Goal: Transaction & Acquisition: Purchase product/service

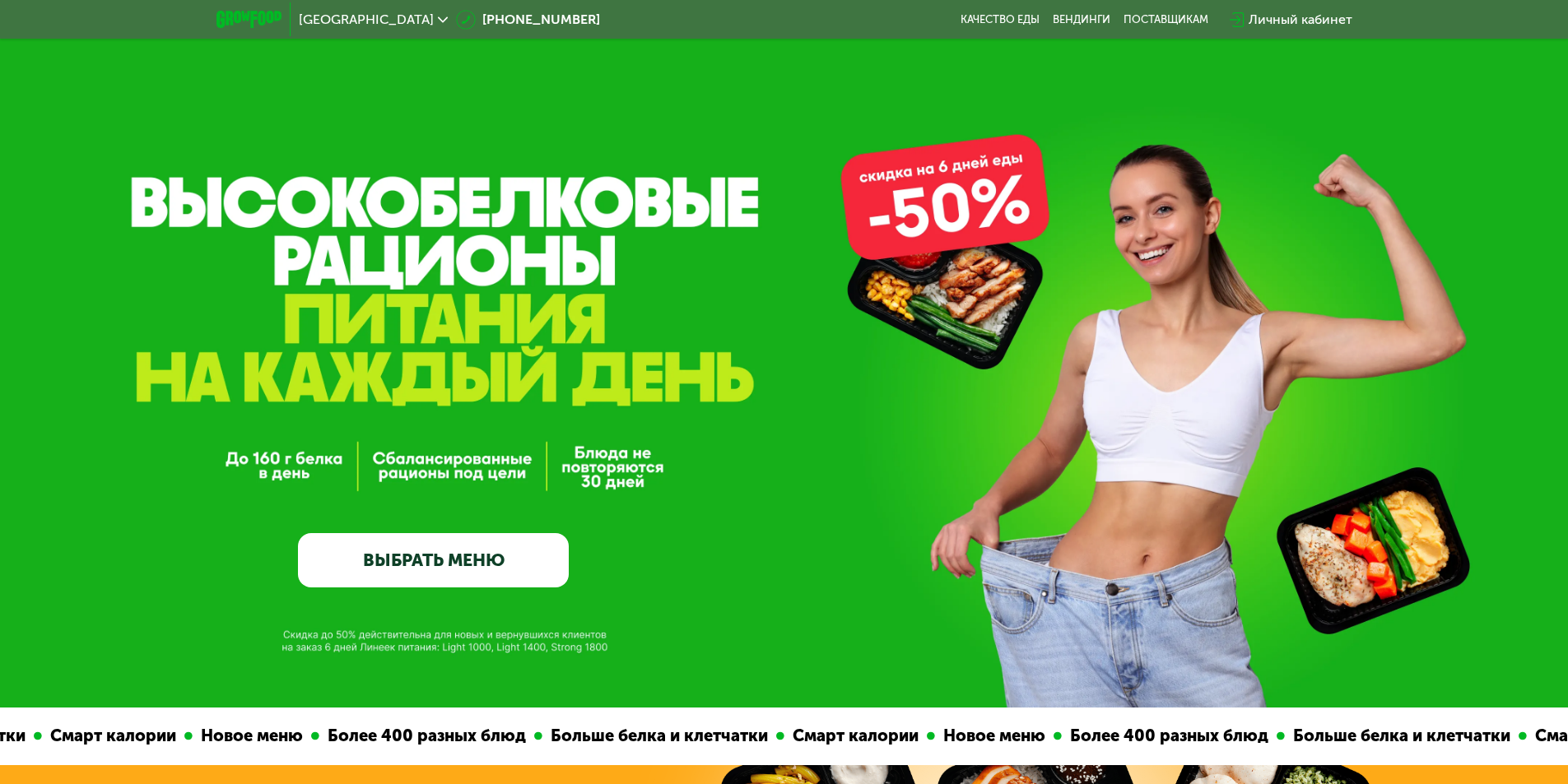
click at [484, 554] on link "ВЫБРАТЬ МЕНЮ" at bounding box center [433, 561] width 271 height 55
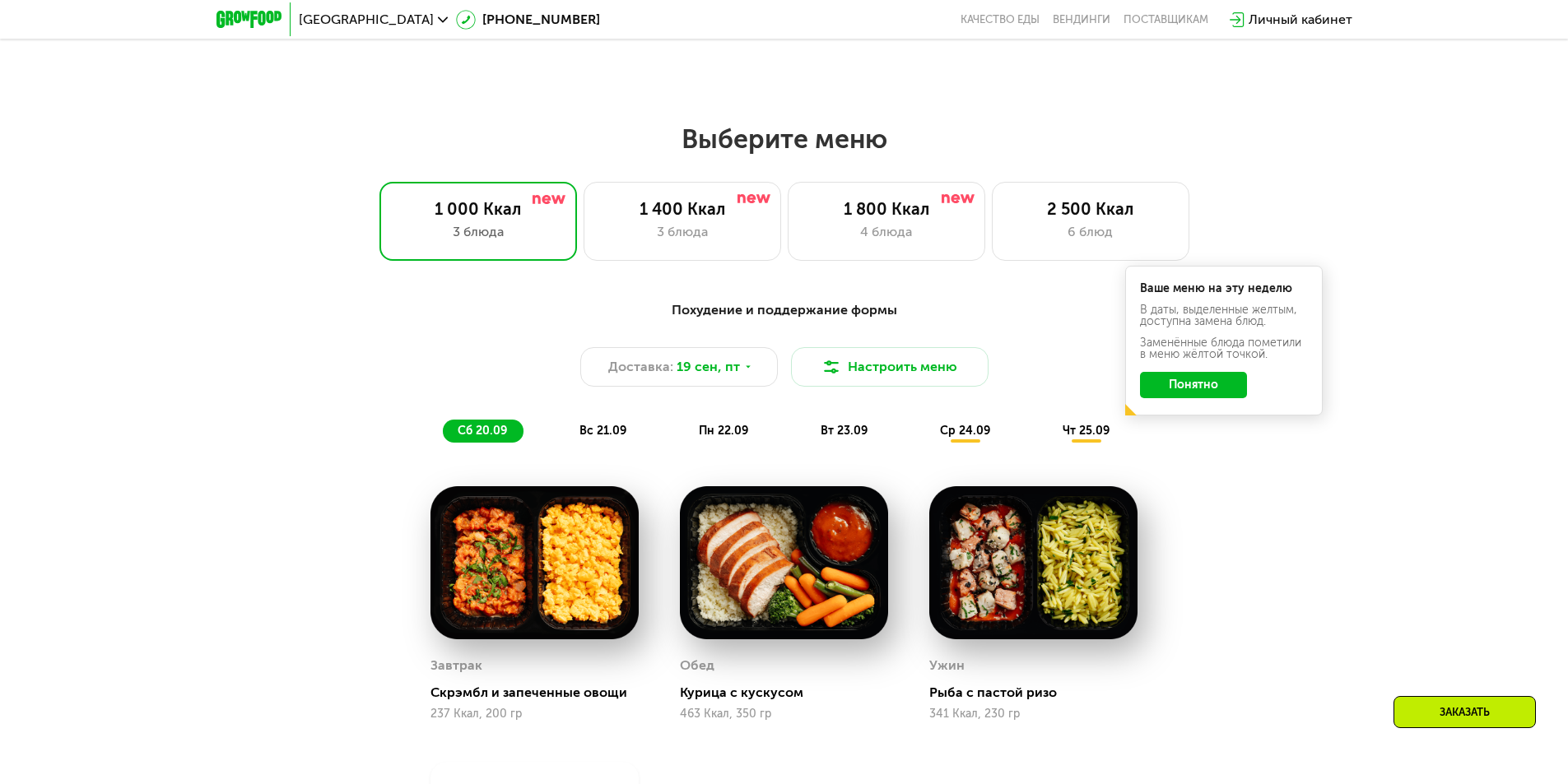
scroll to position [1316, 0]
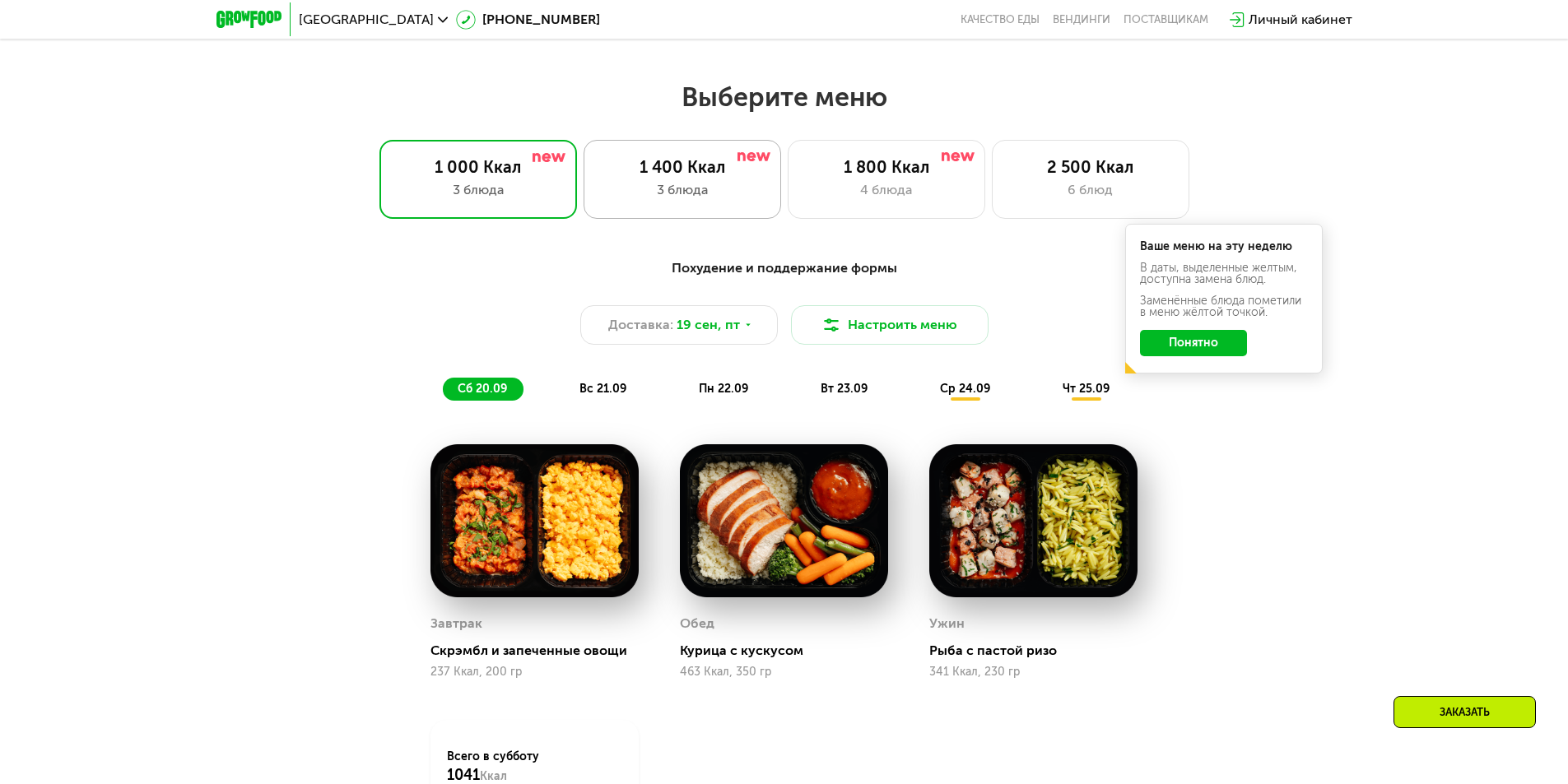
click at [699, 161] on div "1 400 Ккал 3 блюда" at bounding box center [682, 178] width 198 height 79
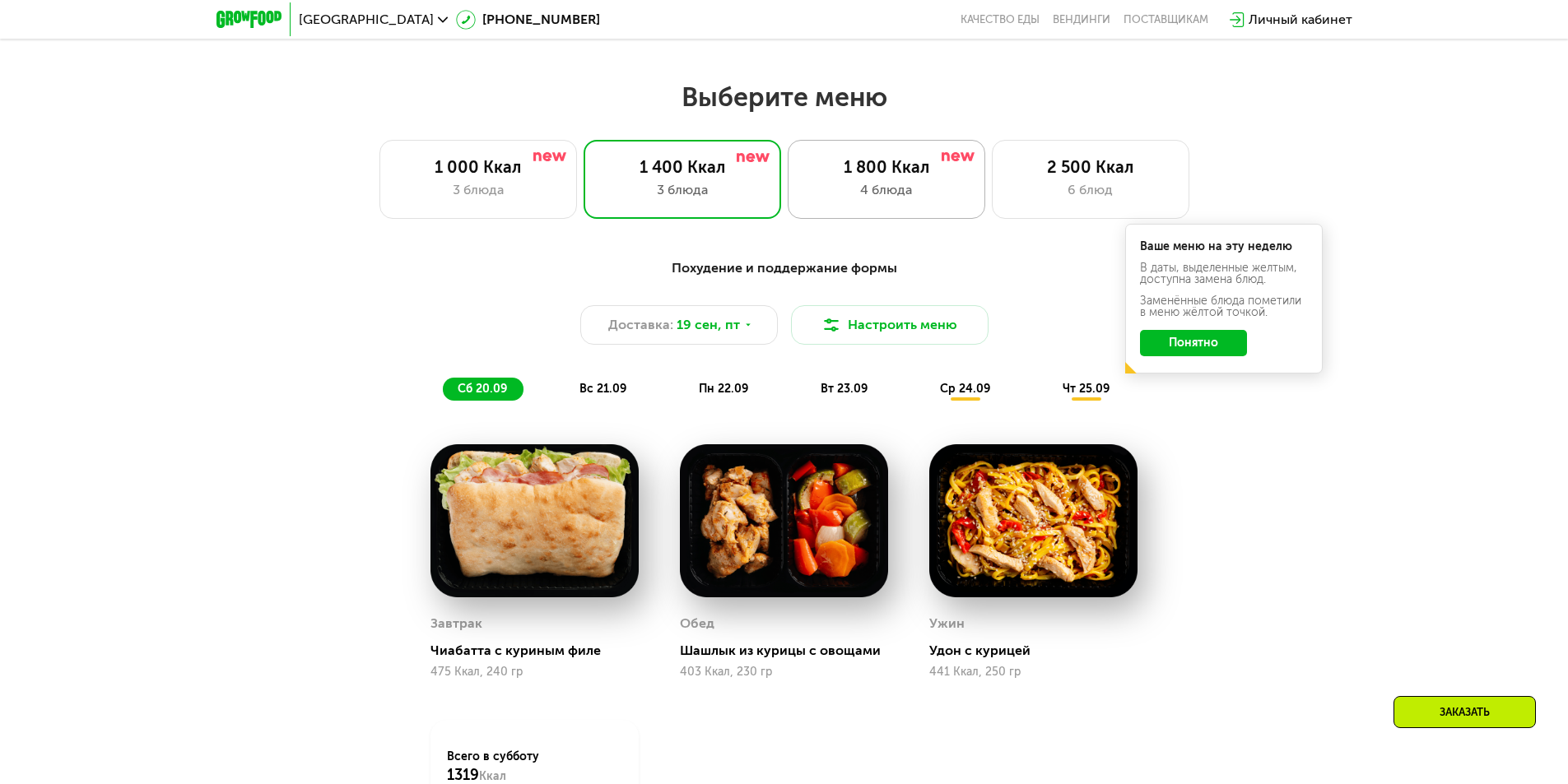
click at [867, 169] on div "1 800 Ккал" at bounding box center [885, 167] width 163 height 20
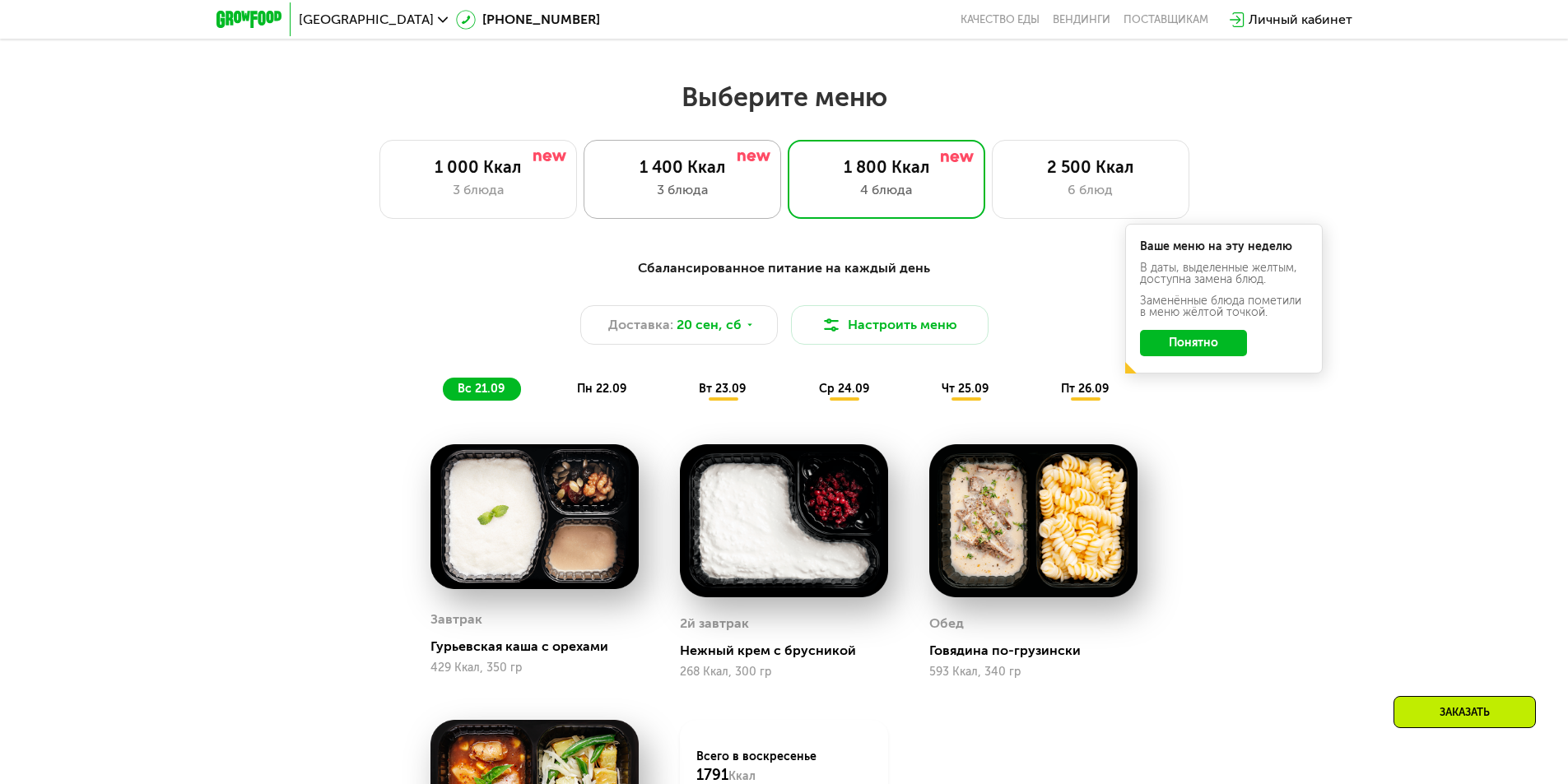
click at [738, 174] on div "1 400 Ккал" at bounding box center [682, 167] width 163 height 20
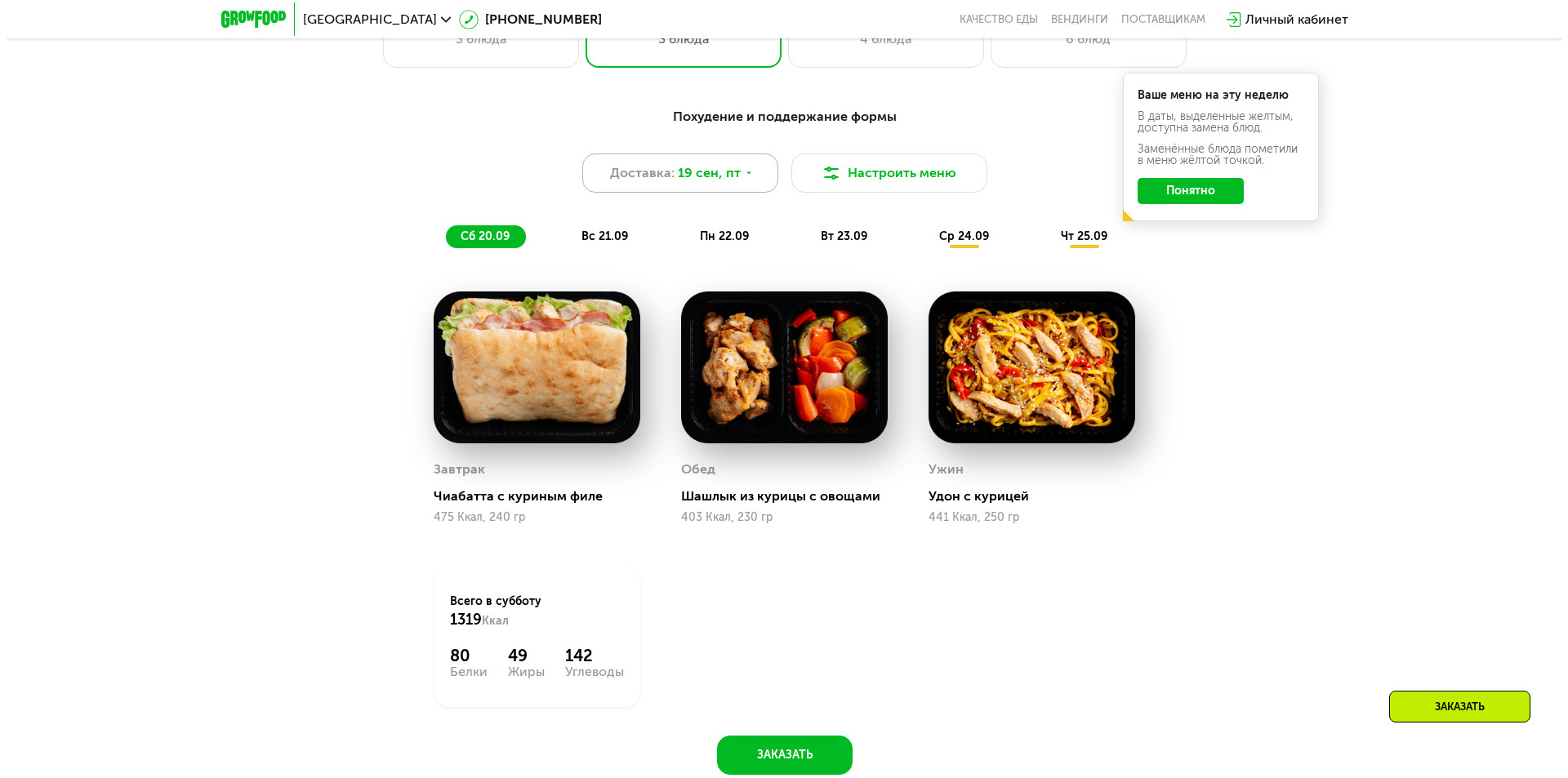
scroll to position [1470, 0]
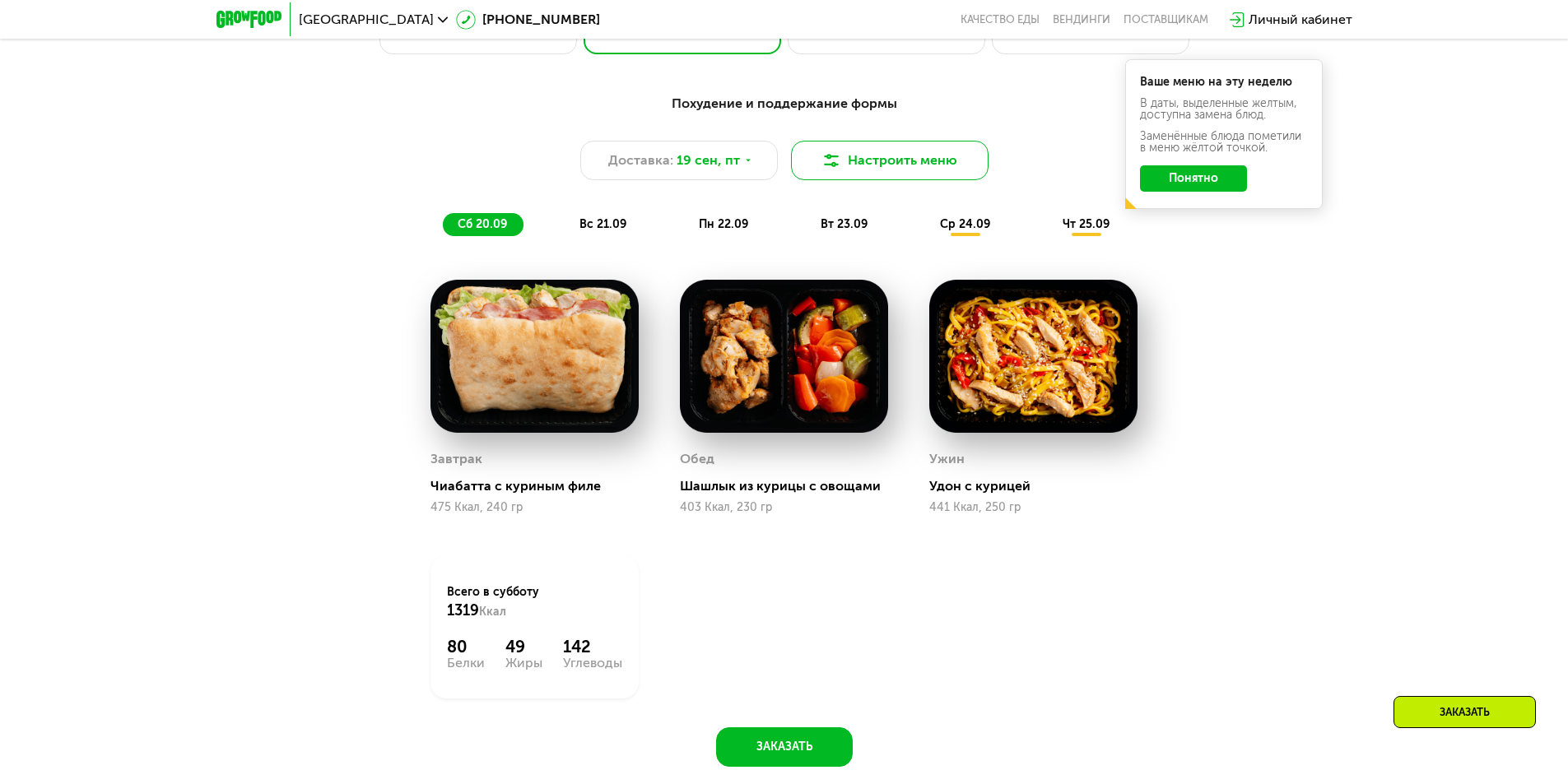
click at [831, 164] on img at bounding box center [831, 160] width 20 height 20
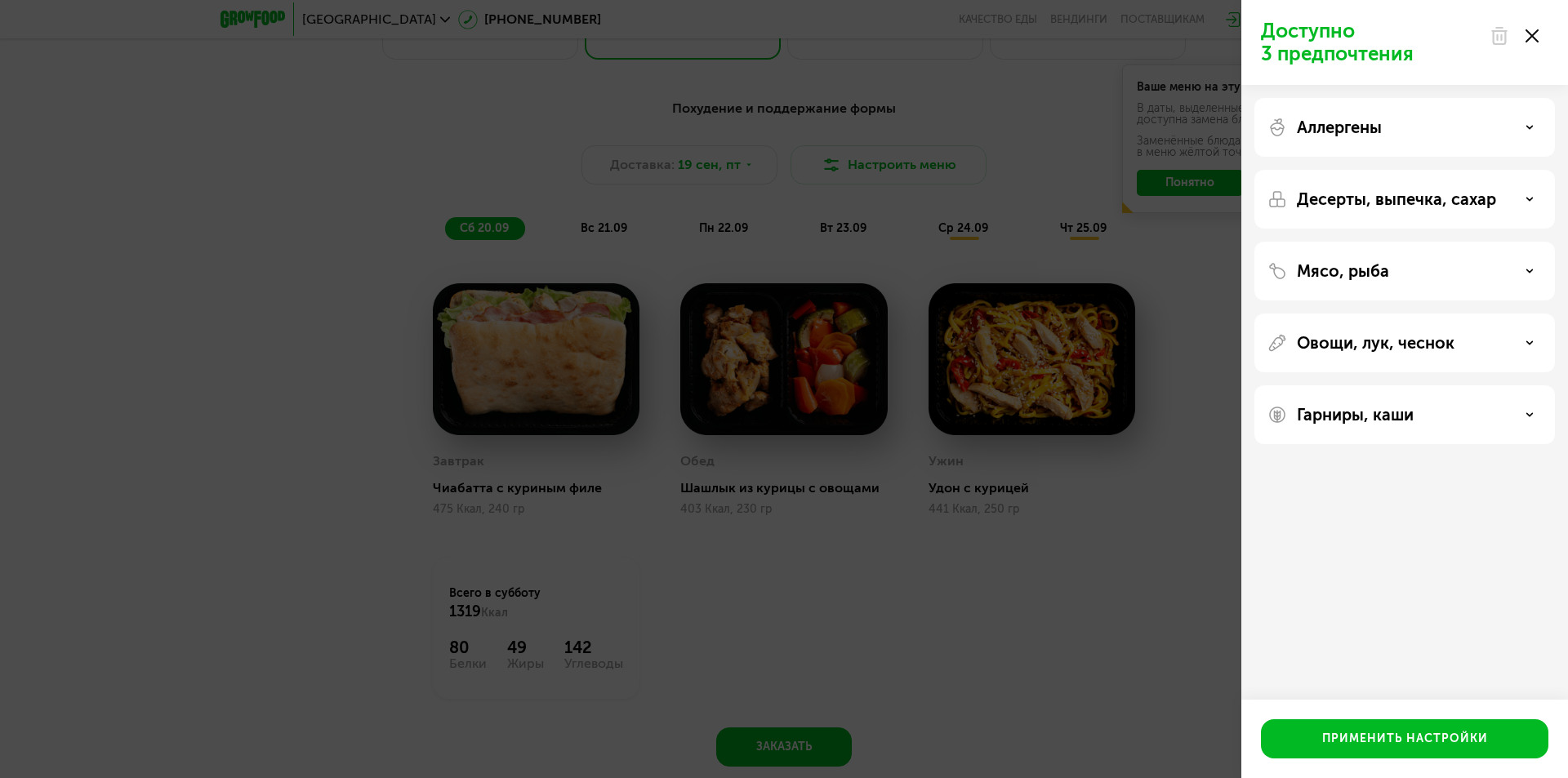
click at [1372, 122] on p "Аллергены" at bounding box center [1340, 128] width 85 height 19
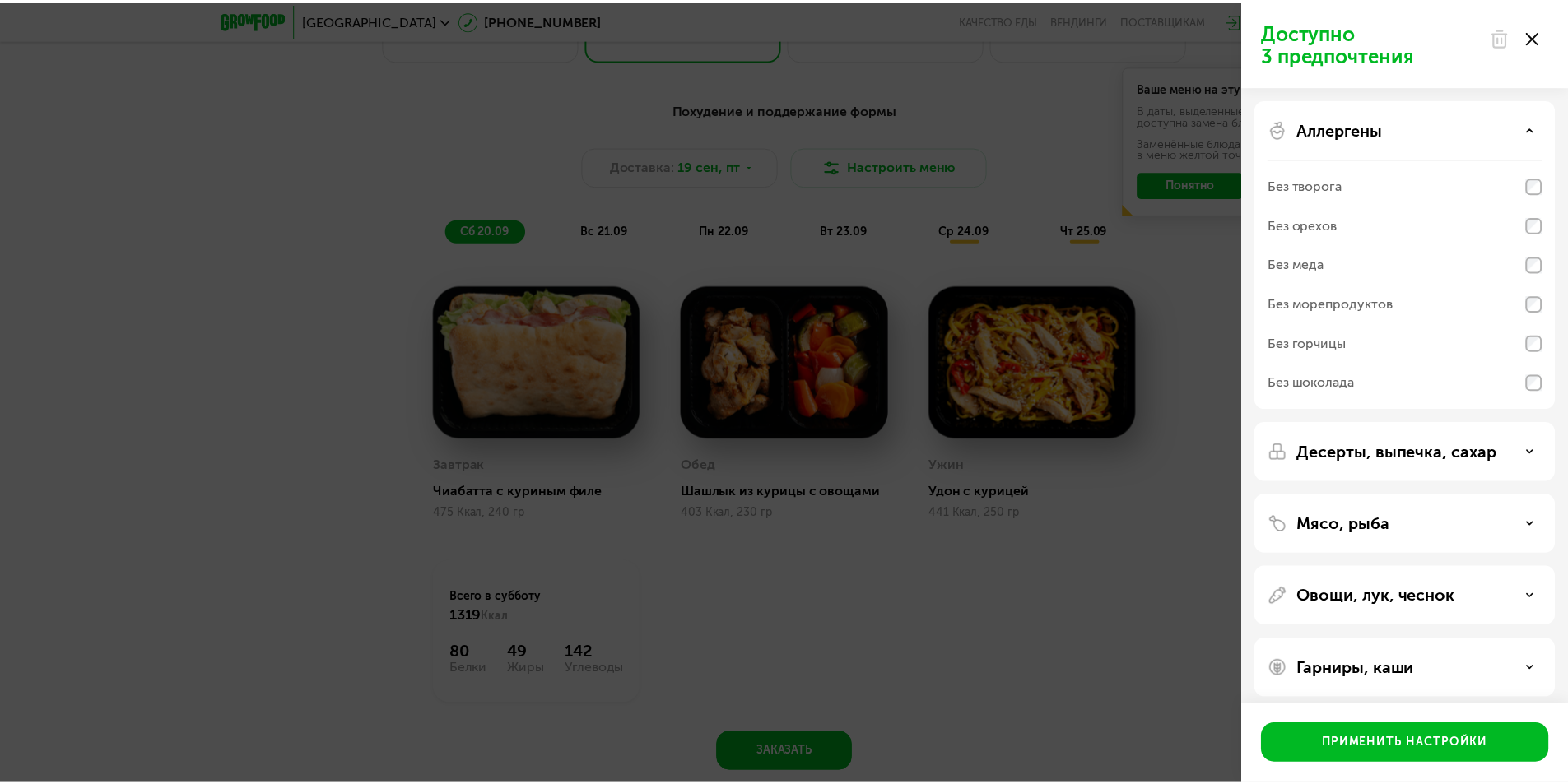
scroll to position [10, 0]
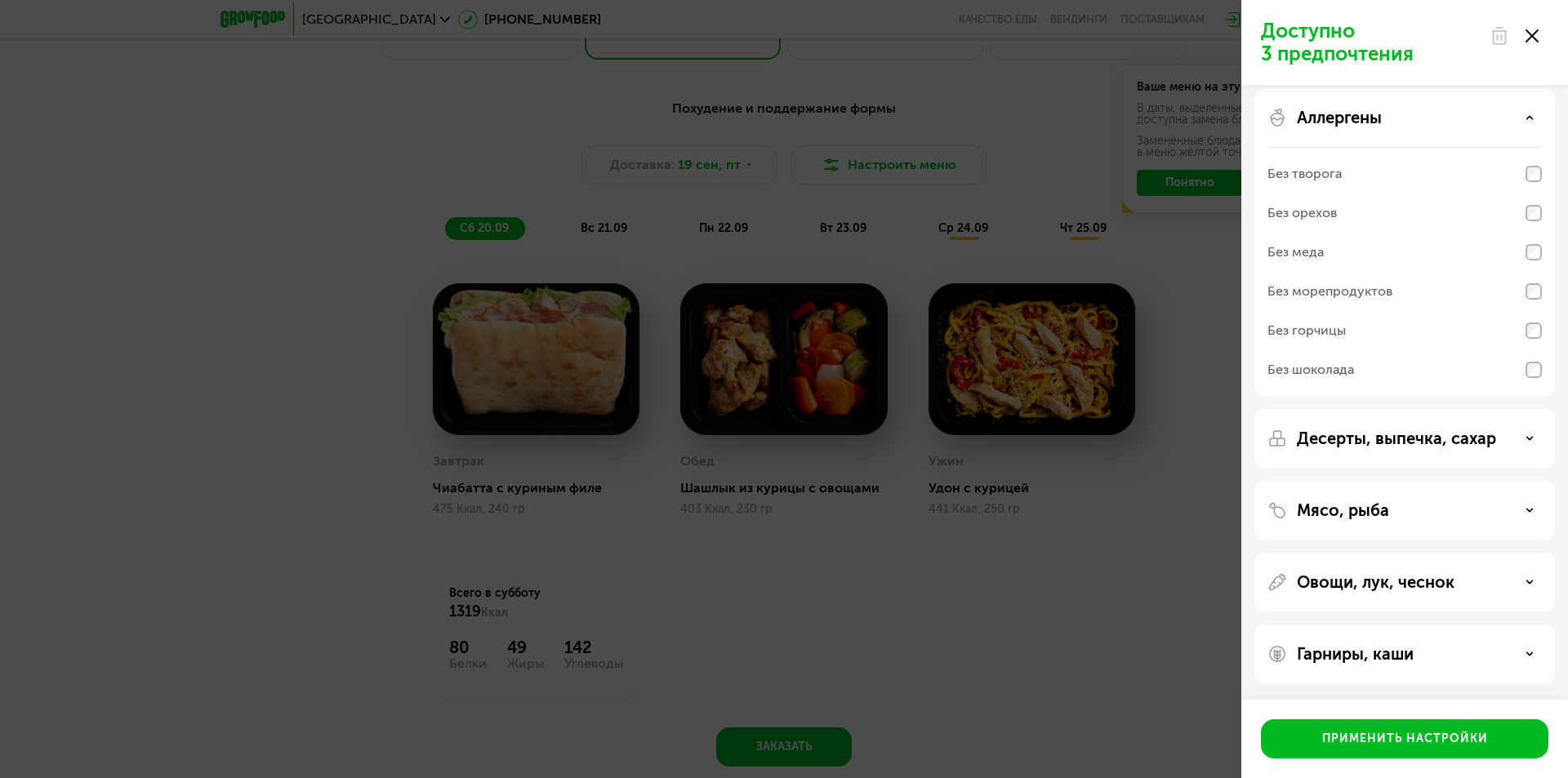
click at [1531, 32] on icon at bounding box center [1532, 36] width 14 height 14
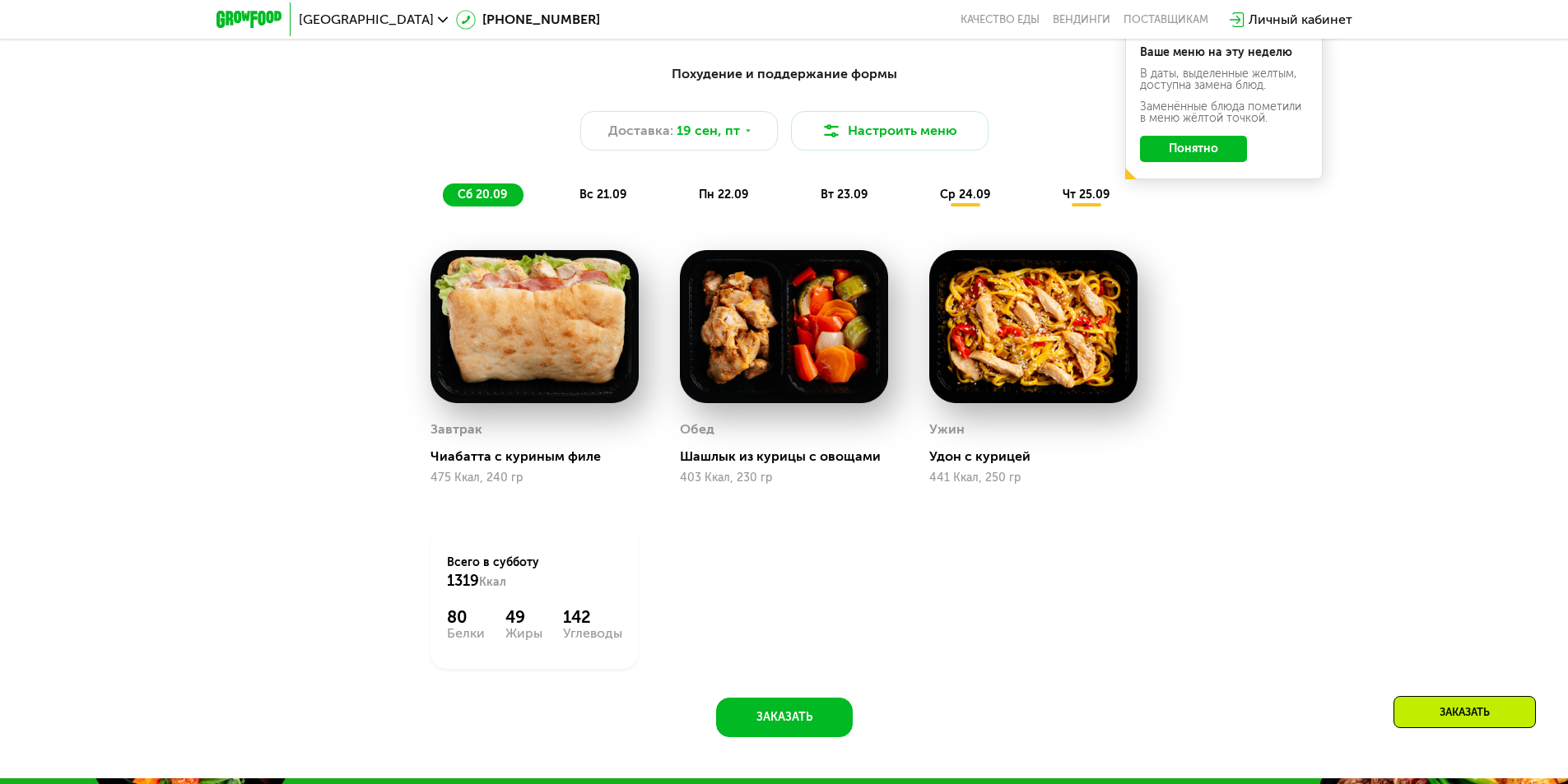
scroll to position [1481, 0]
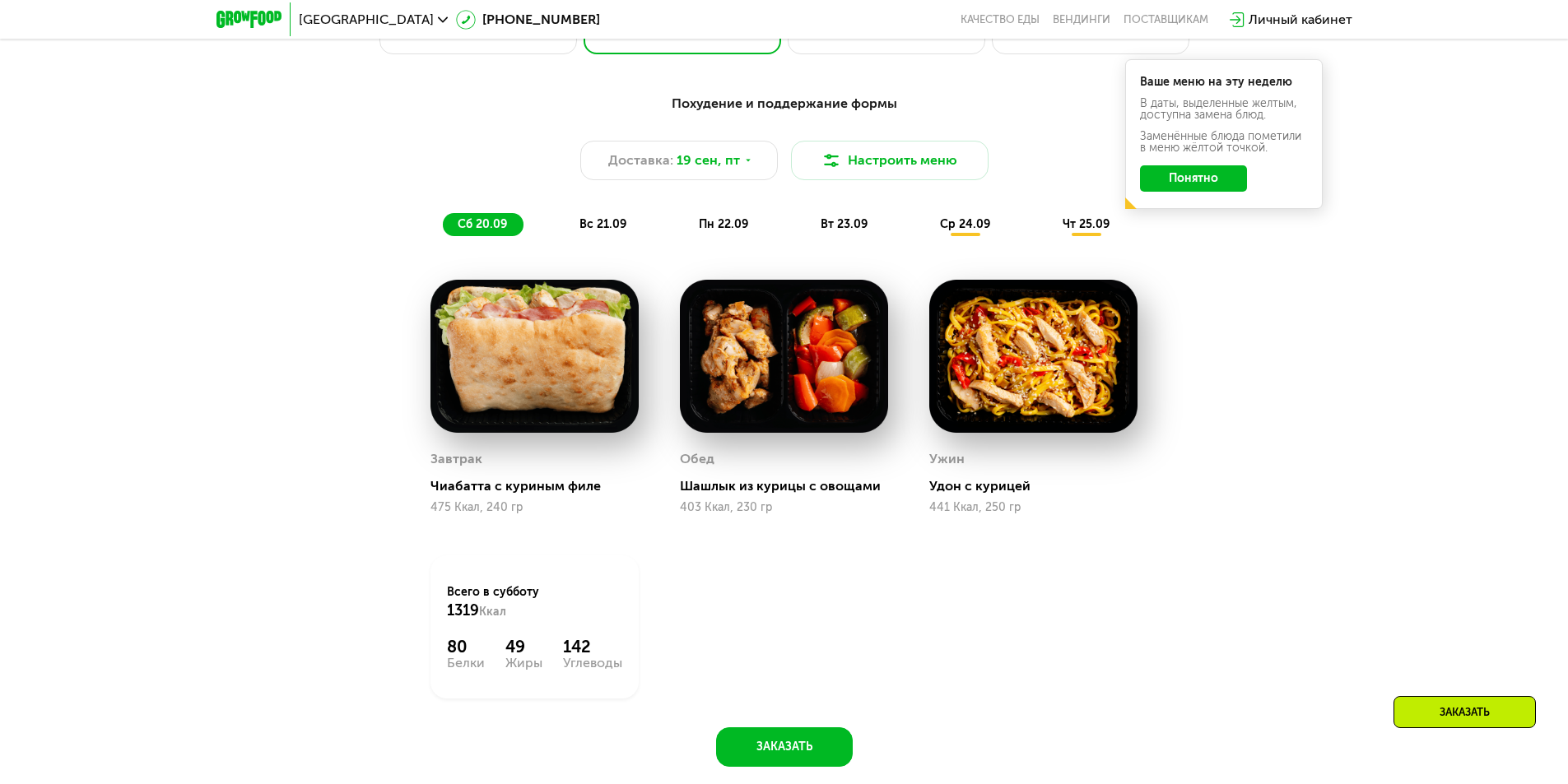
click at [603, 229] on span "вс 21.09" at bounding box center [603, 224] width 47 height 14
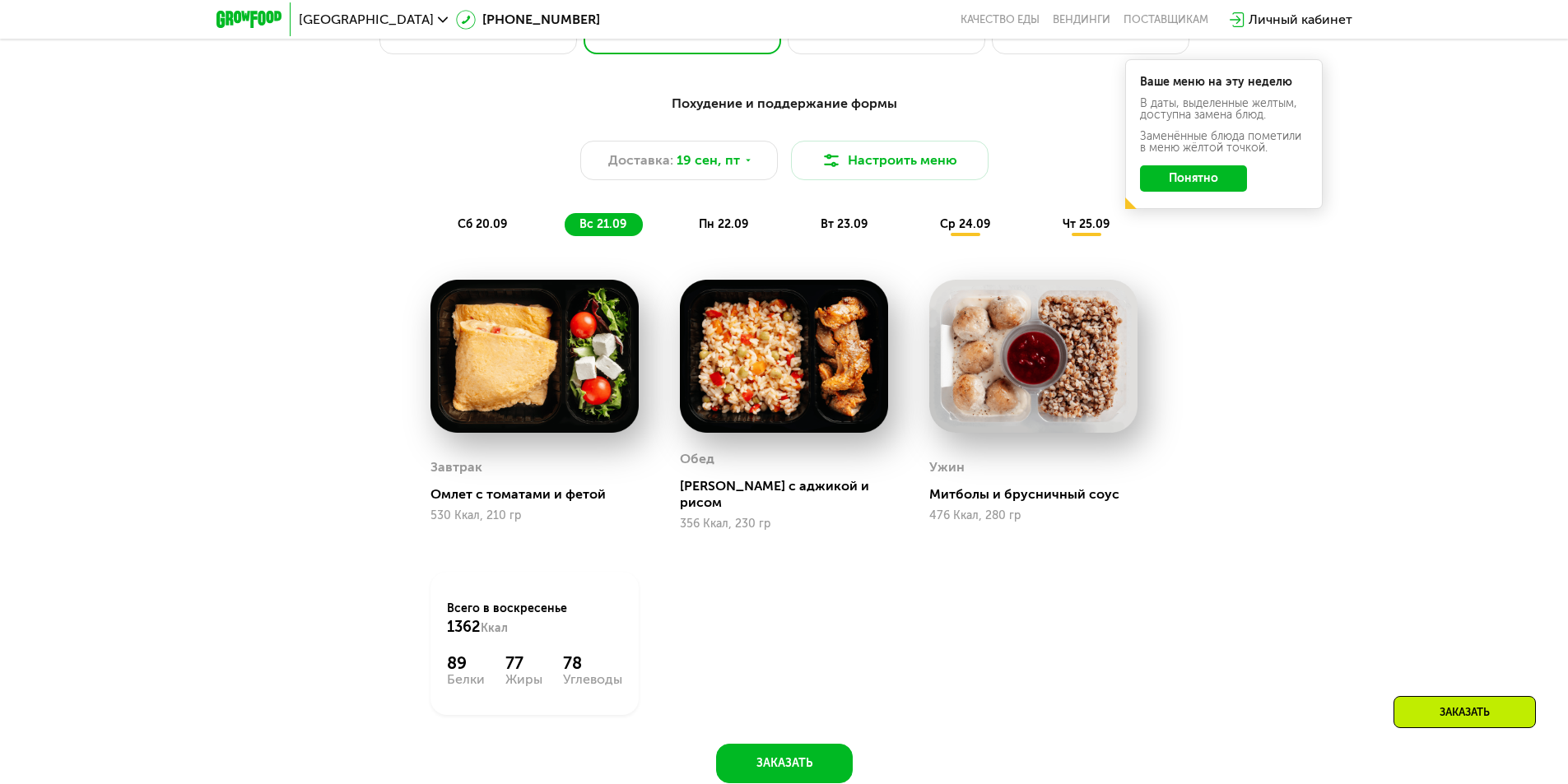
click at [724, 222] on span "пн 22.09" at bounding box center [723, 224] width 50 height 14
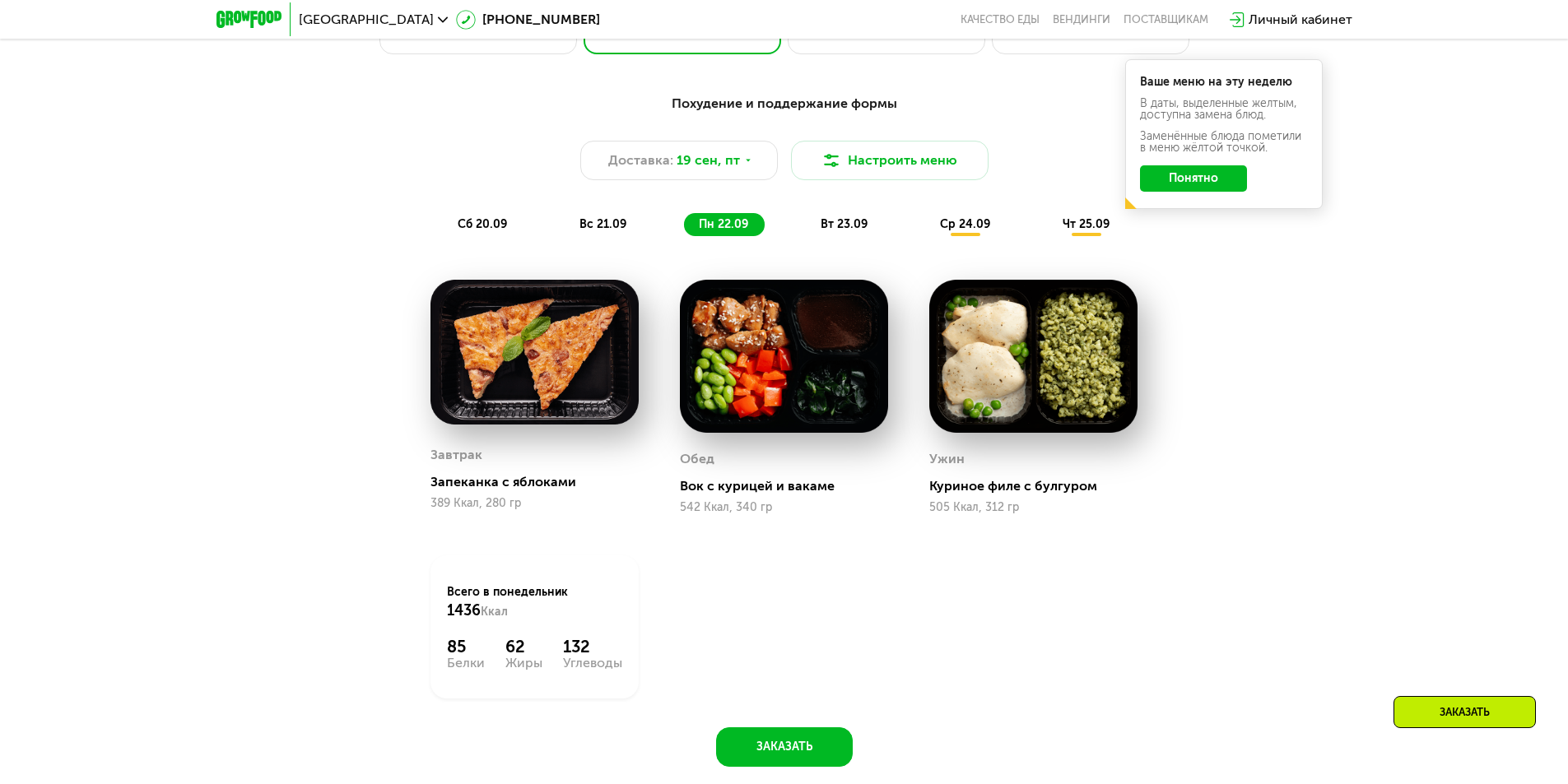
click at [840, 227] on span "вт 23.09" at bounding box center [843, 224] width 47 height 14
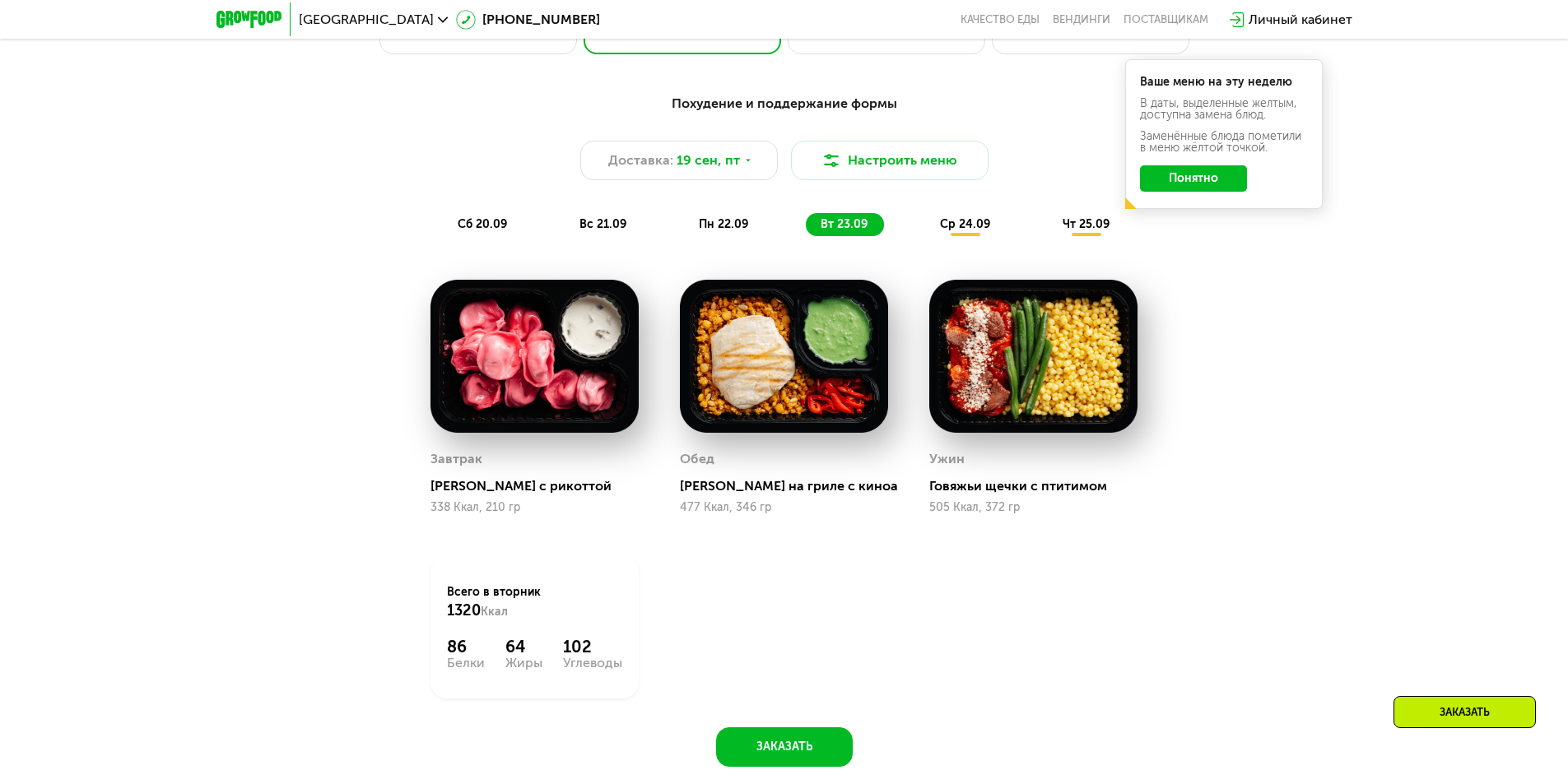
click at [963, 225] on span "ср 24.09" at bounding box center [964, 224] width 50 height 14
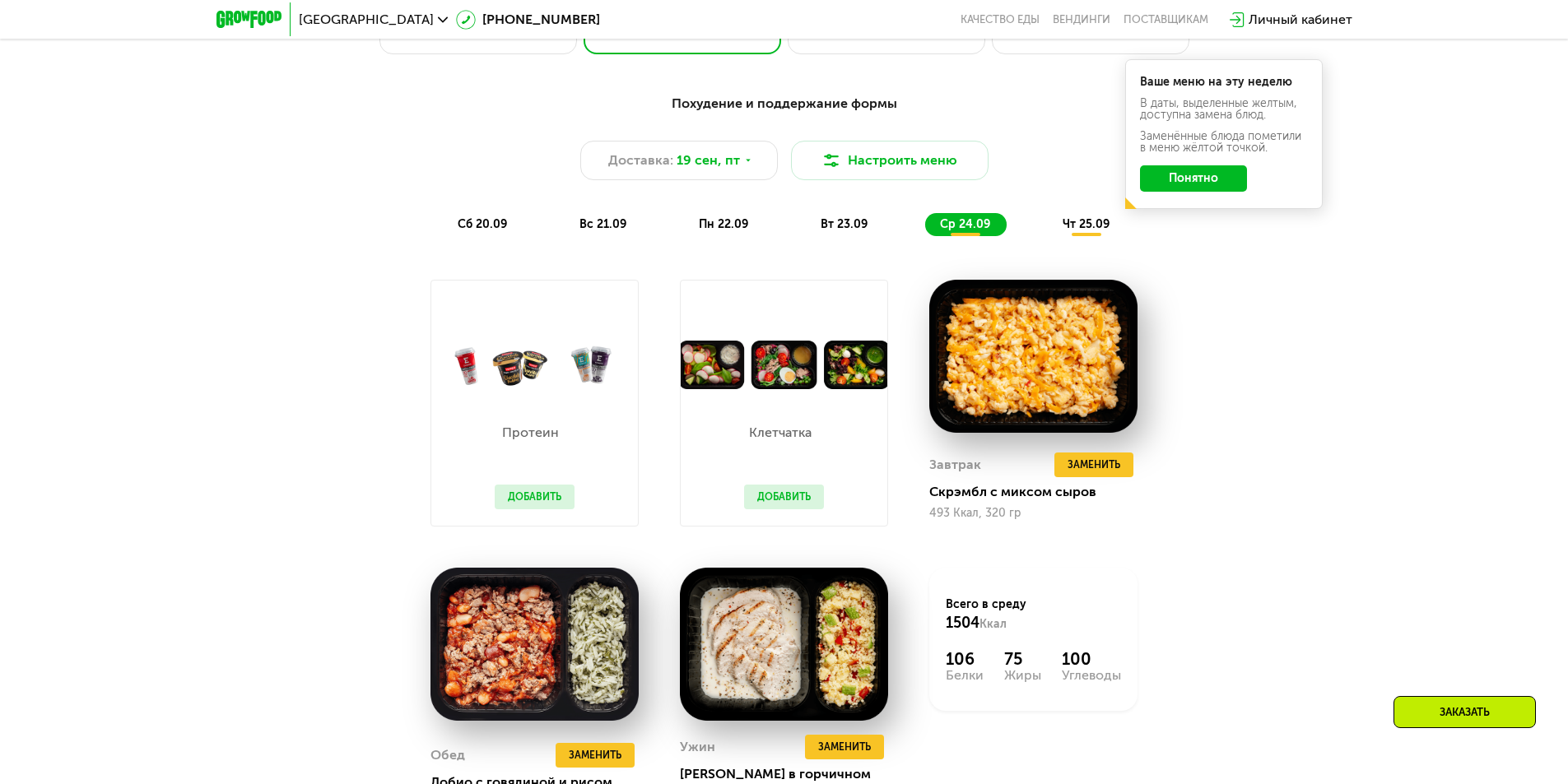
click at [1088, 231] on span "чт 25.09" at bounding box center [1085, 224] width 47 height 14
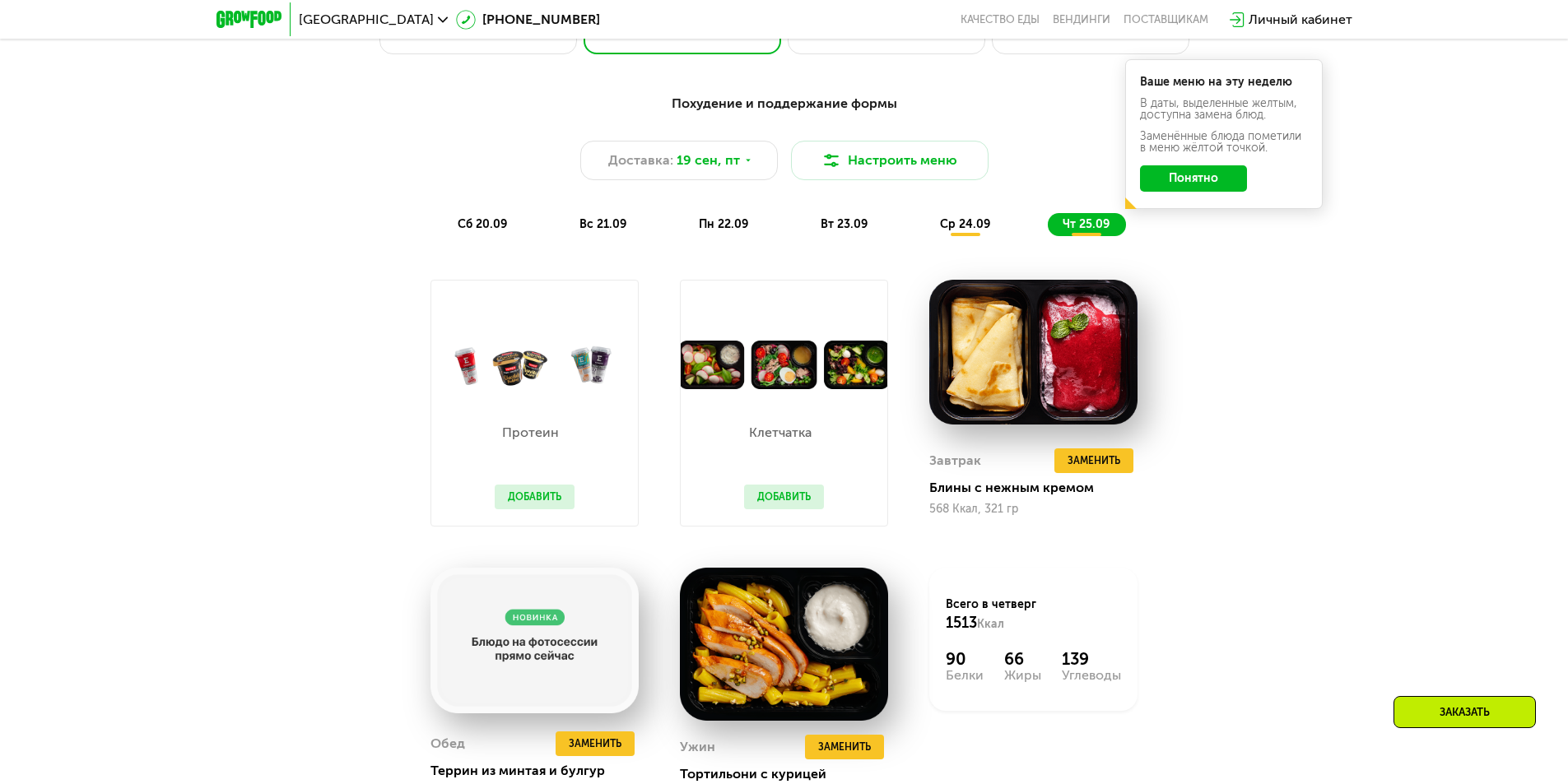
click at [1198, 182] on button "Понятно" at bounding box center [1194, 178] width 107 height 26
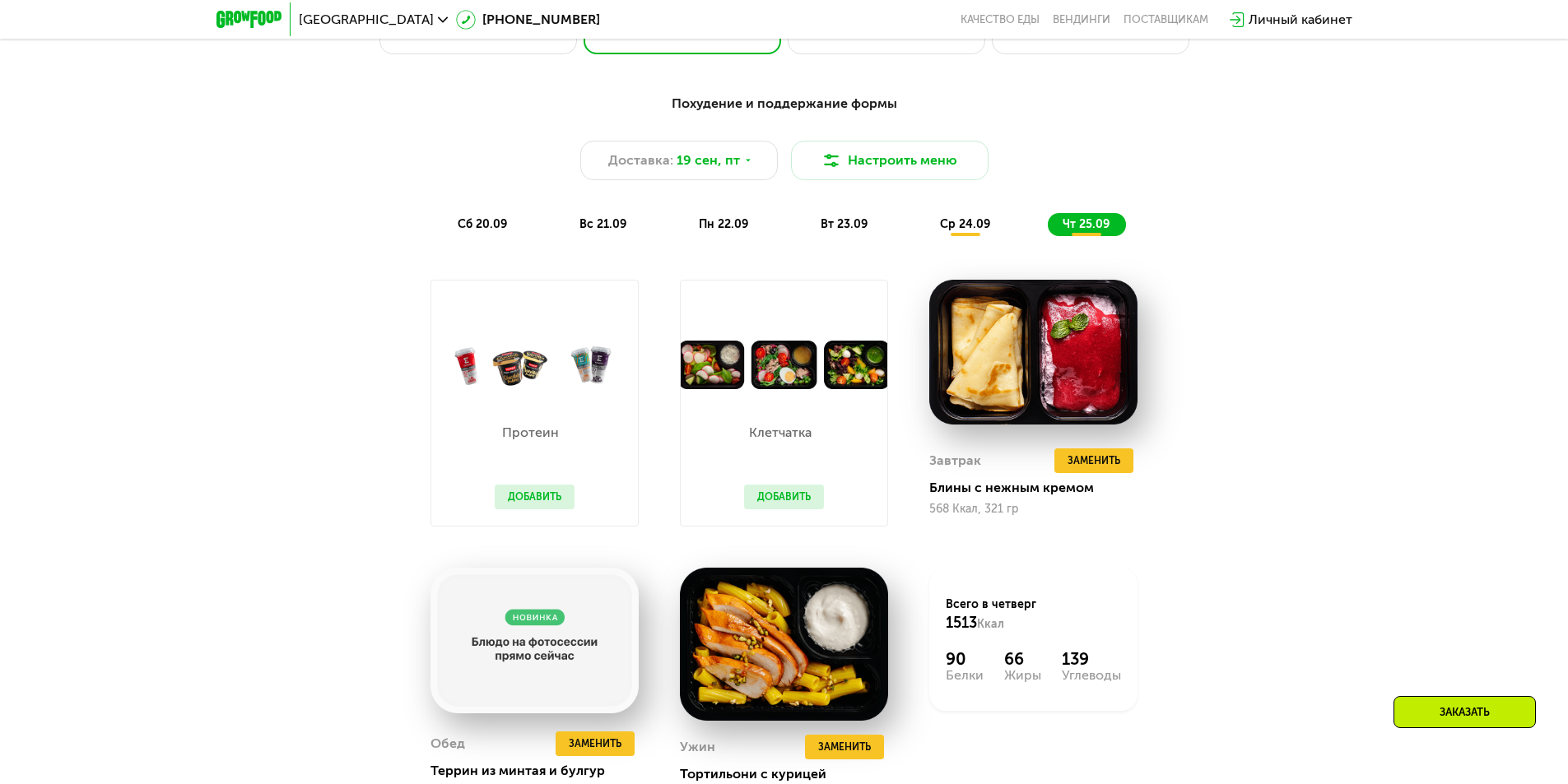
click at [967, 231] on span "ср 24.09" at bounding box center [964, 224] width 50 height 14
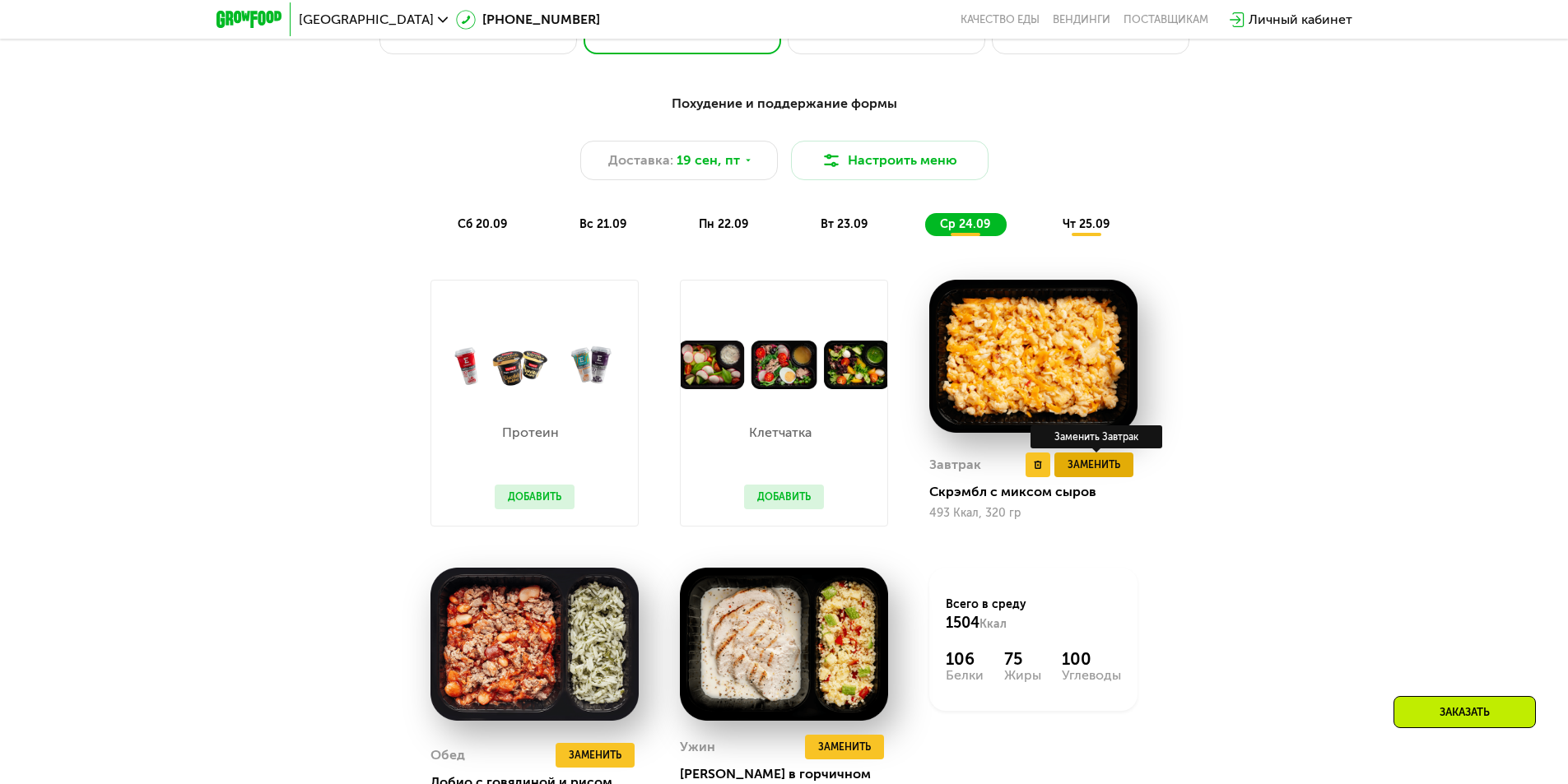
click at [1074, 464] on span "Заменить" at bounding box center [1094, 464] width 53 height 17
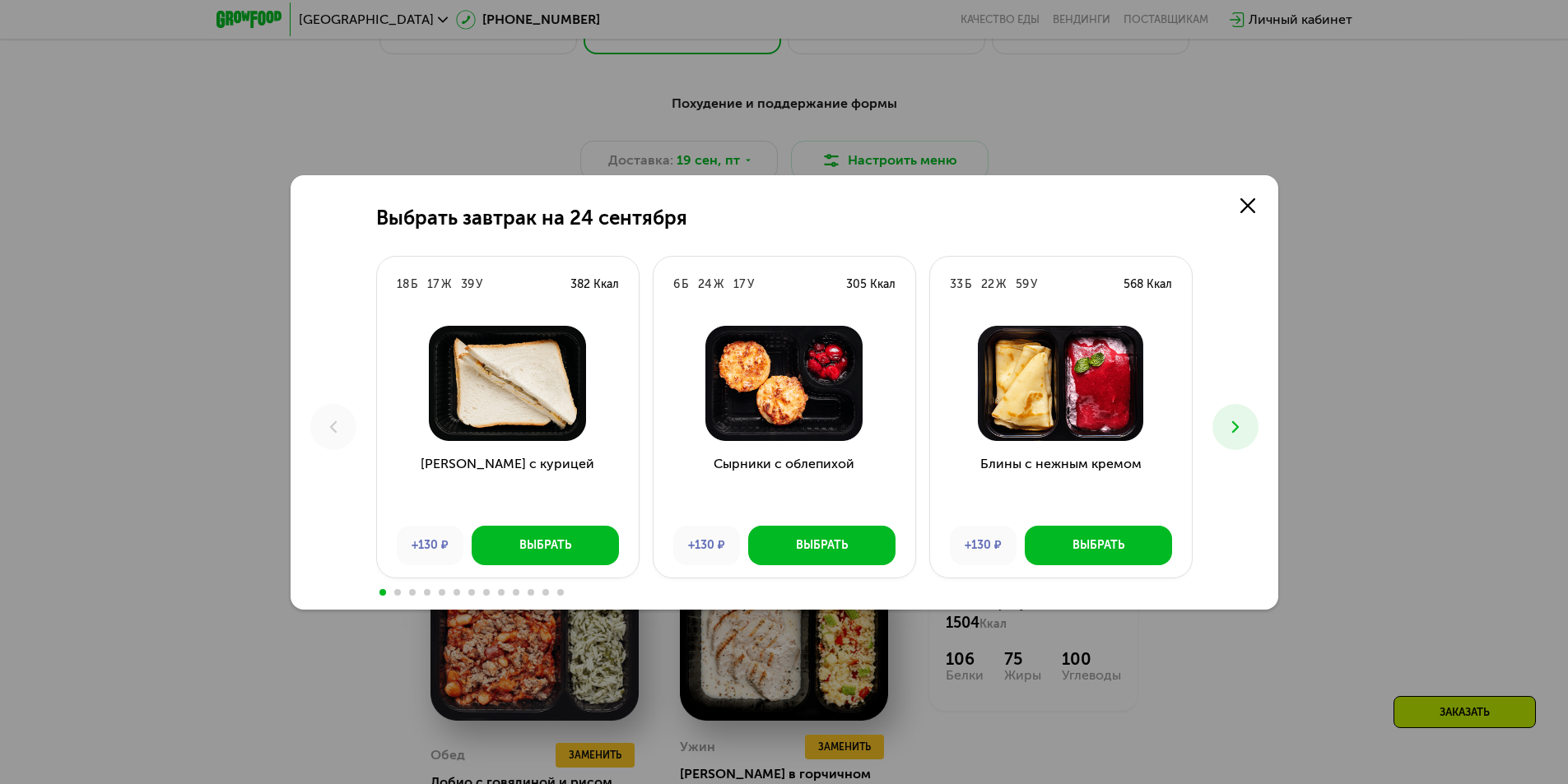
click at [1234, 423] on use at bounding box center [1234, 426] width 7 height 12
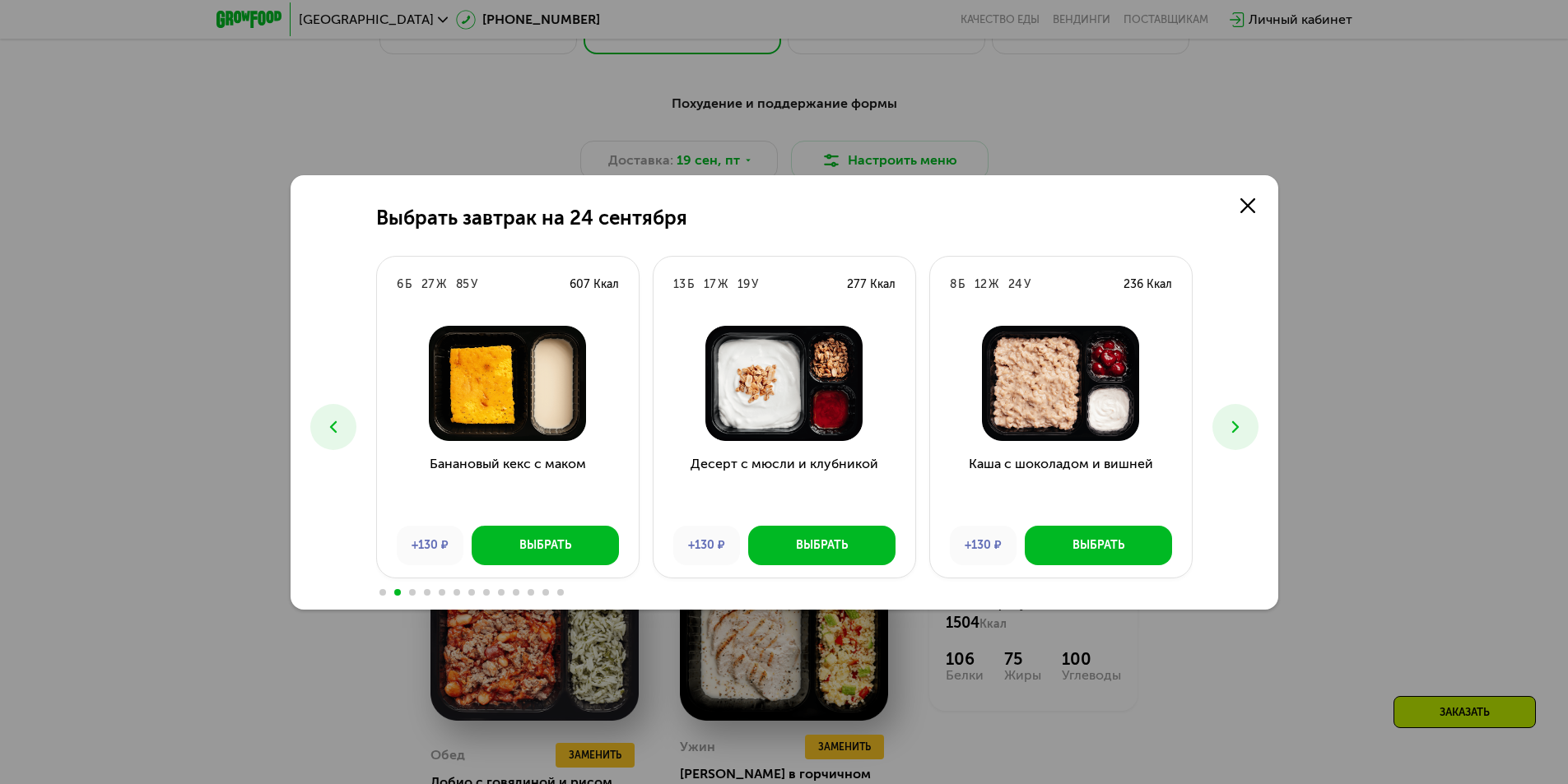
click at [340, 420] on icon at bounding box center [333, 427] width 20 height 20
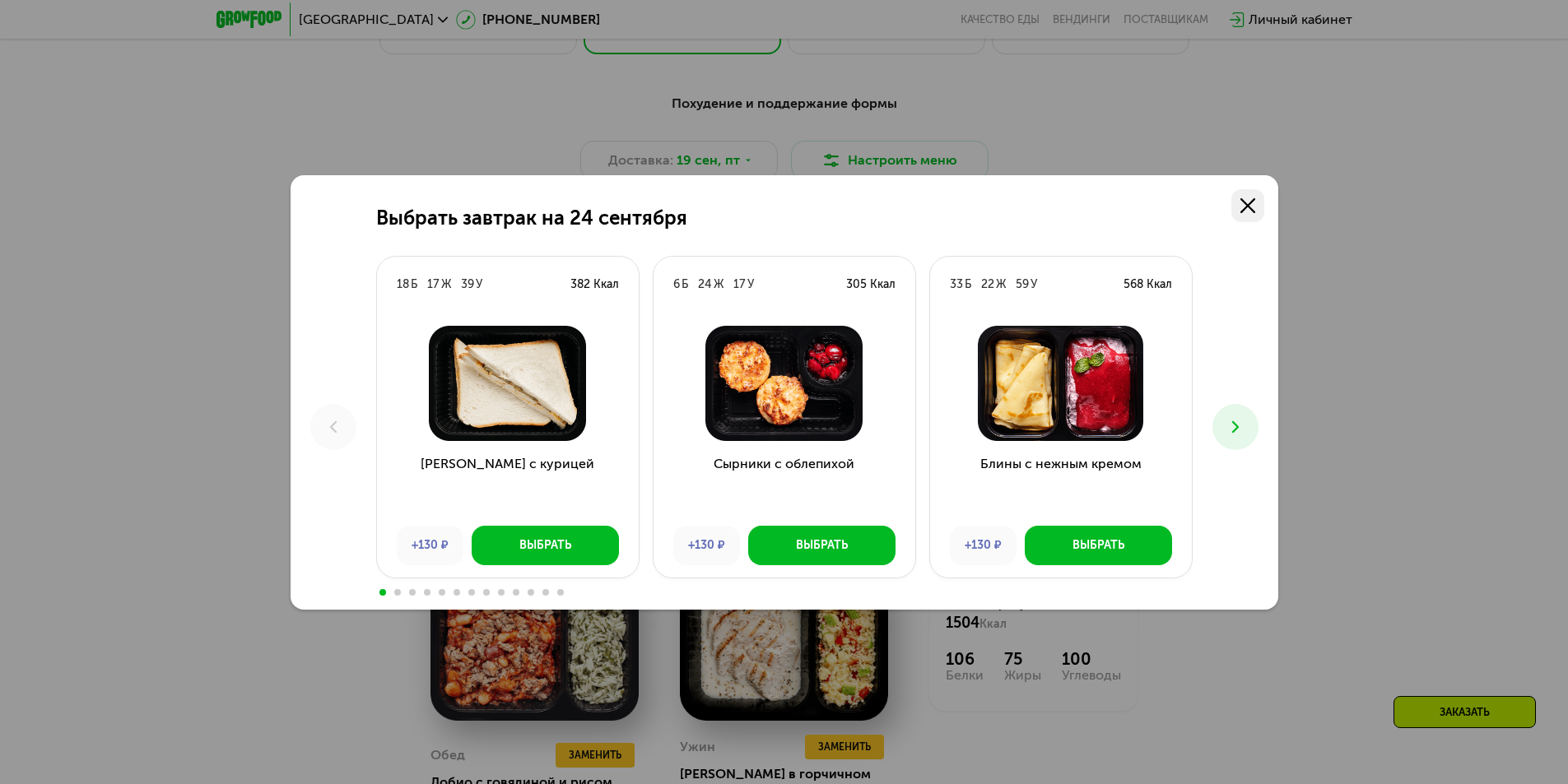
click at [1245, 205] on icon at bounding box center [1247, 205] width 15 height 15
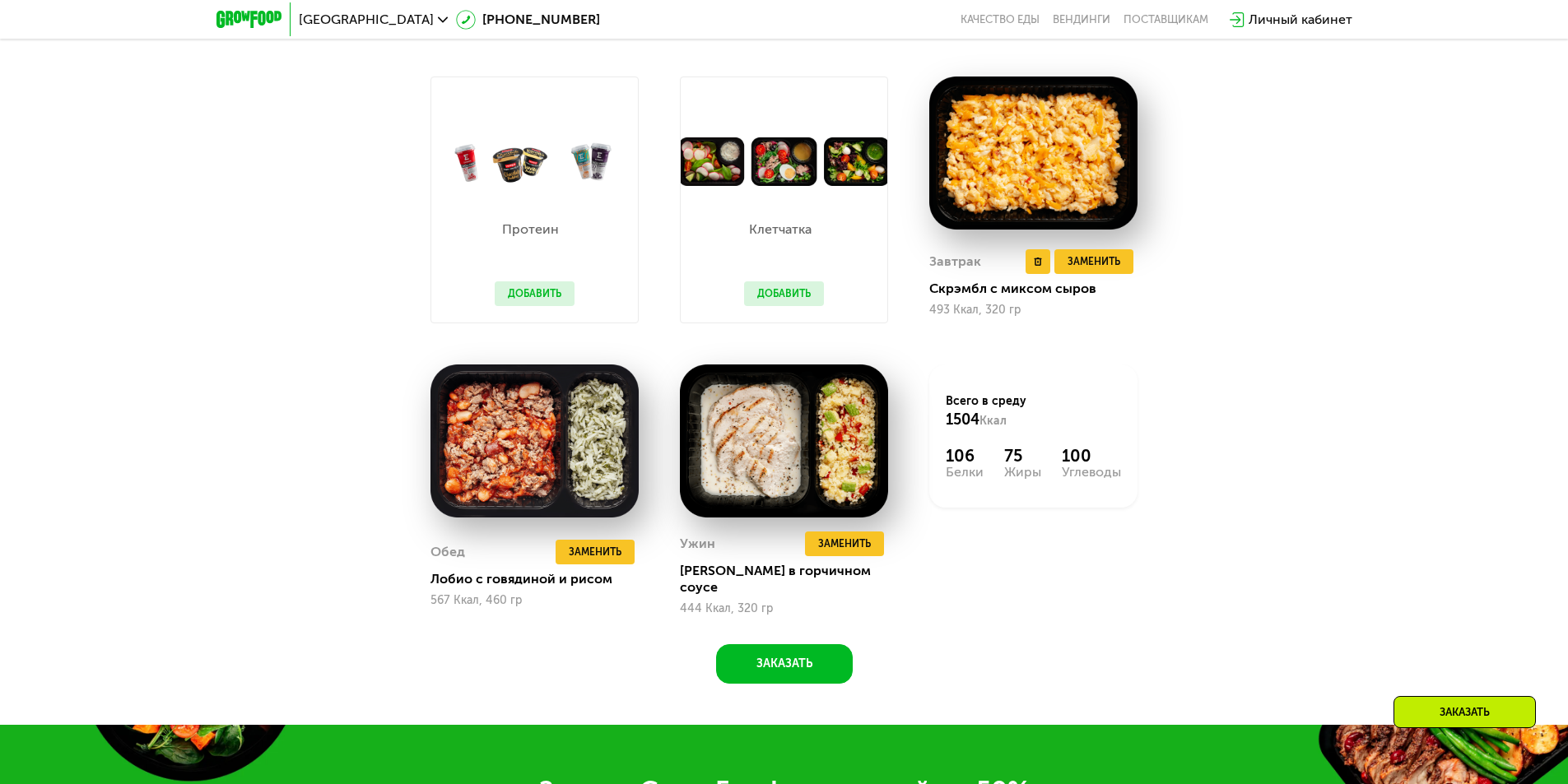
scroll to position [1728, 0]
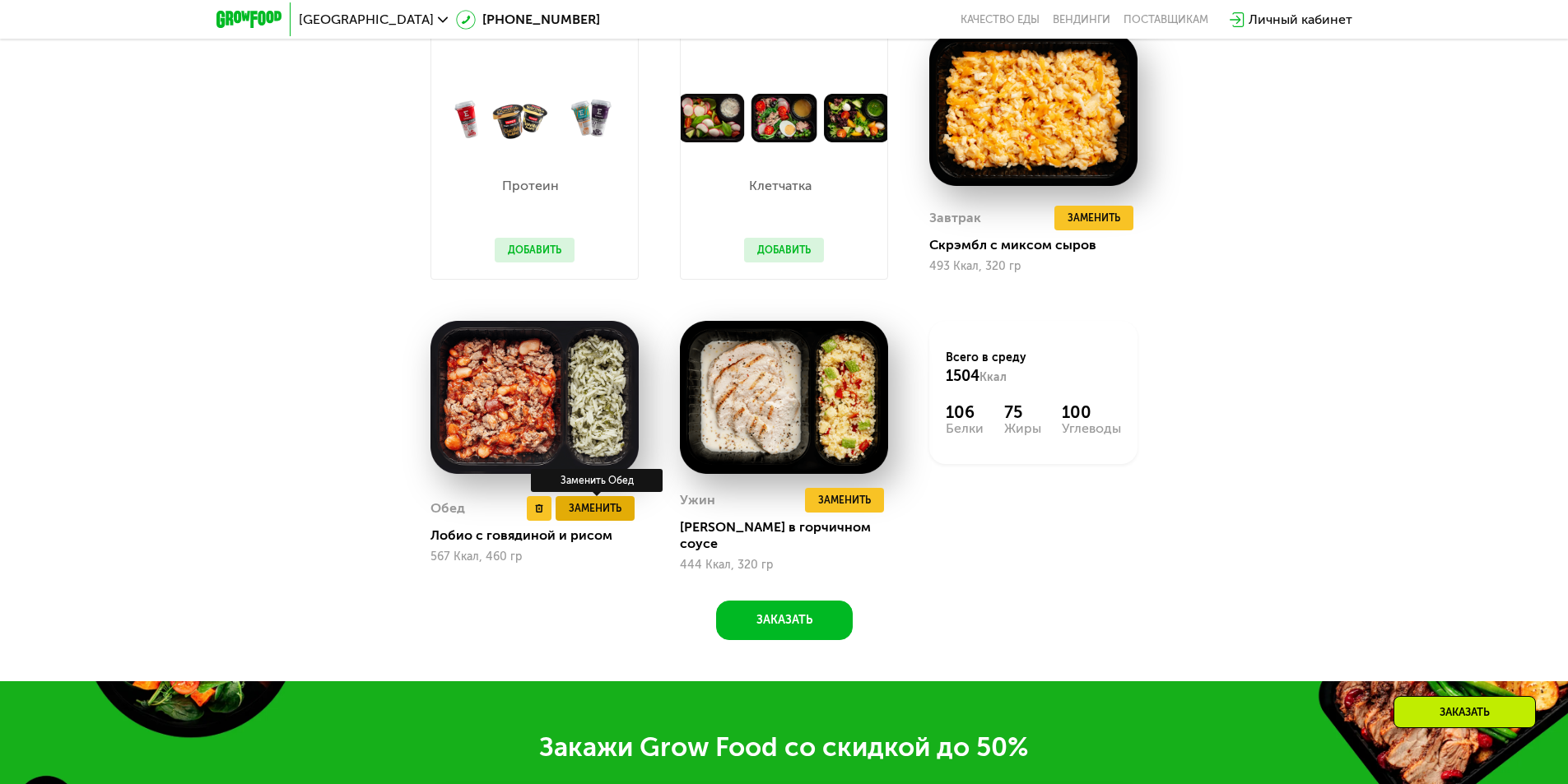
click at [585, 507] on span "Заменить" at bounding box center [595, 508] width 53 height 17
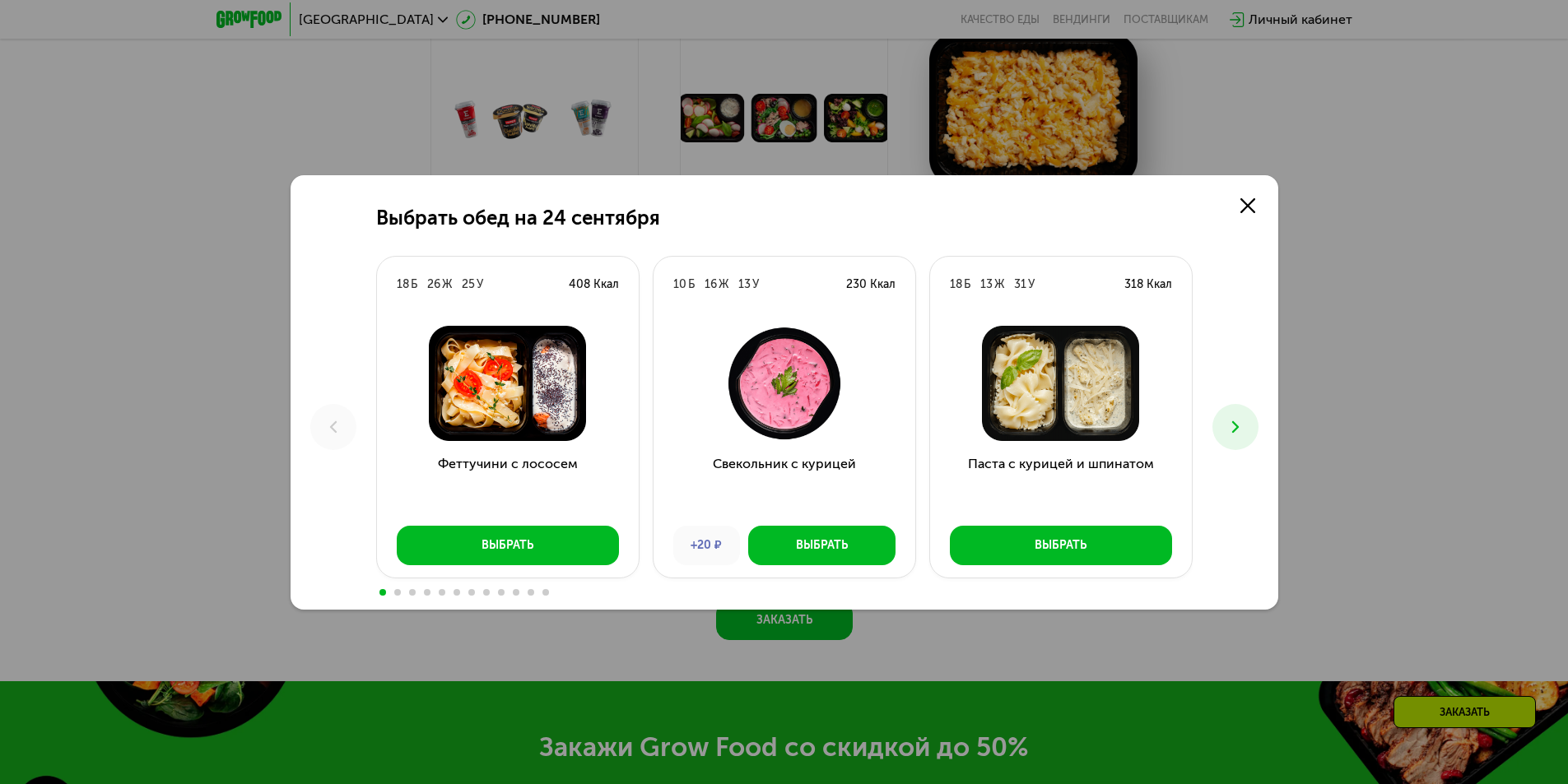
click at [1240, 422] on icon at bounding box center [1235, 427] width 20 height 20
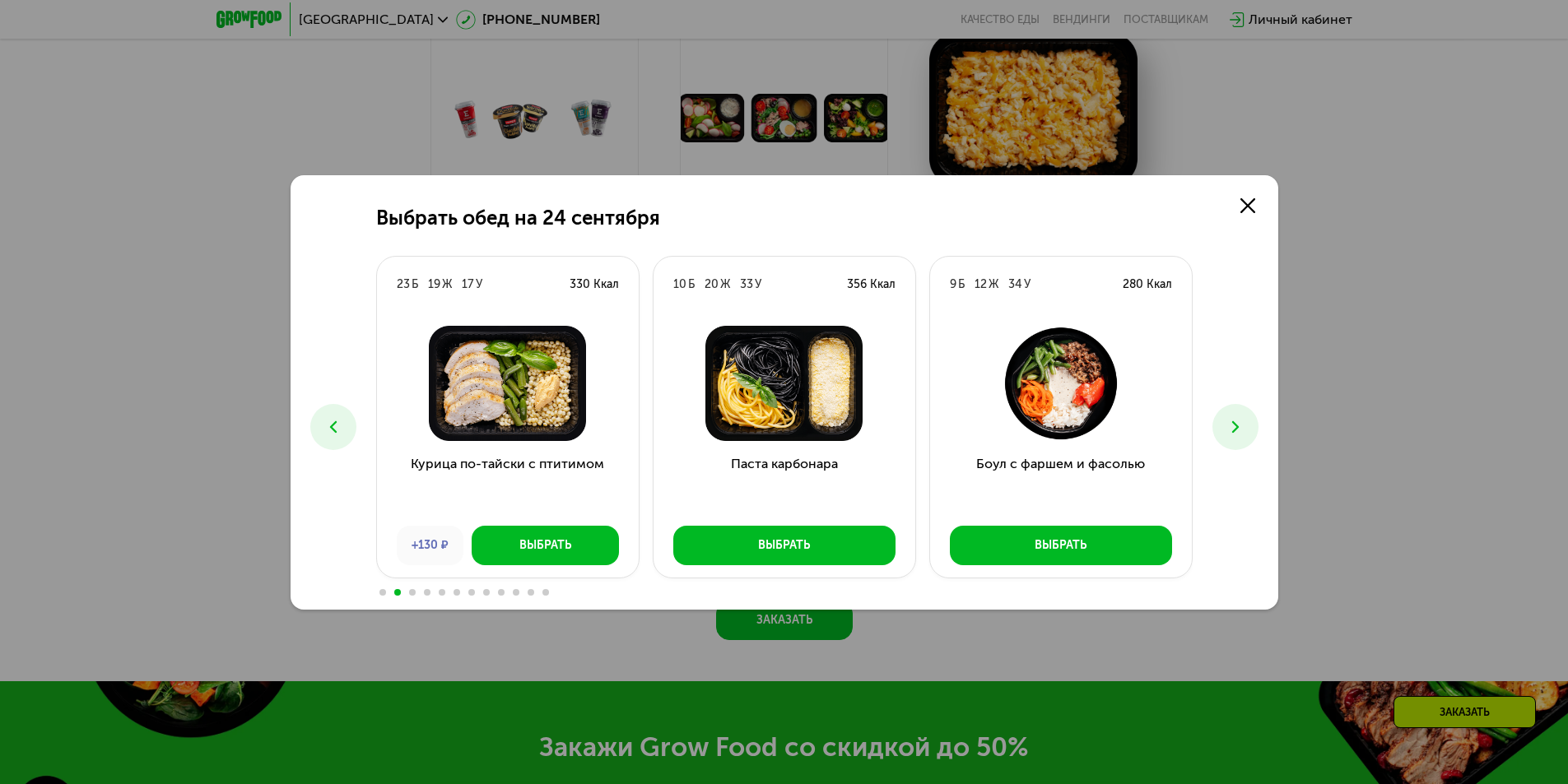
click at [1240, 421] on icon at bounding box center [1235, 427] width 20 height 20
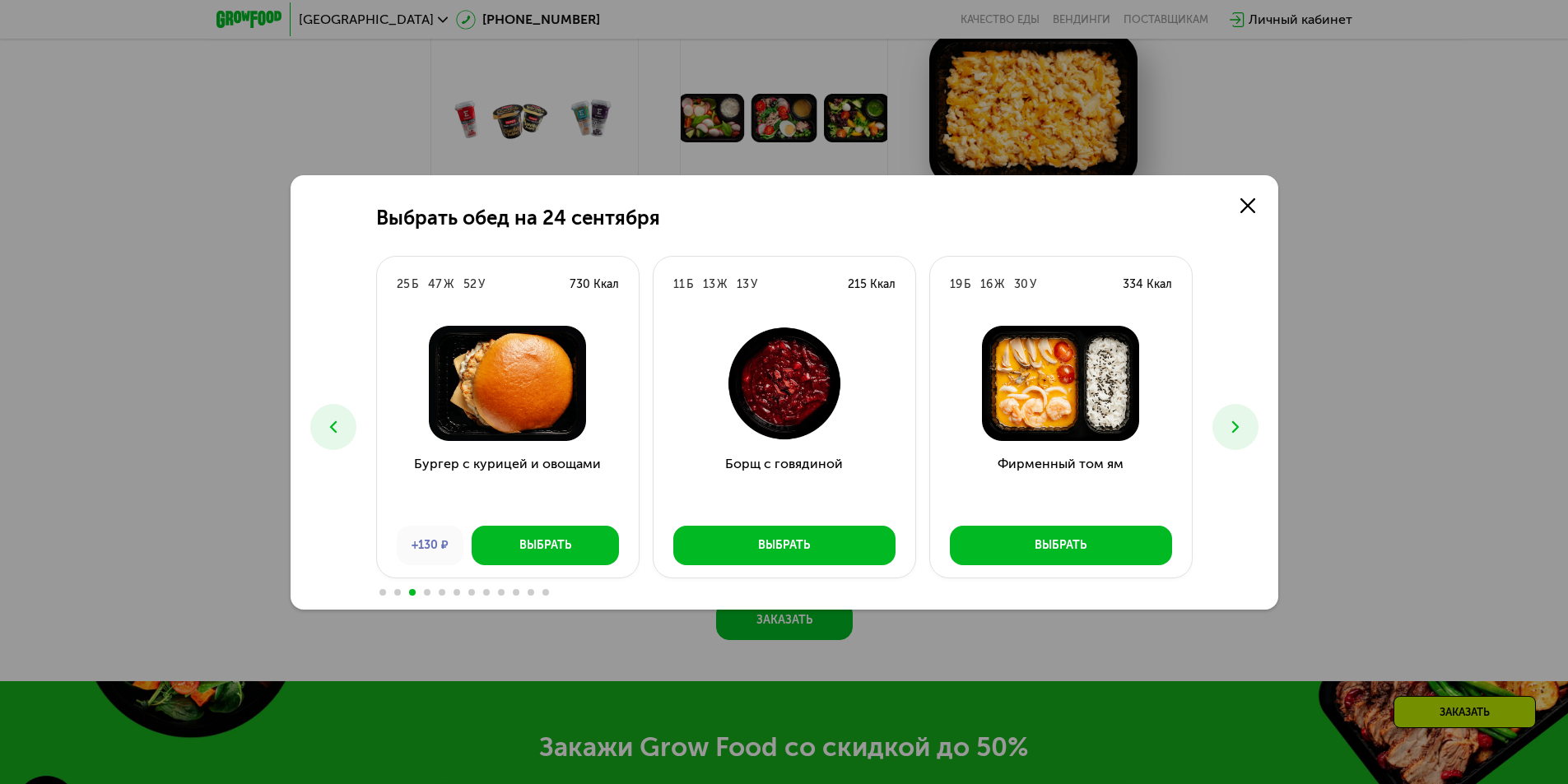
click at [1240, 421] on icon at bounding box center [1235, 427] width 20 height 20
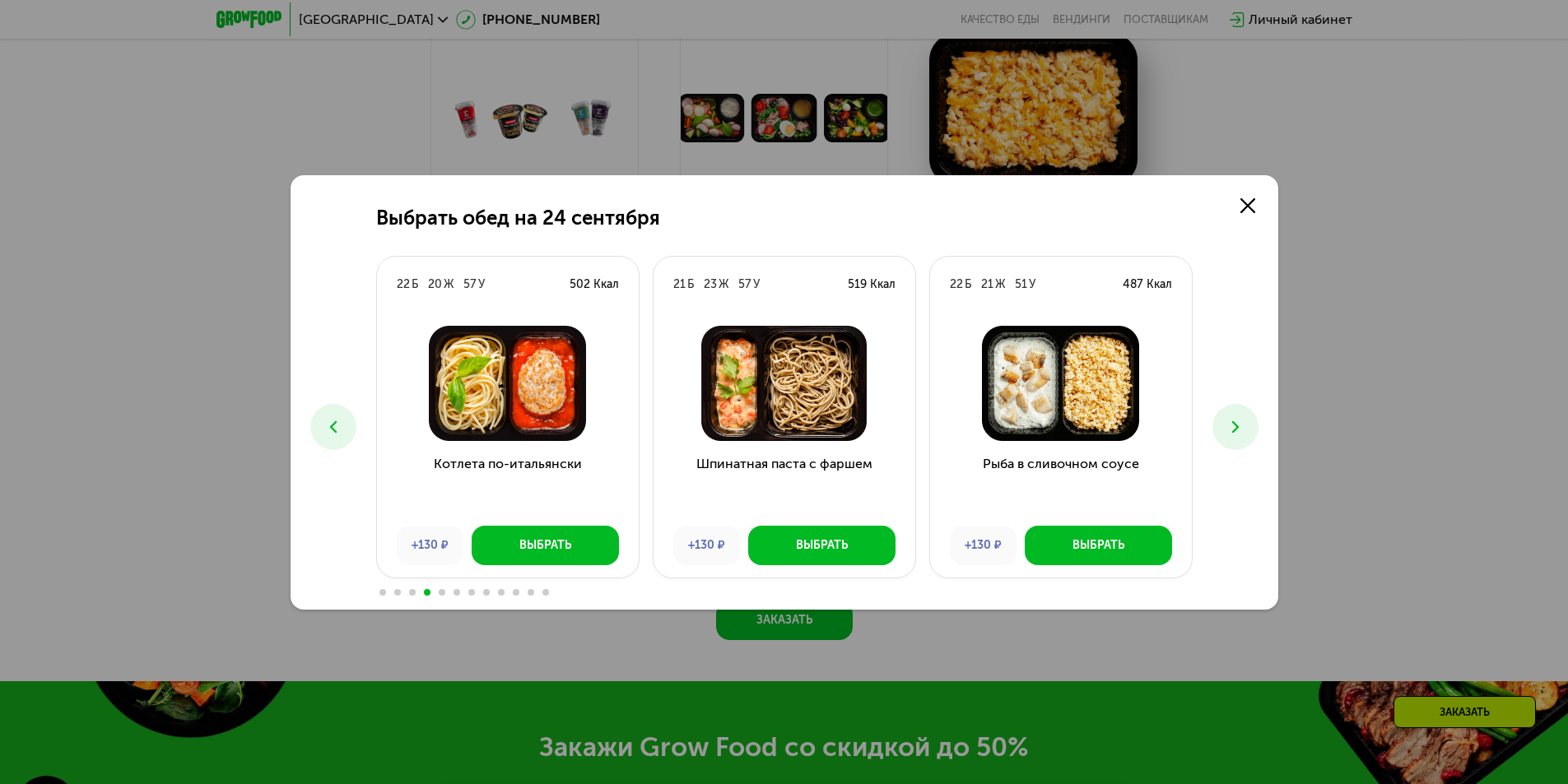
click at [330, 422] on icon at bounding box center [333, 427] width 20 height 20
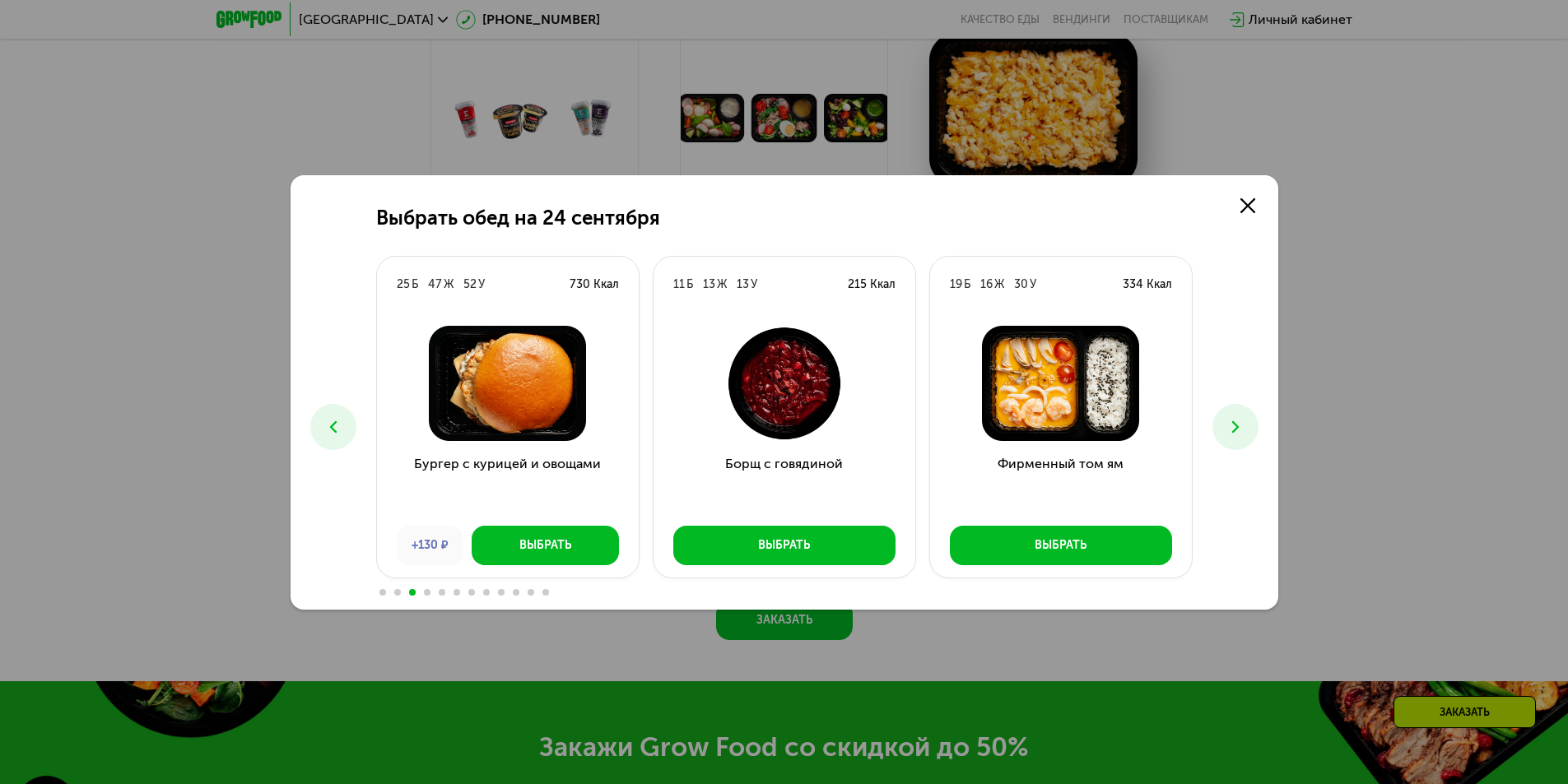
click at [330, 422] on icon at bounding box center [333, 427] width 20 height 20
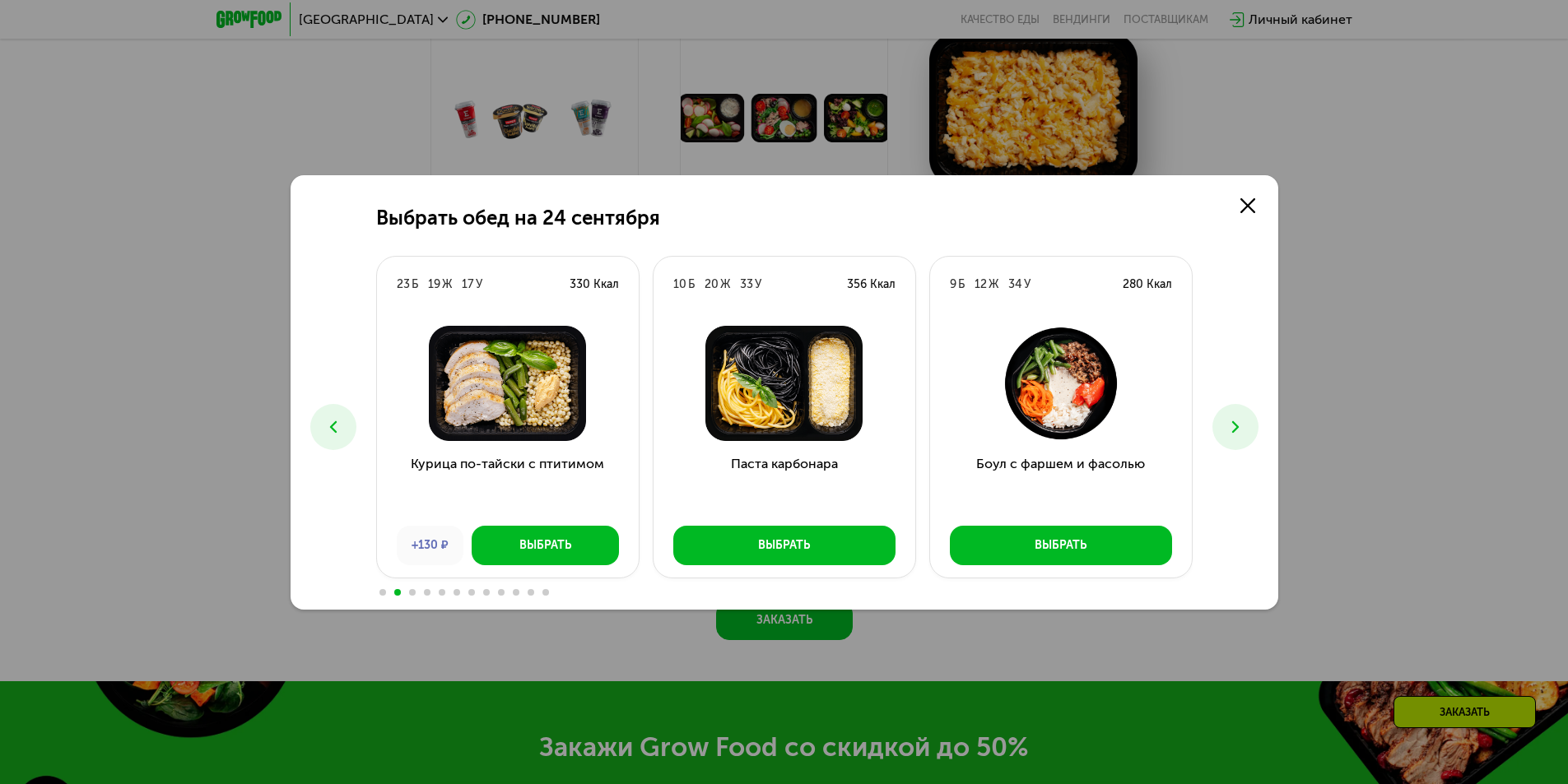
click at [331, 422] on icon at bounding box center [333, 427] width 20 height 20
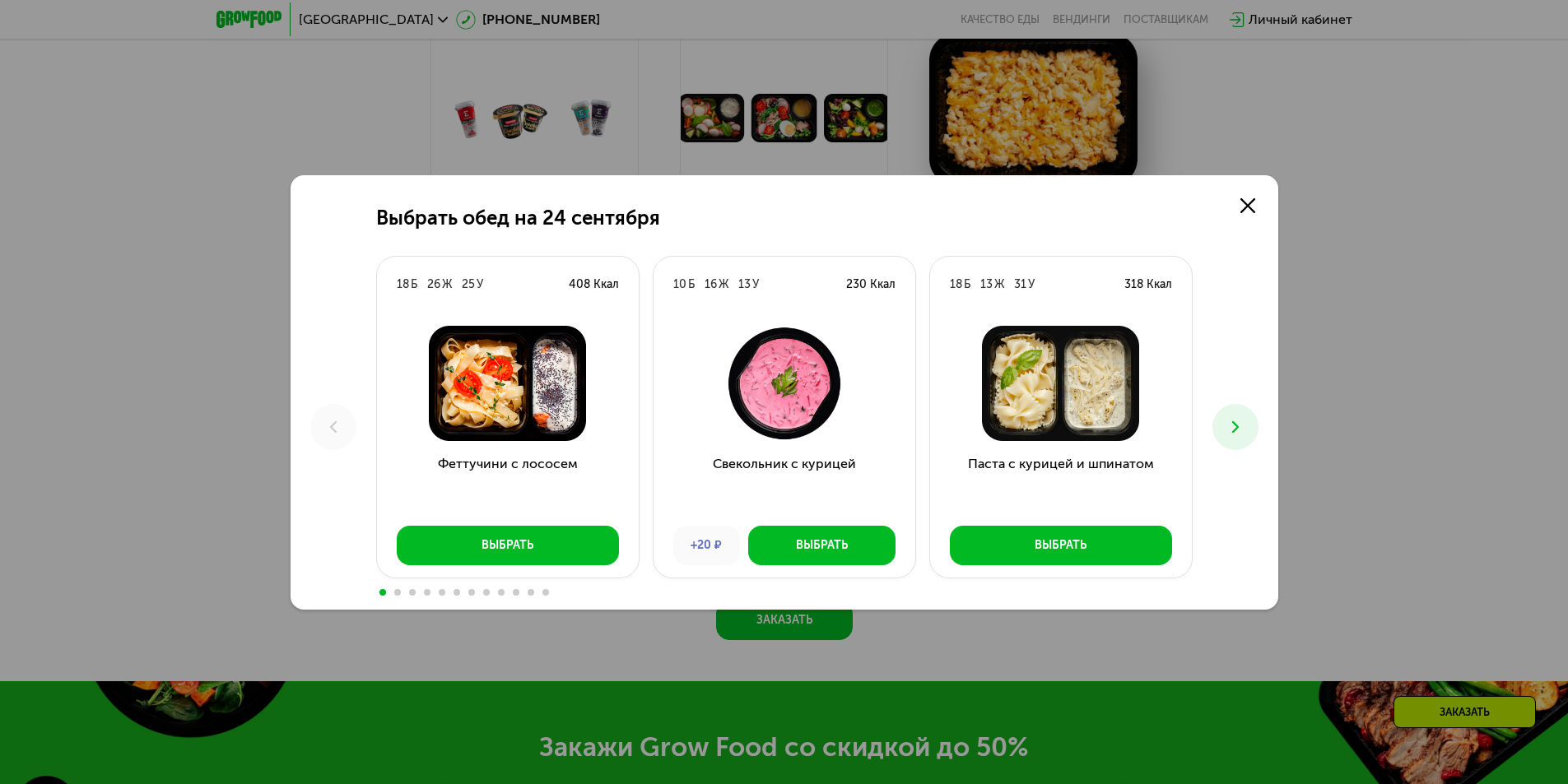
click at [499, 378] on img at bounding box center [507, 383] width 235 height 115
click at [503, 544] on div "Выбрать" at bounding box center [507, 545] width 52 height 17
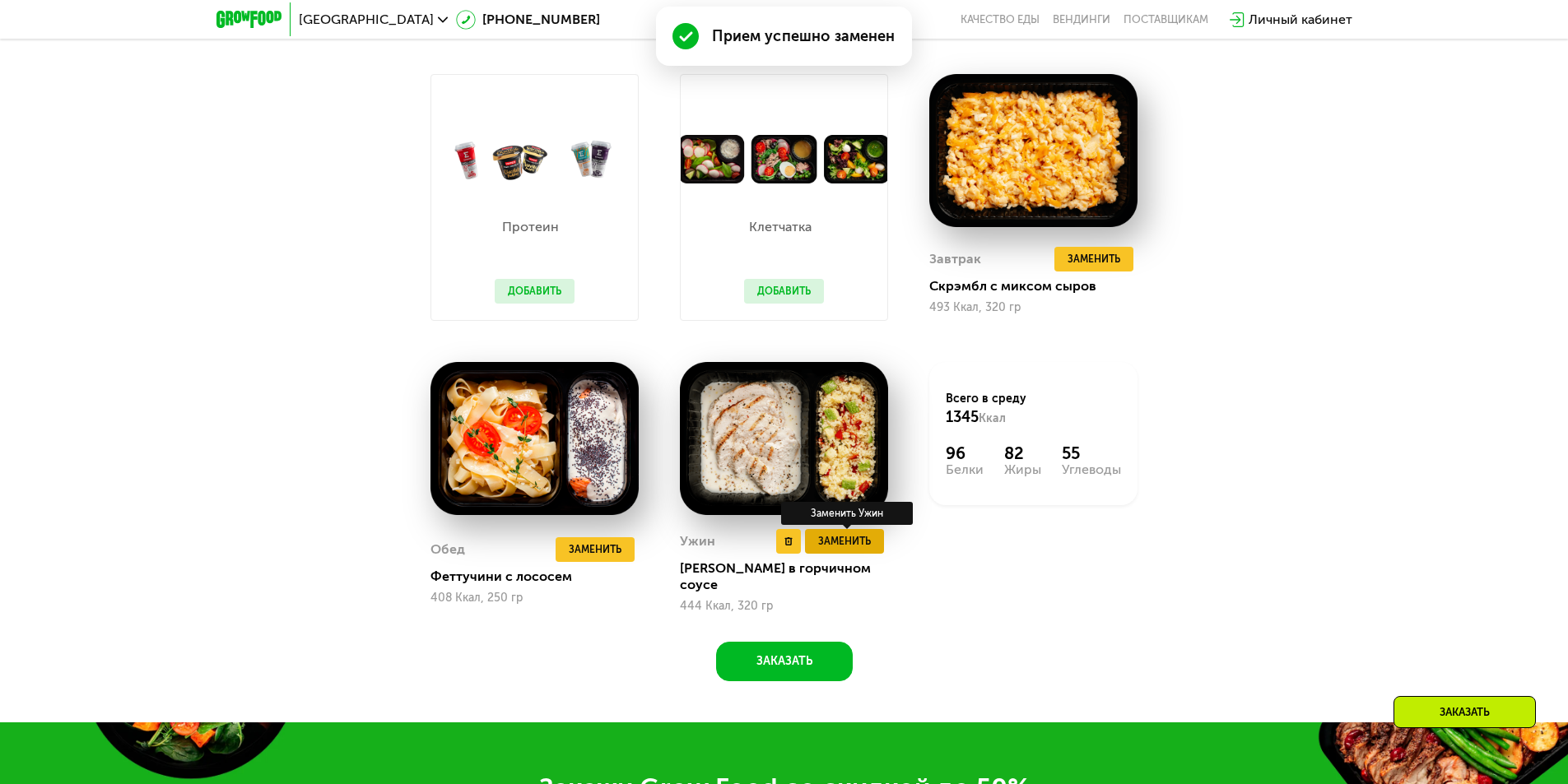
click at [846, 543] on span "Заменить" at bounding box center [844, 541] width 53 height 17
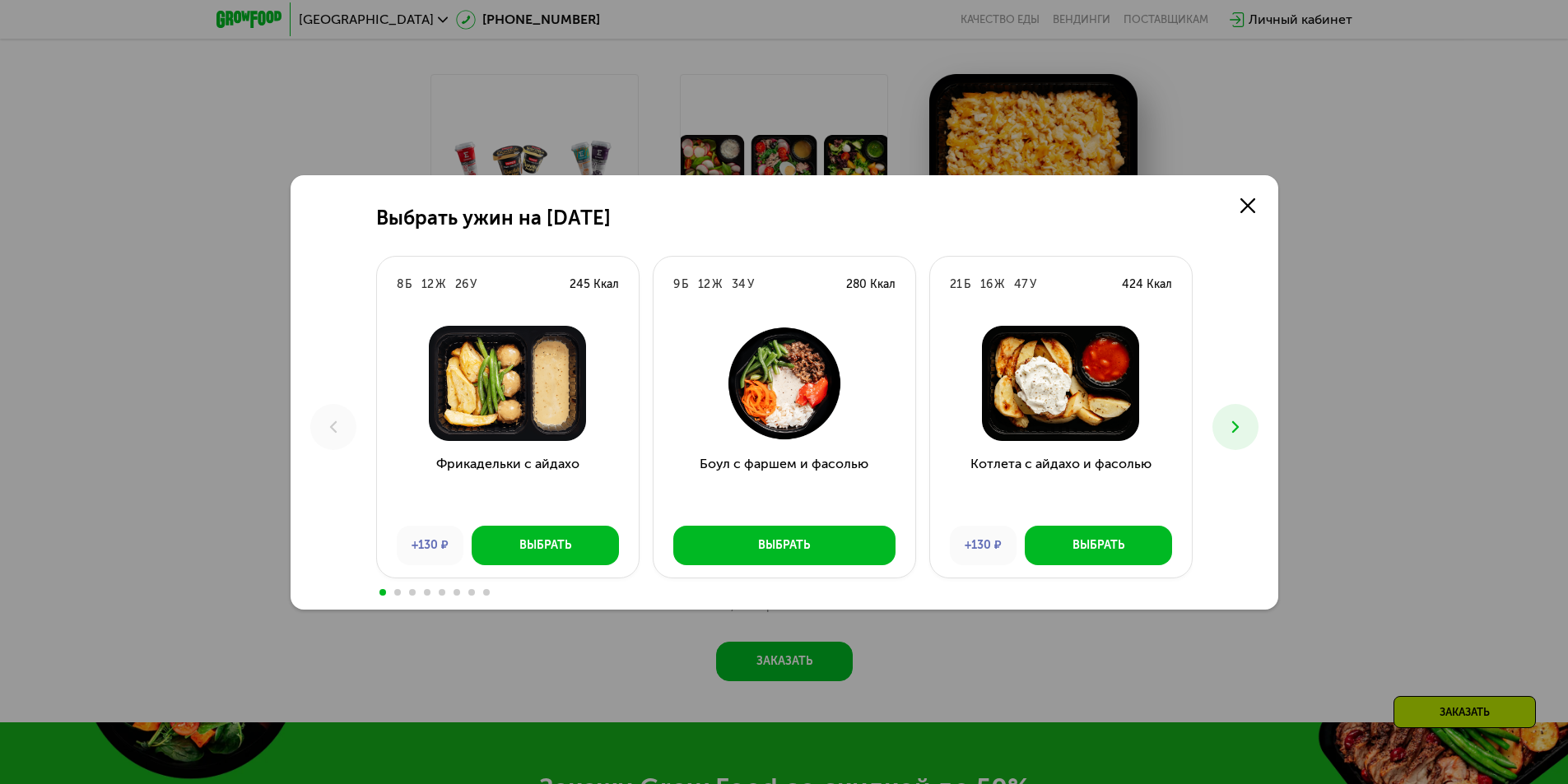
click at [1231, 430] on icon at bounding box center [1235, 427] width 20 height 20
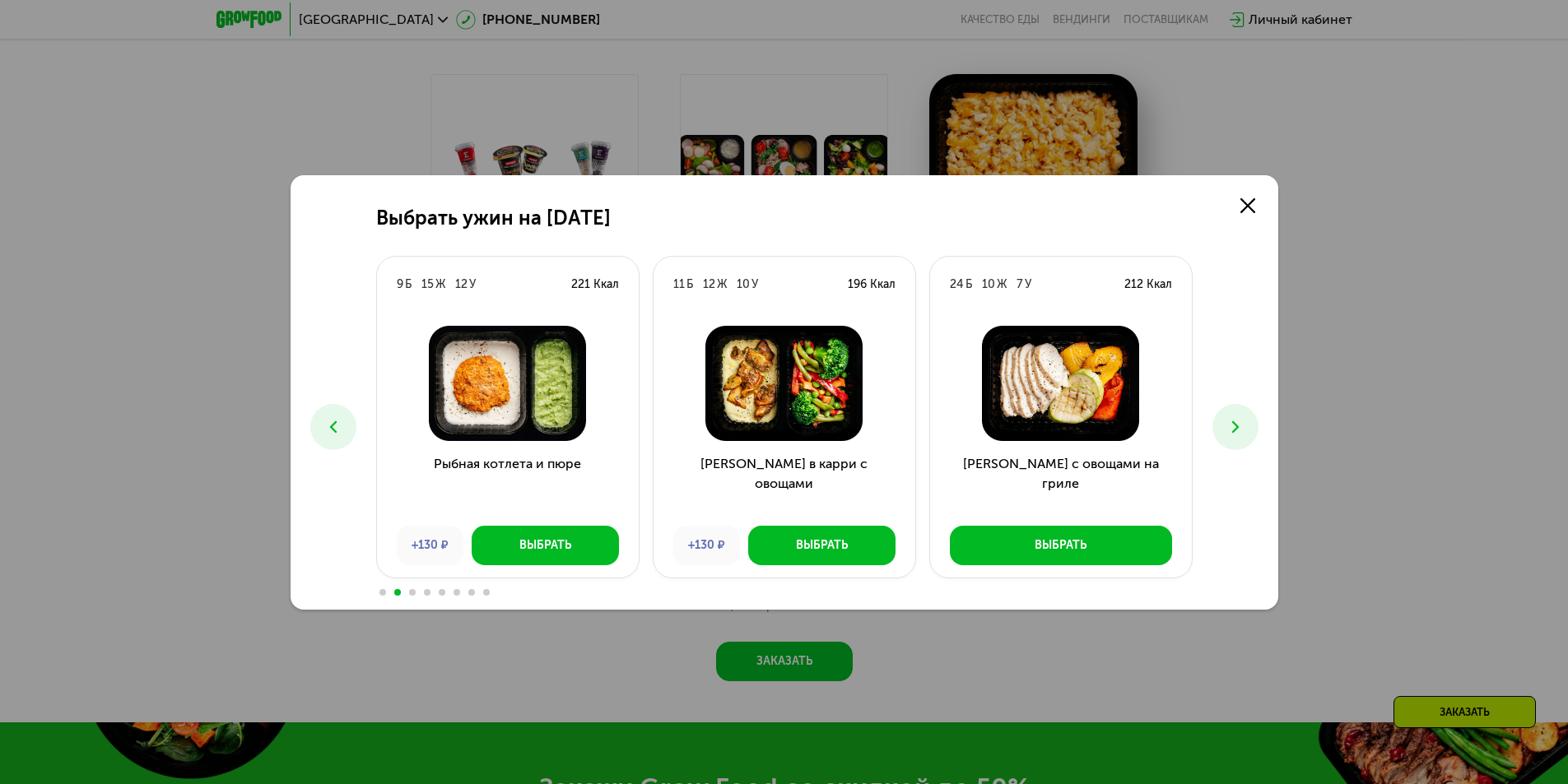
click at [1231, 422] on icon at bounding box center [1235, 427] width 20 height 20
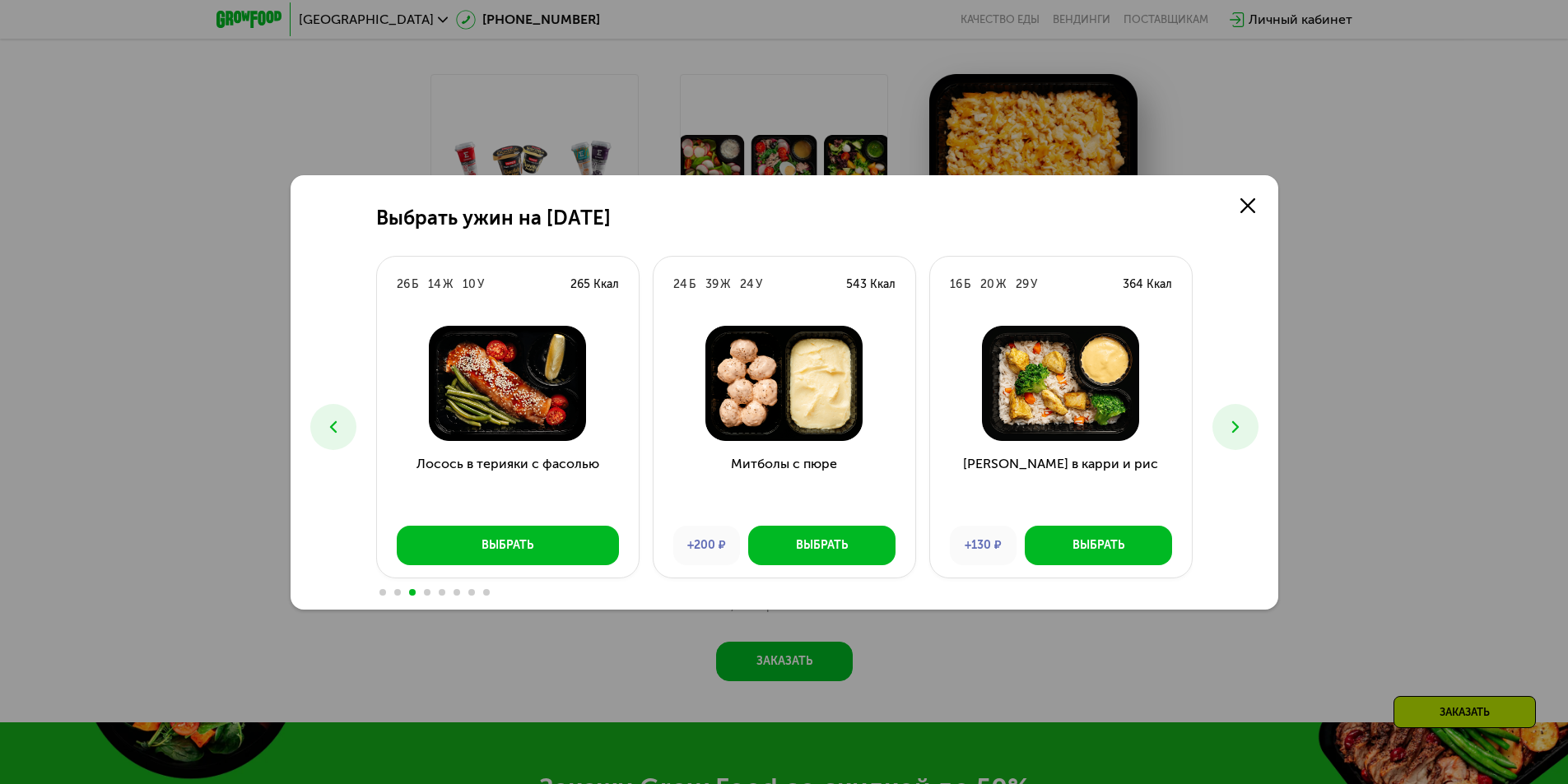
click at [1231, 420] on icon at bounding box center [1235, 427] width 20 height 20
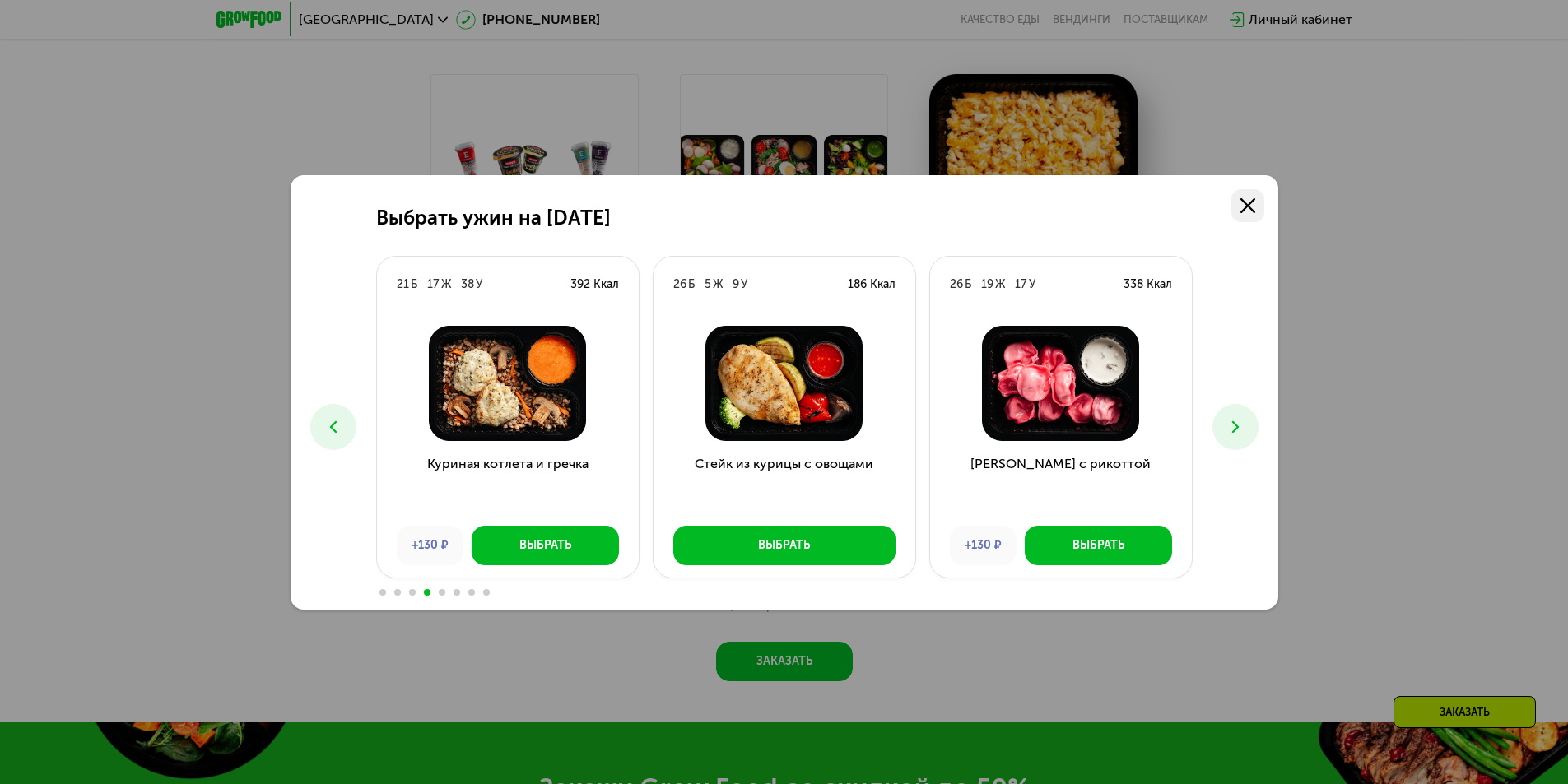
click at [1240, 203] on icon at bounding box center [1247, 205] width 15 height 15
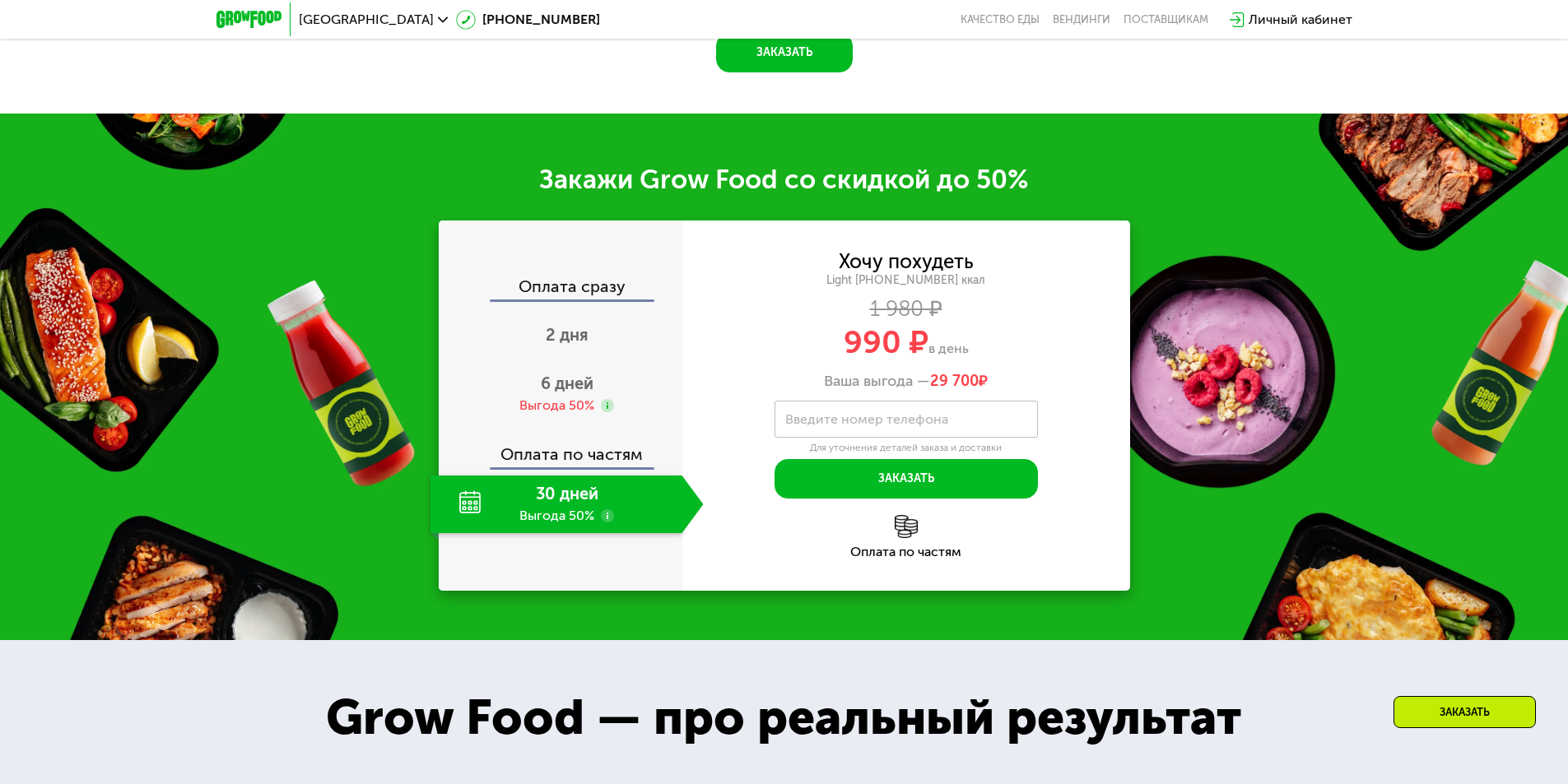
scroll to position [2307, 0]
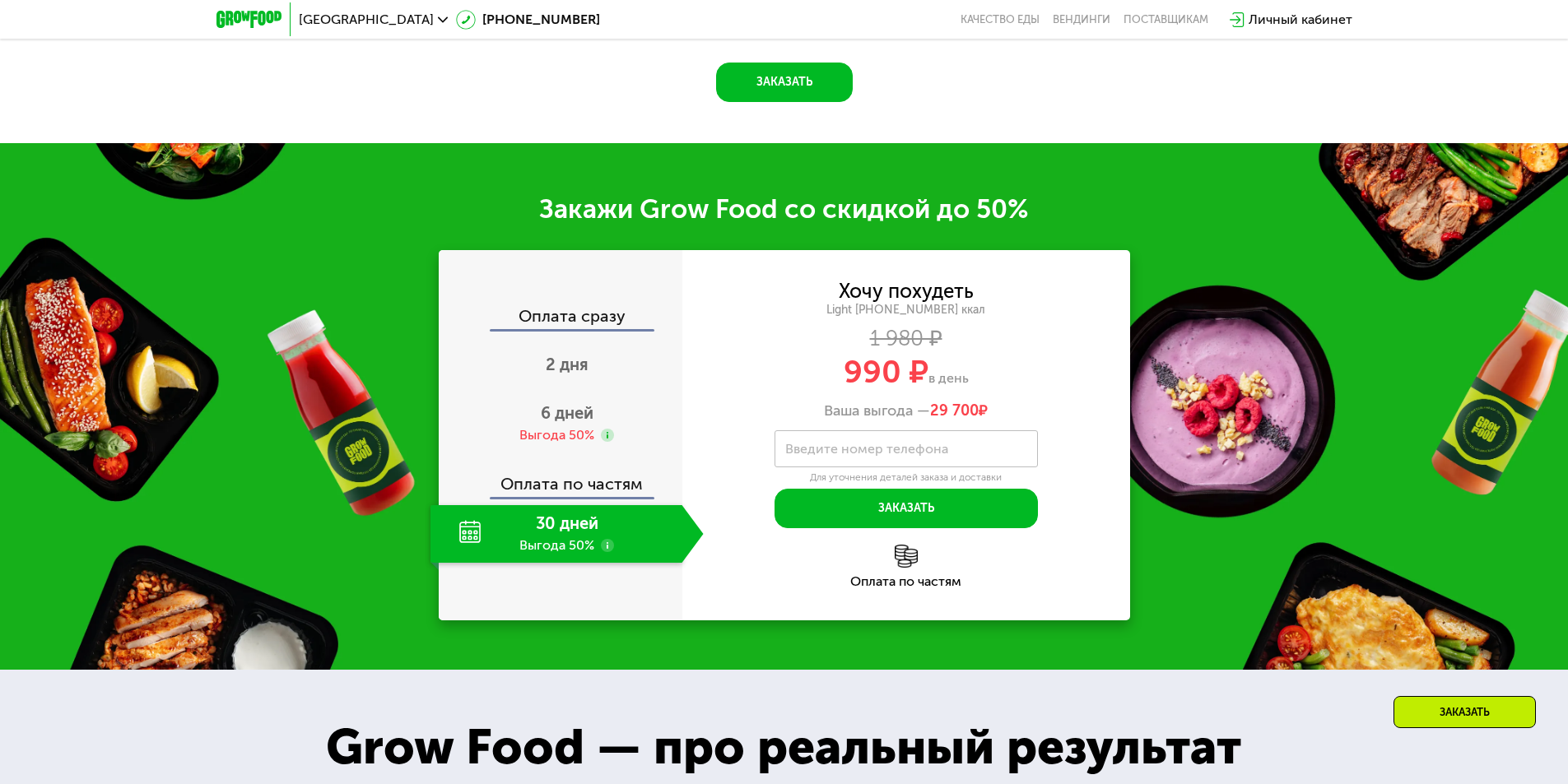
click at [603, 480] on div "Оплата по частям" at bounding box center [561, 478] width 242 height 38
click at [605, 539] on use at bounding box center [608, 546] width 14 height 14
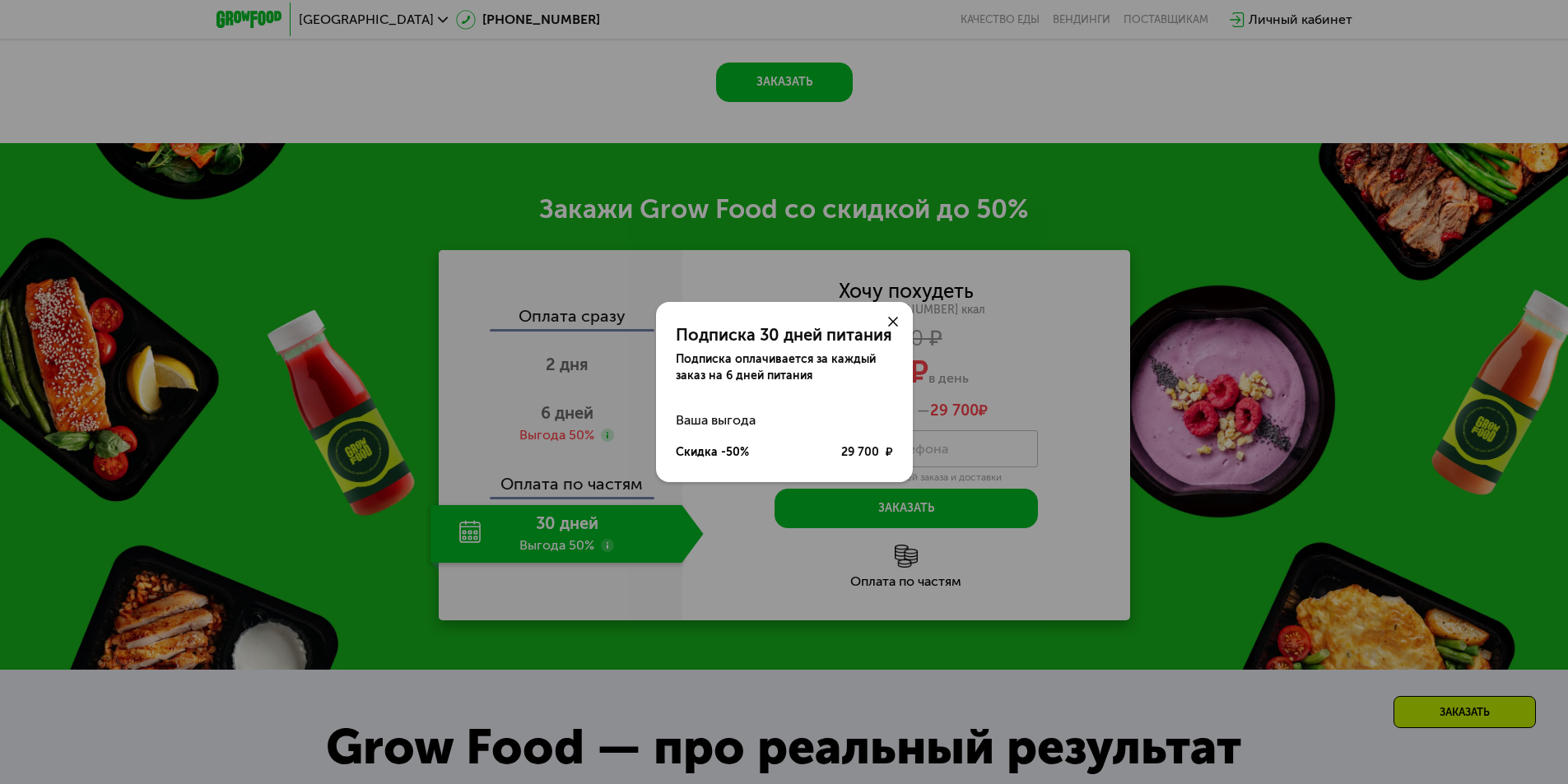
click at [893, 318] on icon at bounding box center [893, 322] width 10 height 10
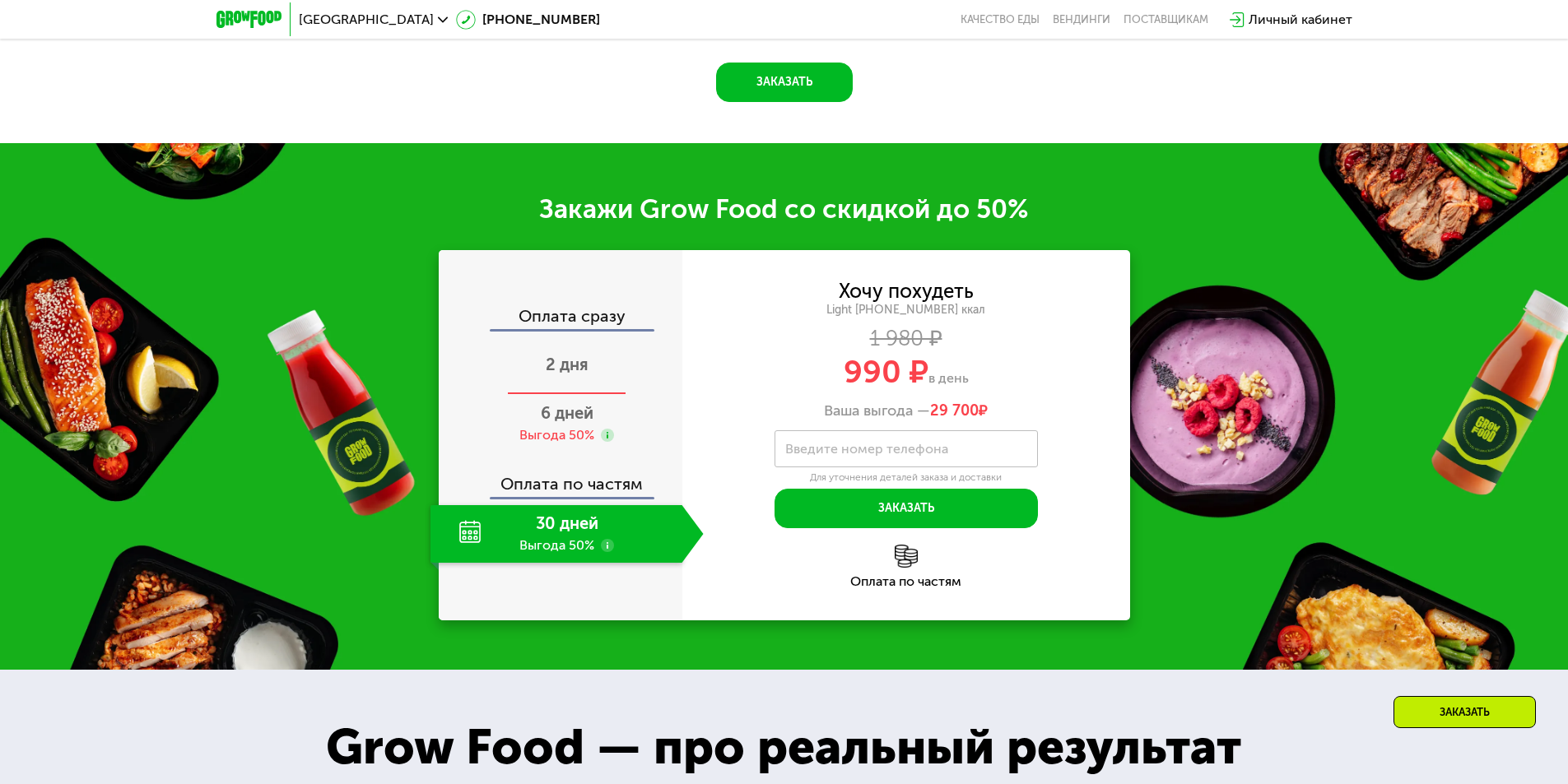
click at [573, 355] on span "2 дня" at bounding box center [568, 365] width 43 height 20
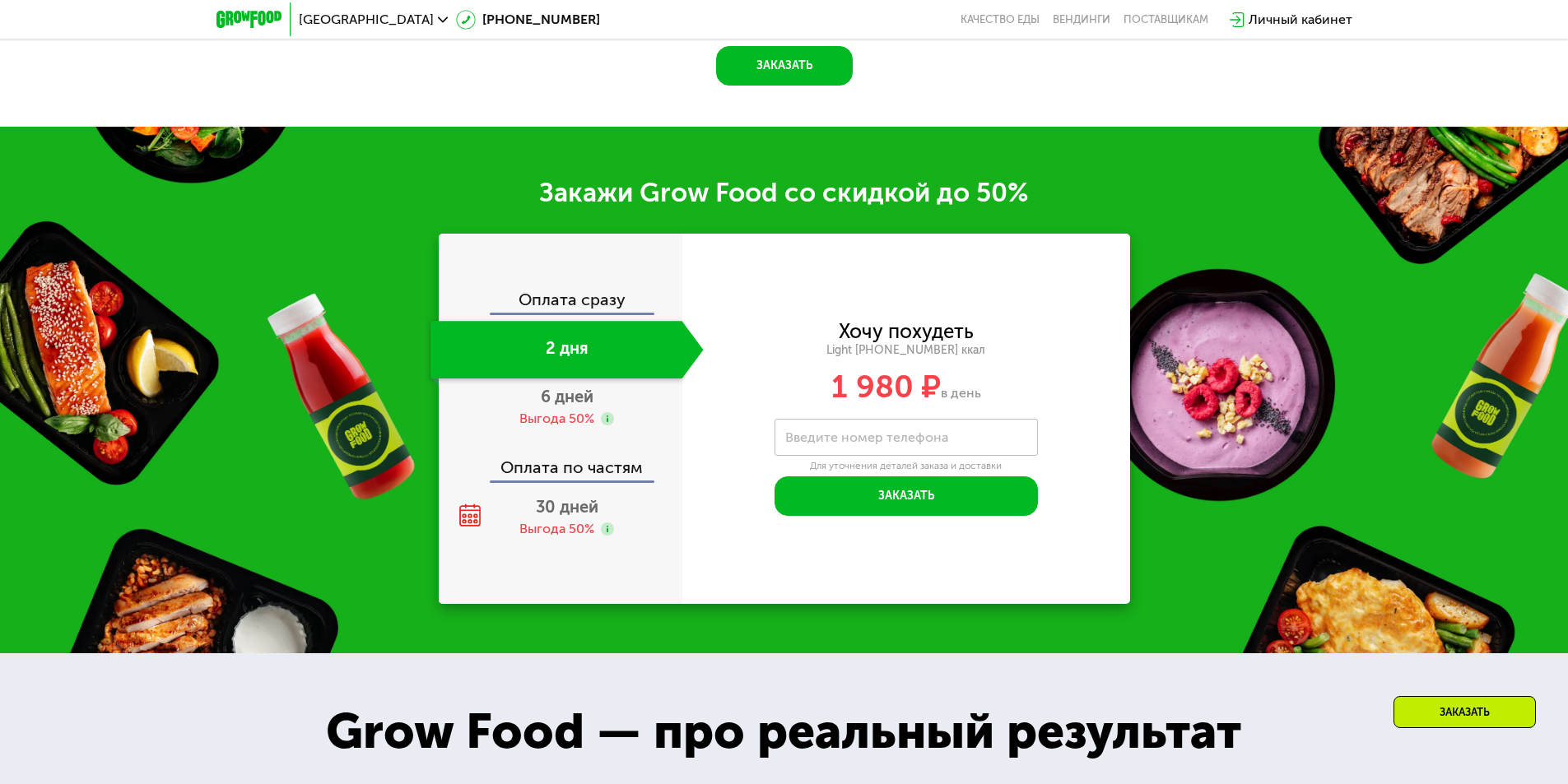
scroll to position [2163, 0]
click at [572, 403] on span "6 дней" at bounding box center [567, 397] width 53 height 20
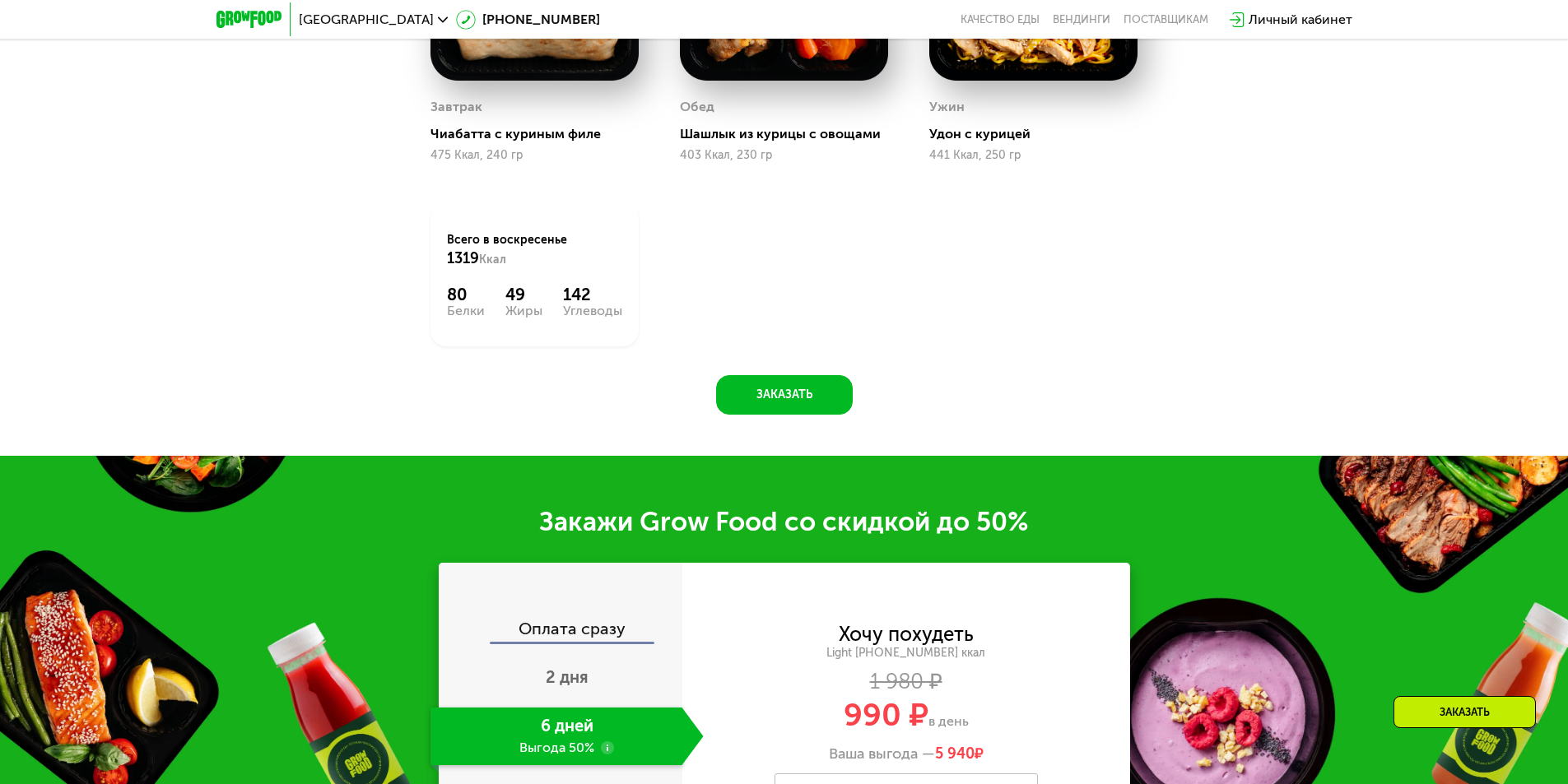
scroll to position [1792, 0]
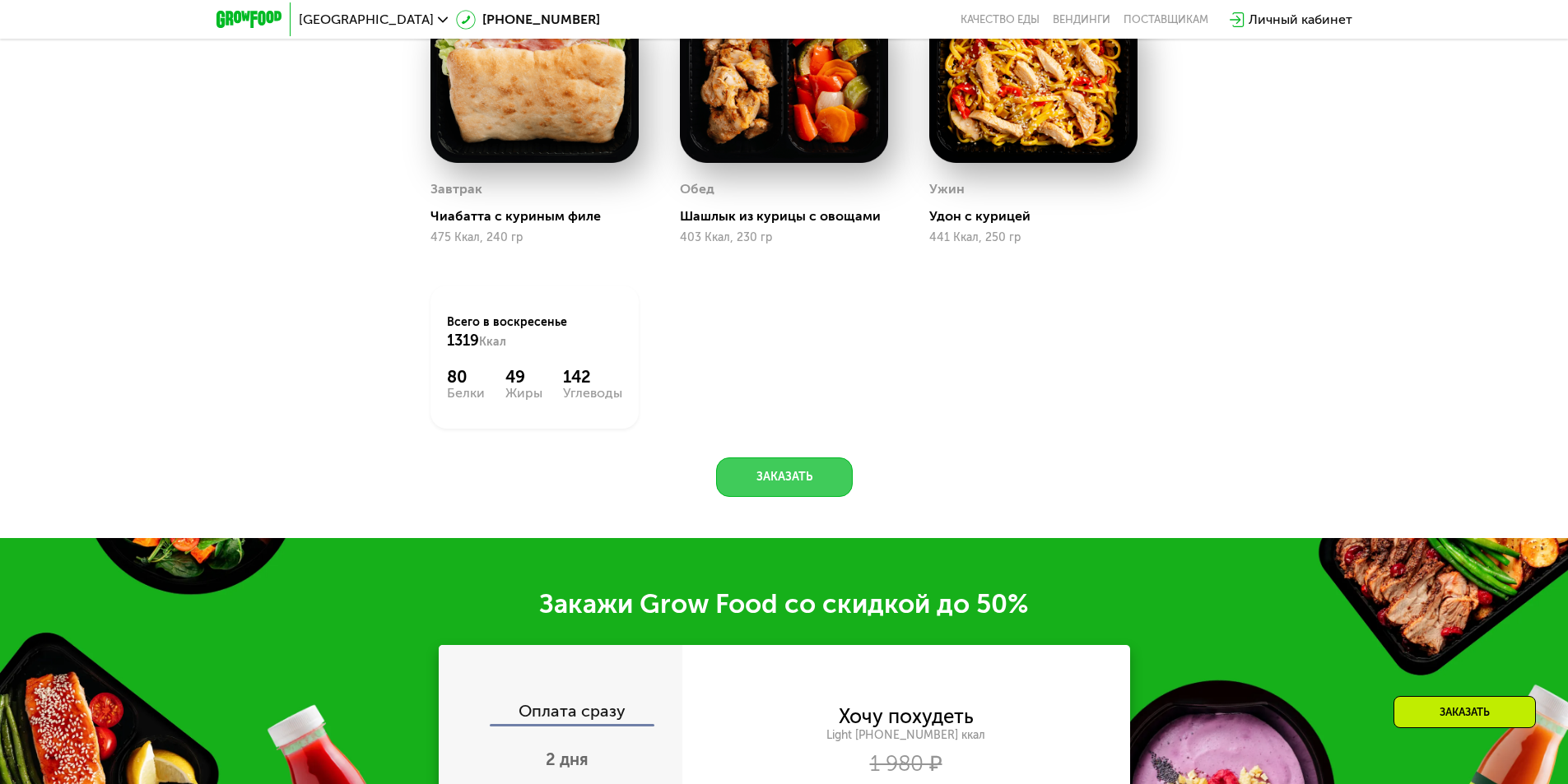
click at [755, 483] on button "Заказать" at bounding box center [784, 477] width 137 height 40
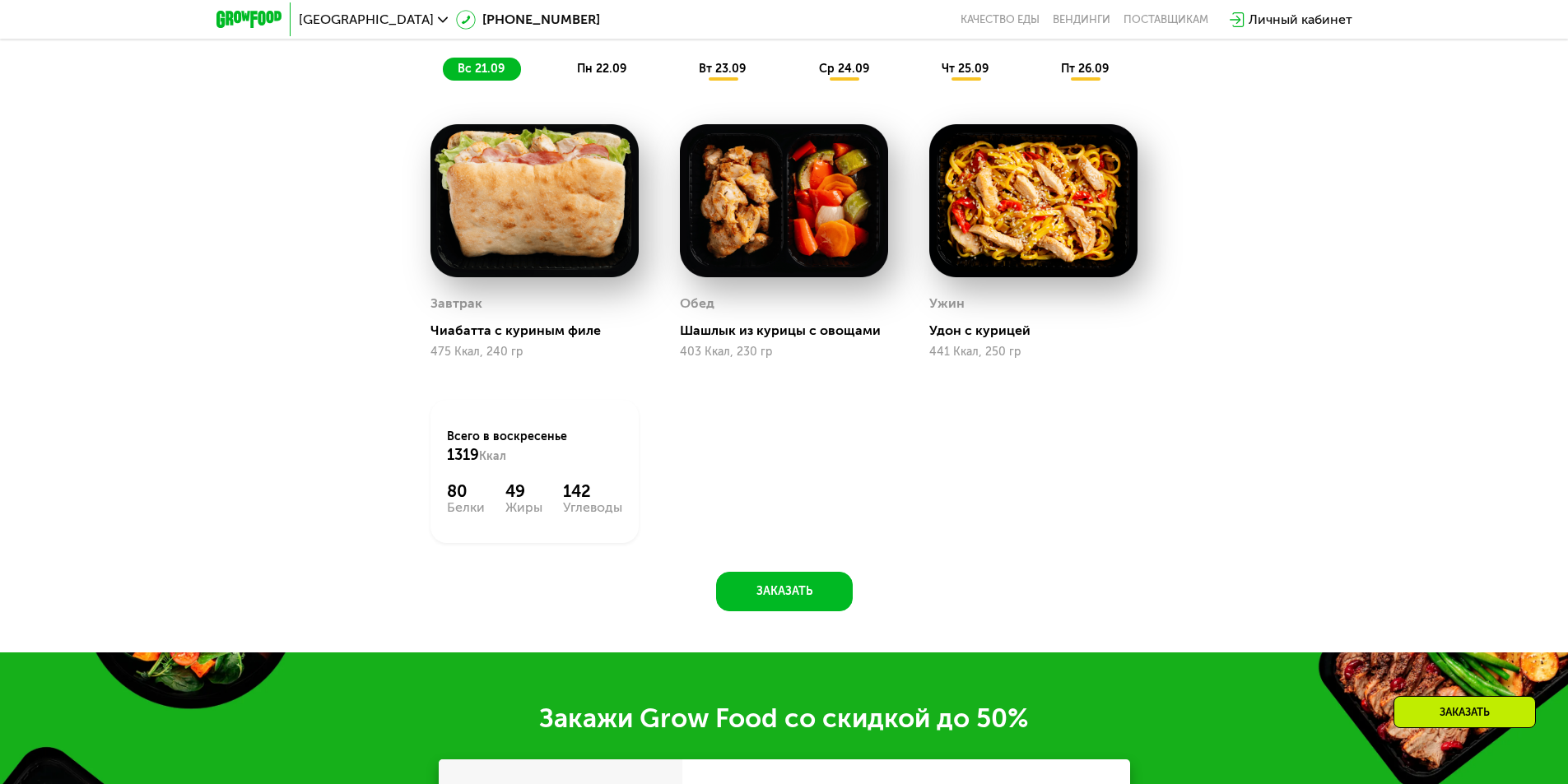
scroll to position [1595, 0]
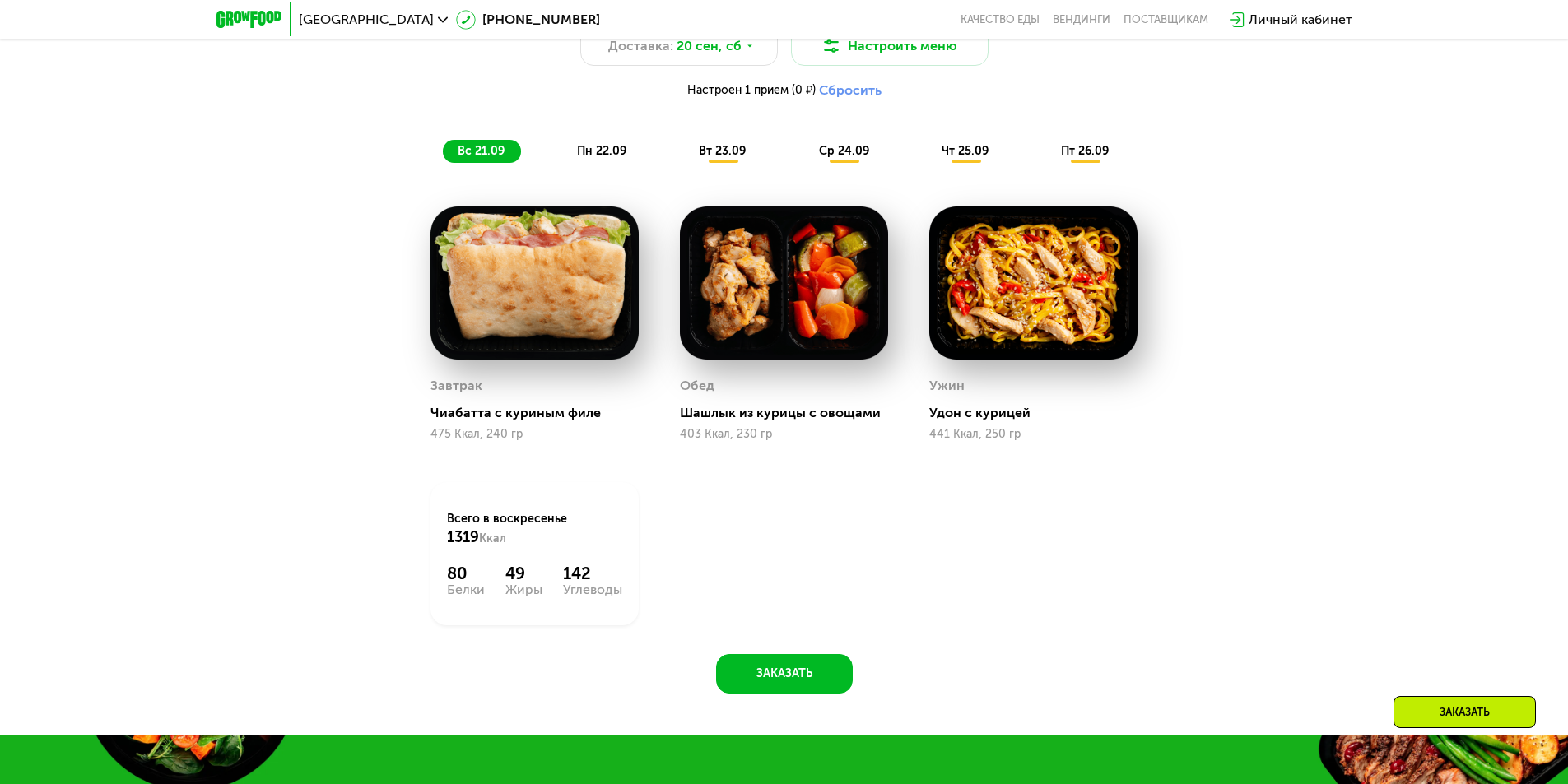
click at [599, 150] on span "пн 22.09" at bounding box center [602, 151] width 50 height 14
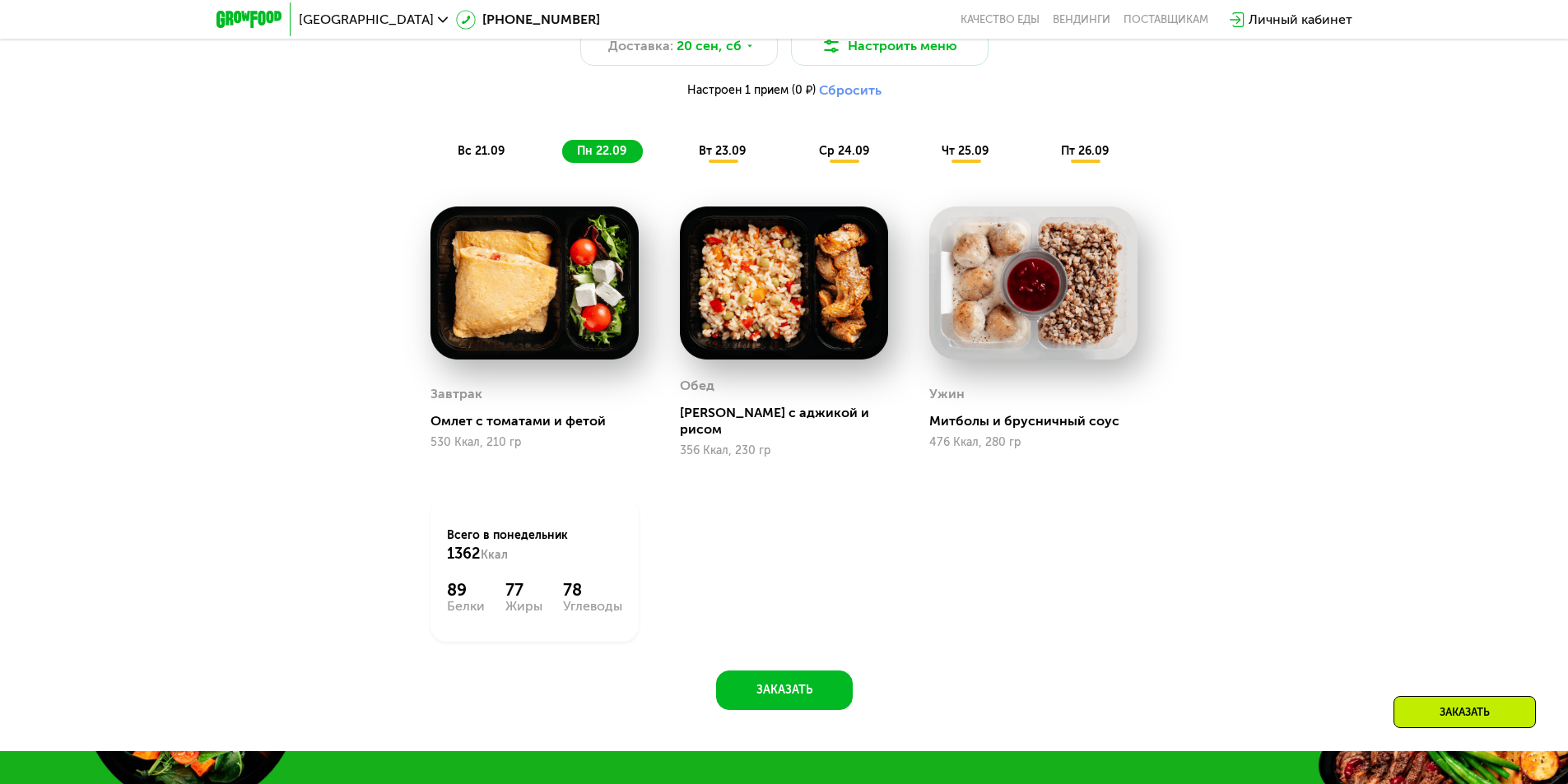
click at [725, 155] on span "вт 23.09" at bounding box center [722, 151] width 47 height 14
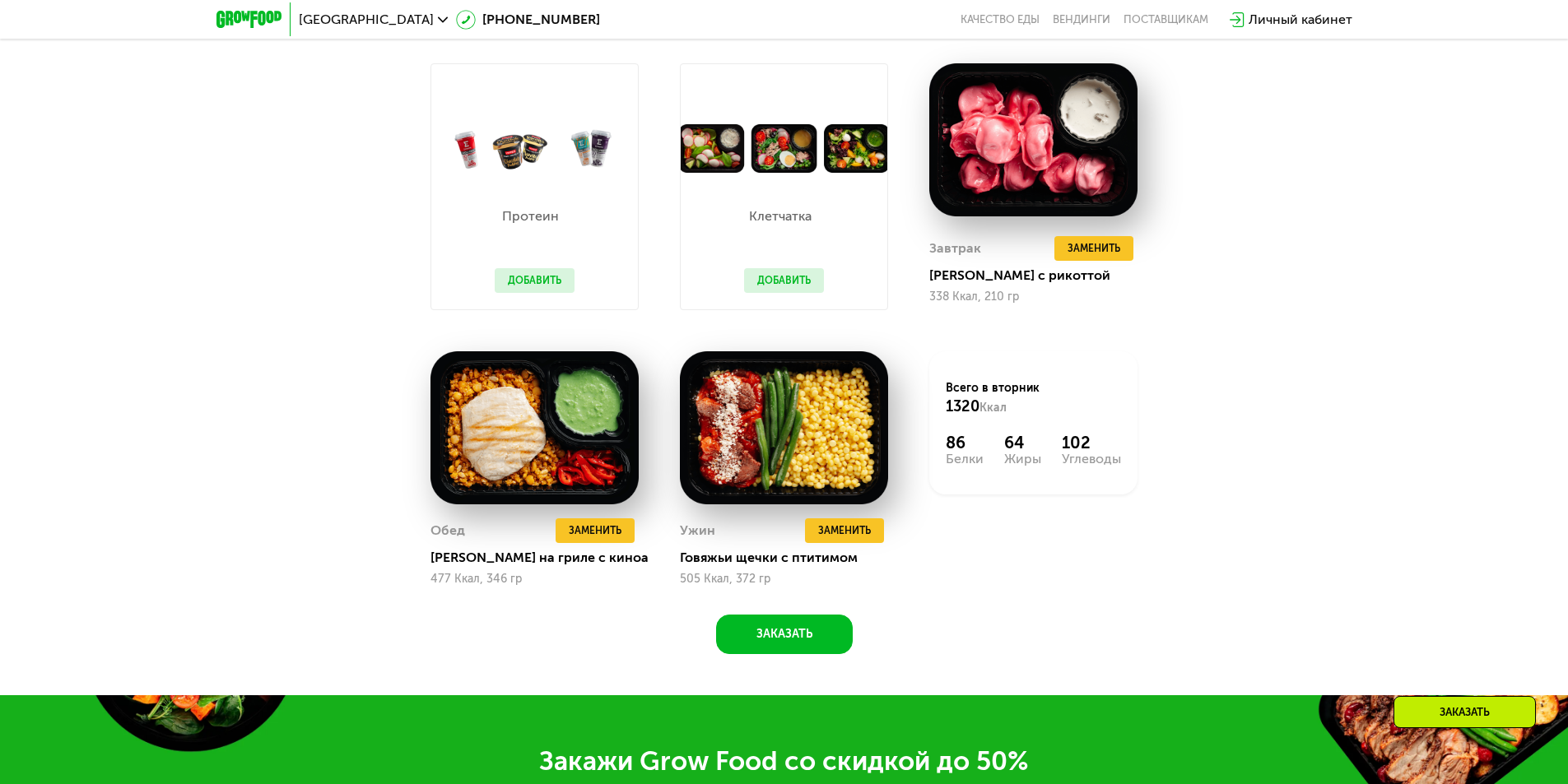
scroll to position [1842, 0]
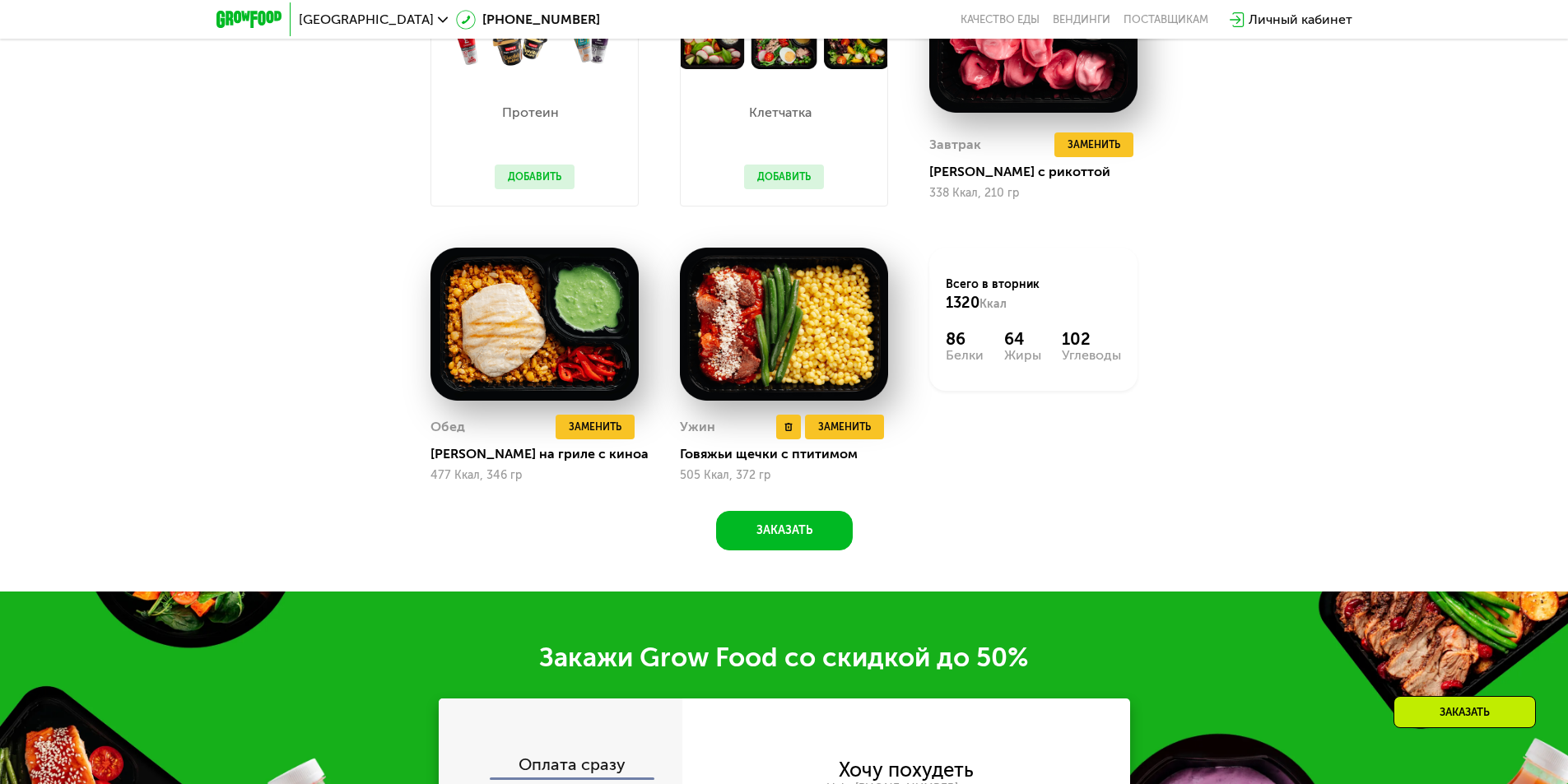
click at [768, 342] on img at bounding box center [784, 324] width 209 height 153
click at [804, 328] on img at bounding box center [784, 324] width 209 height 153
click at [848, 432] on span "Заменить" at bounding box center [844, 427] width 53 height 17
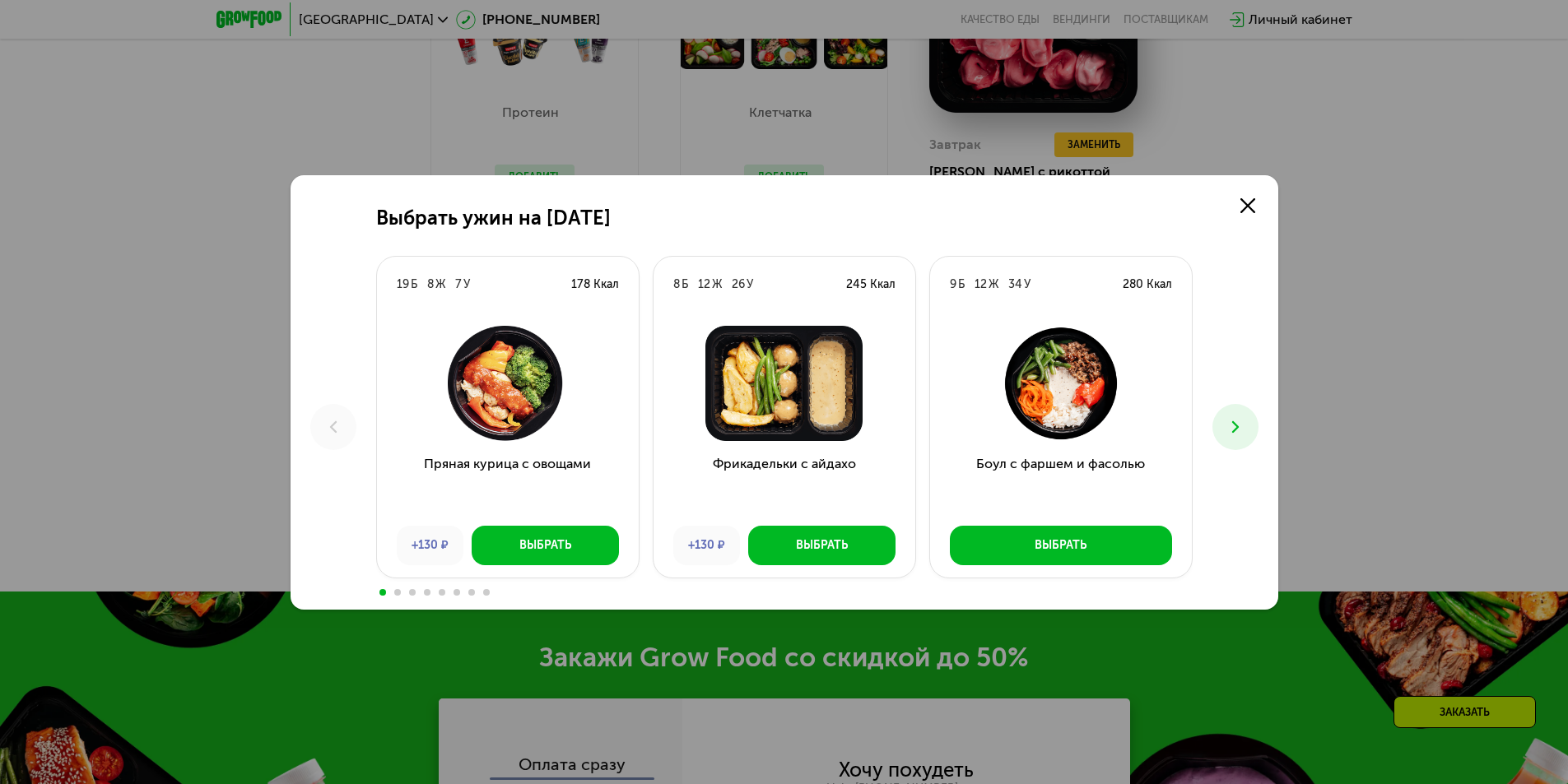
click at [1229, 425] on icon at bounding box center [1235, 427] width 20 height 20
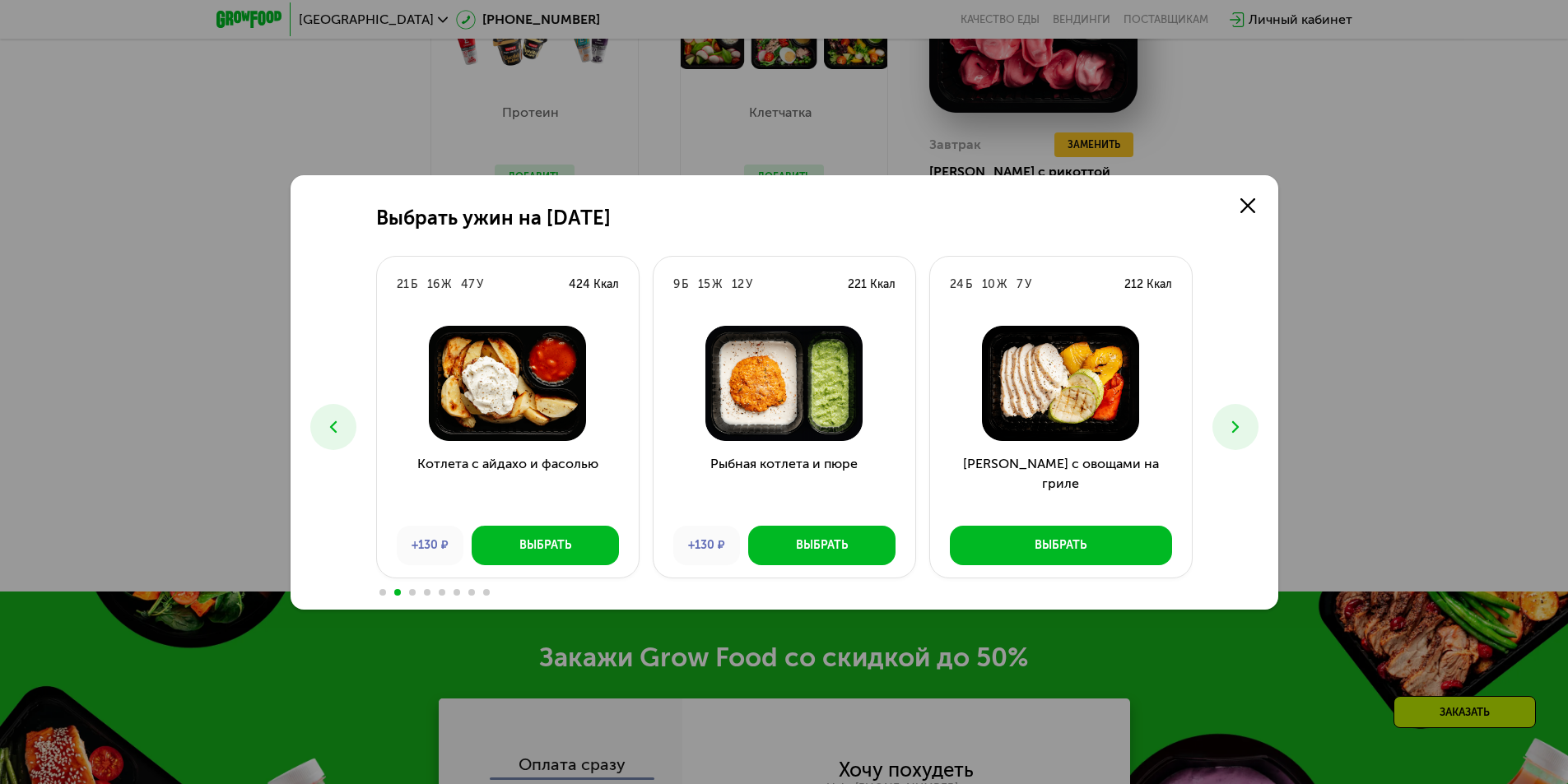
click at [1229, 425] on icon at bounding box center [1235, 427] width 20 height 20
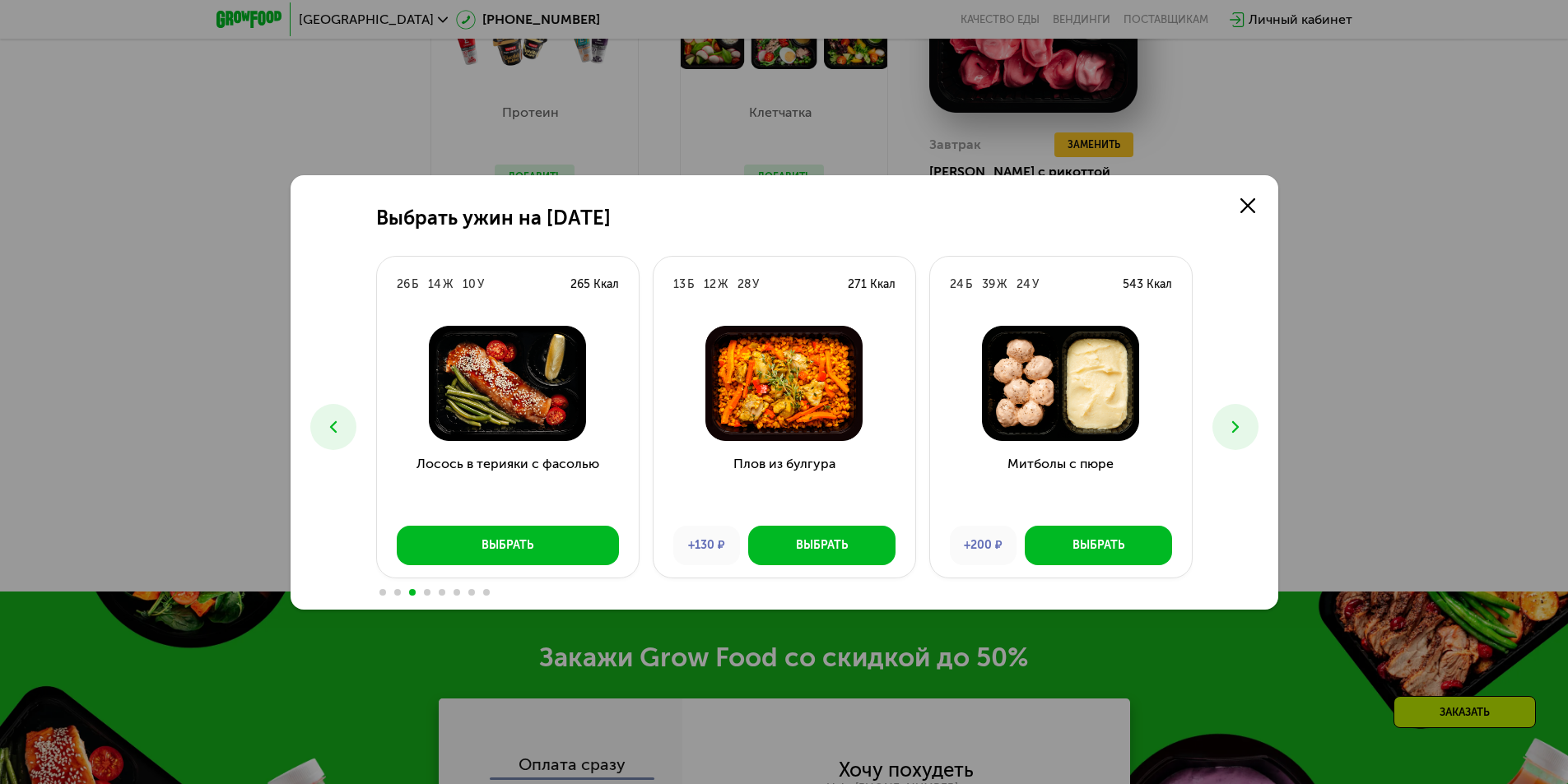
click at [1229, 425] on icon at bounding box center [1235, 427] width 20 height 20
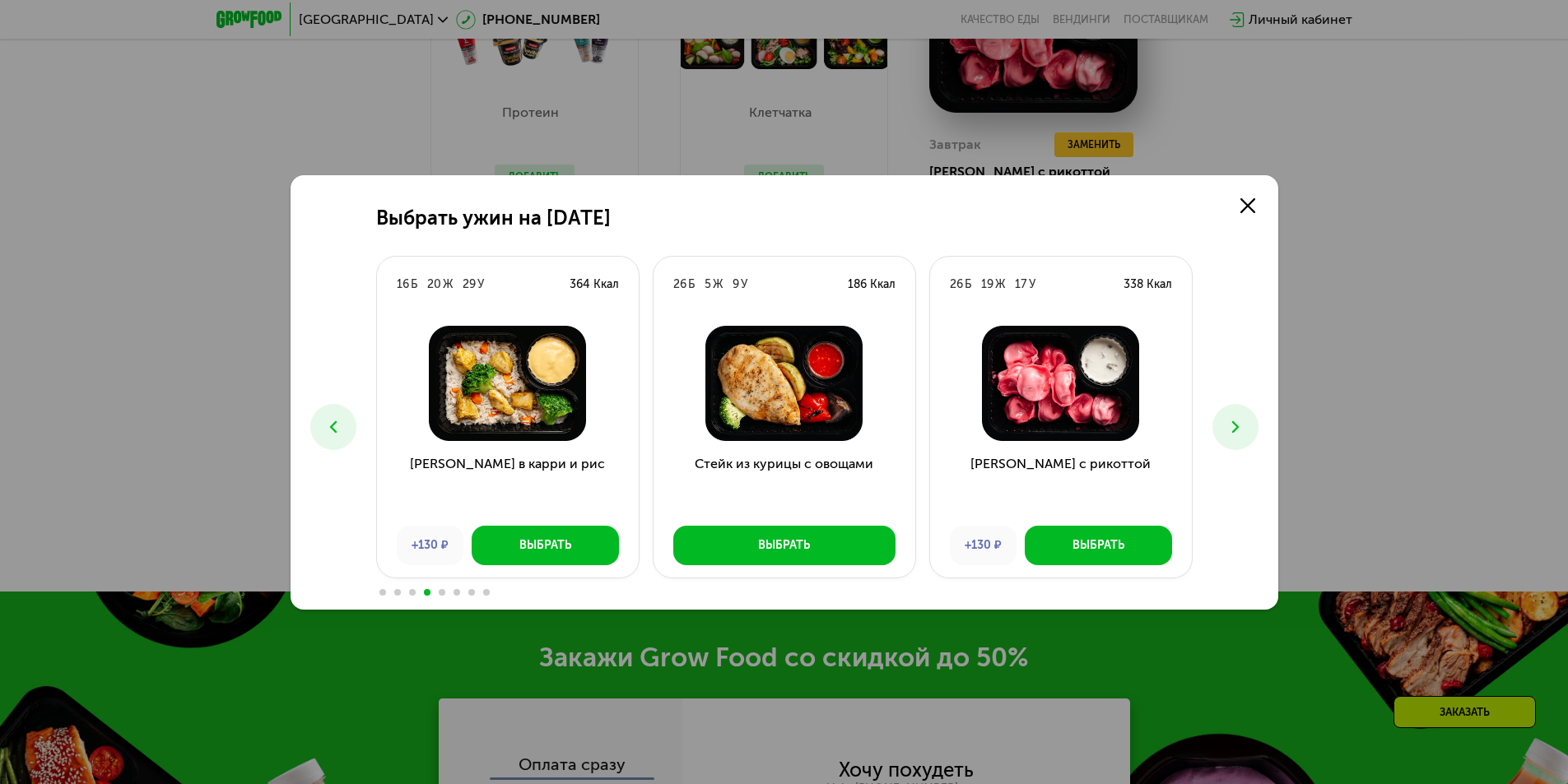
click at [1229, 425] on icon at bounding box center [1235, 427] width 20 height 20
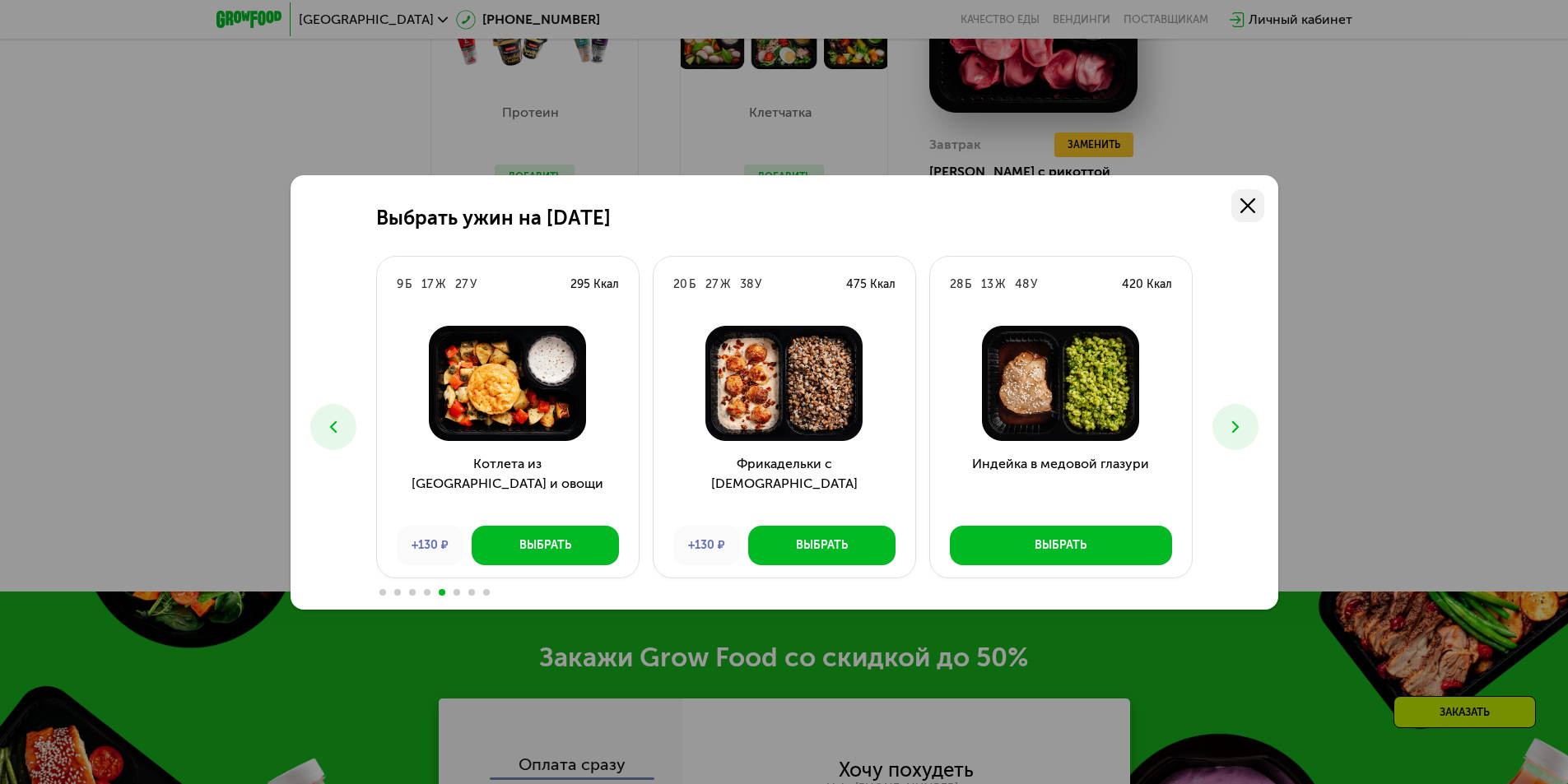
click at [1246, 206] on use at bounding box center [1247, 205] width 15 height 15
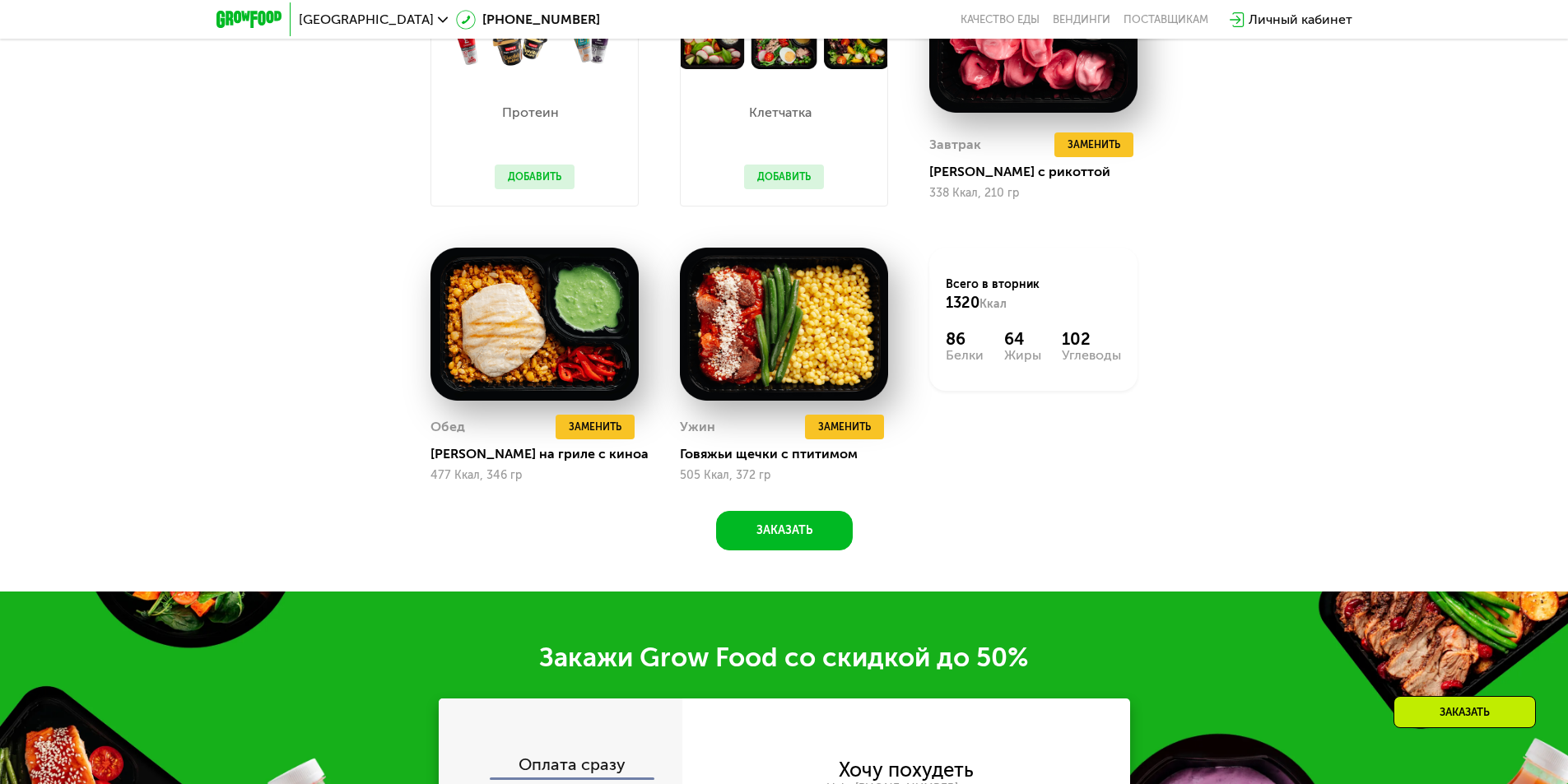
click at [326, 305] on div "Похудение и поддержание формы Доставка: 20 сен, сб Настроить меню Настроен 1 пр…" at bounding box center [784, 137] width 1014 height 828
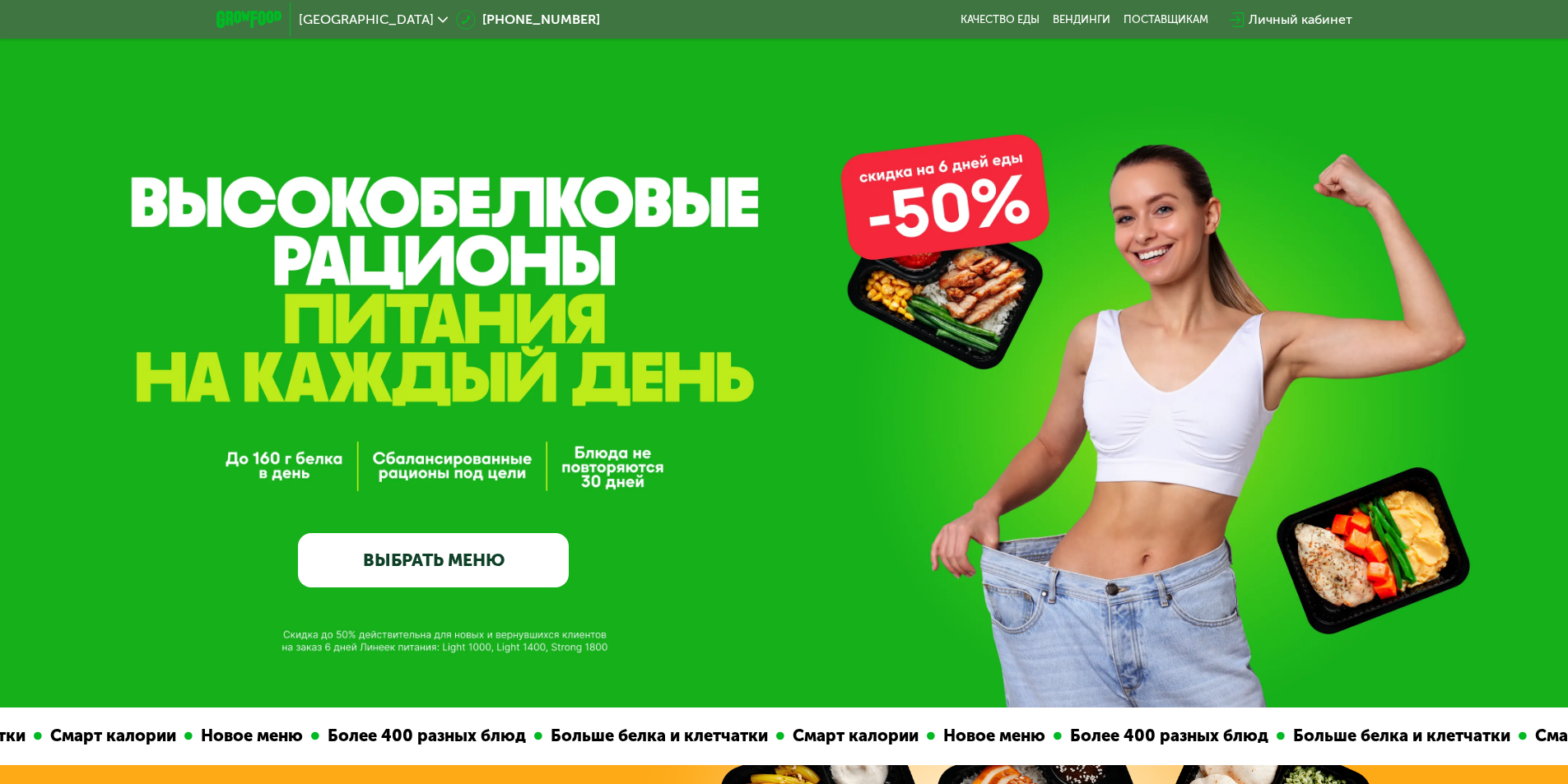
click at [440, 570] on link "ВЫБРАТЬ МЕНЮ" at bounding box center [433, 561] width 271 height 55
click at [451, 552] on link "ВЫБРАТЬ МЕНЮ" at bounding box center [433, 561] width 271 height 55
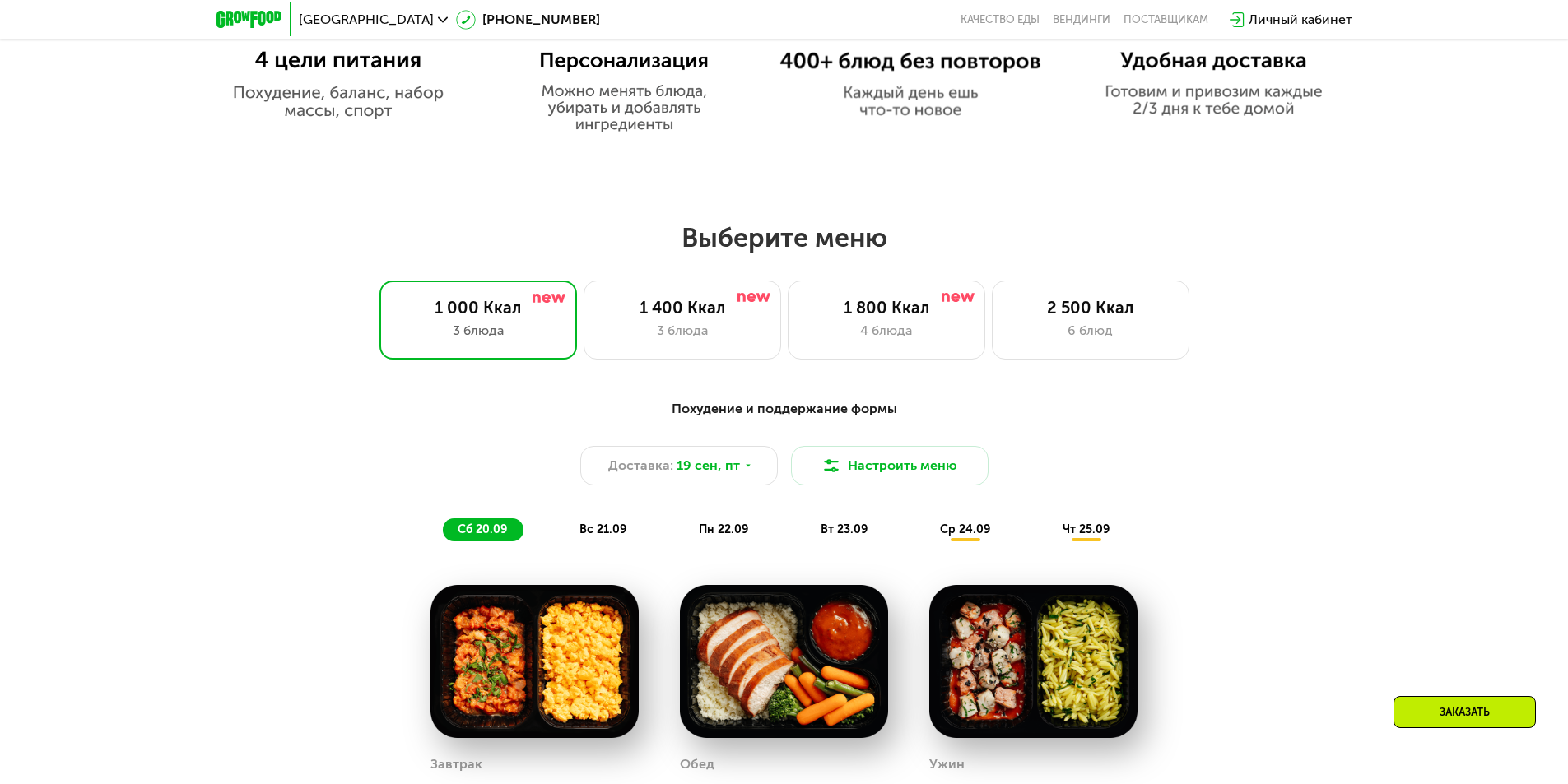
scroll to position [1235, 0]
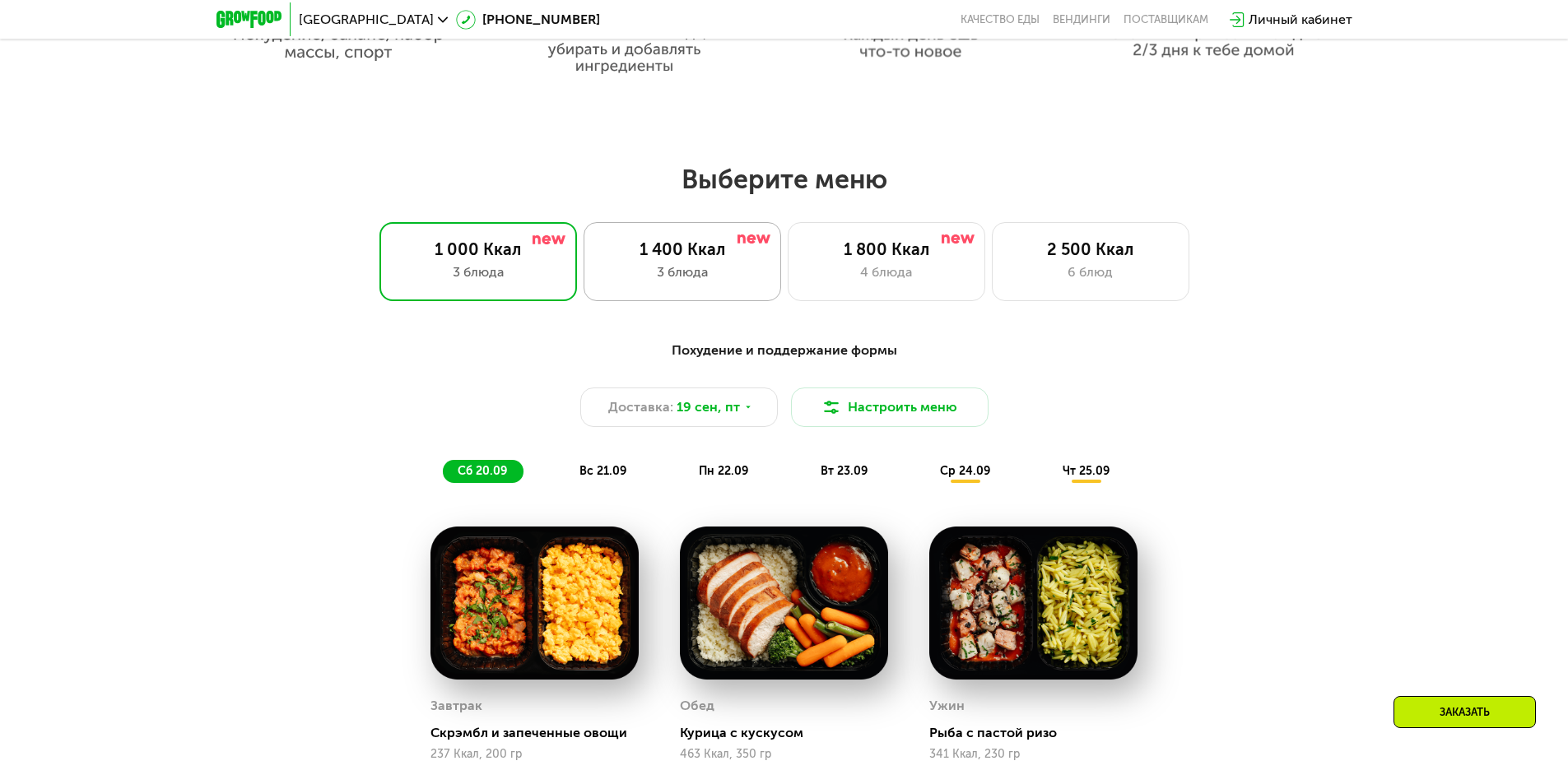
click at [675, 259] on div "1 400 Ккал" at bounding box center [682, 250] width 163 height 20
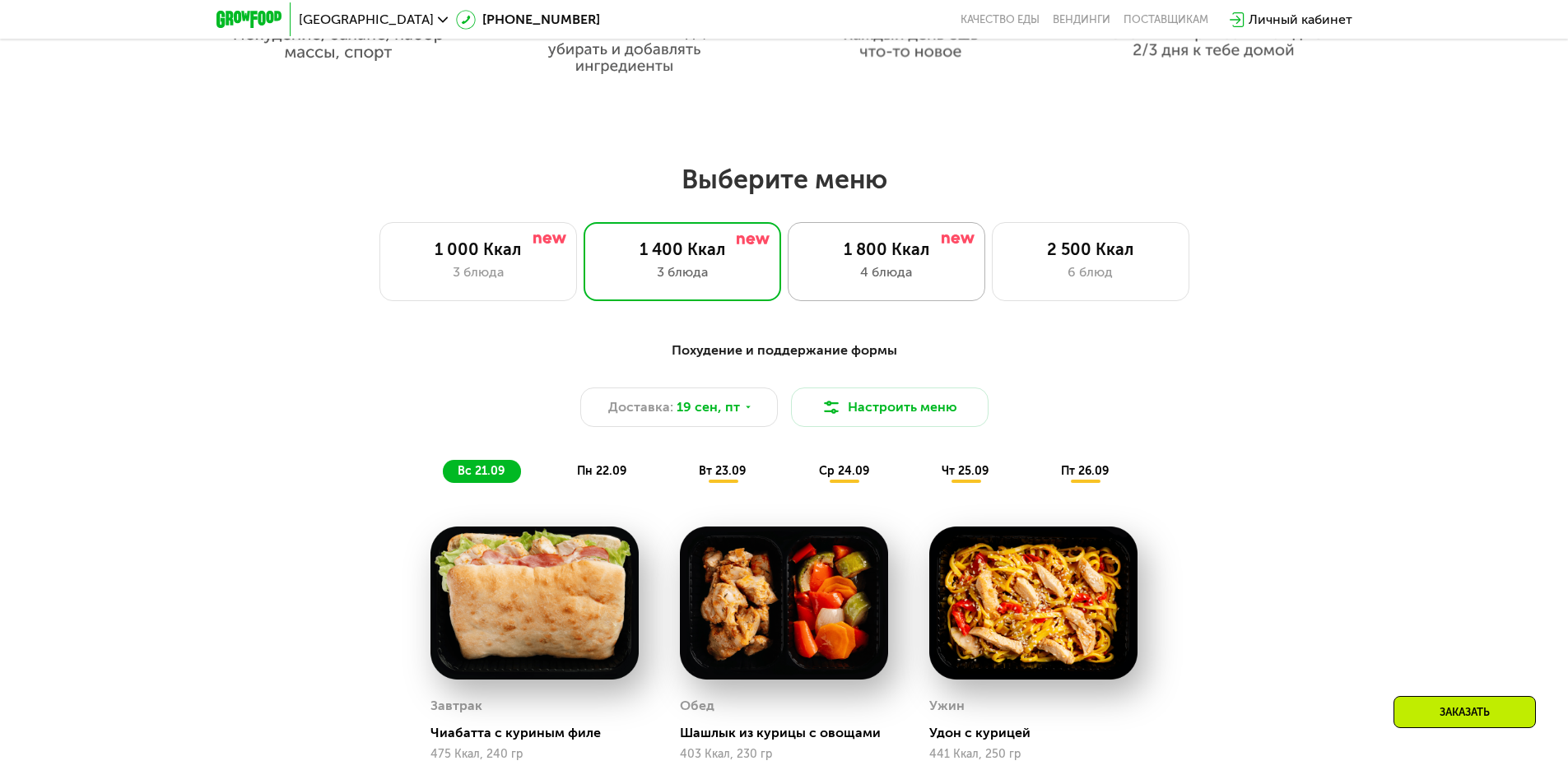
click at [860, 259] on div "1 800 Ккал" at bounding box center [885, 250] width 163 height 20
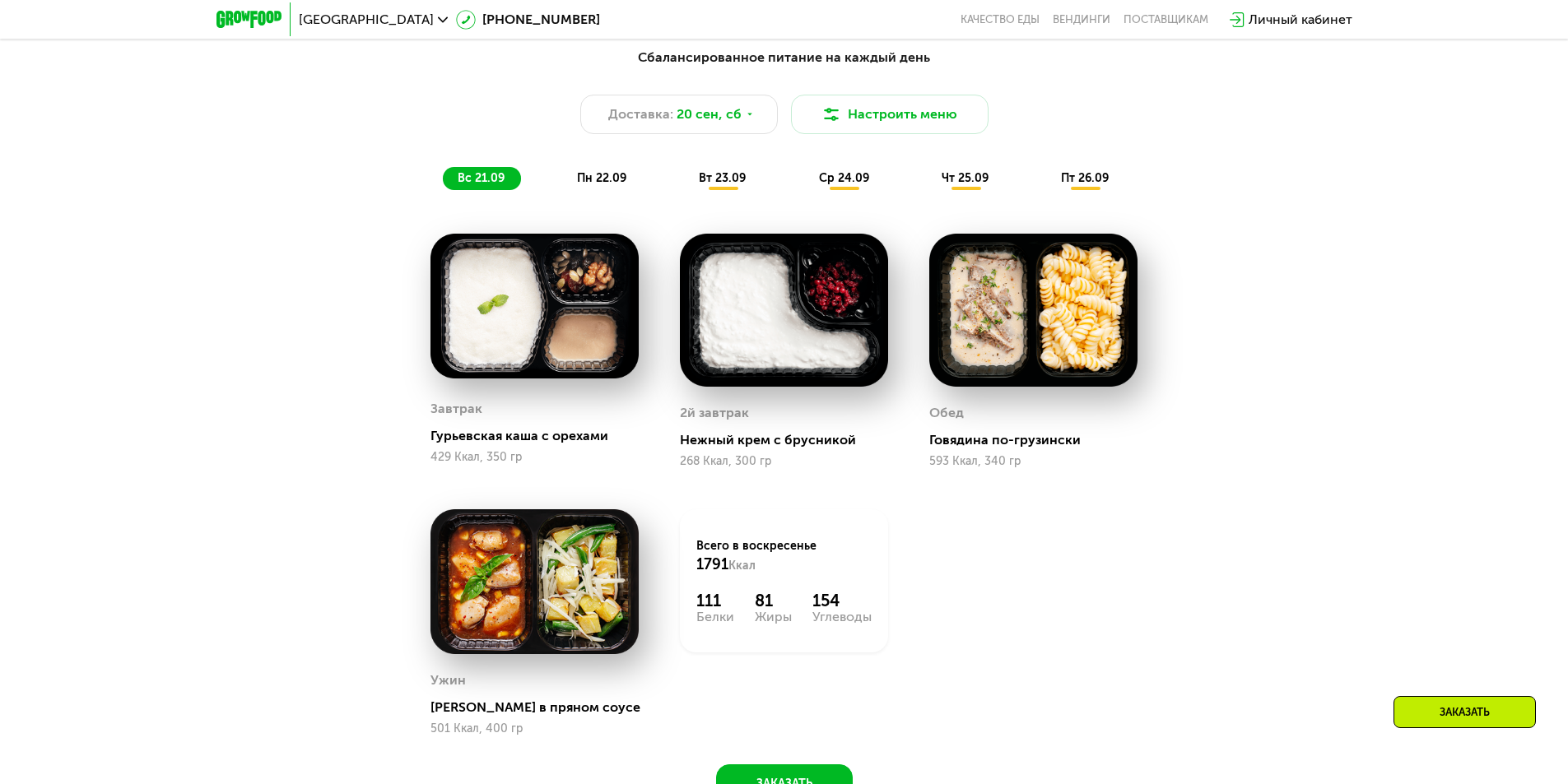
scroll to position [1563, 0]
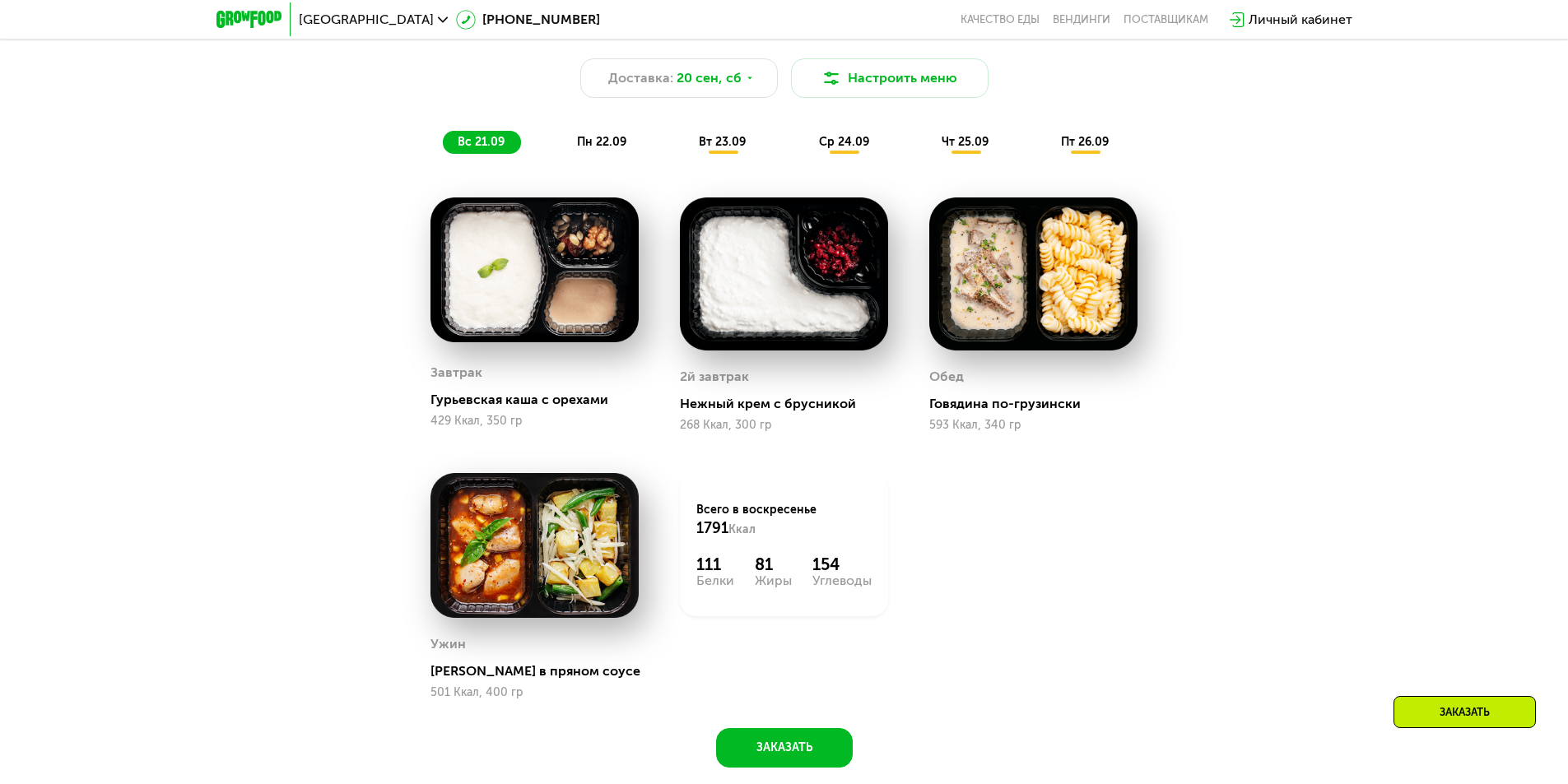
click at [591, 142] on span "пн 22.09" at bounding box center [602, 141] width 50 height 14
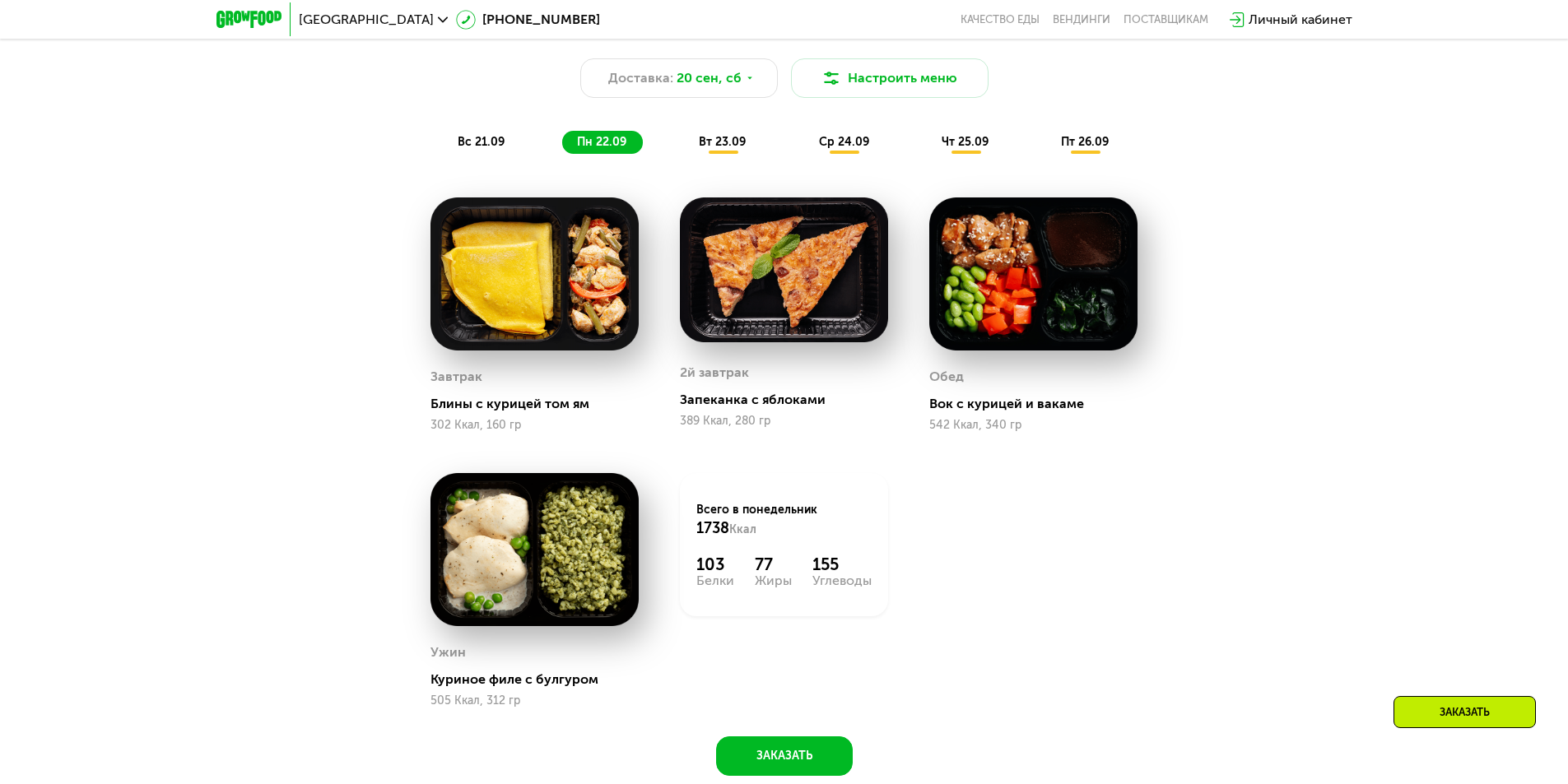
click at [733, 149] on span "вт 23.09" at bounding box center [722, 141] width 47 height 14
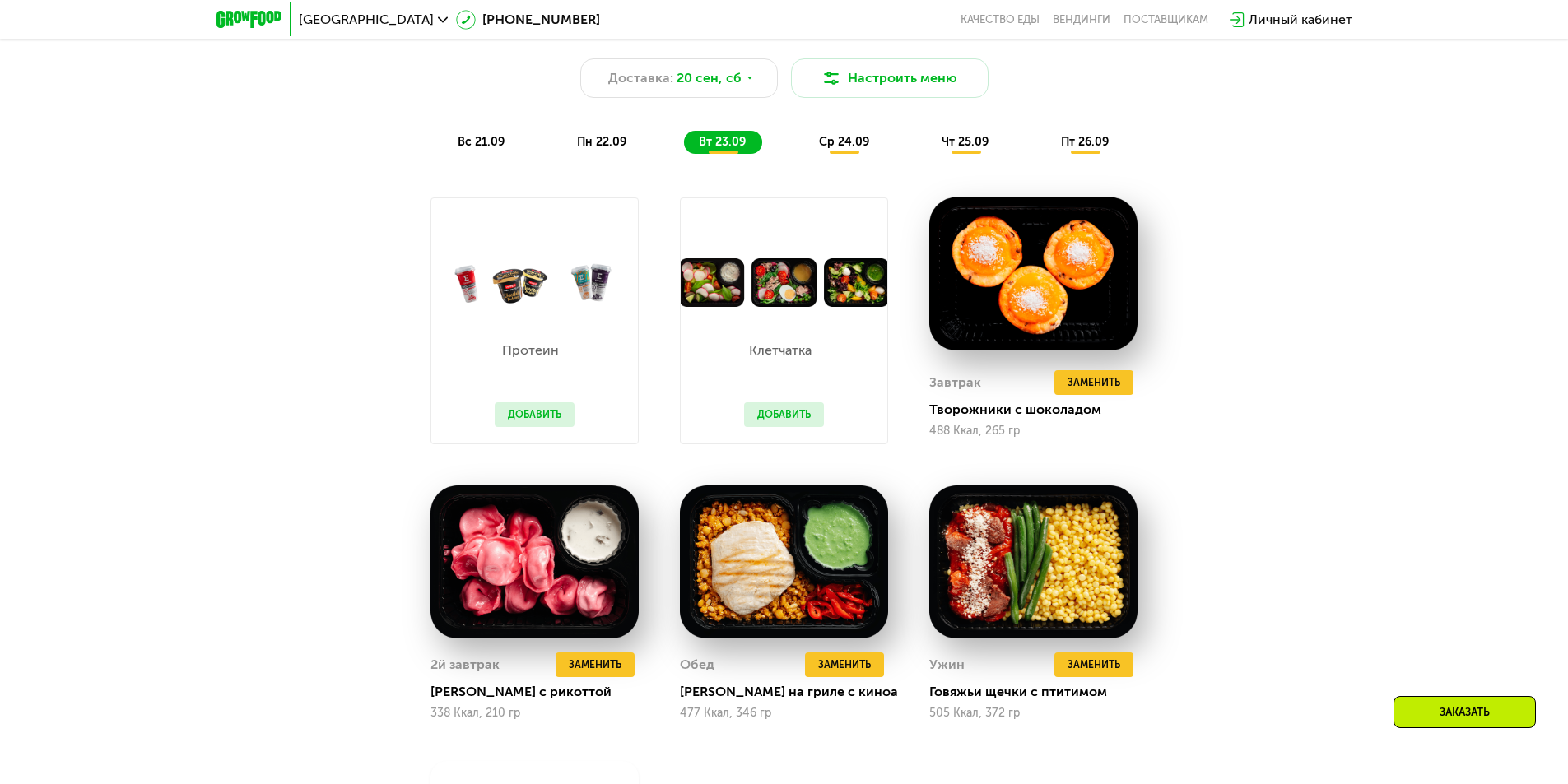
scroll to position [1646, 0]
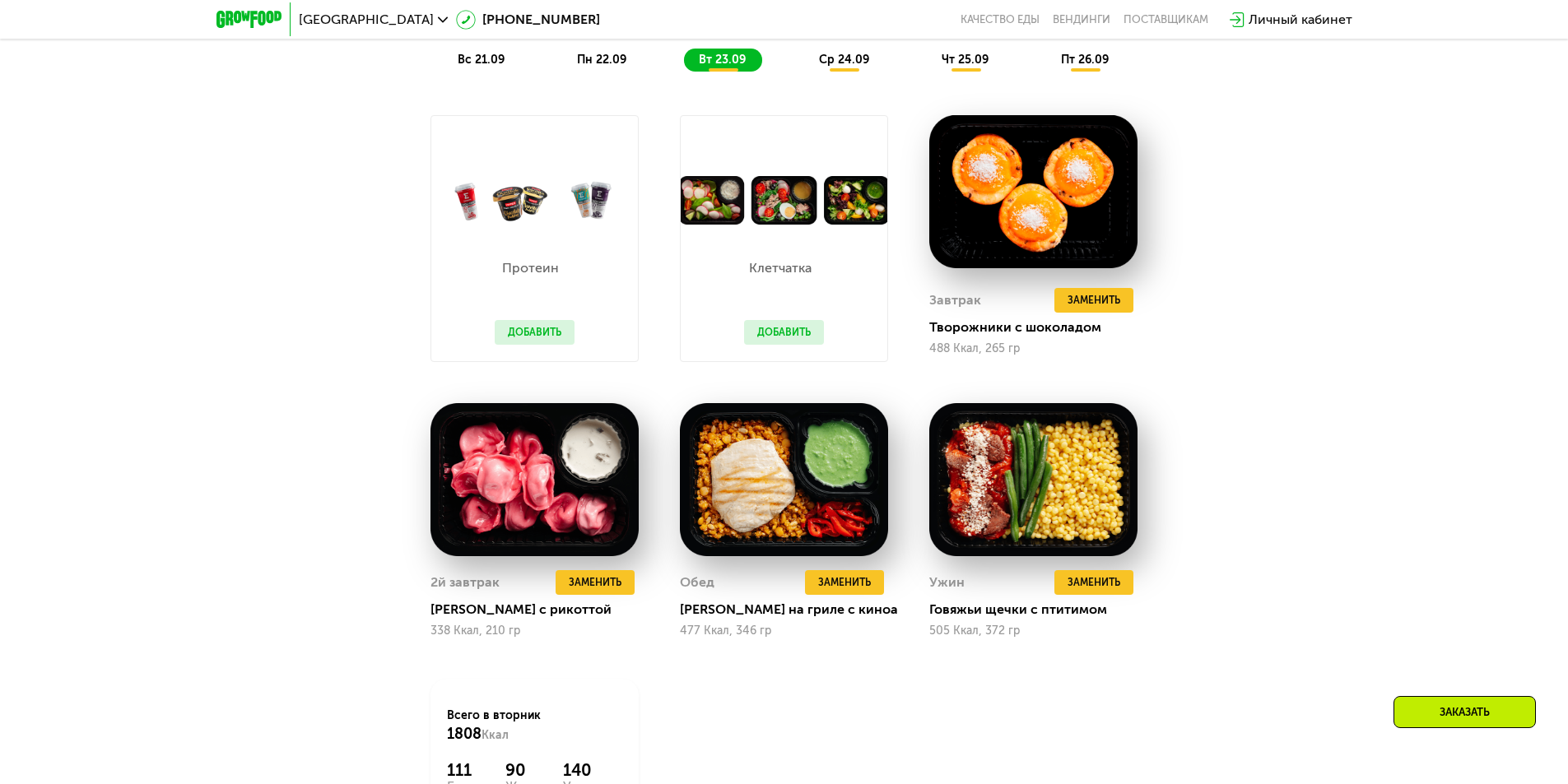
click at [850, 66] on span "ср 24.09" at bounding box center [843, 59] width 50 height 14
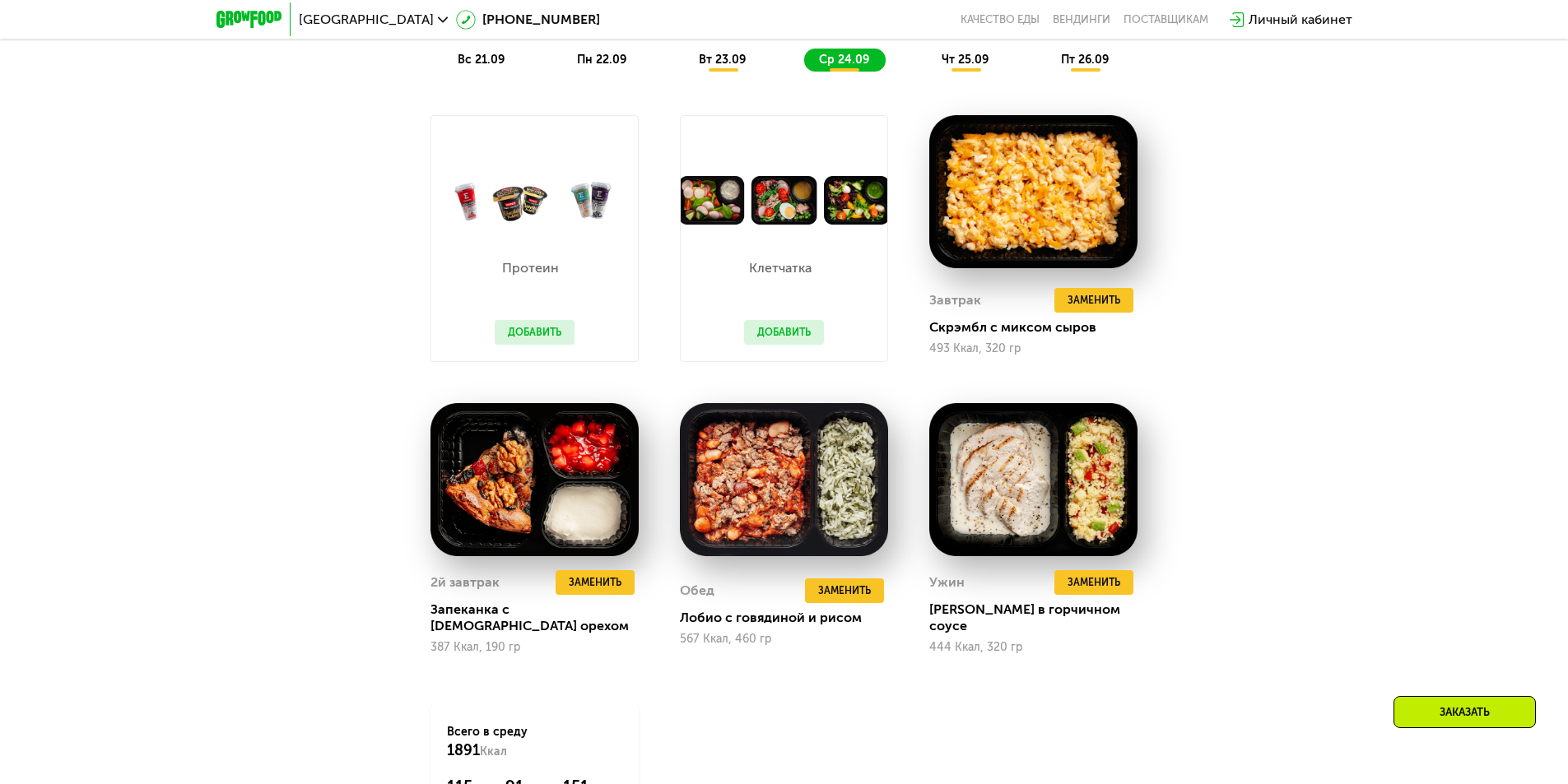
click at [962, 62] on span "чт 25.09" at bounding box center [964, 59] width 47 height 14
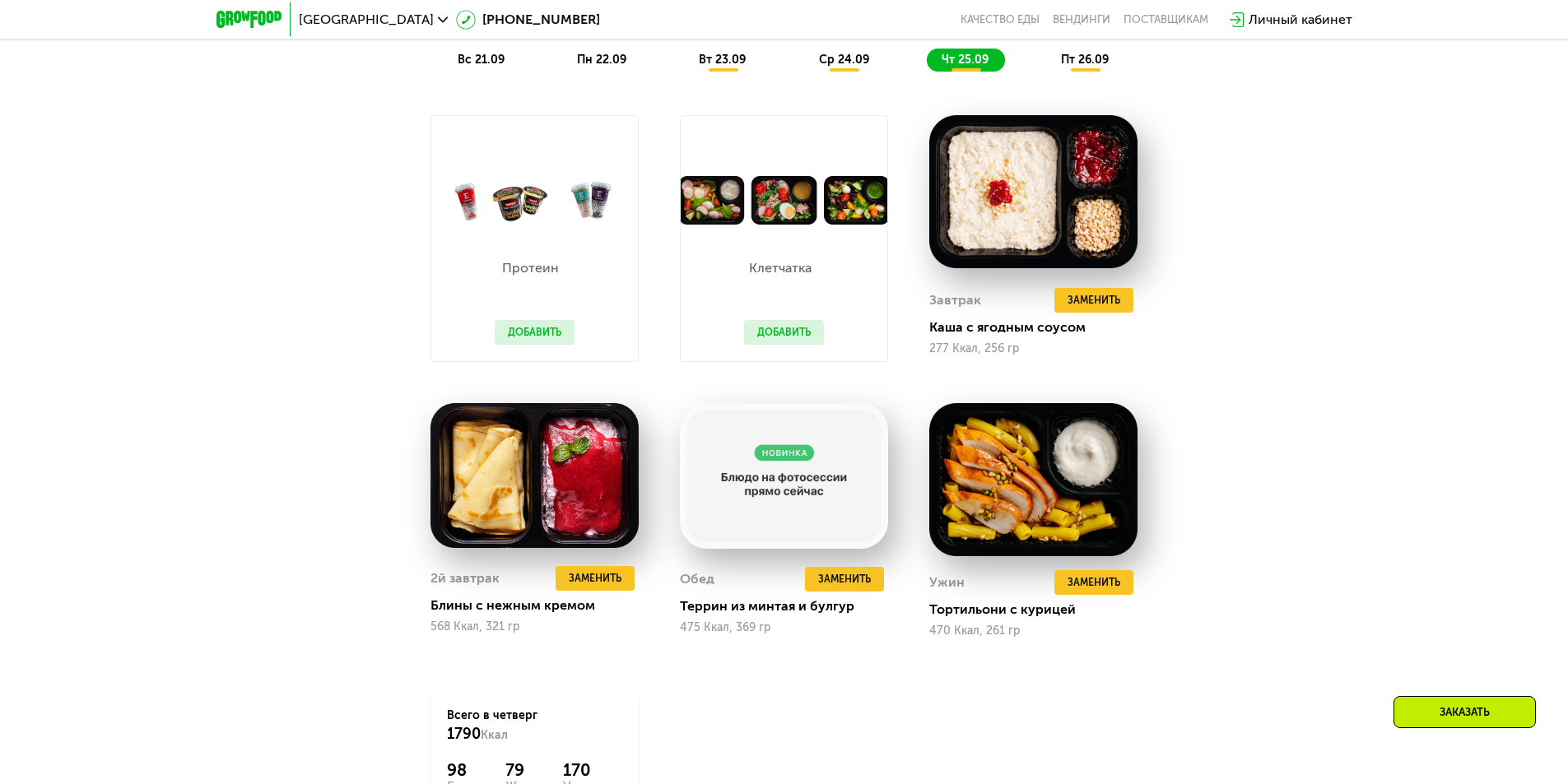
click at [1073, 66] on span "пт 26.09" at bounding box center [1084, 59] width 48 height 14
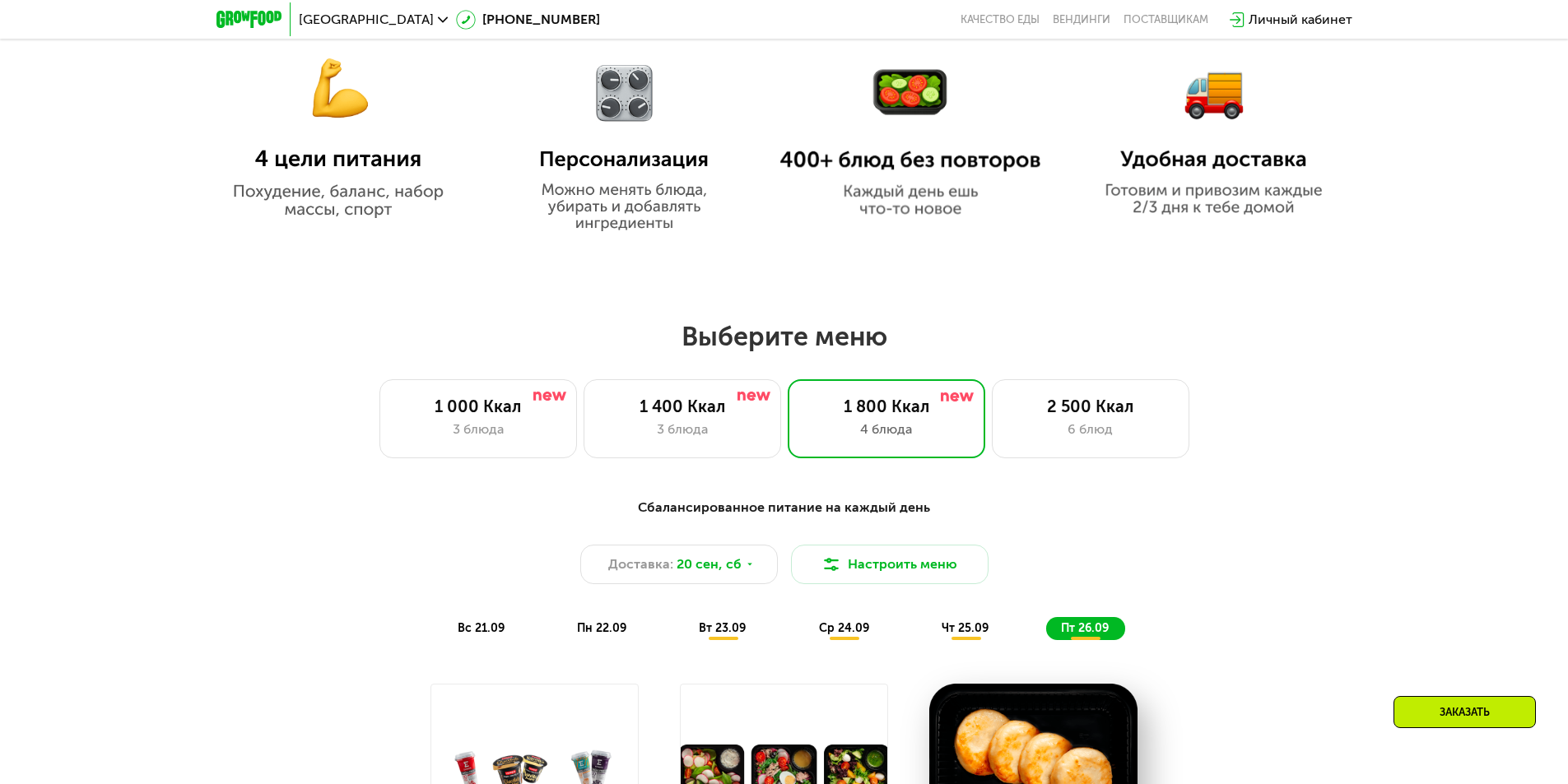
scroll to position [1070, 0]
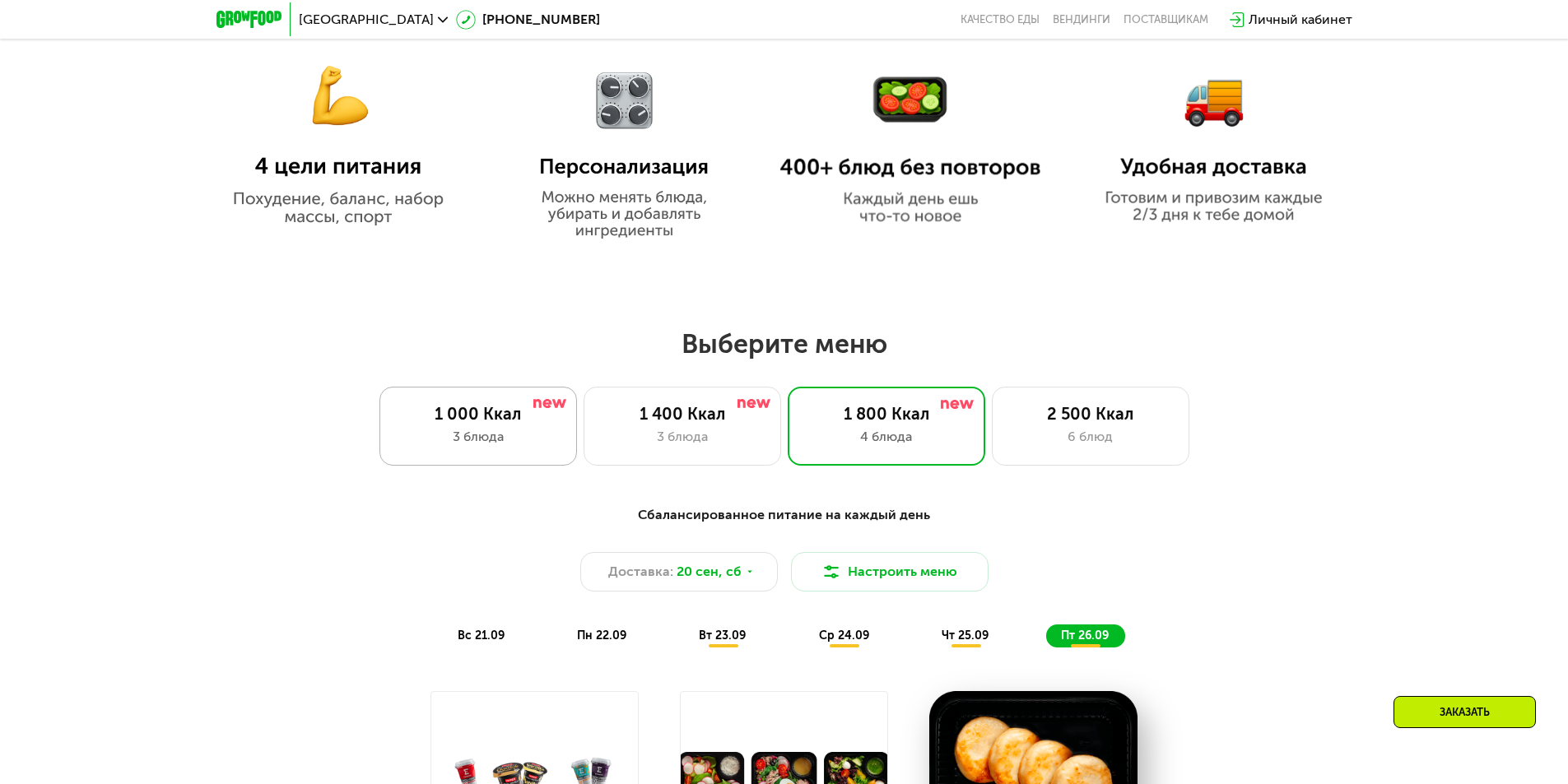
click at [477, 412] on div "1 000 Ккал" at bounding box center [478, 413] width 163 height 20
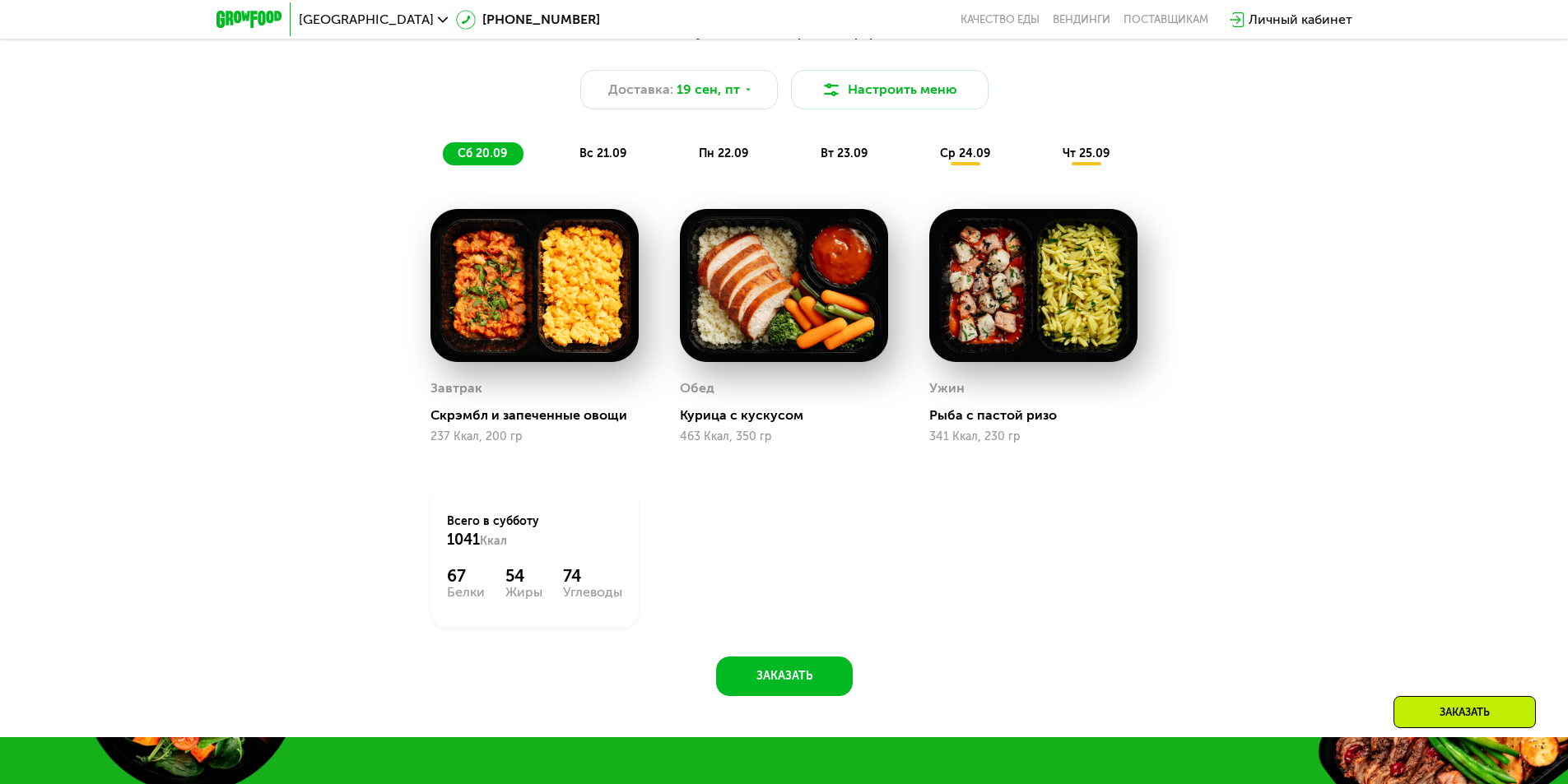
scroll to position [1481, 0]
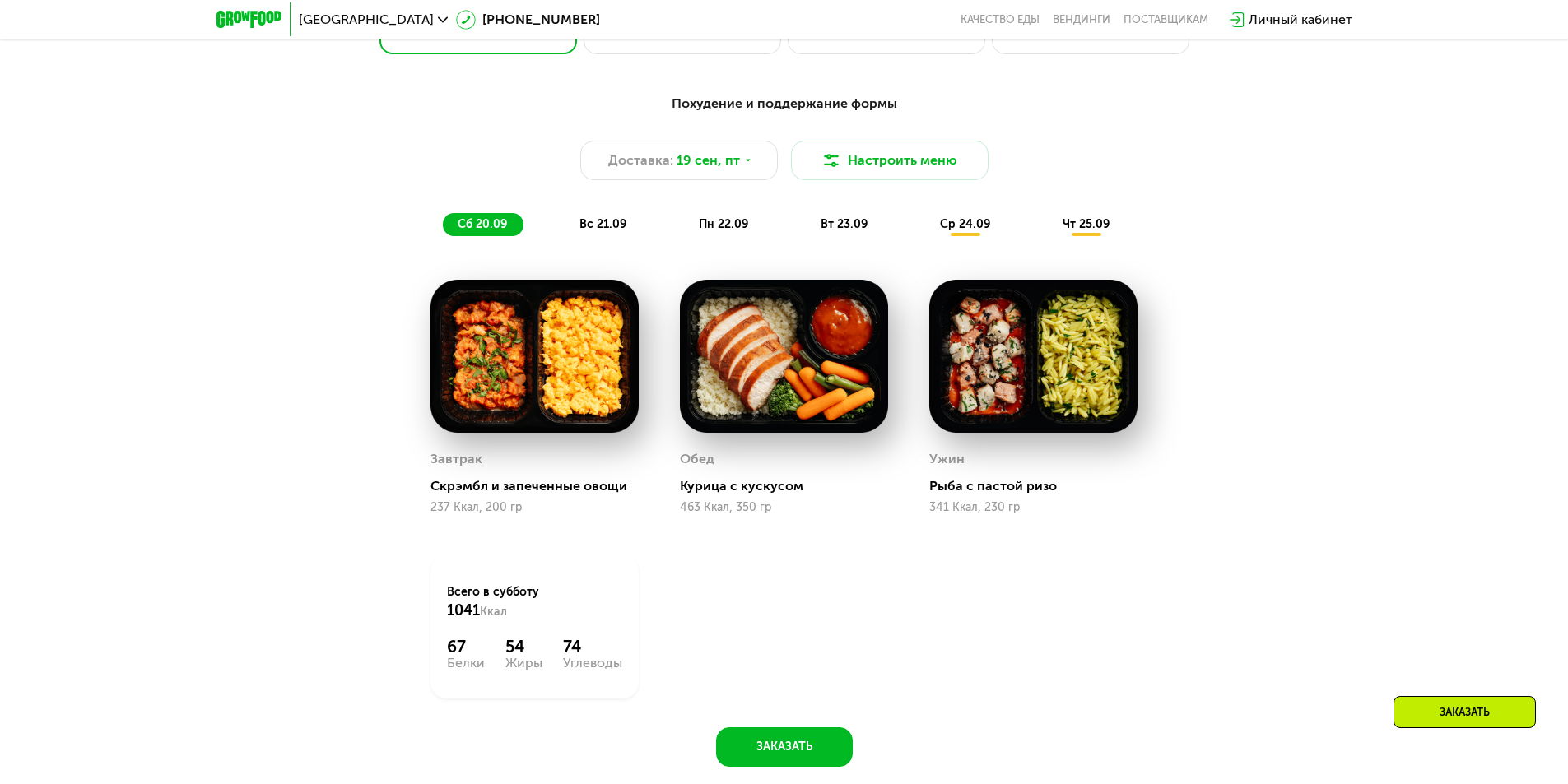
click at [609, 229] on span "вс 21.09" at bounding box center [603, 224] width 47 height 14
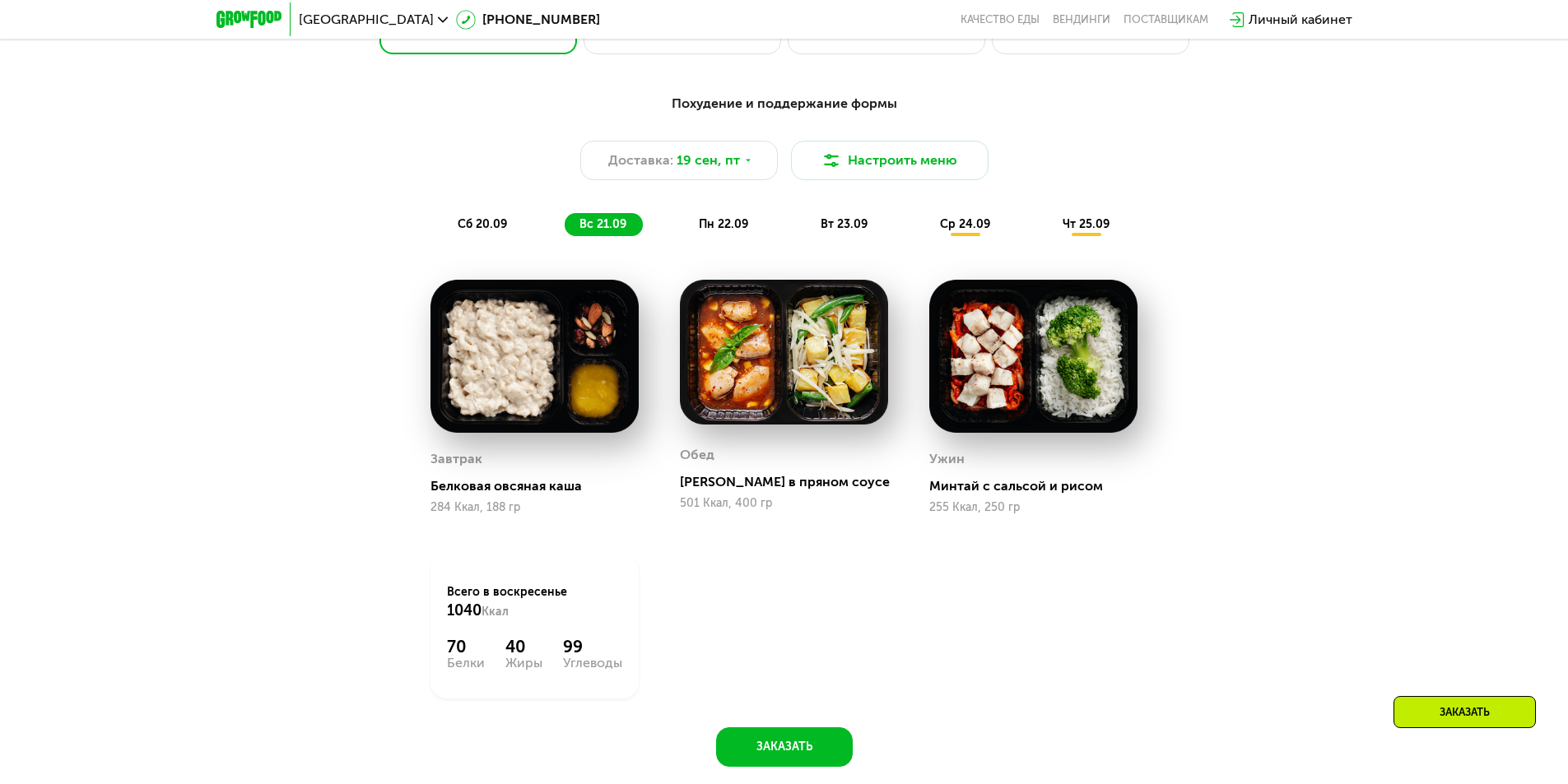
click at [727, 229] on span "пн 22.09" at bounding box center [723, 224] width 50 height 14
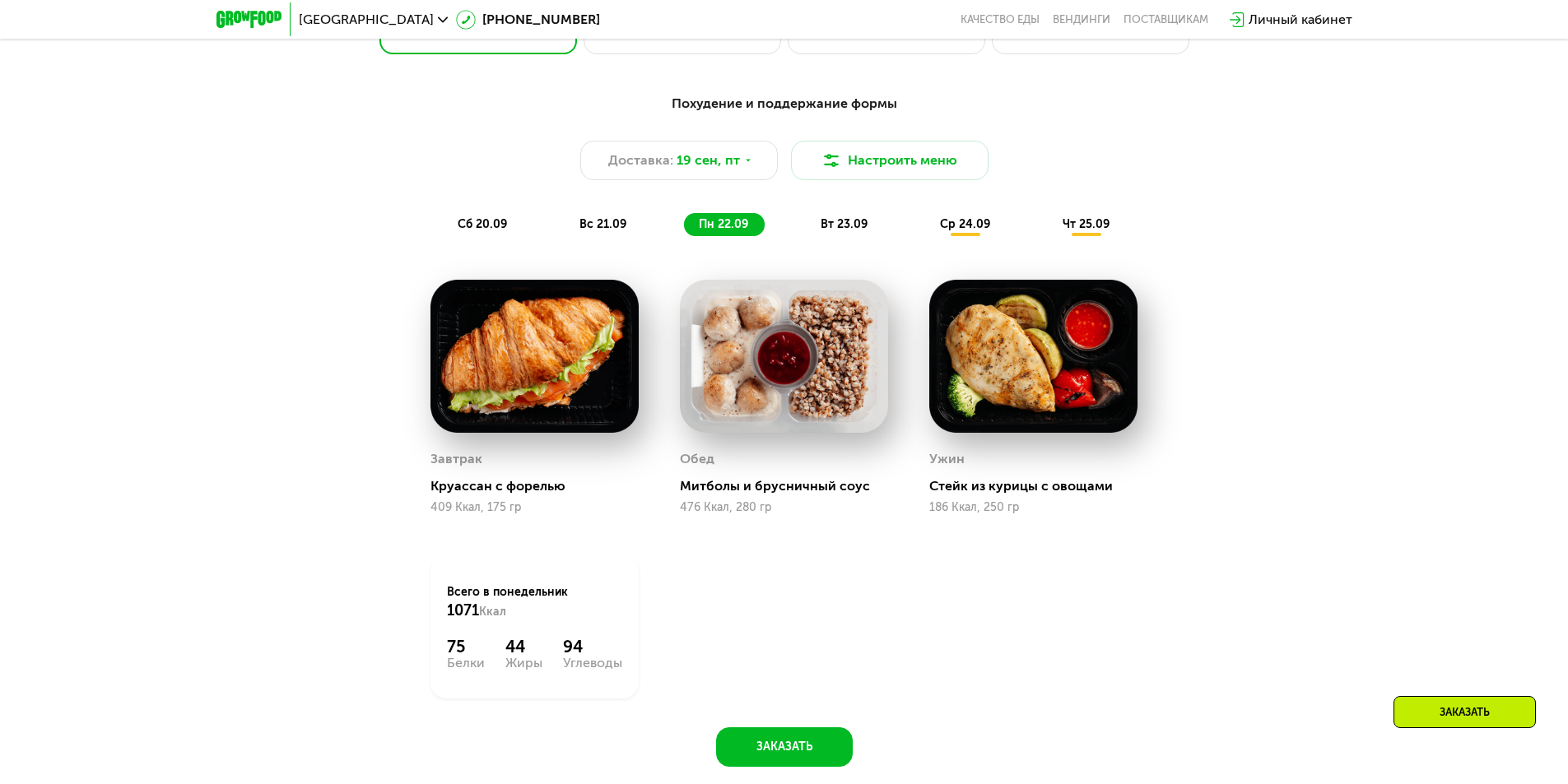
click at [833, 226] on span "вт 23.09" at bounding box center [843, 224] width 47 height 14
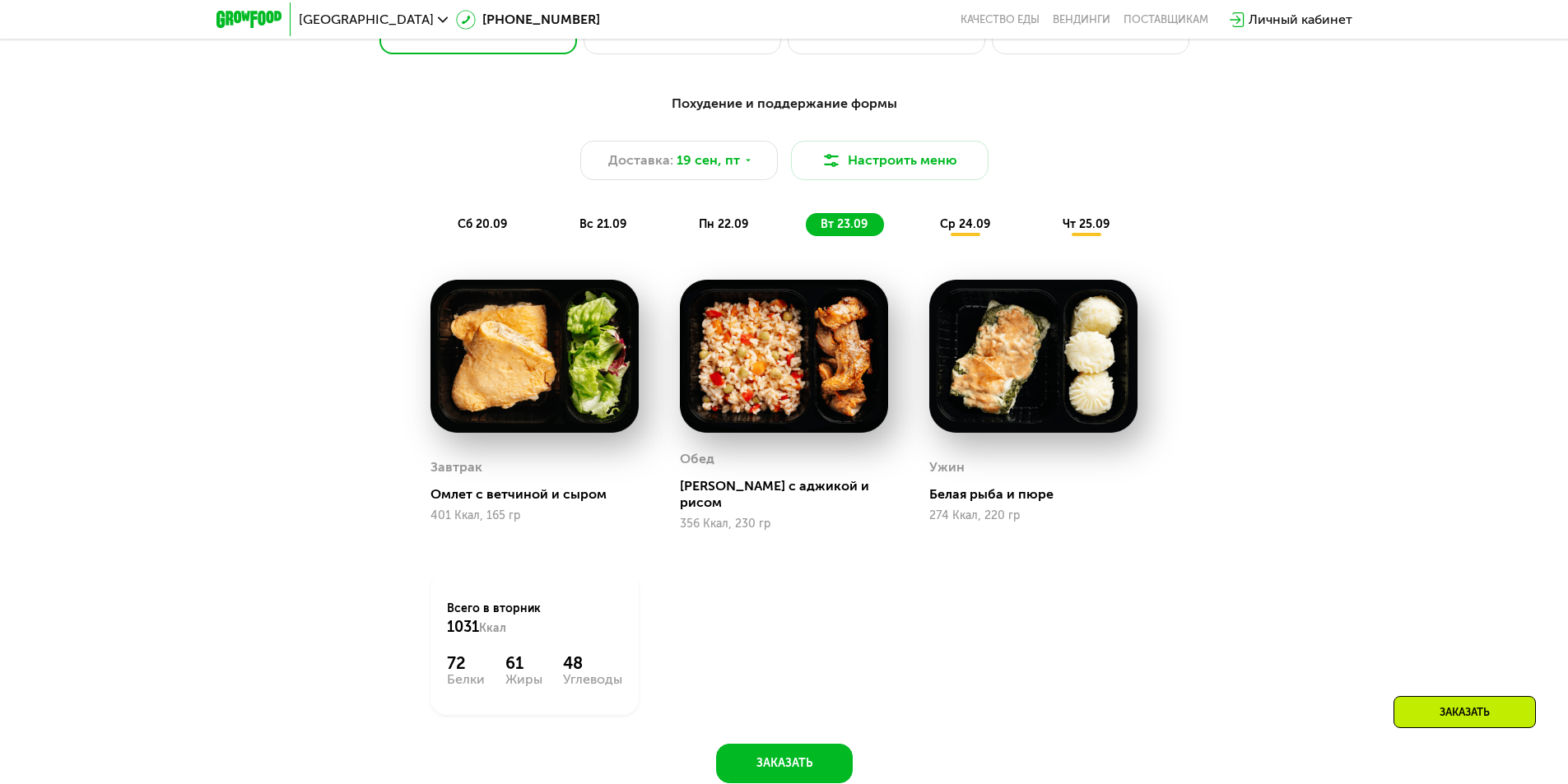
click at [957, 228] on span "ср 24.09" at bounding box center [964, 224] width 50 height 14
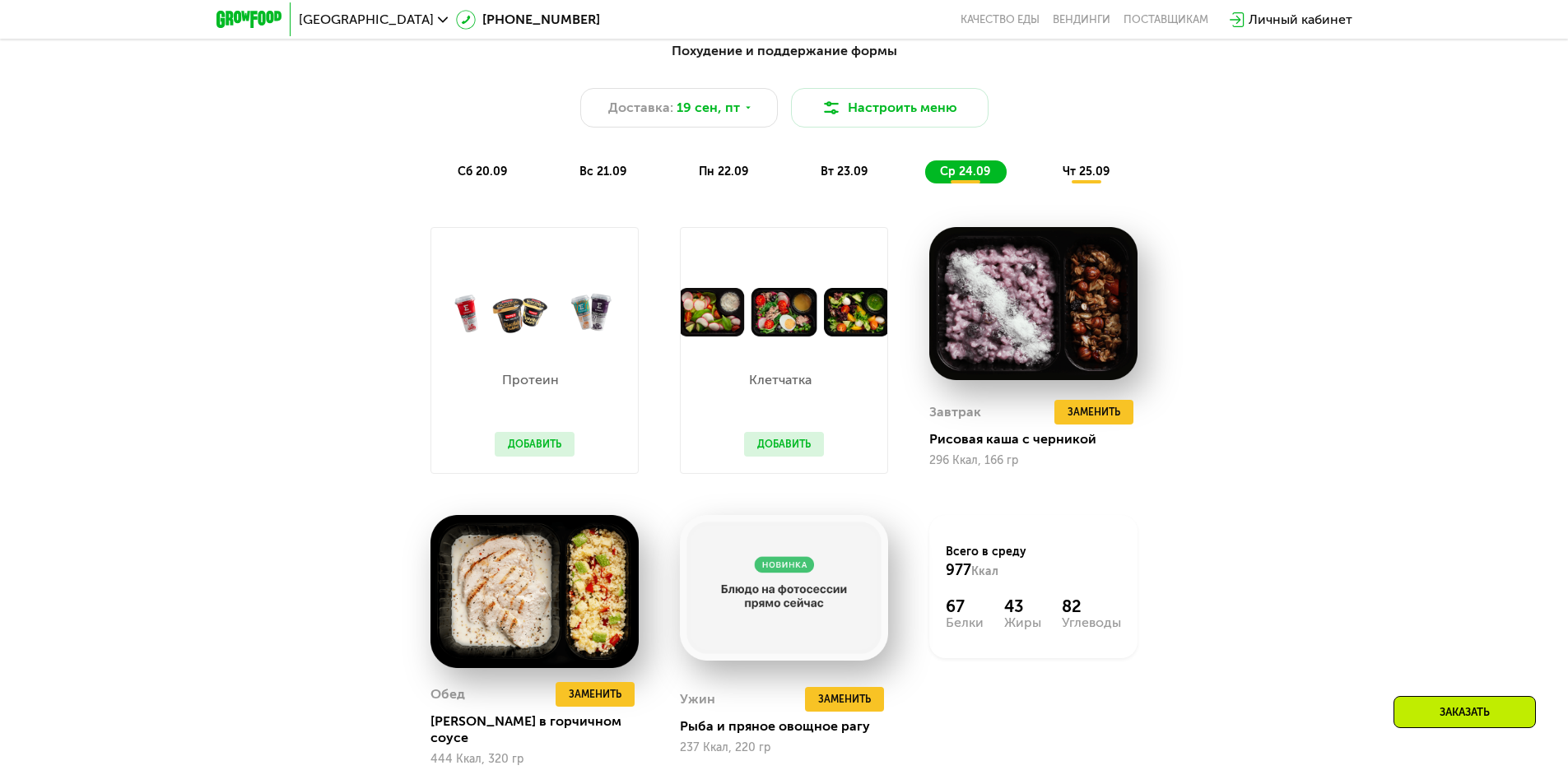
scroll to position [1563, 0]
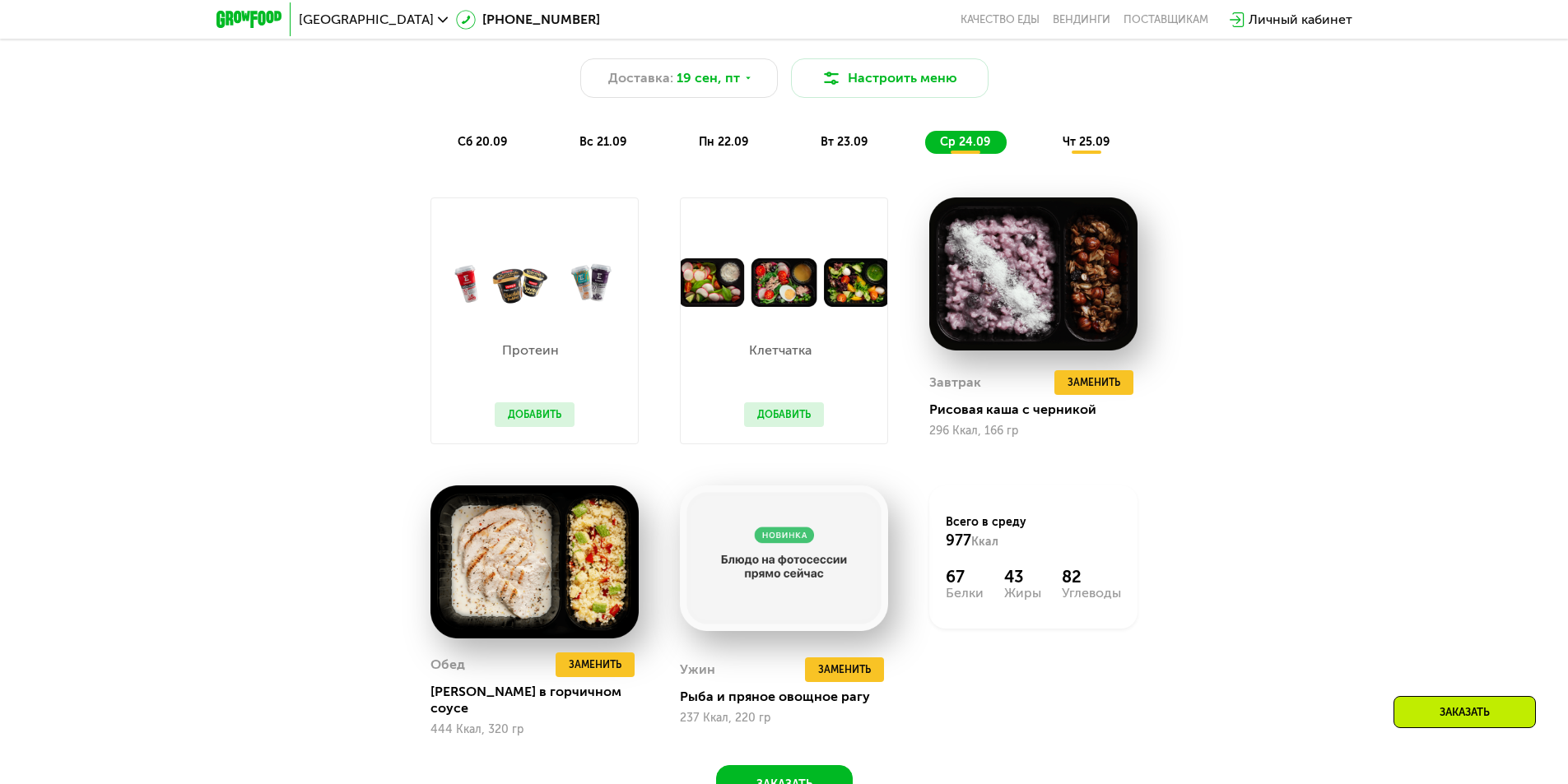
click at [1087, 146] on span "чт 25.09" at bounding box center [1085, 141] width 47 height 14
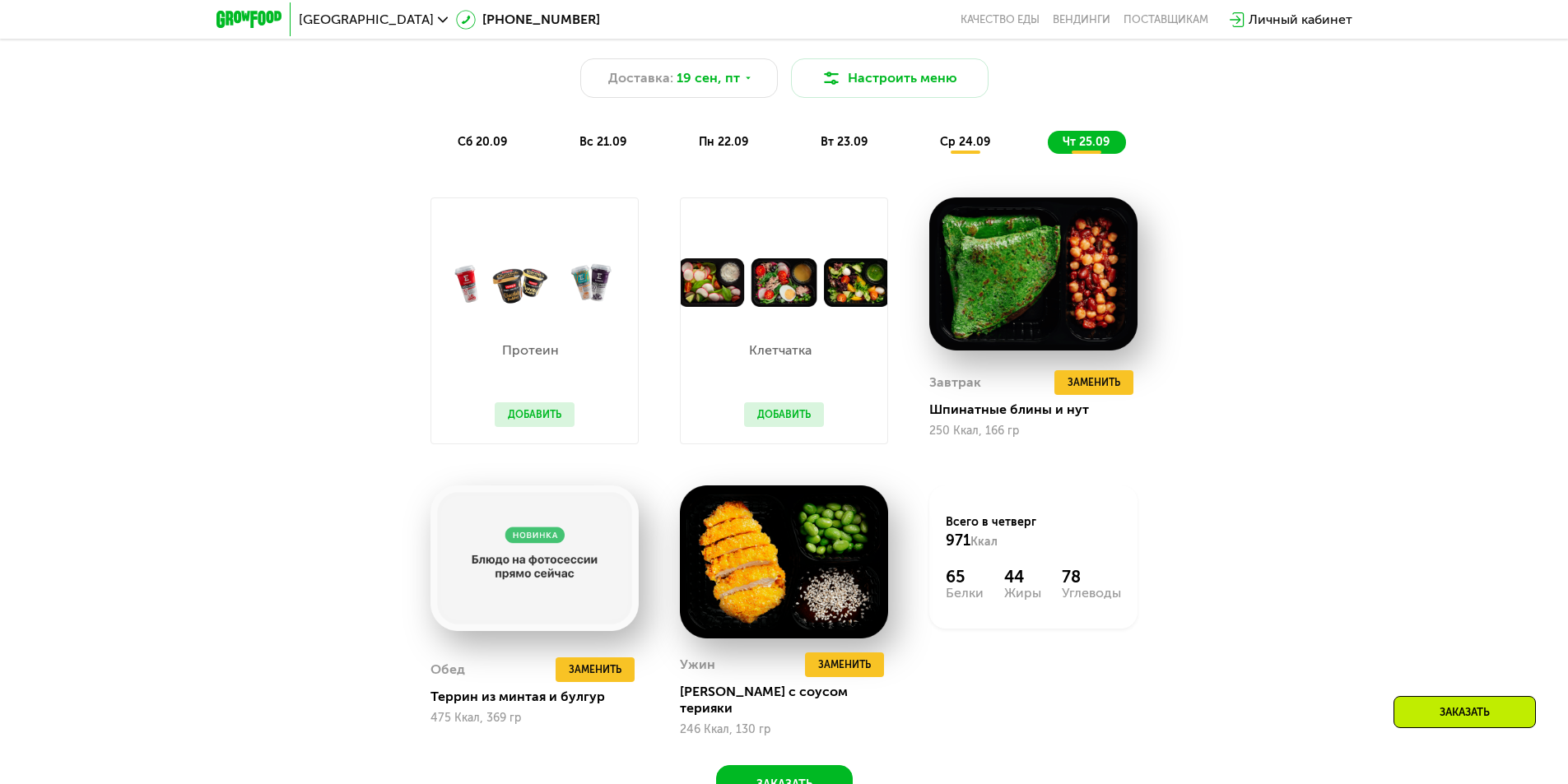
click at [481, 144] on span "сб 20.09" at bounding box center [482, 141] width 50 height 14
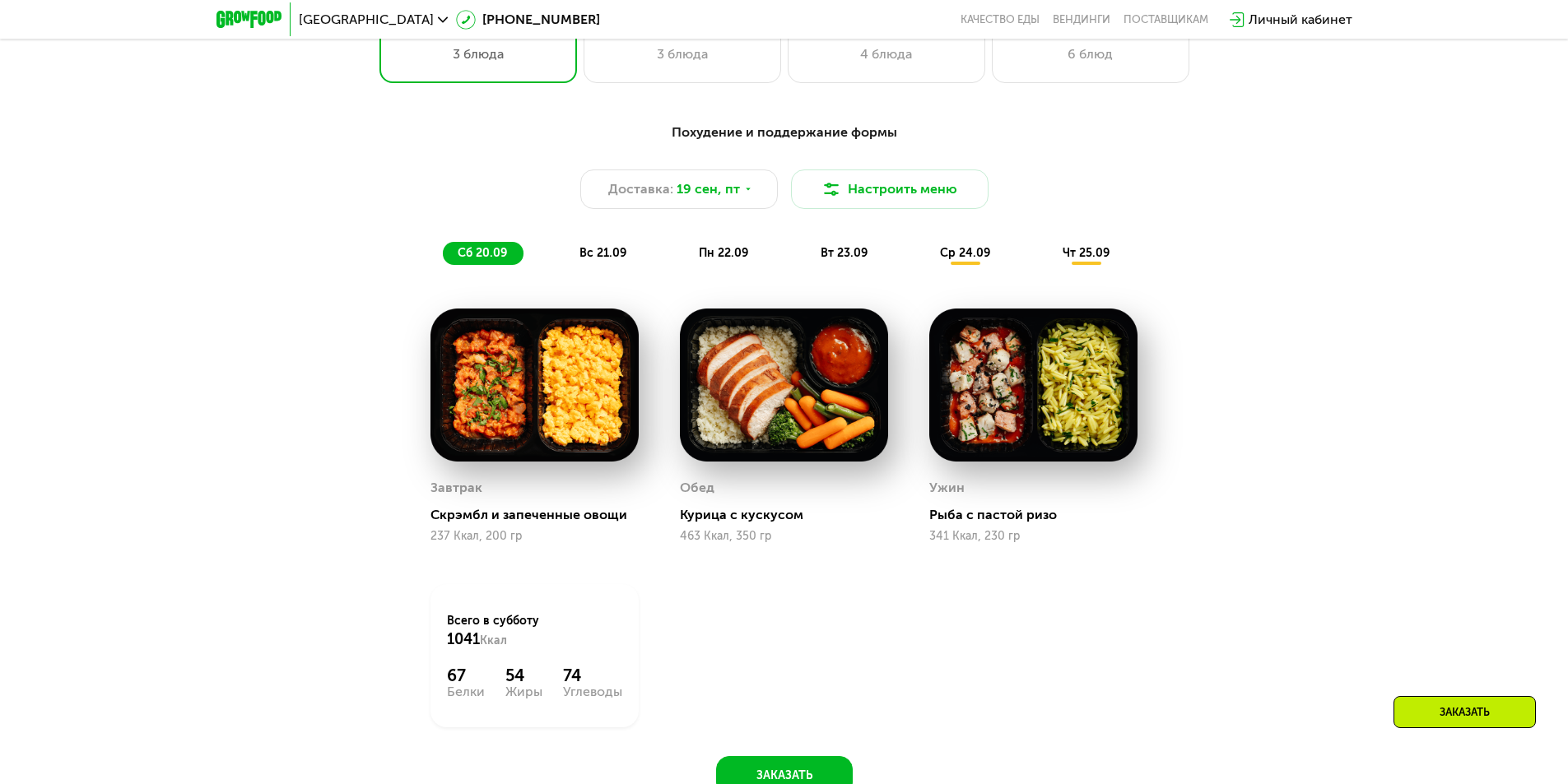
scroll to position [1152, 0]
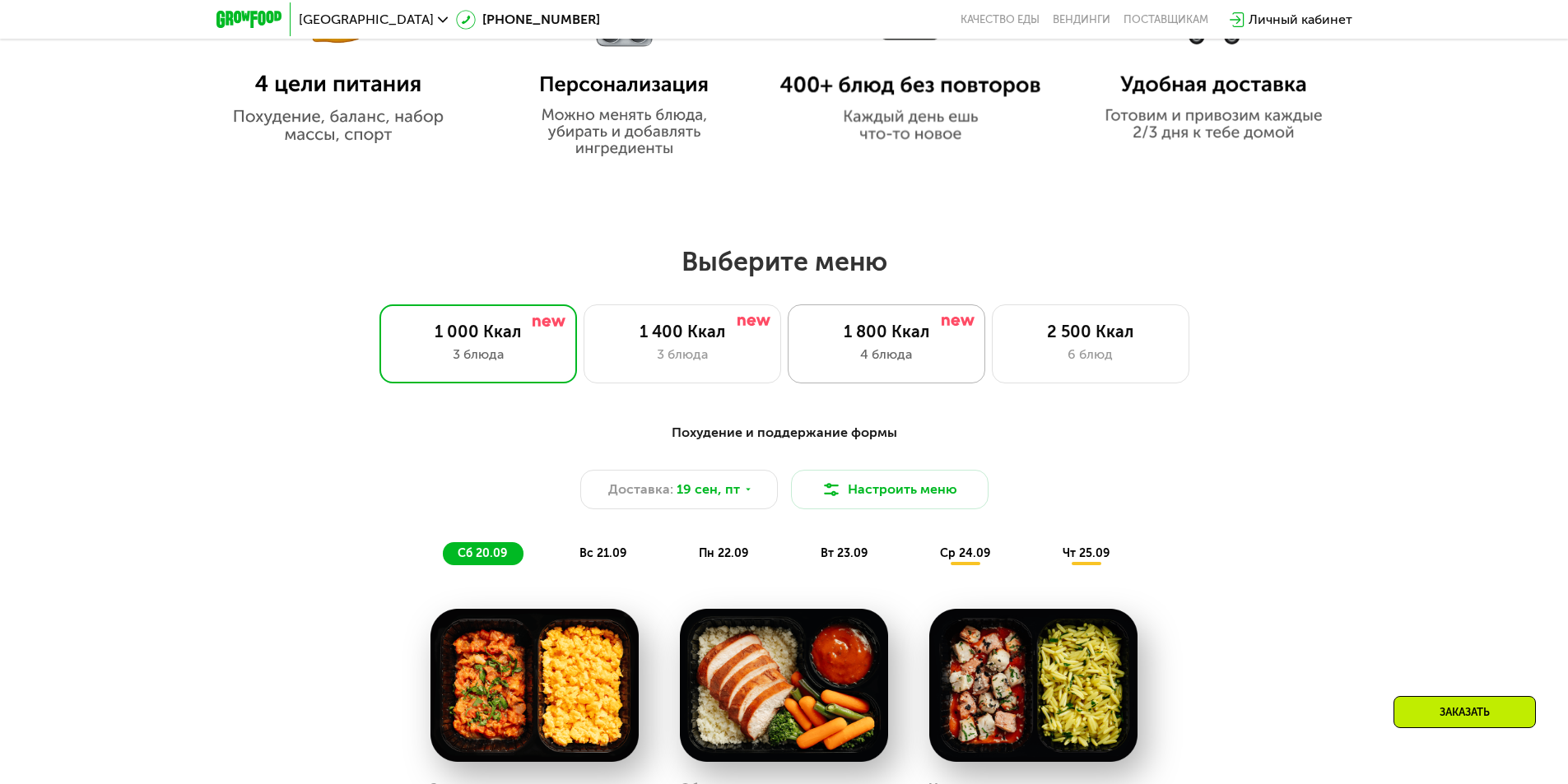
click at [918, 341] on div "1 800 Ккал" at bounding box center [885, 332] width 163 height 20
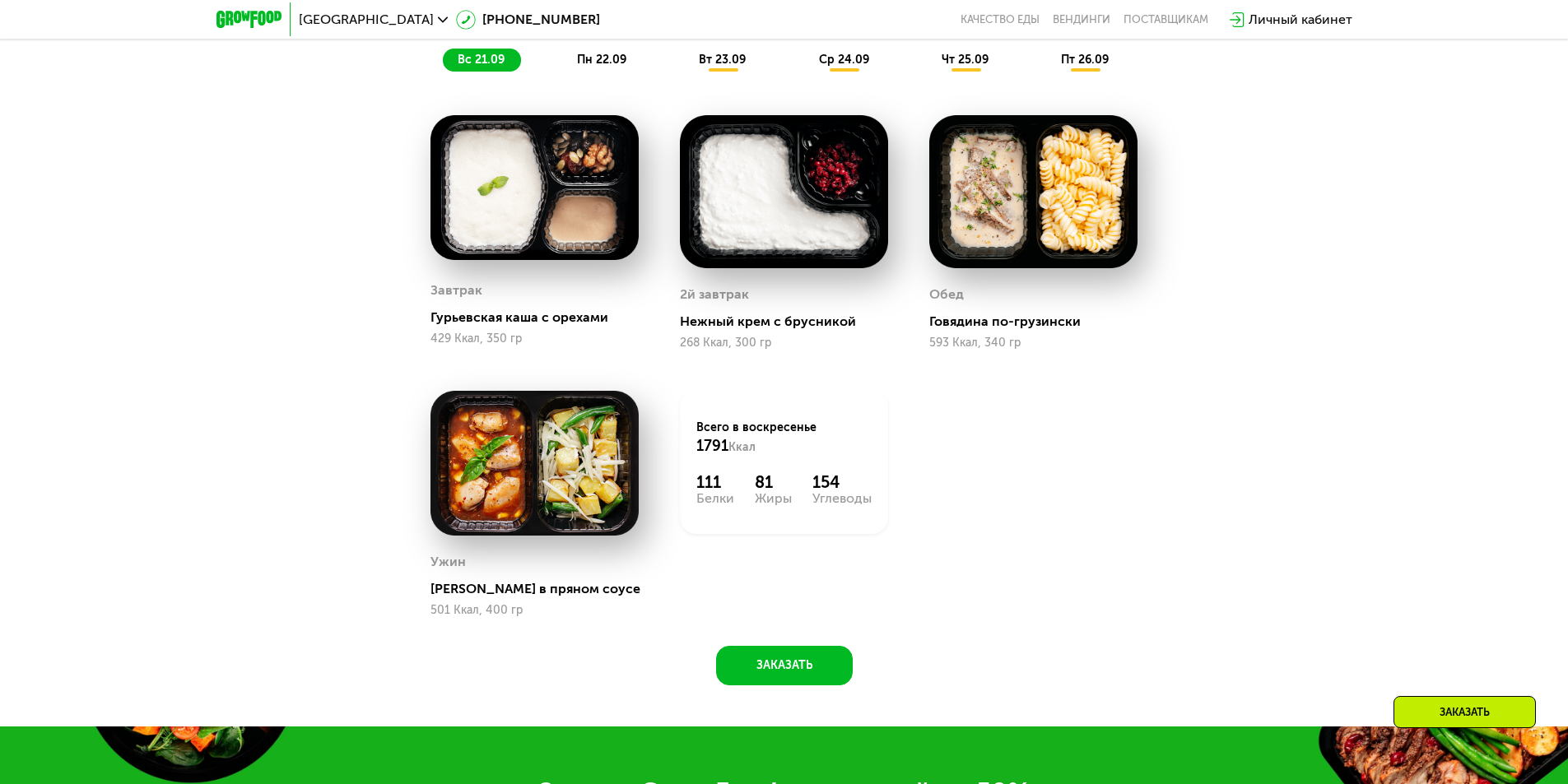
scroll to position [1235, 0]
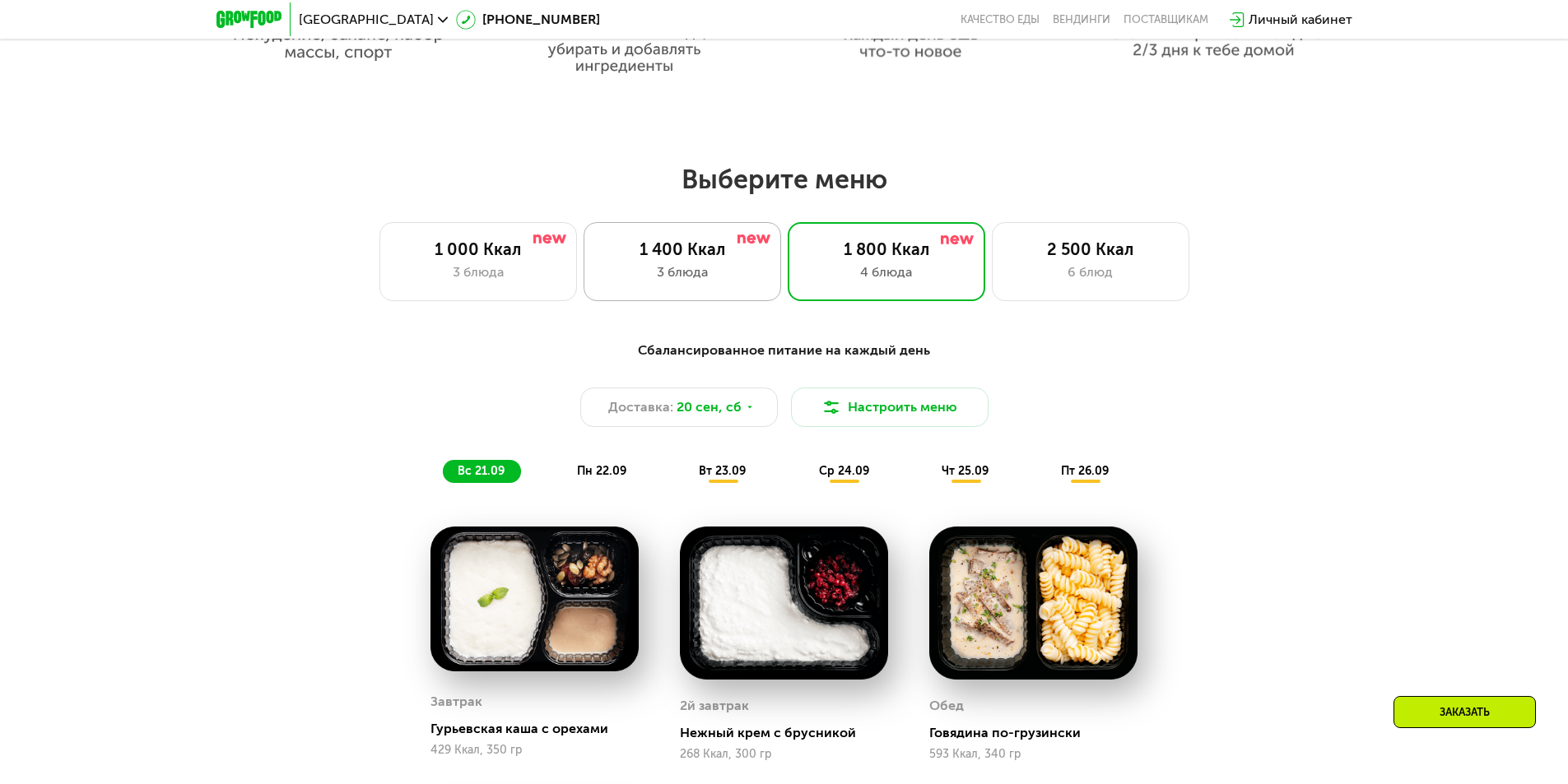
click at [669, 255] on div "1 400 Ккал" at bounding box center [682, 250] width 163 height 20
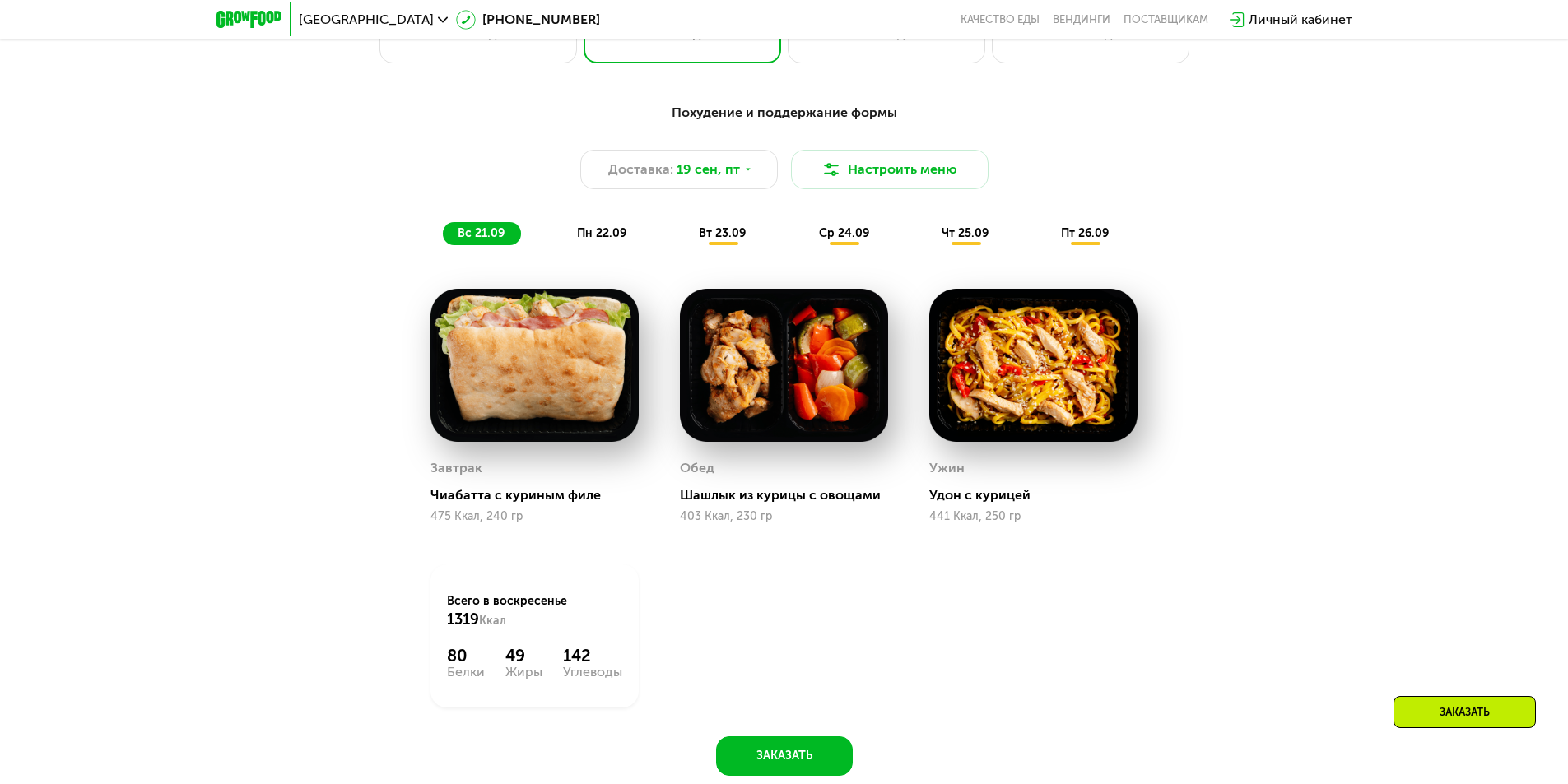
scroll to position [1481, 0]
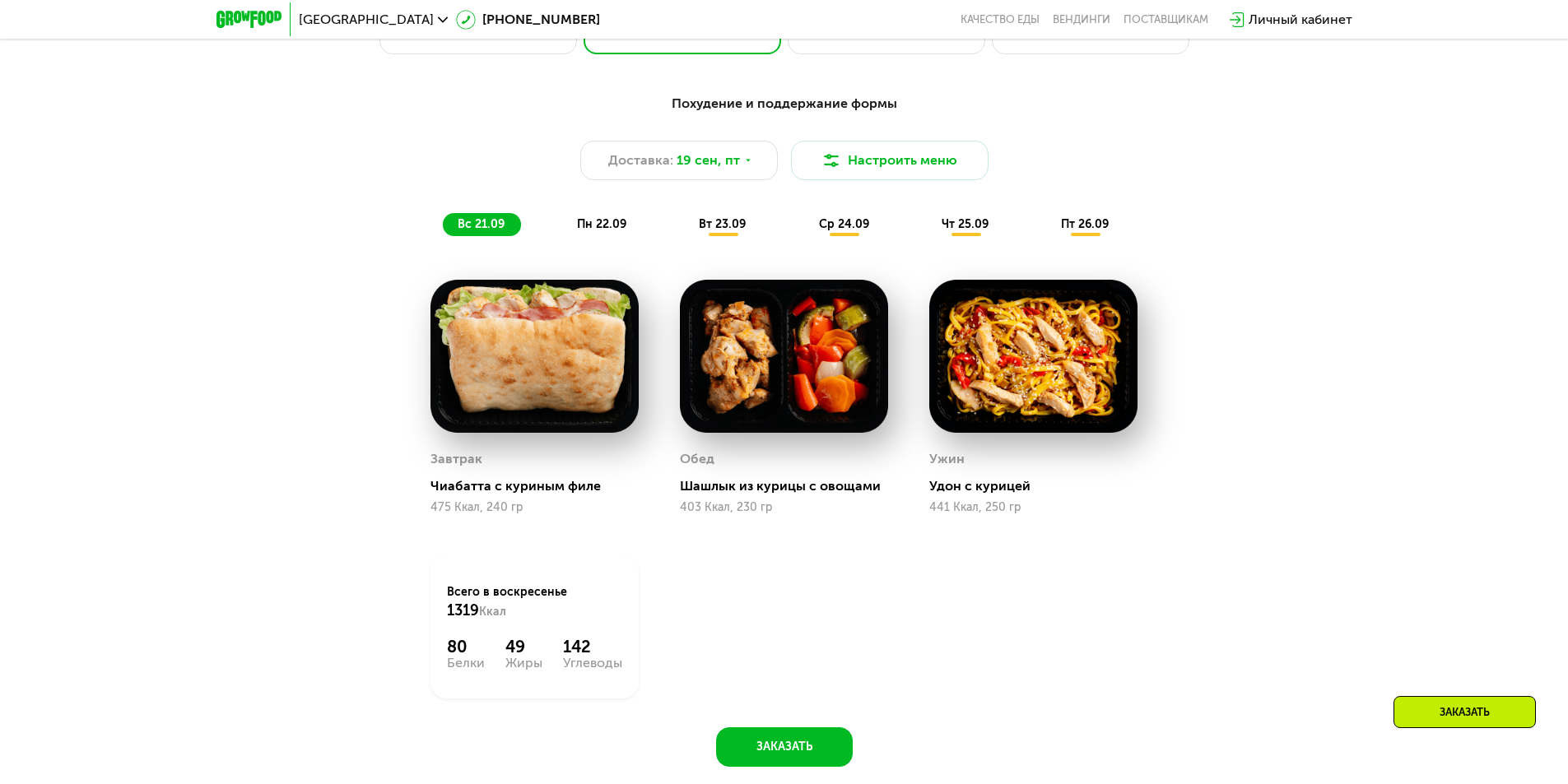
click at [617, 226] on span "пн 22.09" at bounding box center [602, 224] width 50 height 14
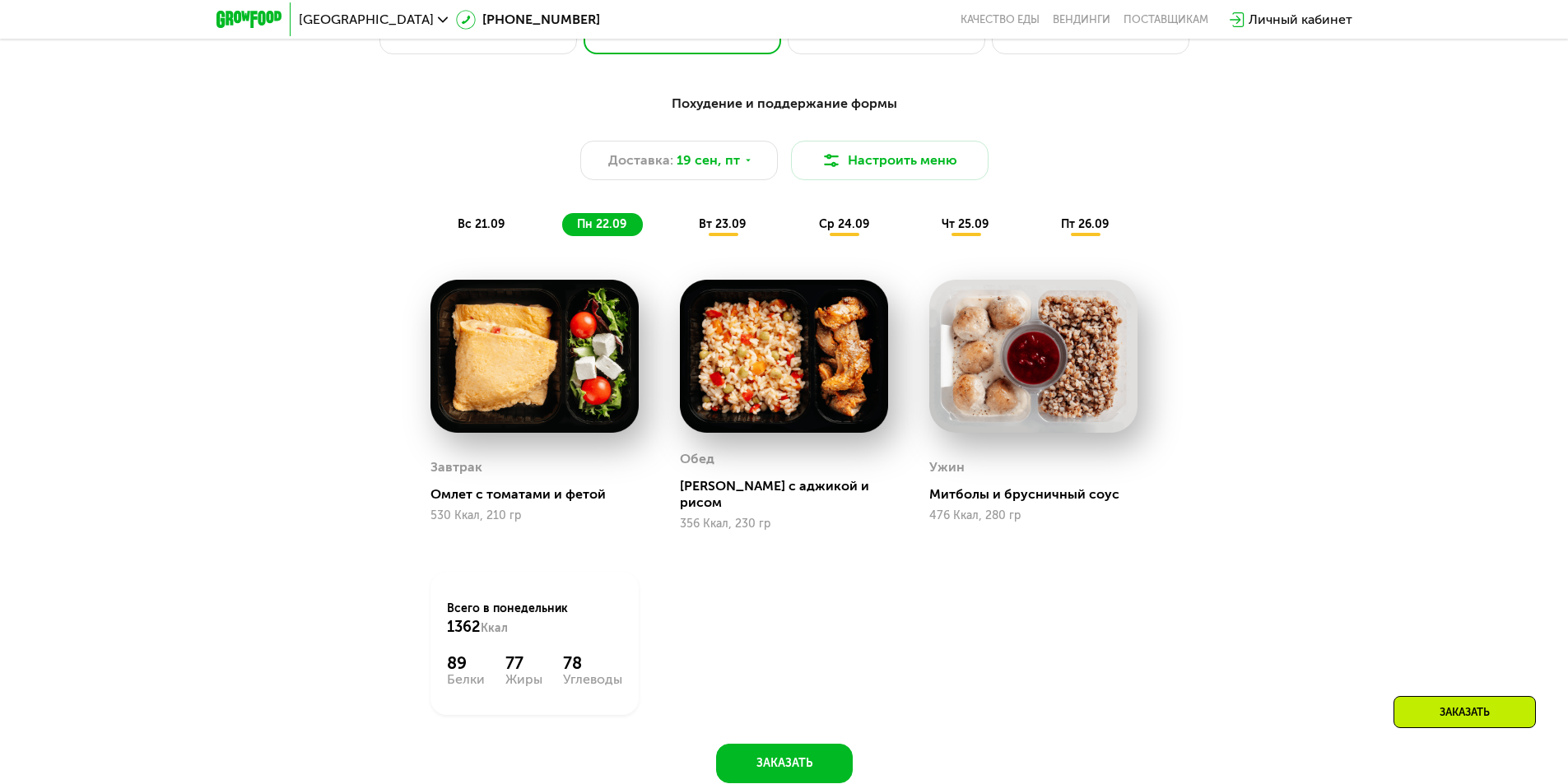
click at [715, 229] on span "вт 23.09" at bounding box center [722, 224] width 47 height 14
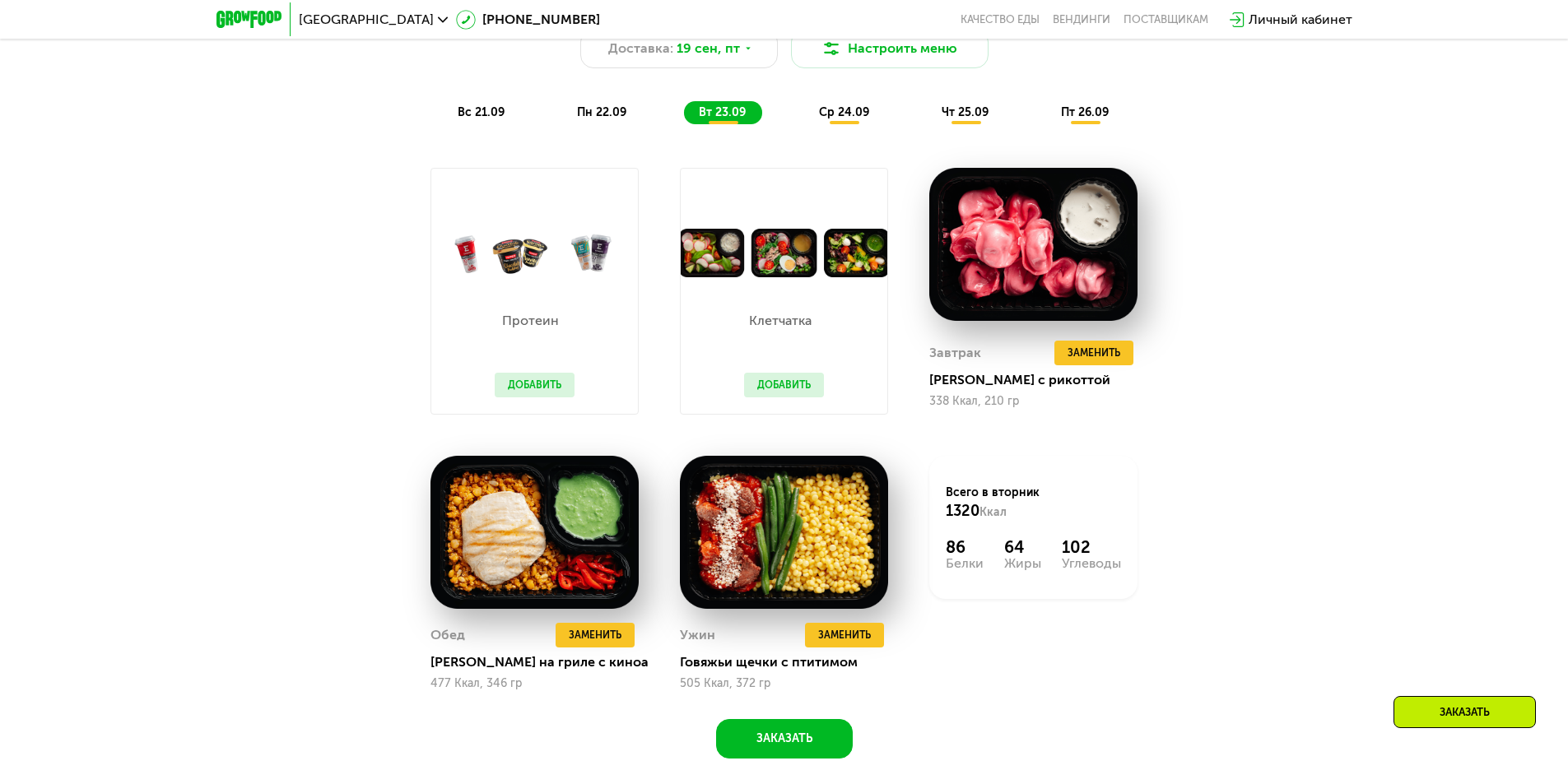
scroll to position [1563, 0]
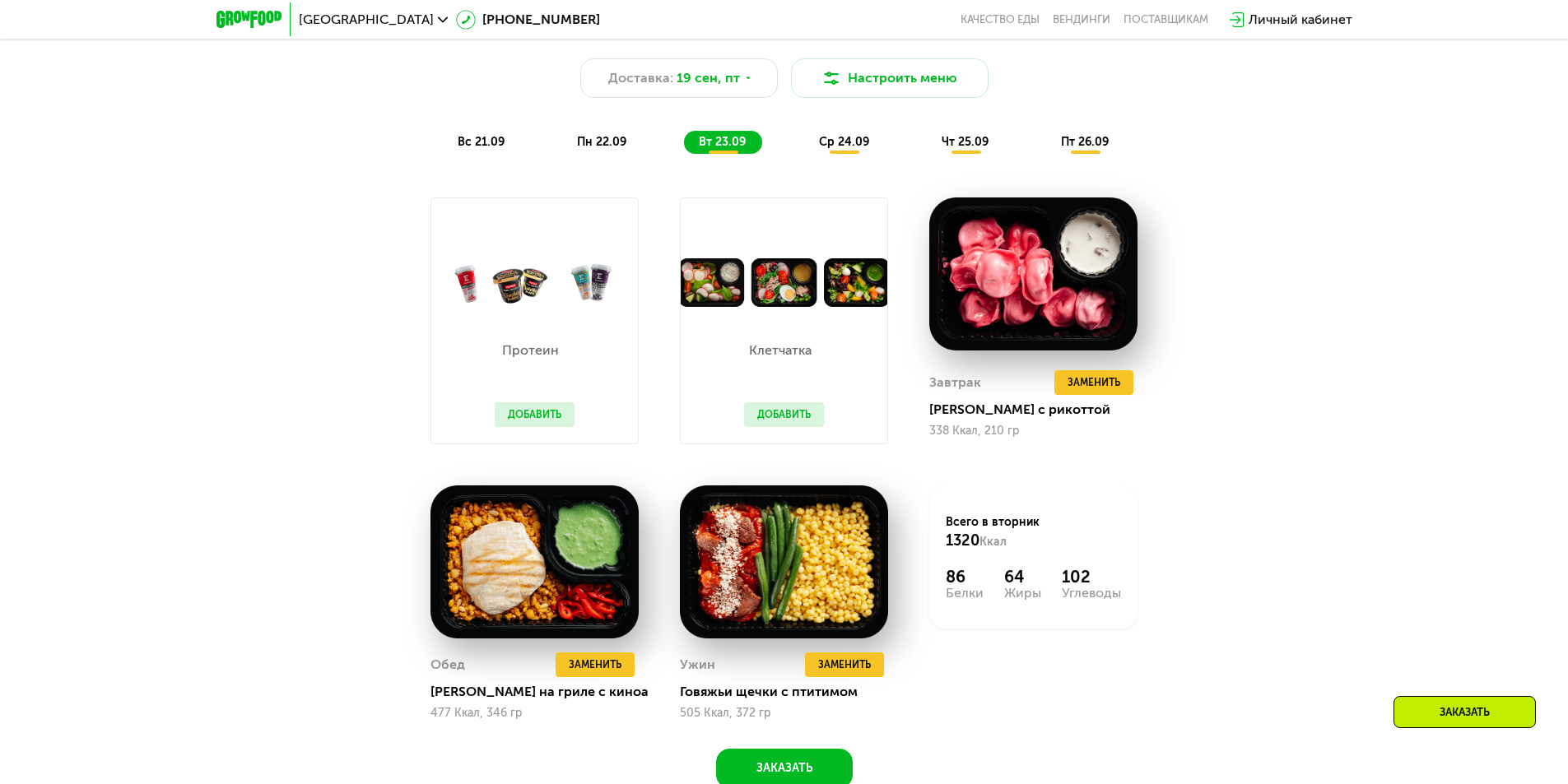
click at [472, 139] on span "вс 21.09" at bounding box center [481, 141] width 47 height 14
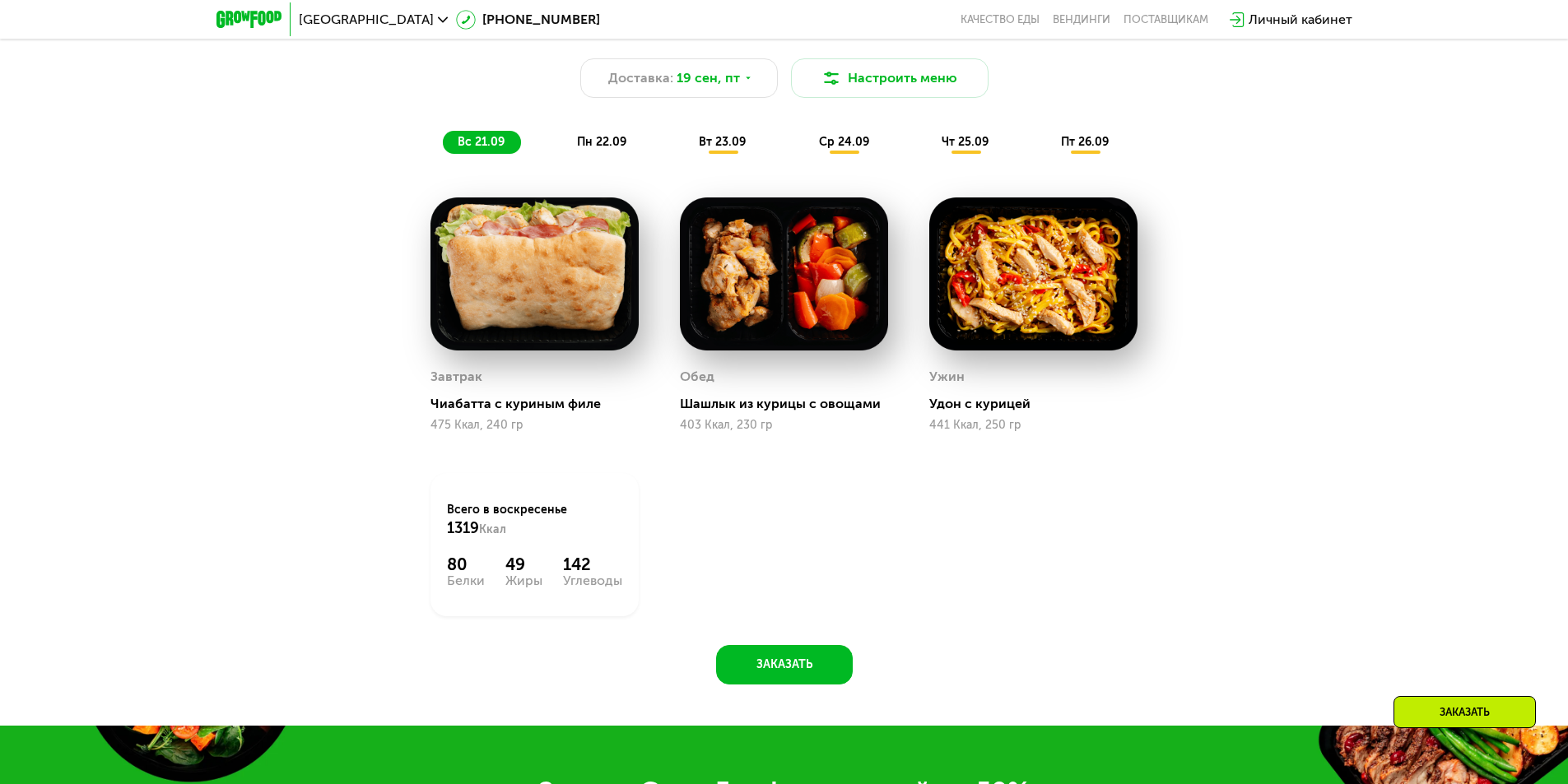
click at [597, 144] on span "пн 22.09" at bounding box center [602, 141] width 50 height 14
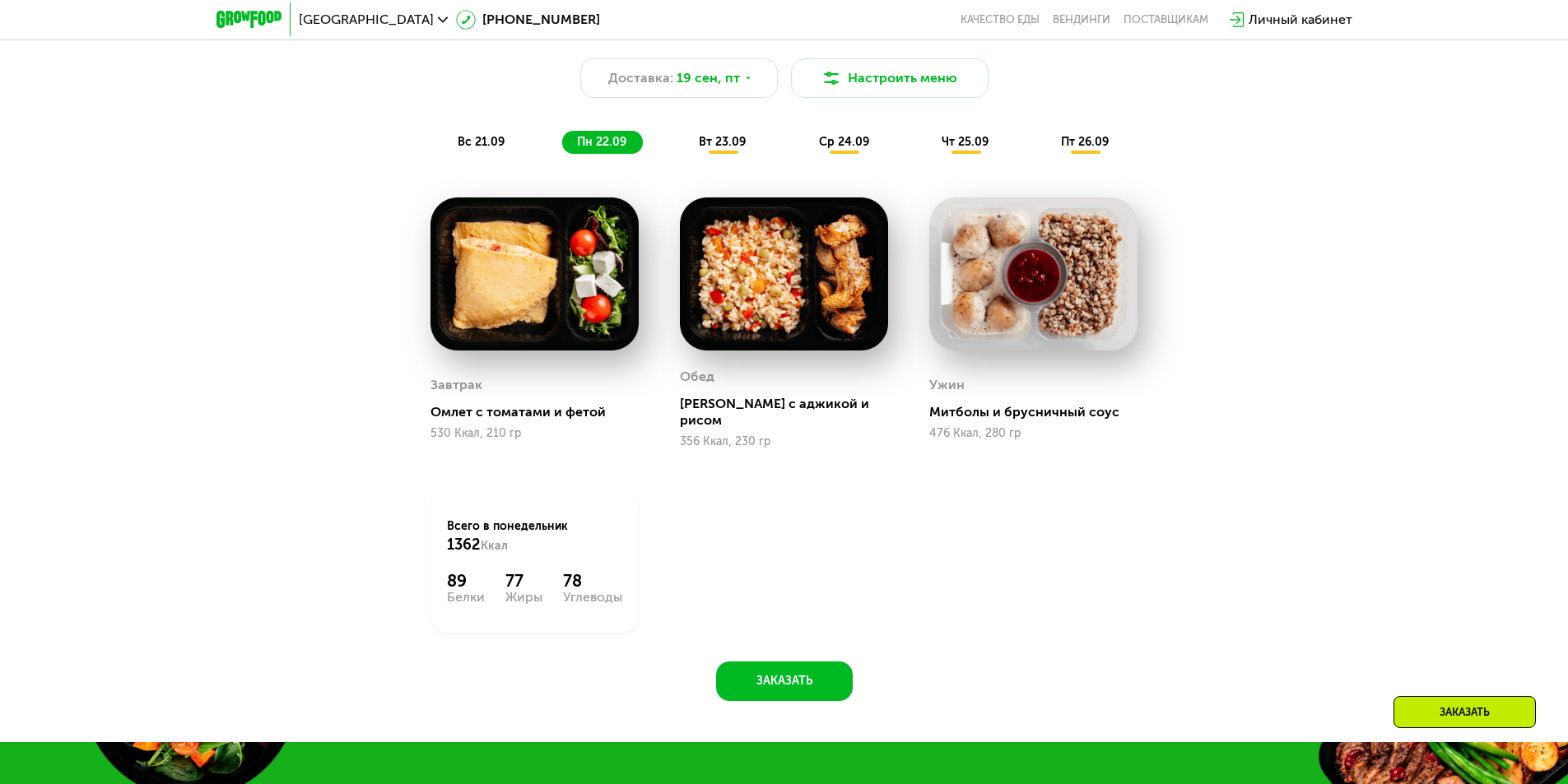
click at [710, 149] on span "вт 23.09" at bounding box center [722, 141] width 47 height 14
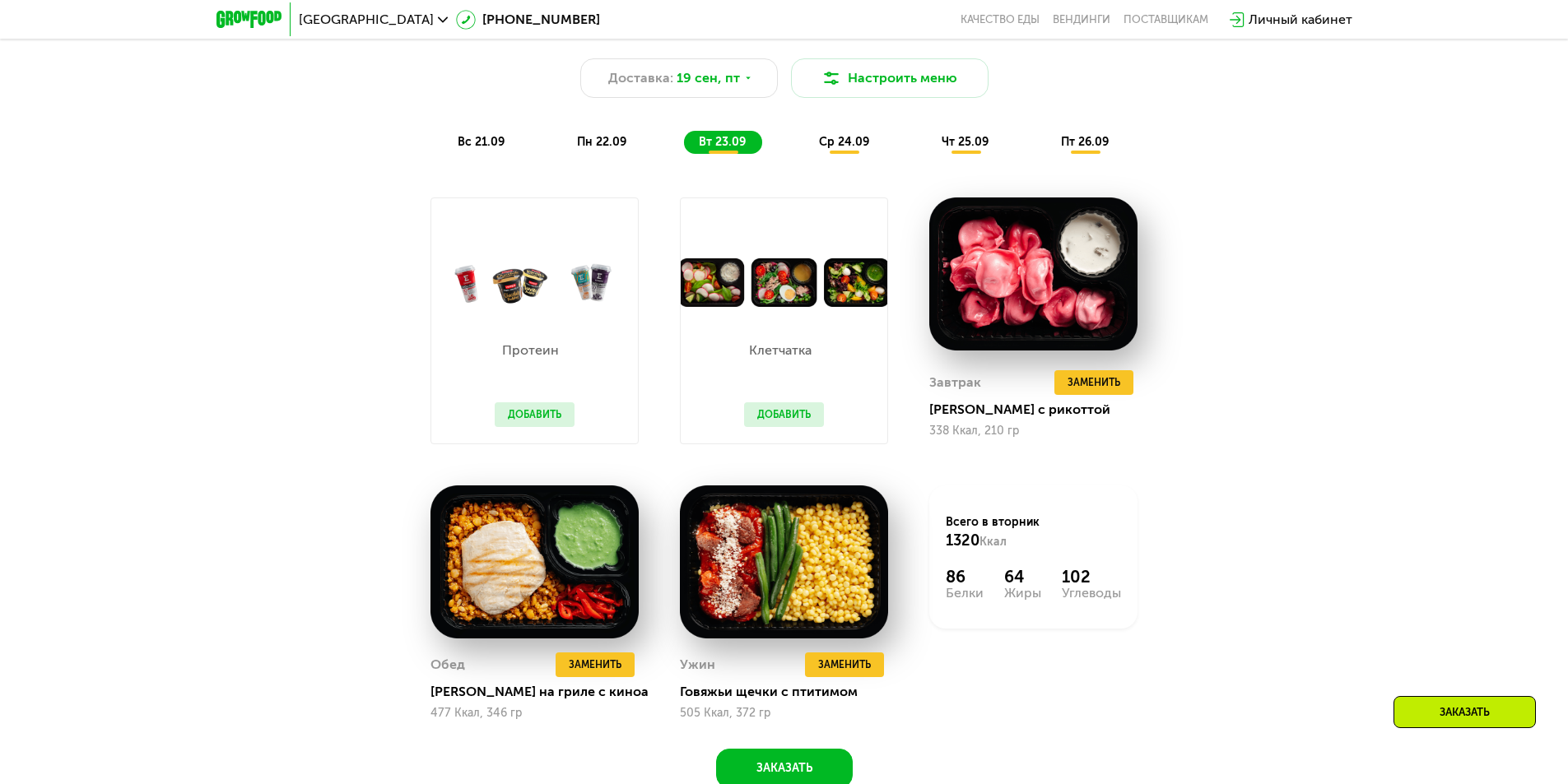
click at [1509, 164] on div "Похудение и поддержание формы Доставка: 19 сен, пт Настроить меню вс 21.09 пн 2…" at bounding box center [784, 409] width 1568 height 841
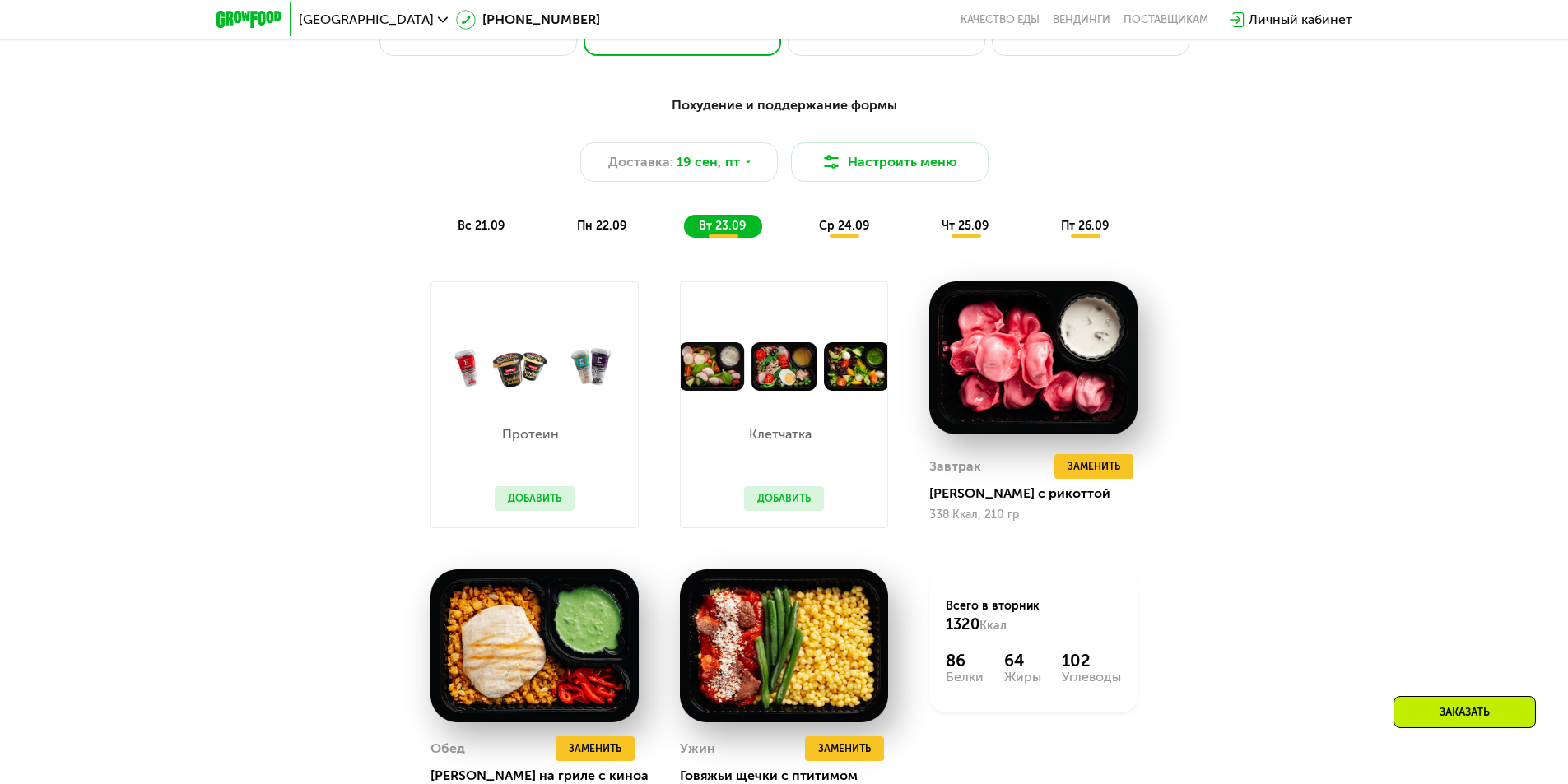
scroll to position [1481, 0]
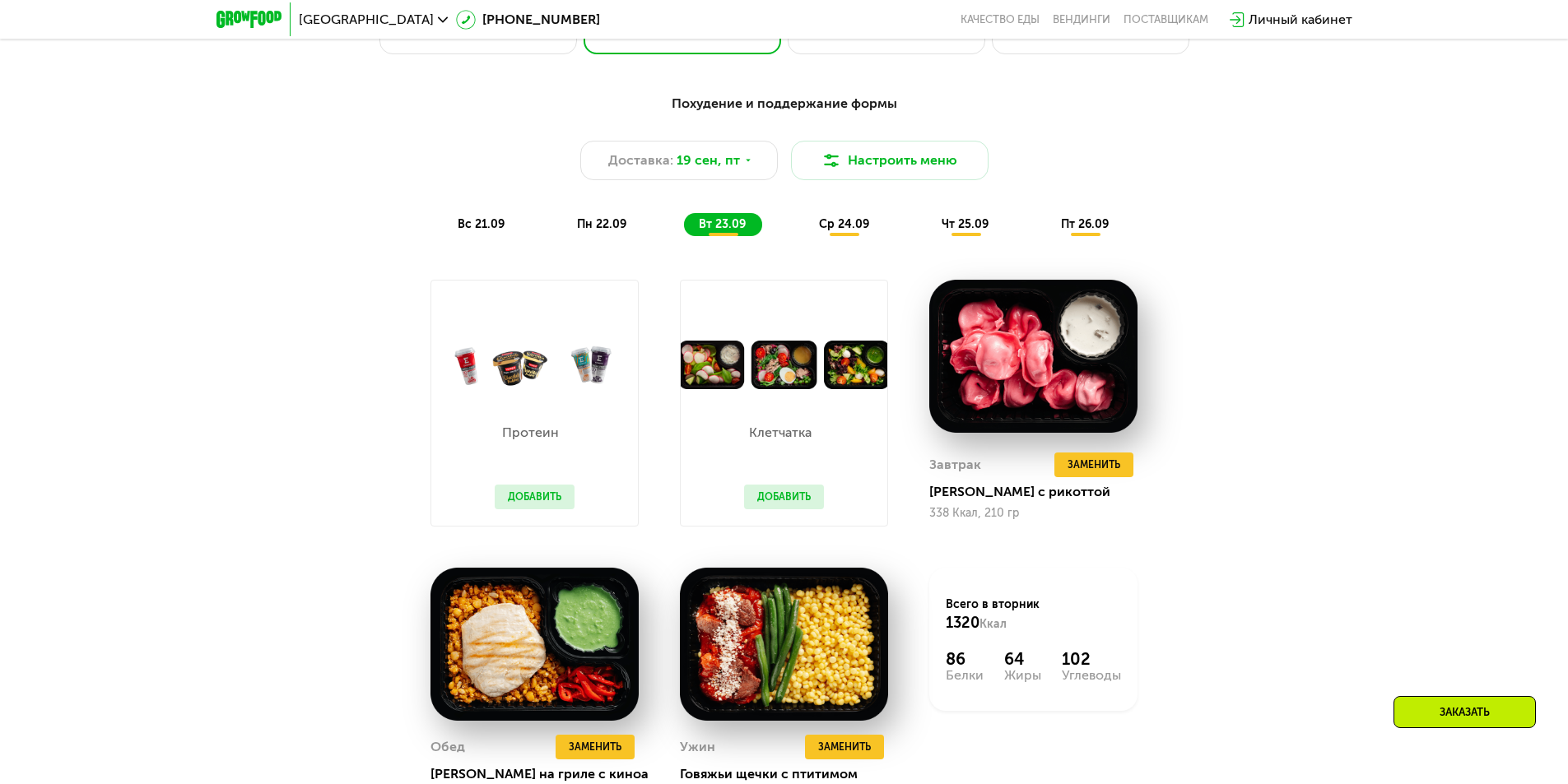
click at [473, 229] on span "вс 21.09" at bounding box center [481, 224] width 47 height 14
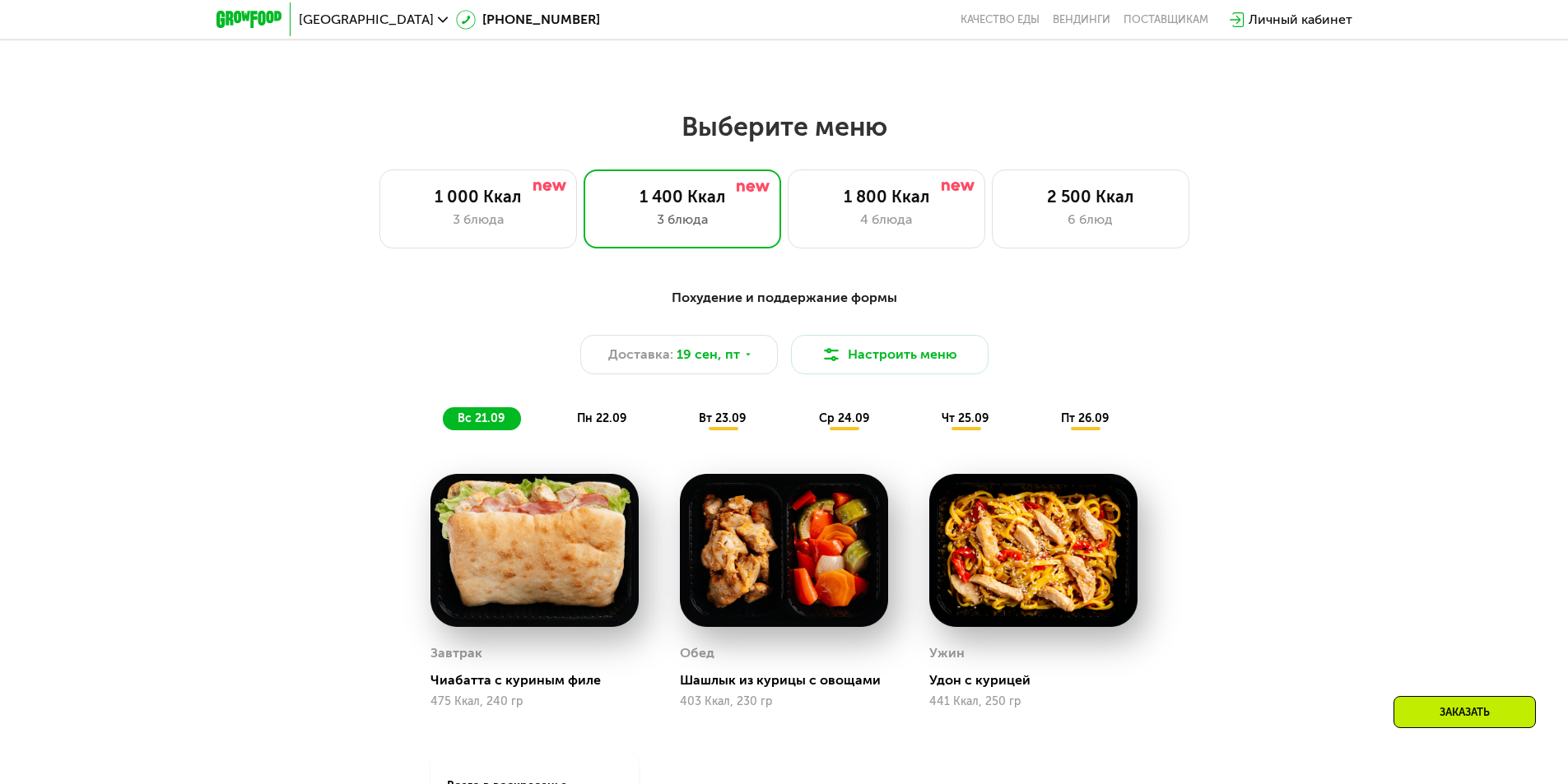
scroll to position [1316, 0]
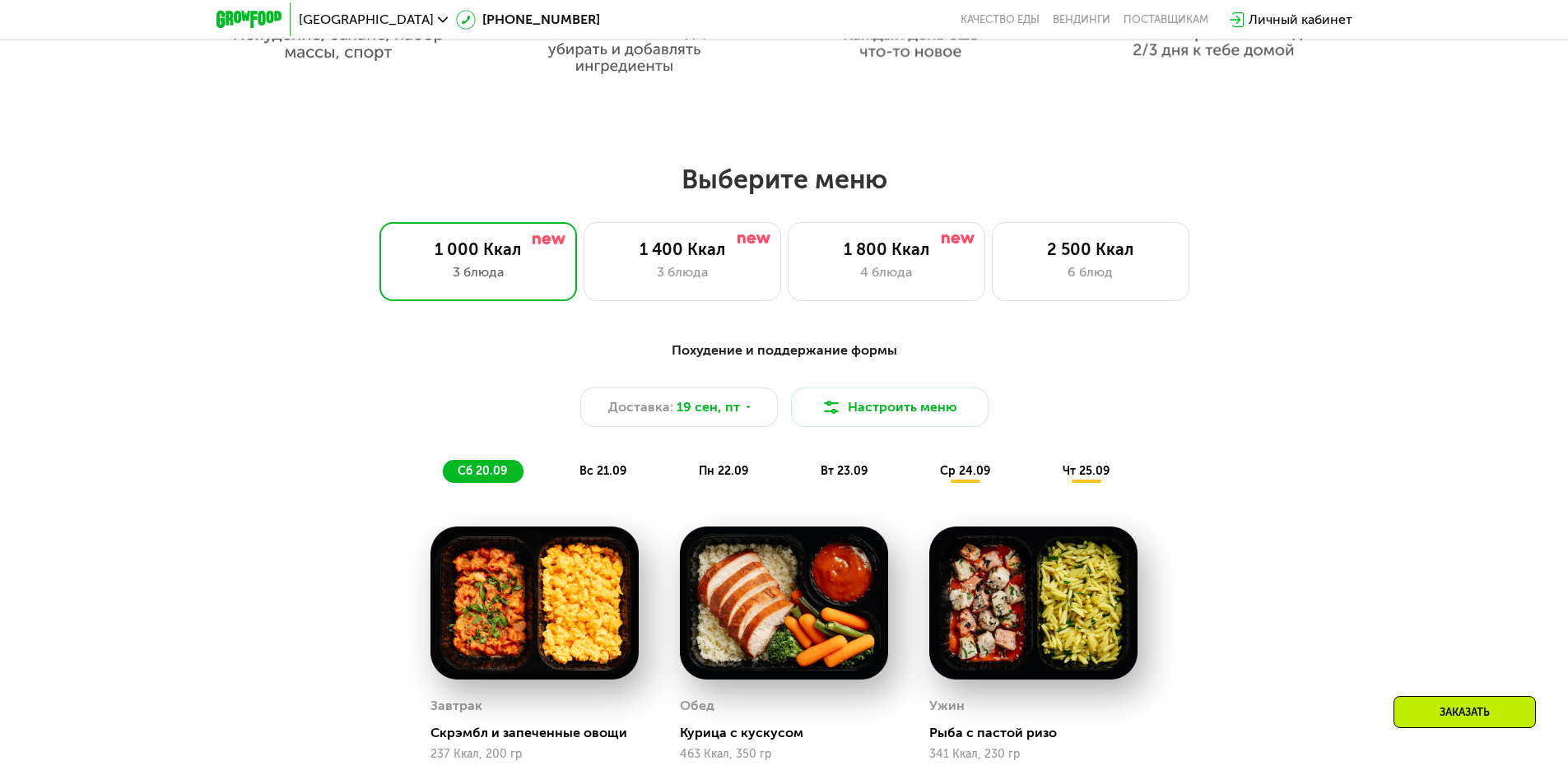
scroll to position [1152, 0]
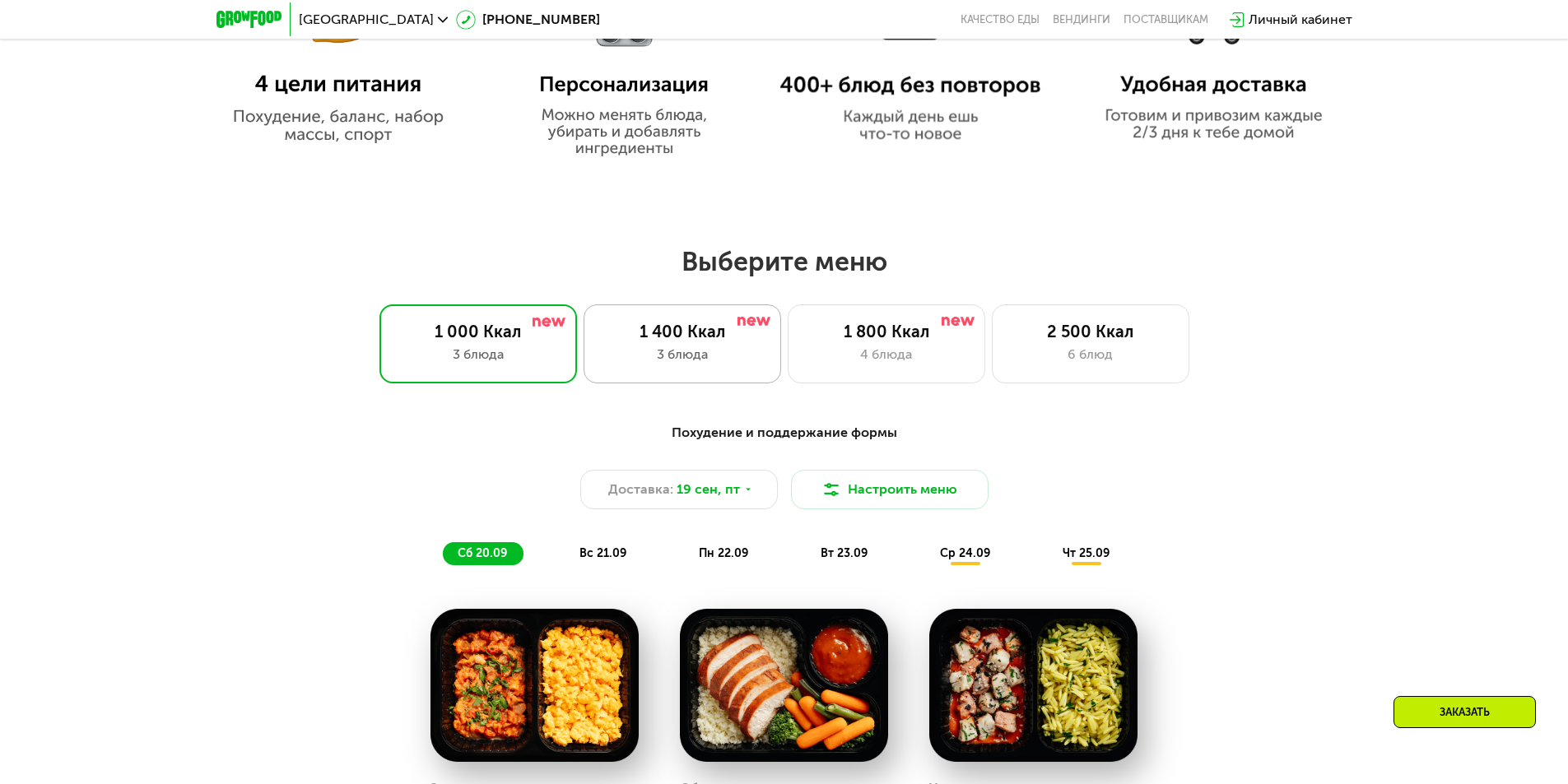
click at [687, 335] on div "1 400 Ккал" at bounding box center [682, 332] width 163 height 20
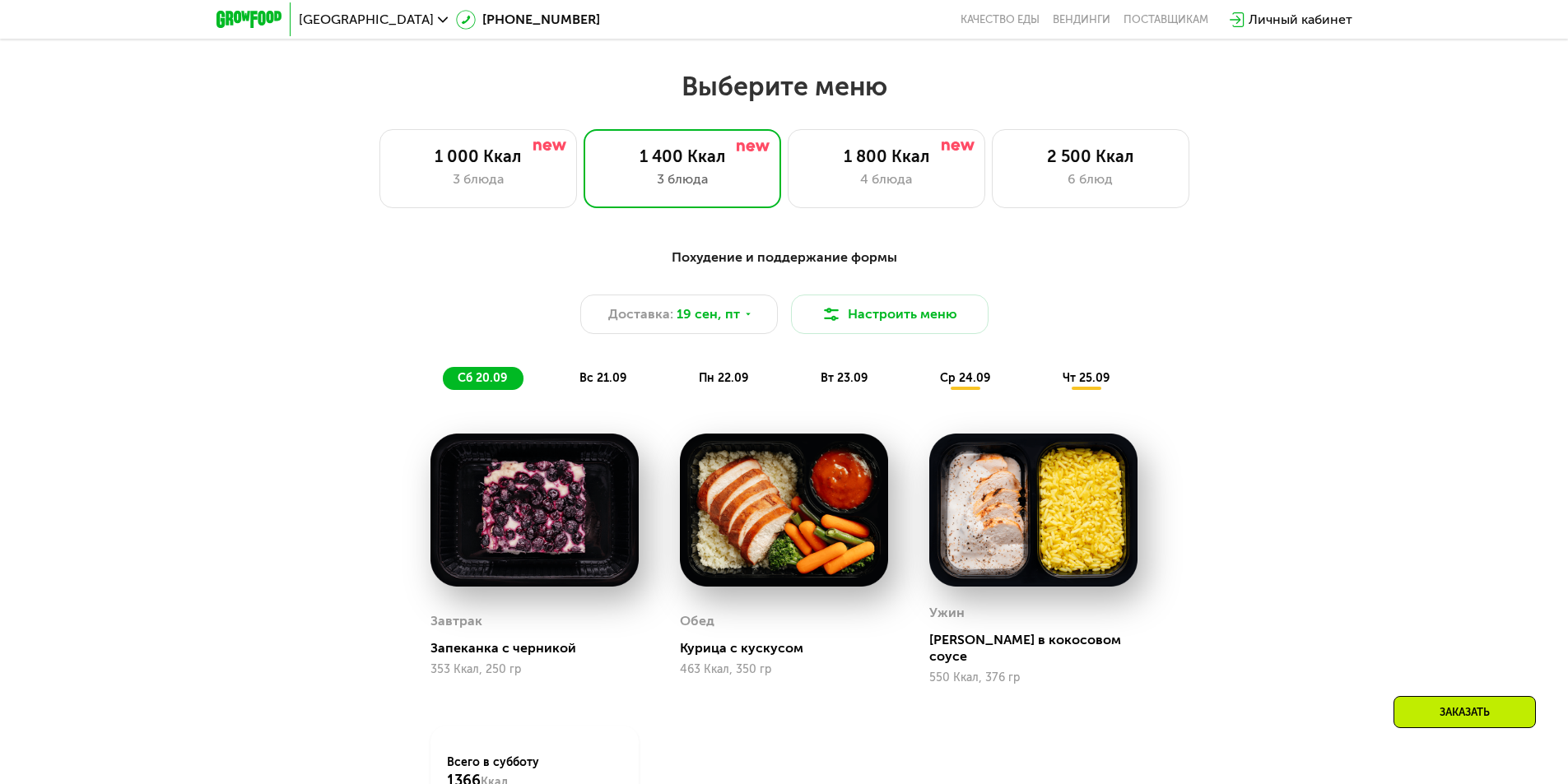
scroll to position [1481, 0]
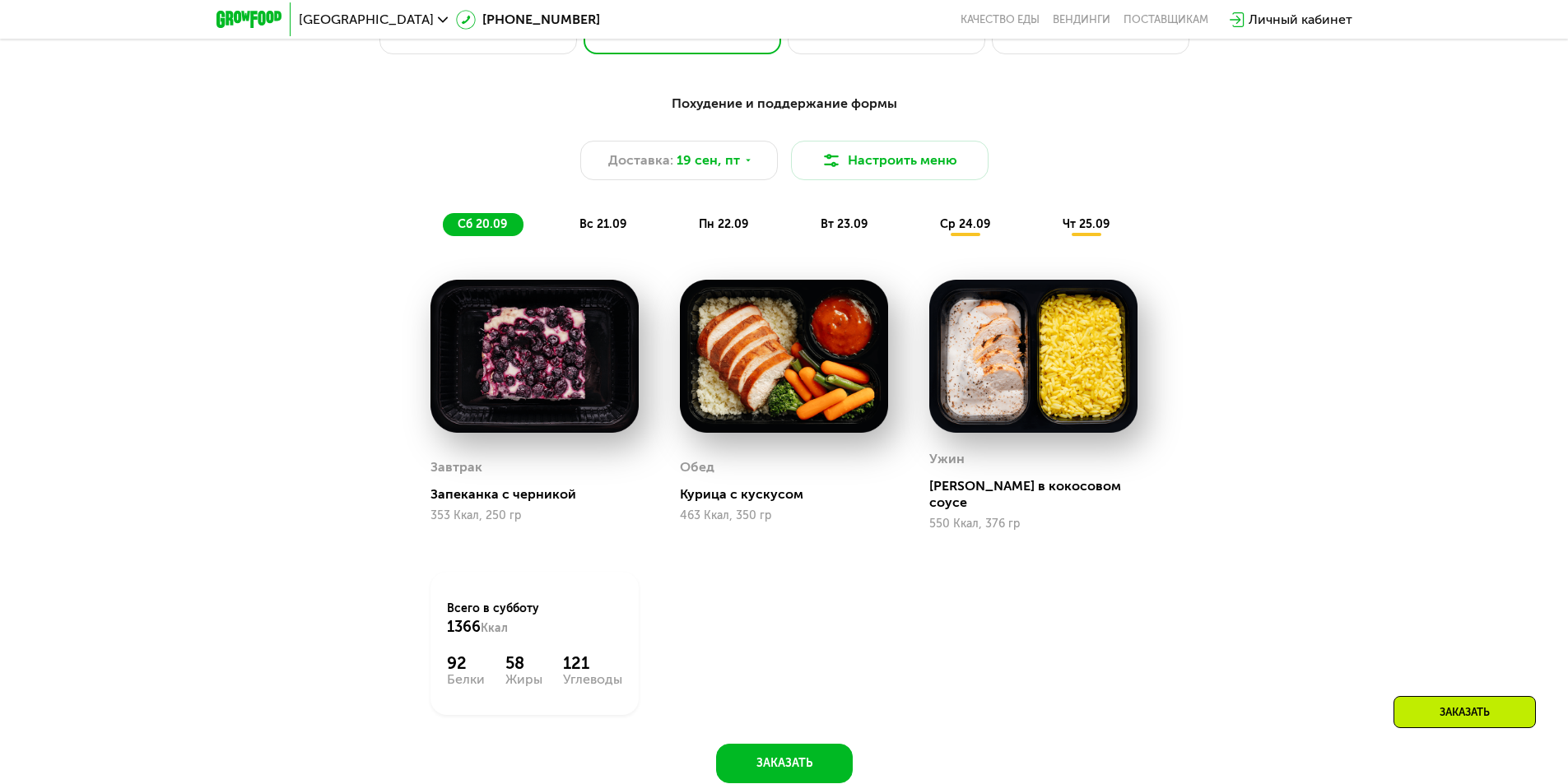
click at [593, 229] on span "вс 21.09" at bounding box center [603, 224] width 47 height 14
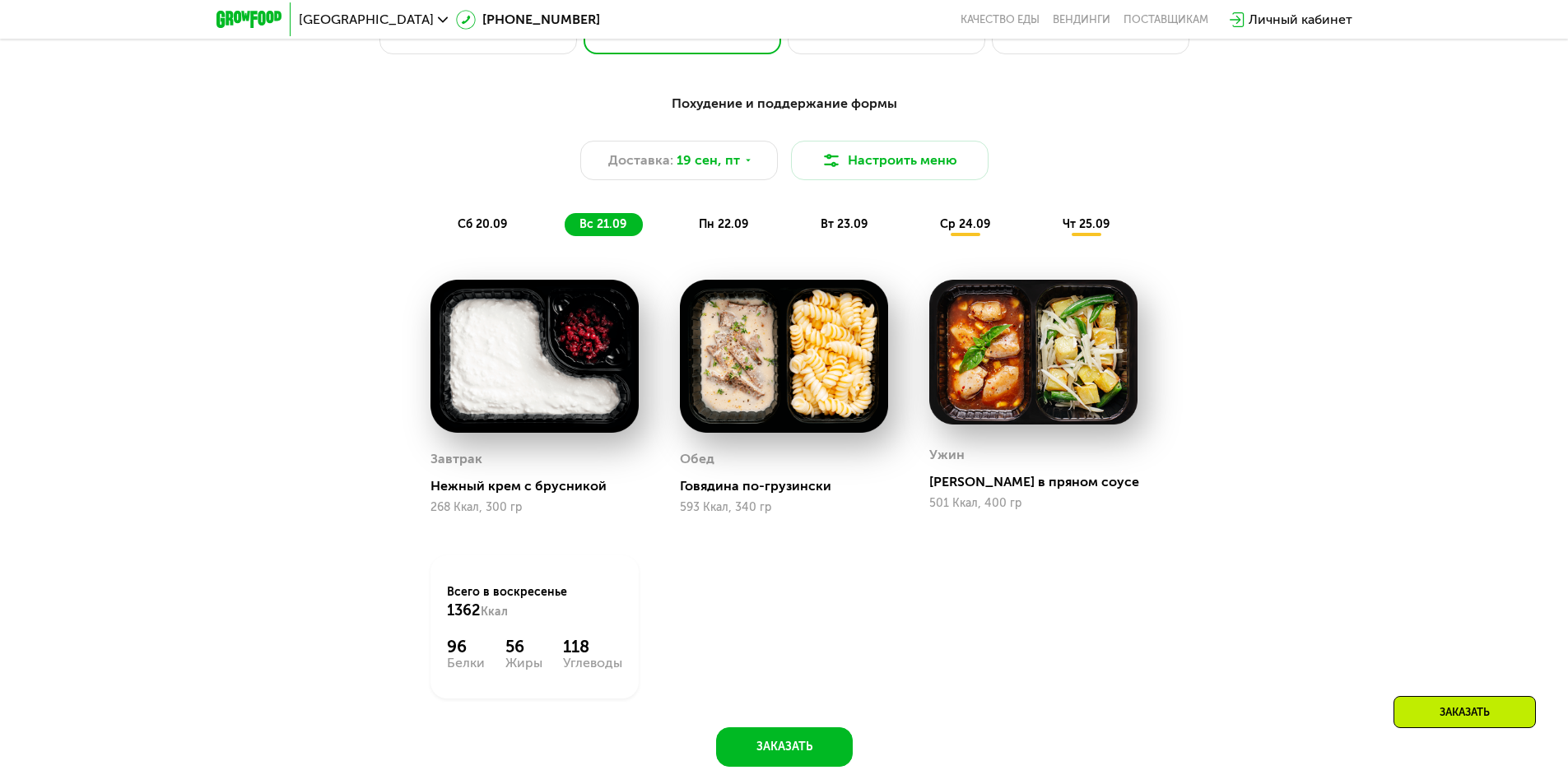
click at [718, 231] on span "пн 22.09" at bounding box center [723, 224] width 50 height 14
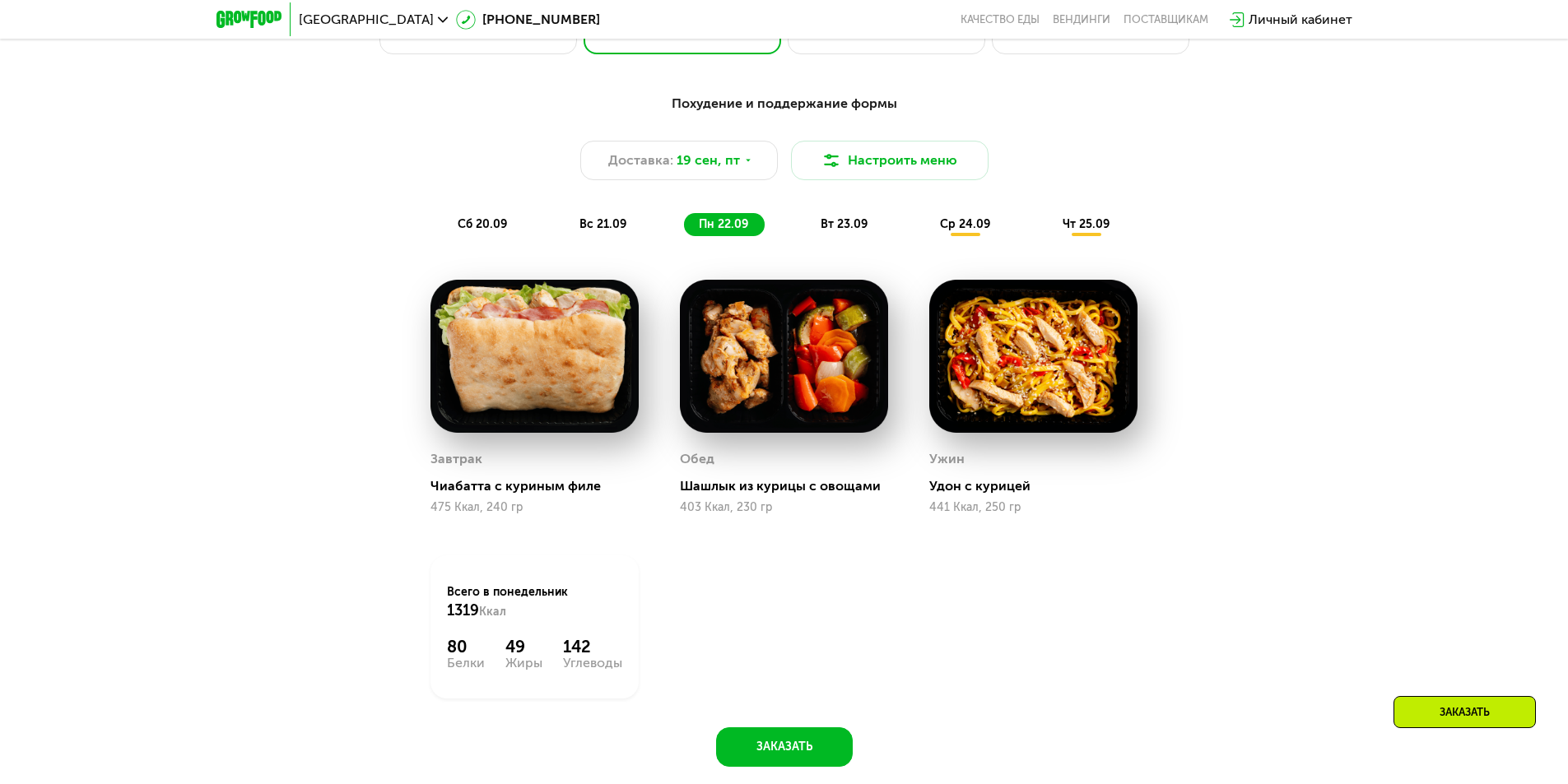
click at [835, 229] on span "вт 23.09" at bounding box center [843, 224] width 47 height 14
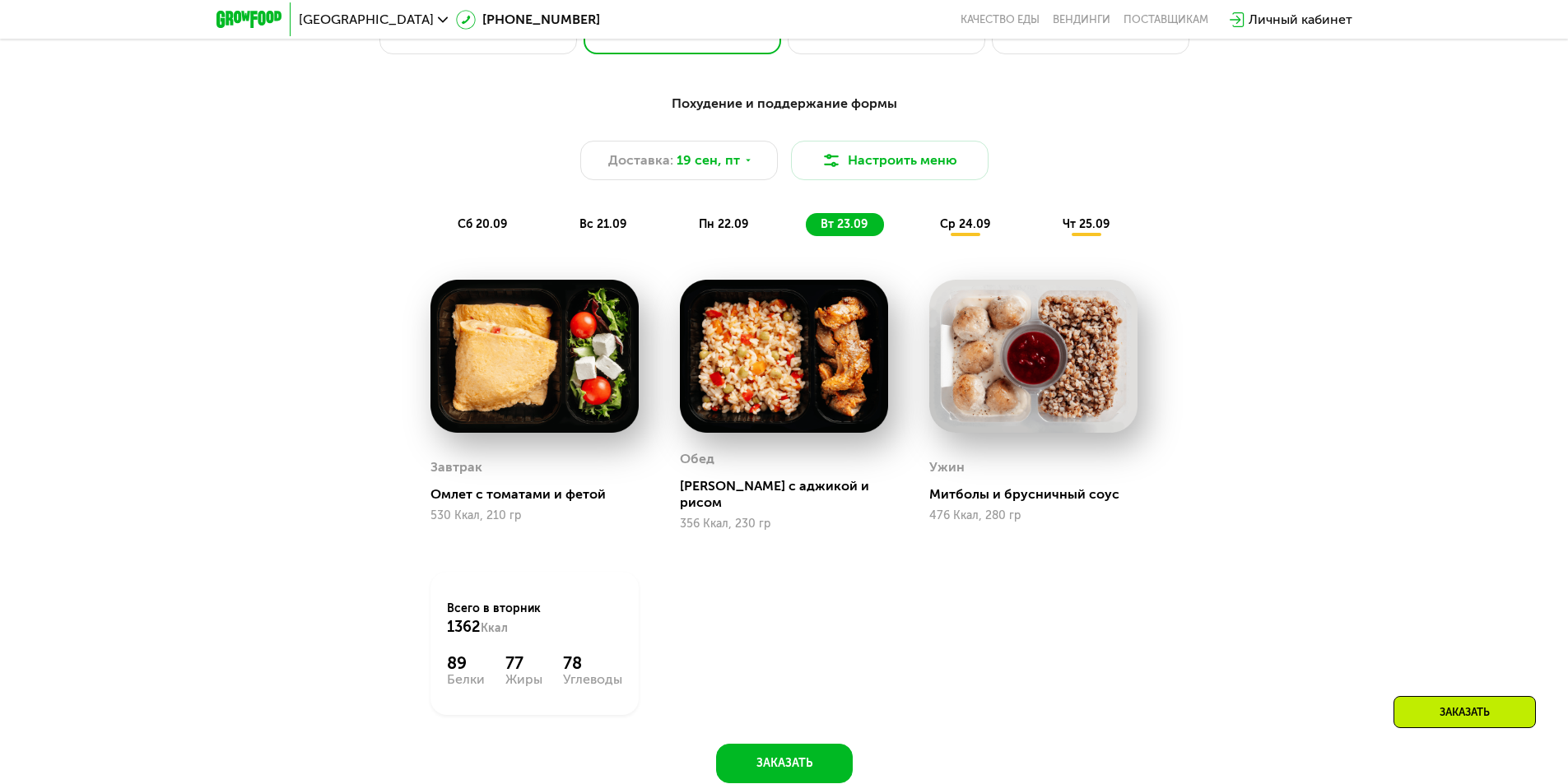
click at [972, 231] on span "ср 24.09" at bounding box center [964, 224] width 50 height 14
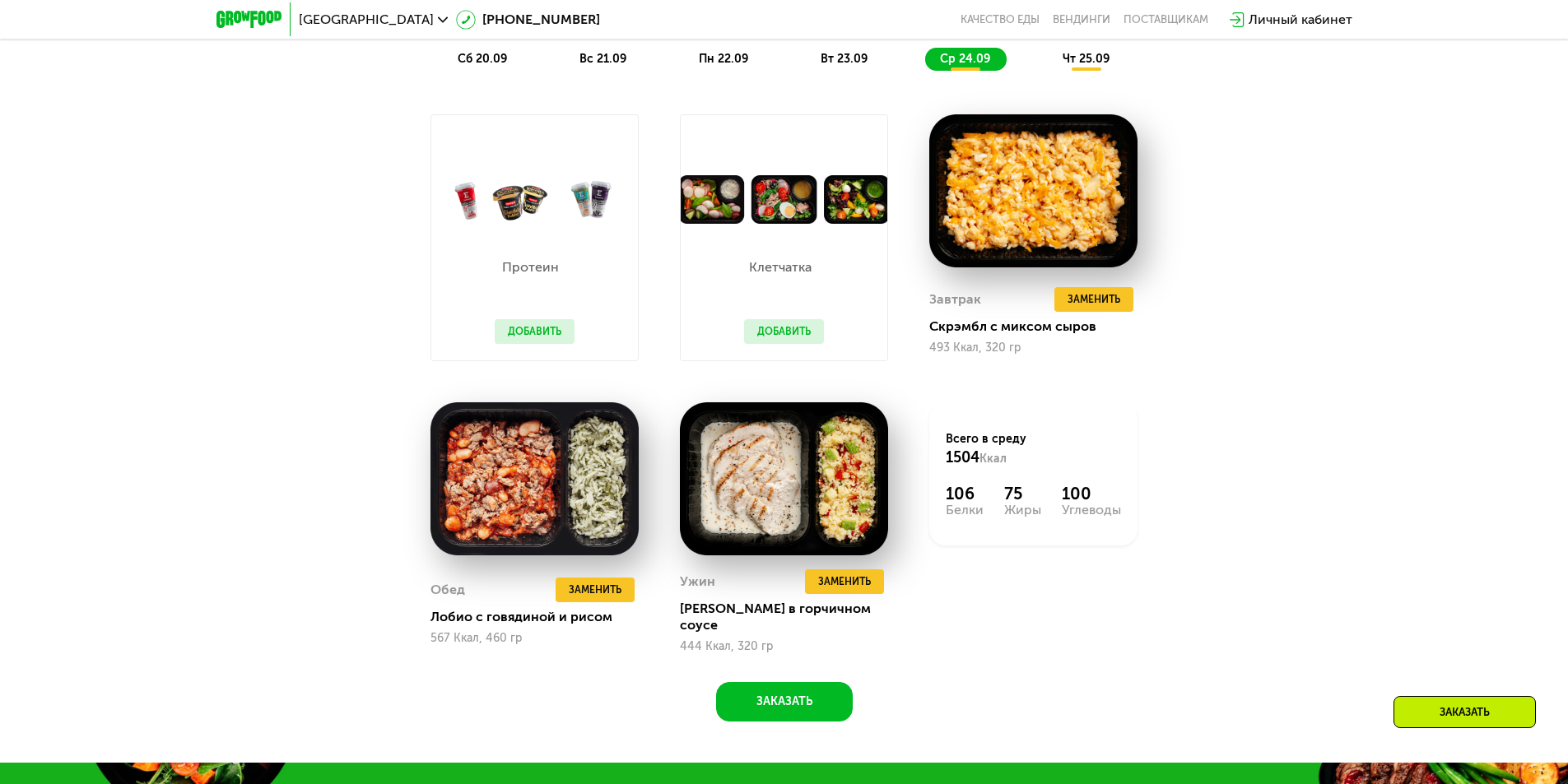
scroll to position [1646, 0]
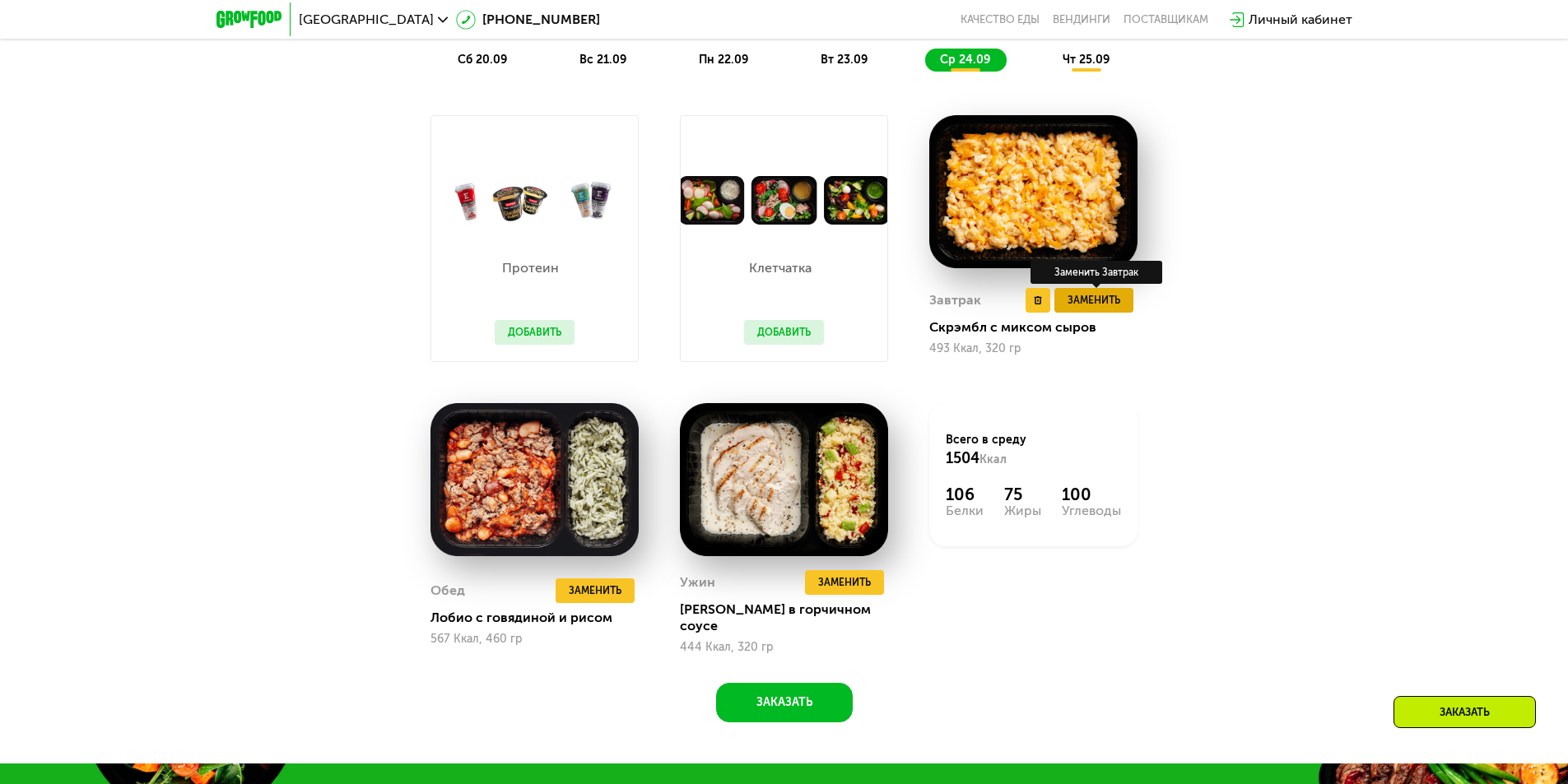
click at [1093, 302] on span "Заменить" at bounding box center [1094, 300] width 53 height 17
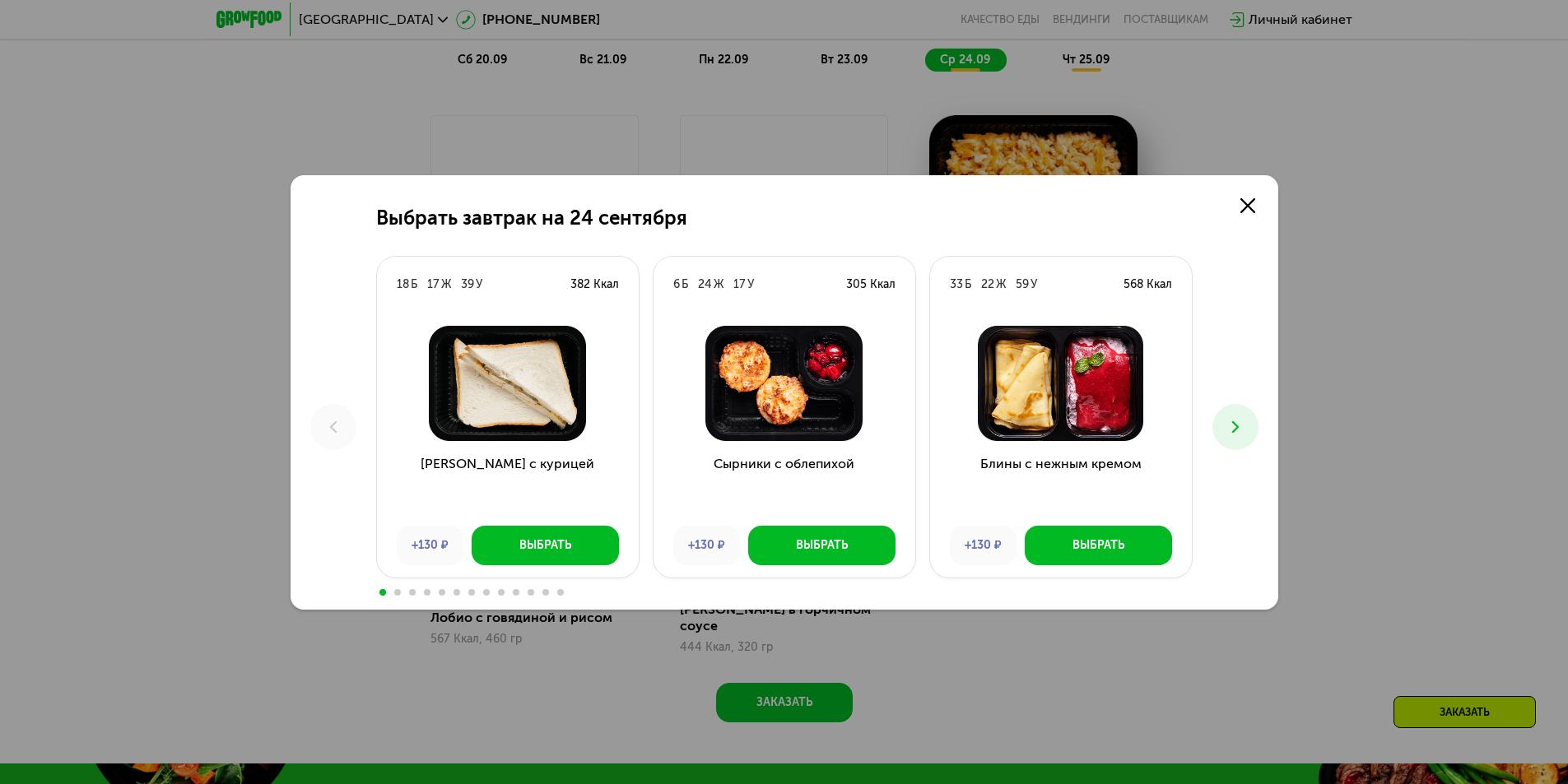
click at [1232, 424] on icon at bounding box center [1235, 427] width 20 height 20
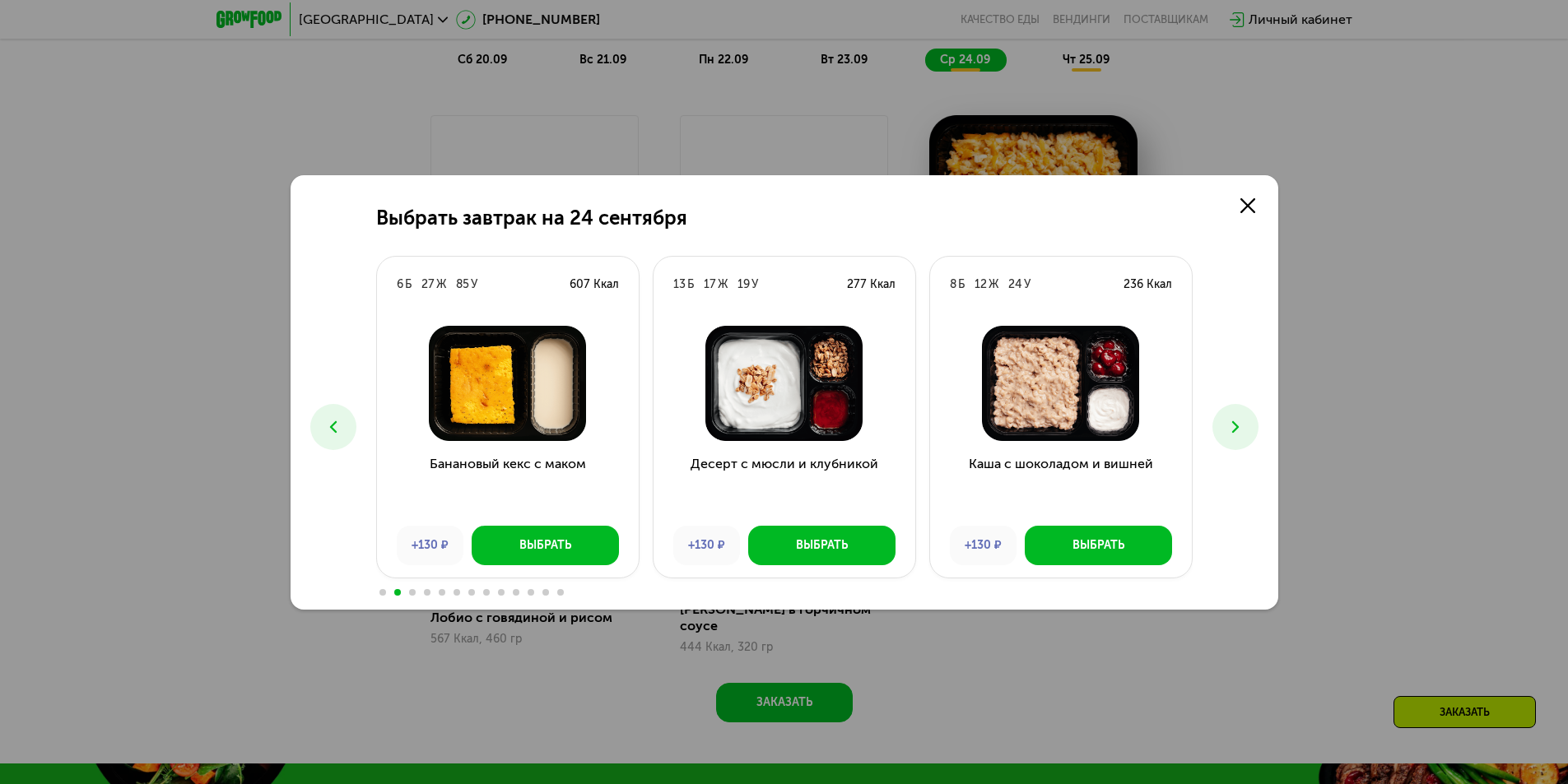
click at [1232, 424] on icon at bounding box center [1235, 427] width 20 height 20
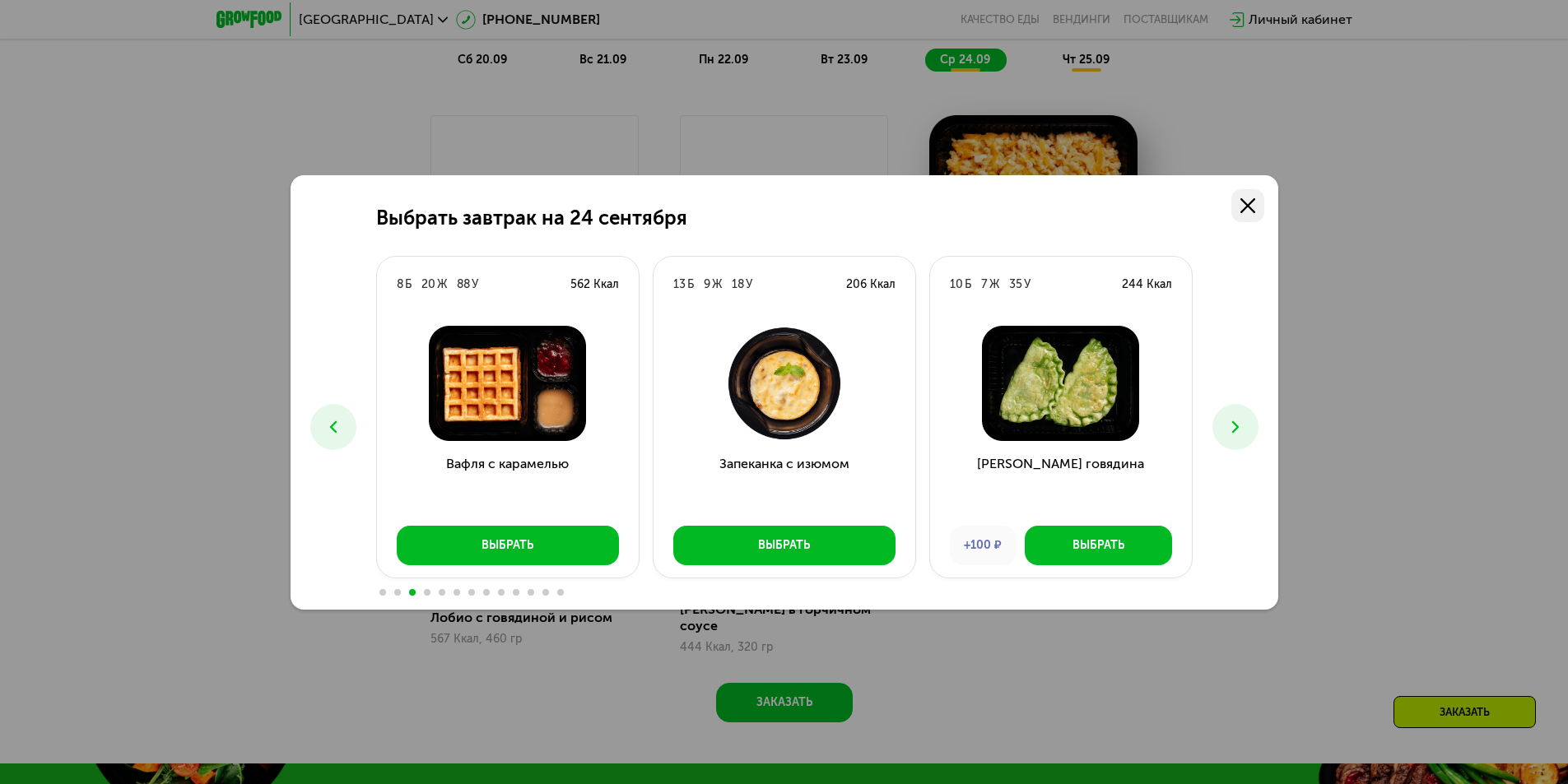
click at [1249, 206] on icon at bounding box center [1247, 205] width 15 height 15
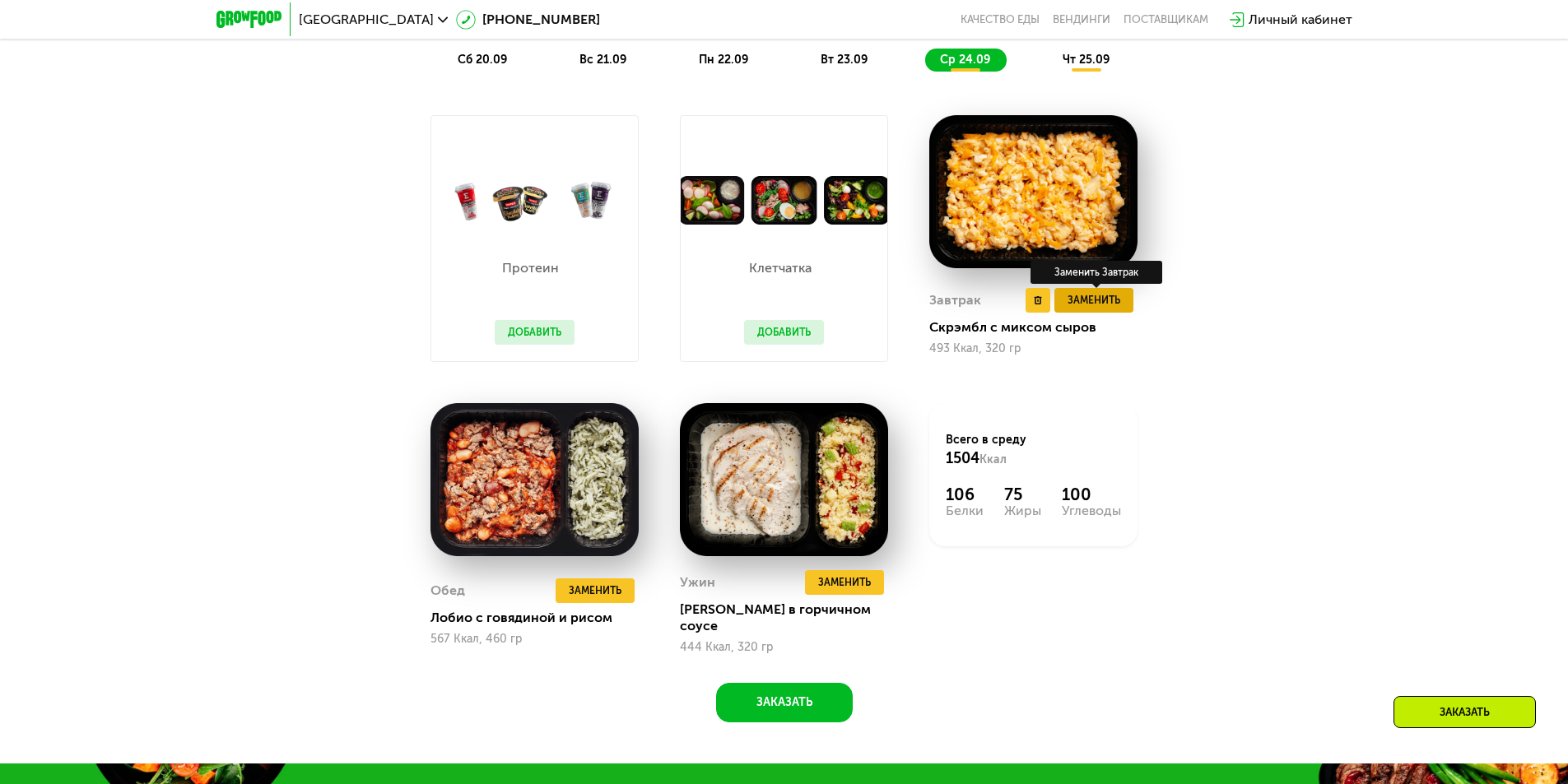
click at [1105, 303] on span "Заменить" at bounding box center [1094, 300] width 53 height 17
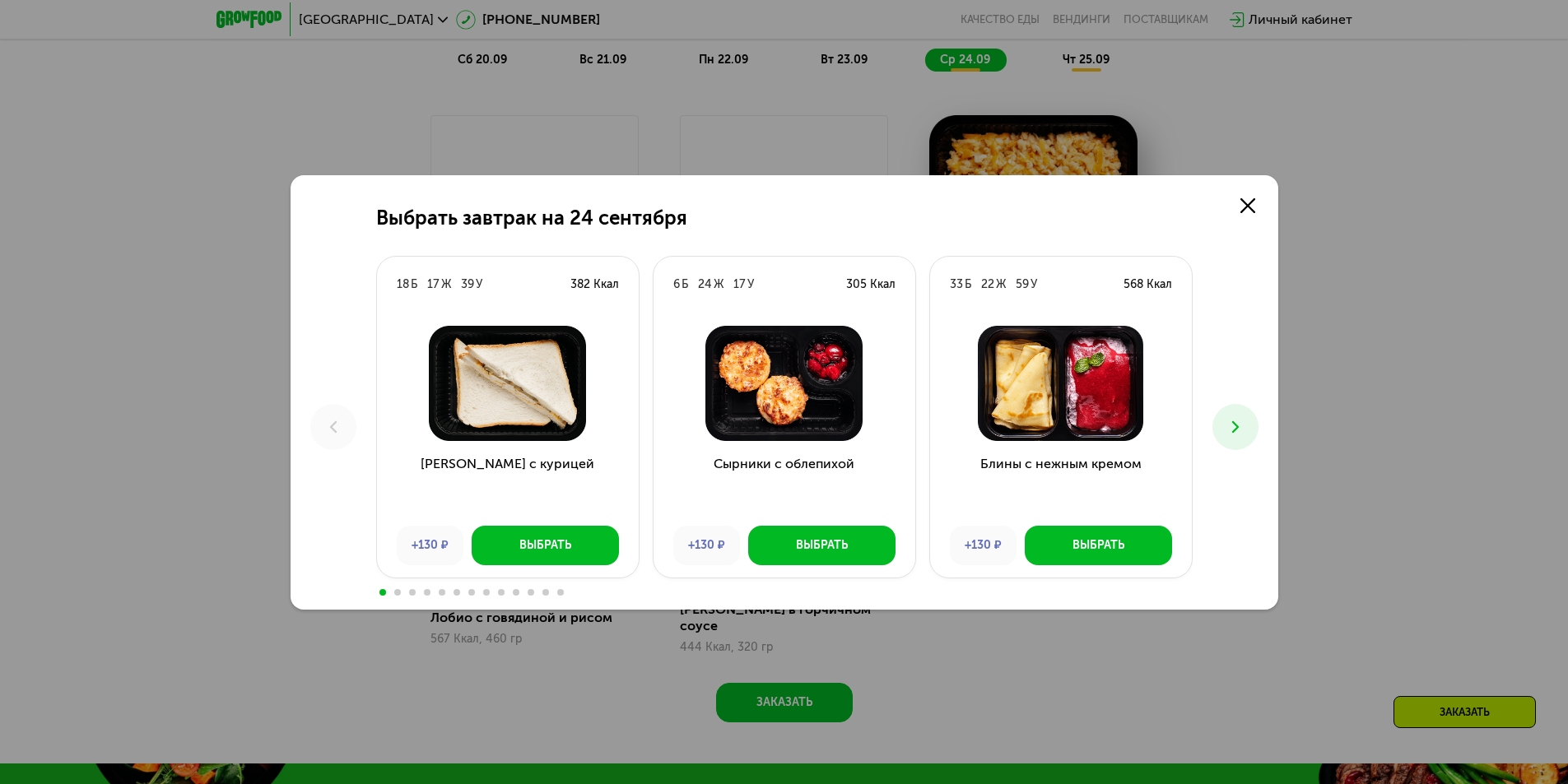
click at [1235, 421] on icon at bounding box center [1235, 427] width 20 height 20
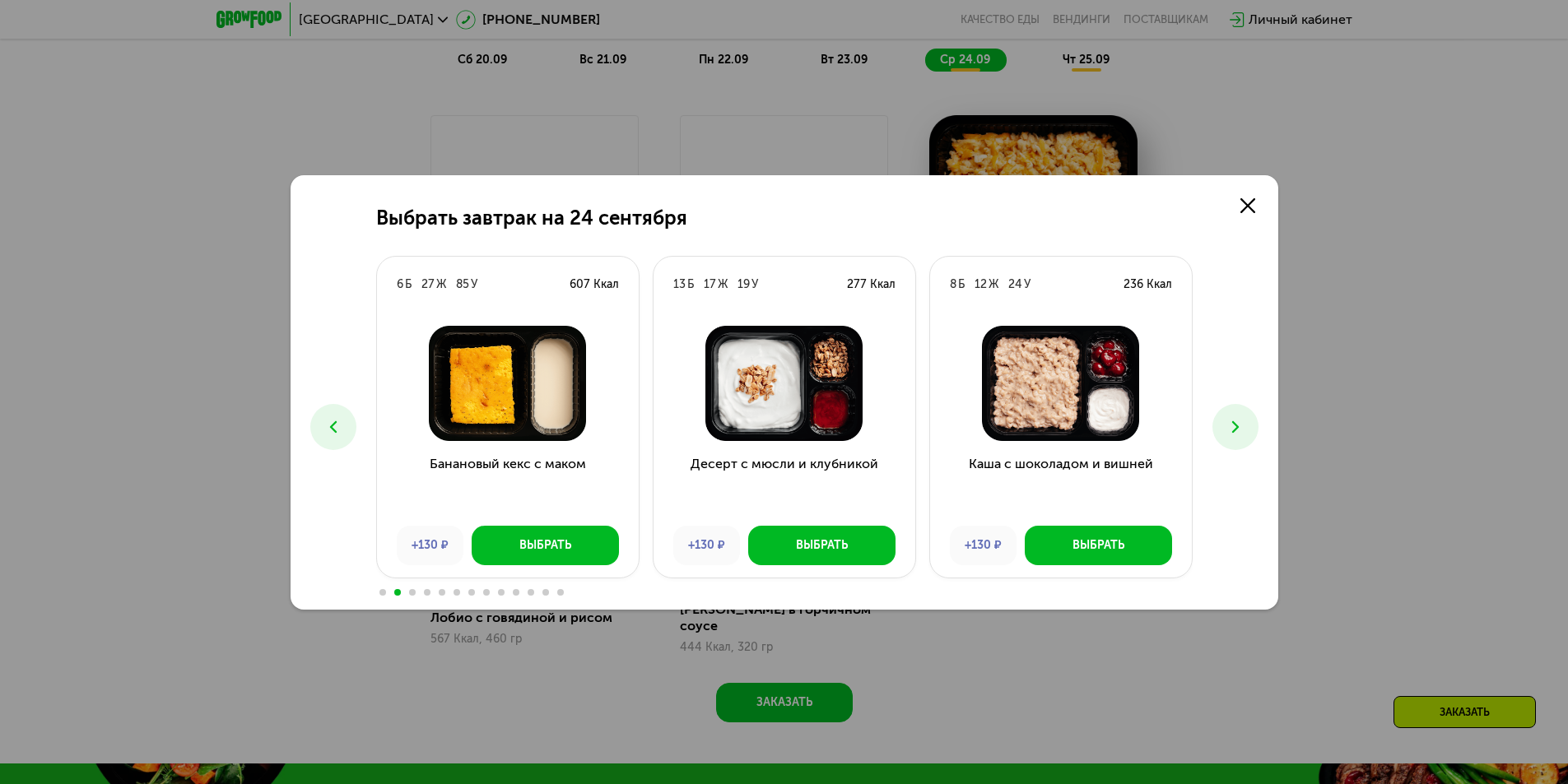
click at [1236, 420] on icon at bounding box center [1235, 427] width 20 height 20
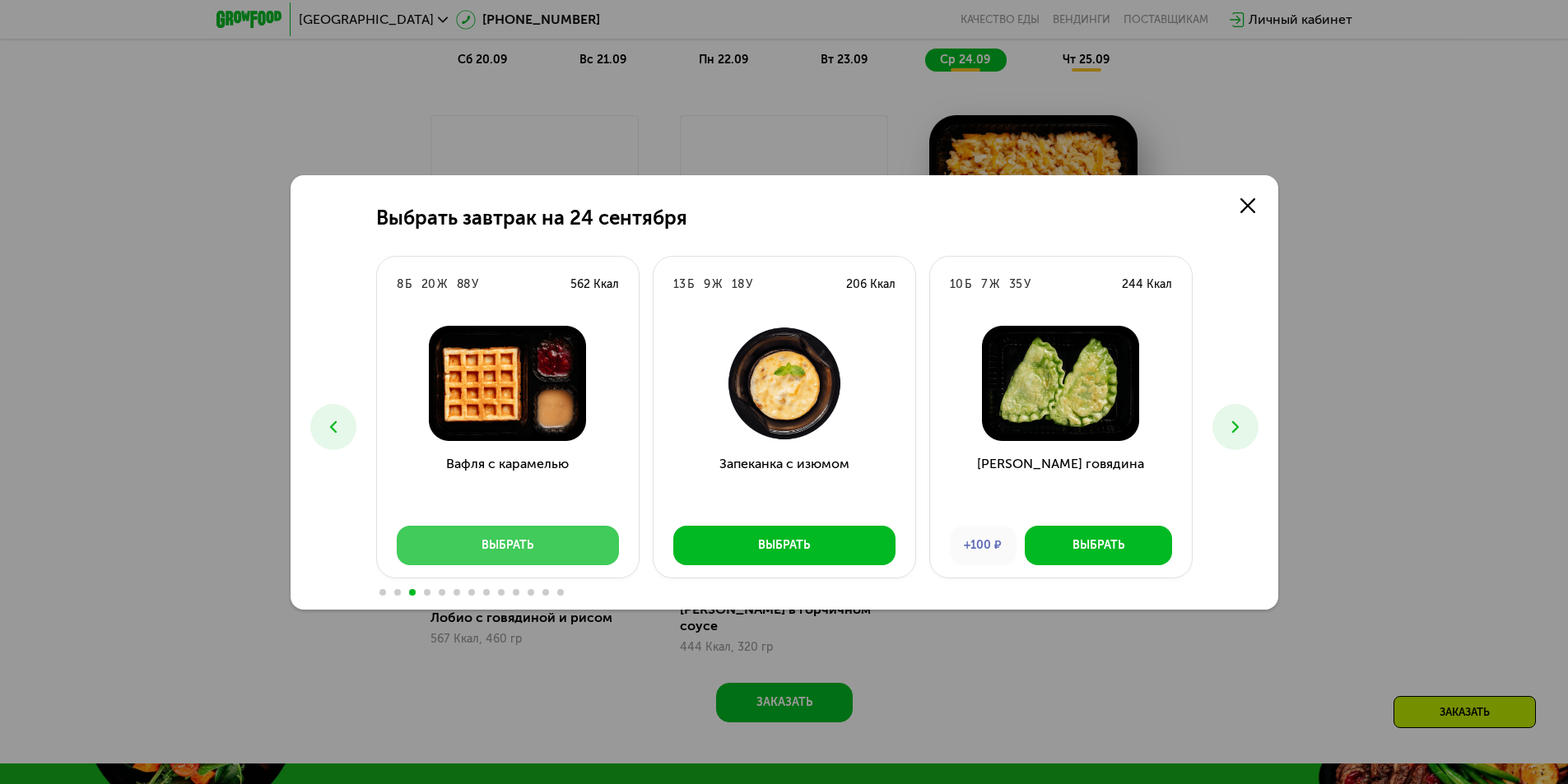
click at [522, 546] on div "Выбрать" at bounding box center [507, 545] width 52 height 17
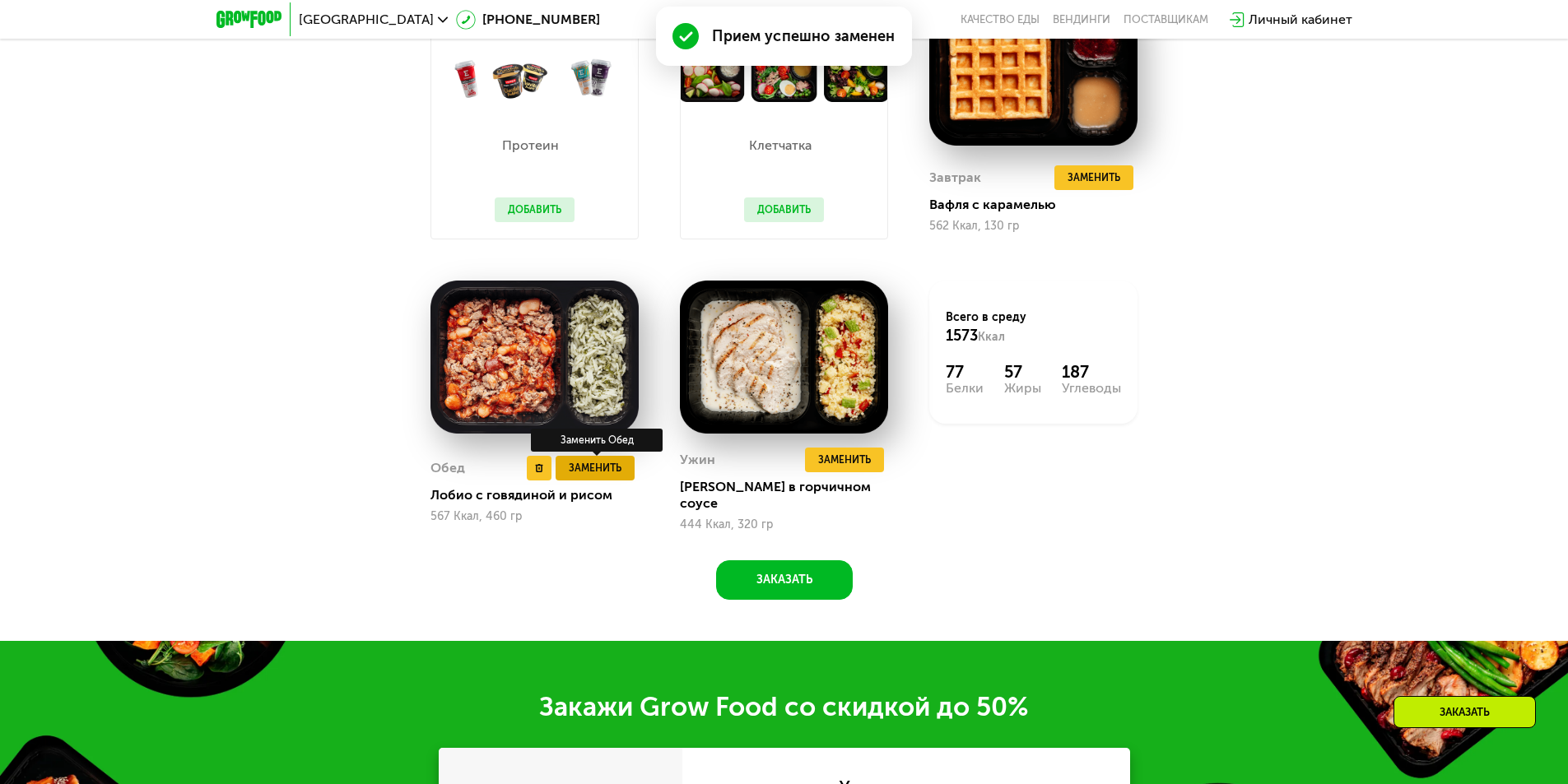
scroll to position [1811, 0]
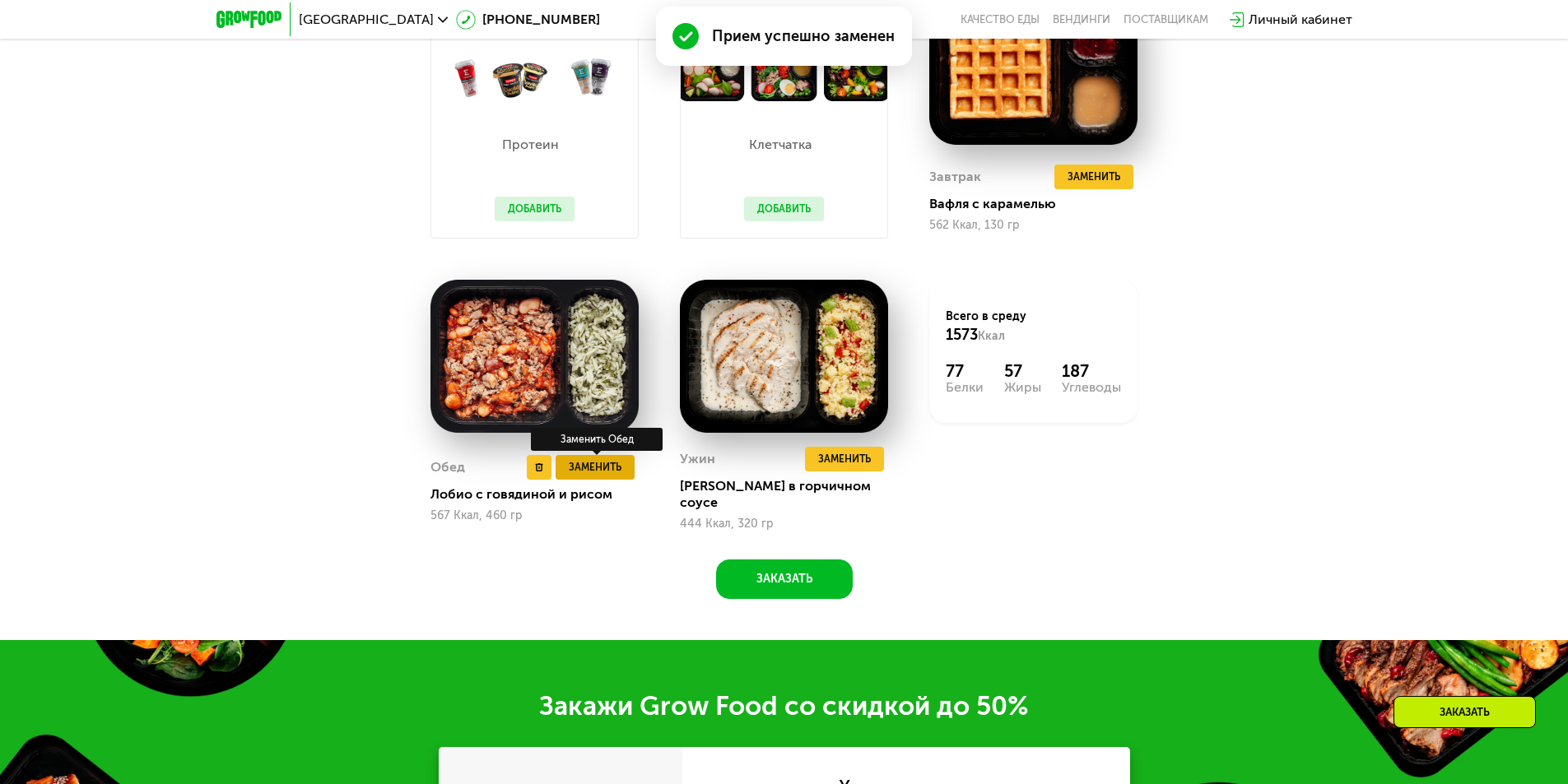
click at [579, 464] on span "Заменить" at bounding box center [595, 467] width 53 height 17
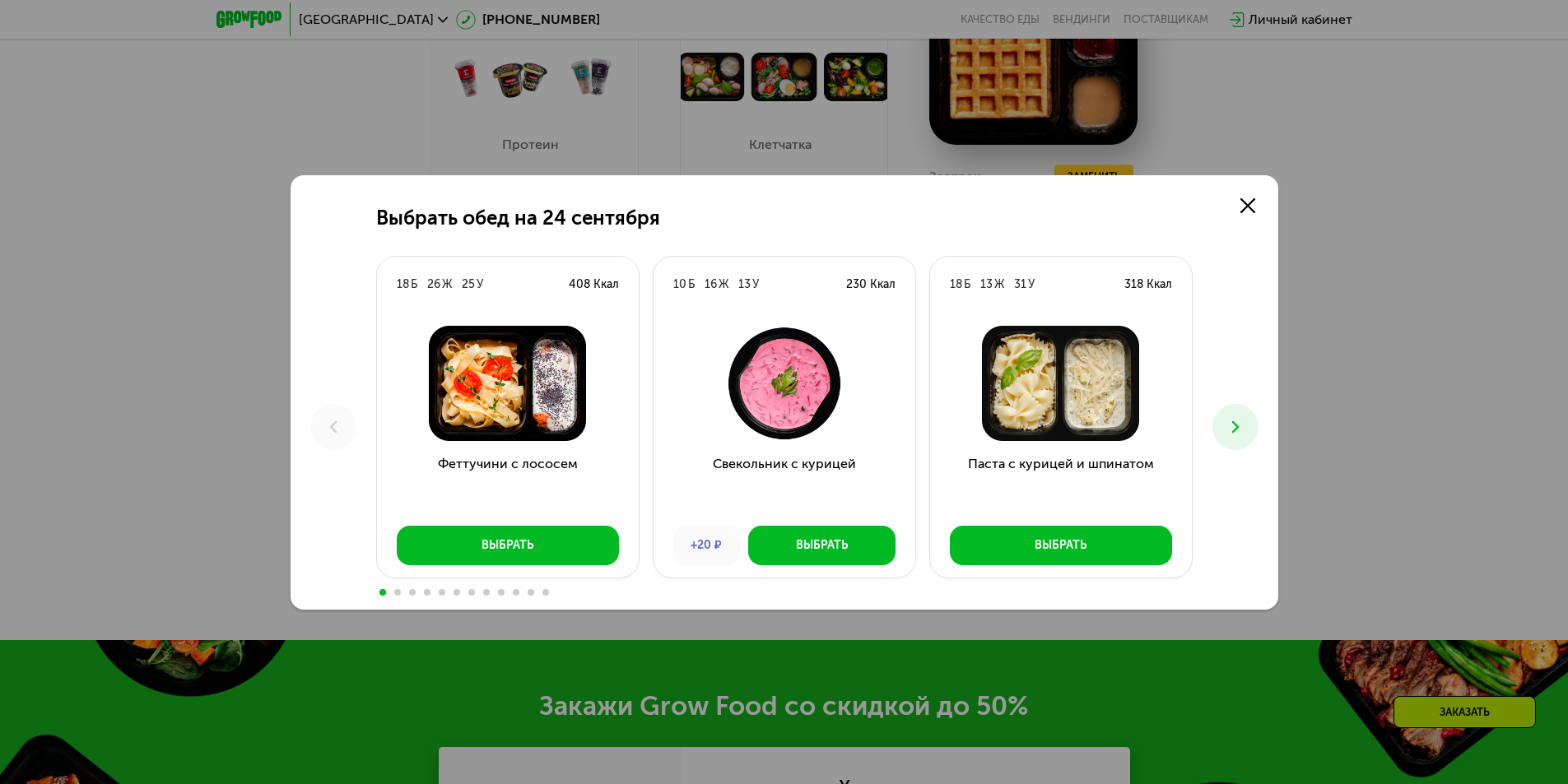
click at [1231, 423] on icon at bounding box center [1235, 427] width 20 height 20
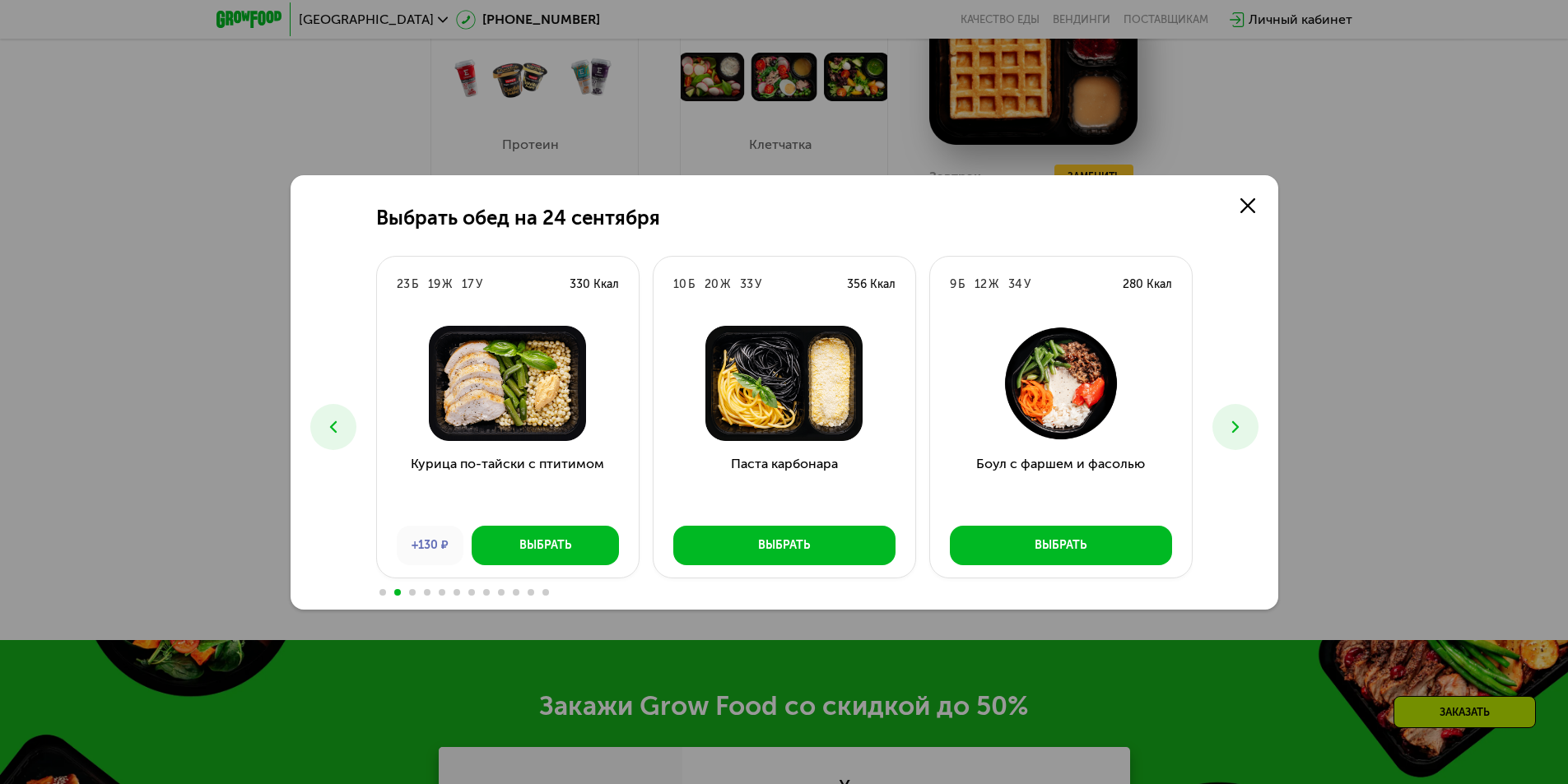
click at [1231, 425] on icon at bounding box center [1235, 427] width 20 height 20
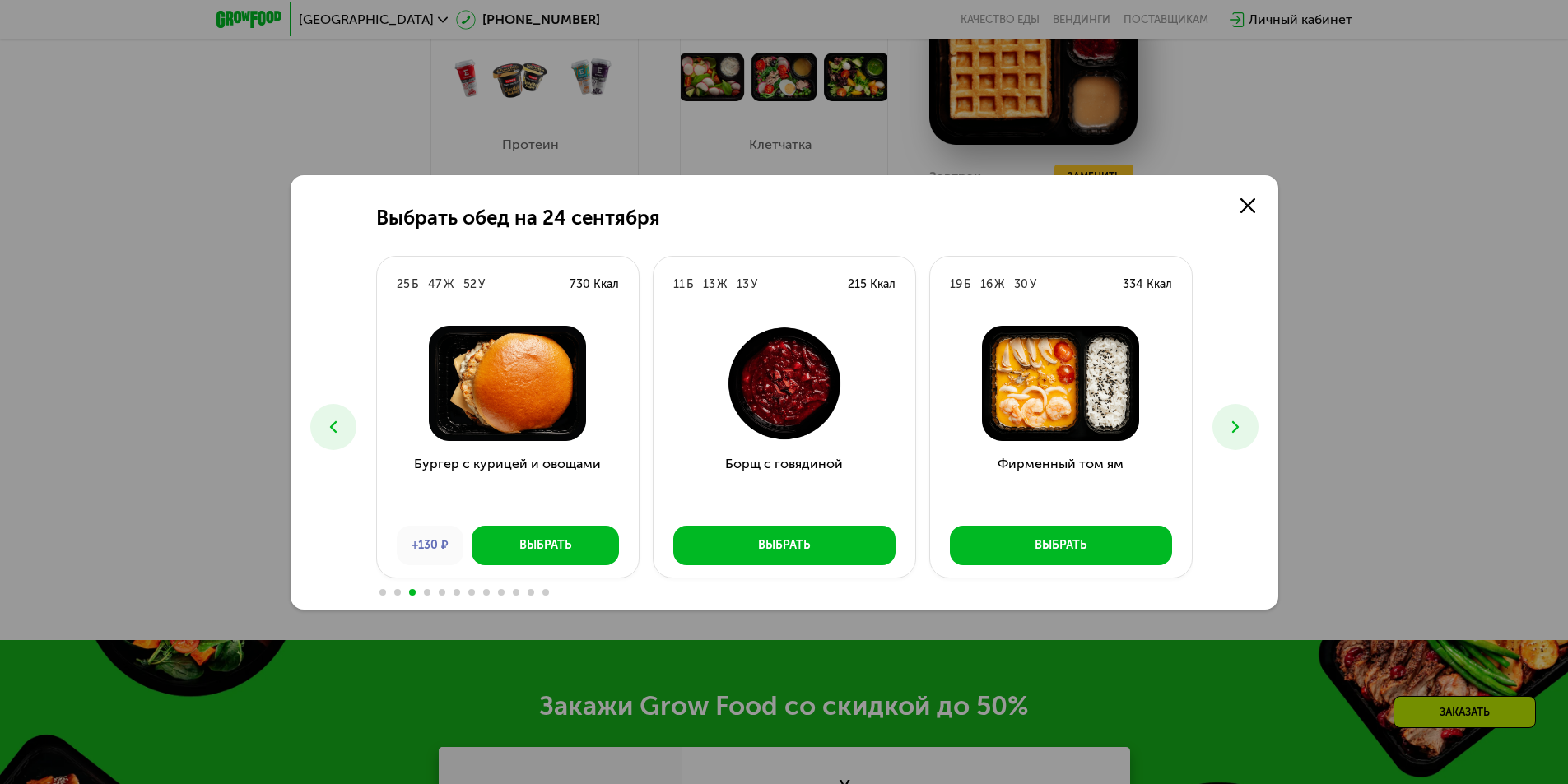
click at [1231, 425] on icon at bounding box center [1235, 427] width 20 height 20
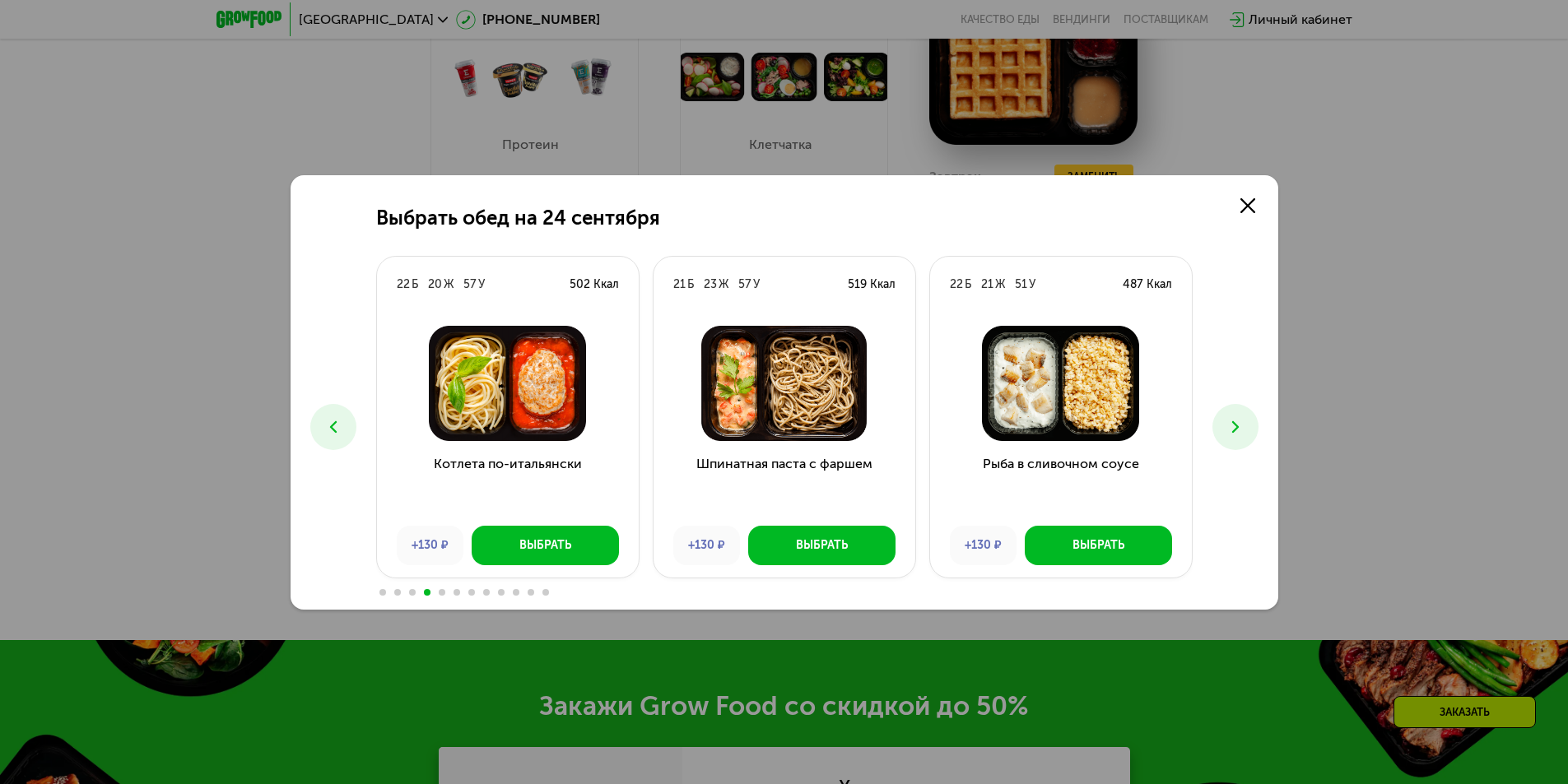
click at [1231, 425] on icon at bounding box center [1235, 427] width 20 height 20
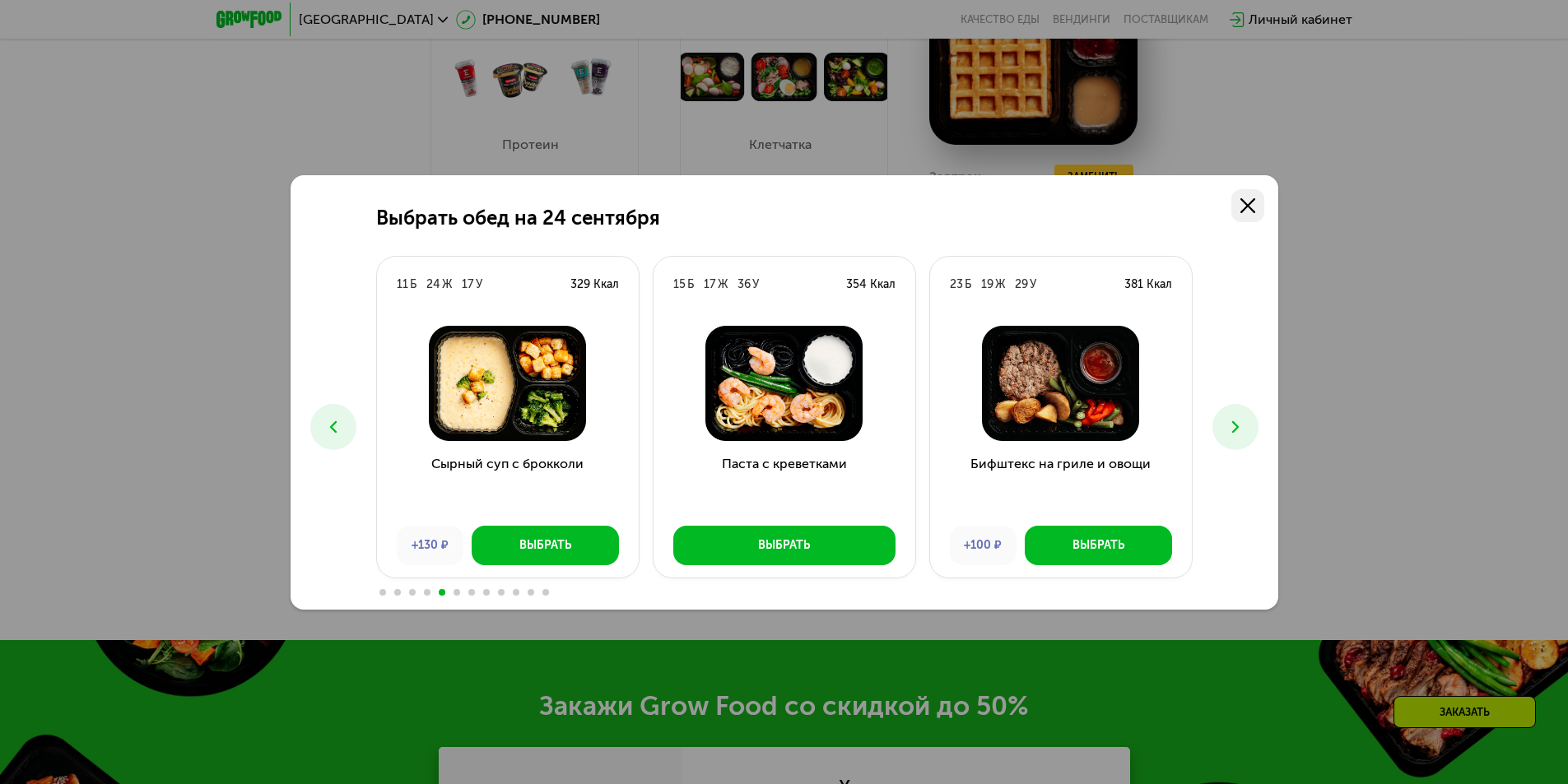
click at [1245, 199] on icon at bounding box center [1247, 205] width 15 height 15
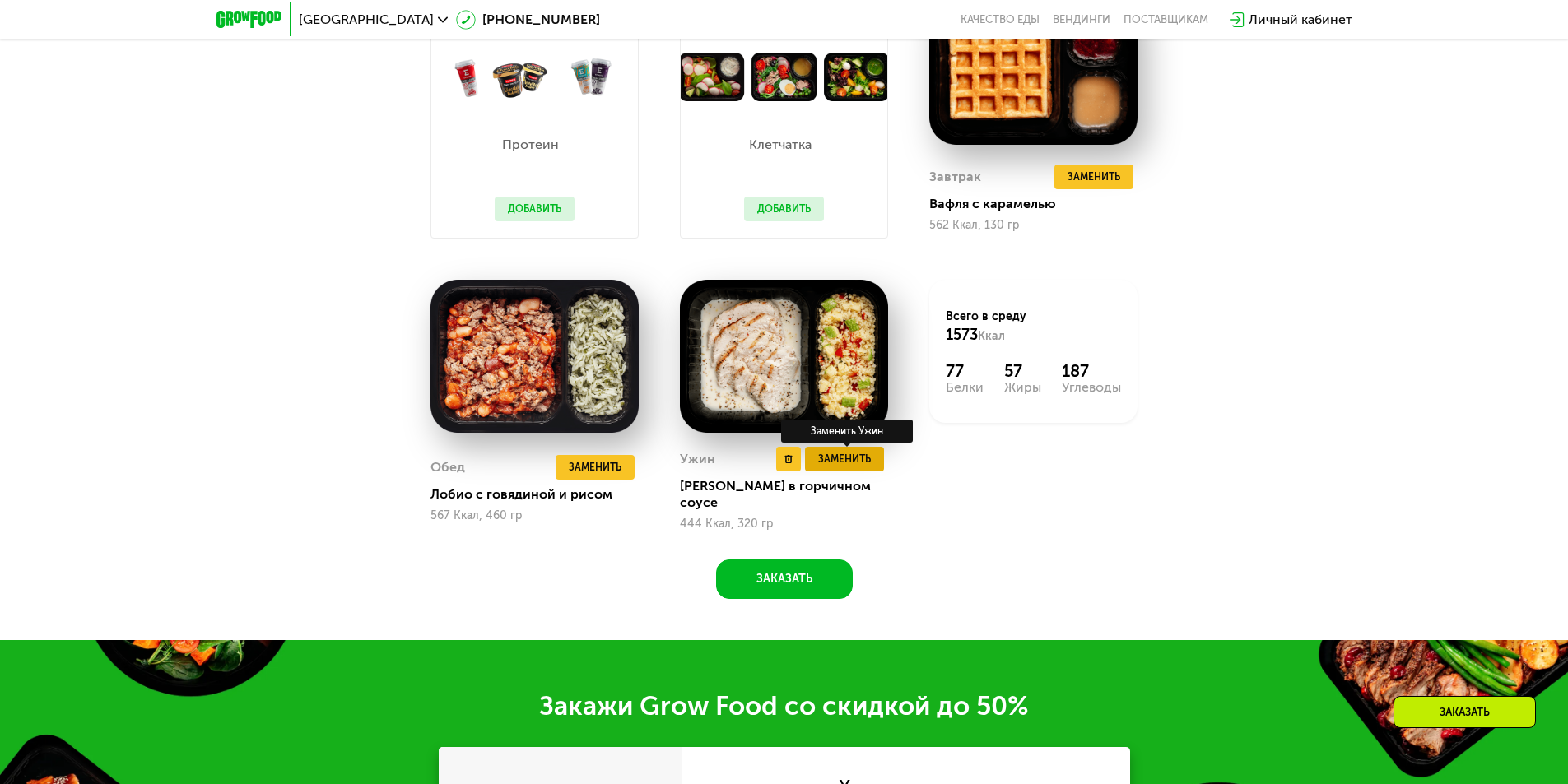
click at [844, 462] on span "Заменить" at bounding box center [844, 458] width 53 height 17
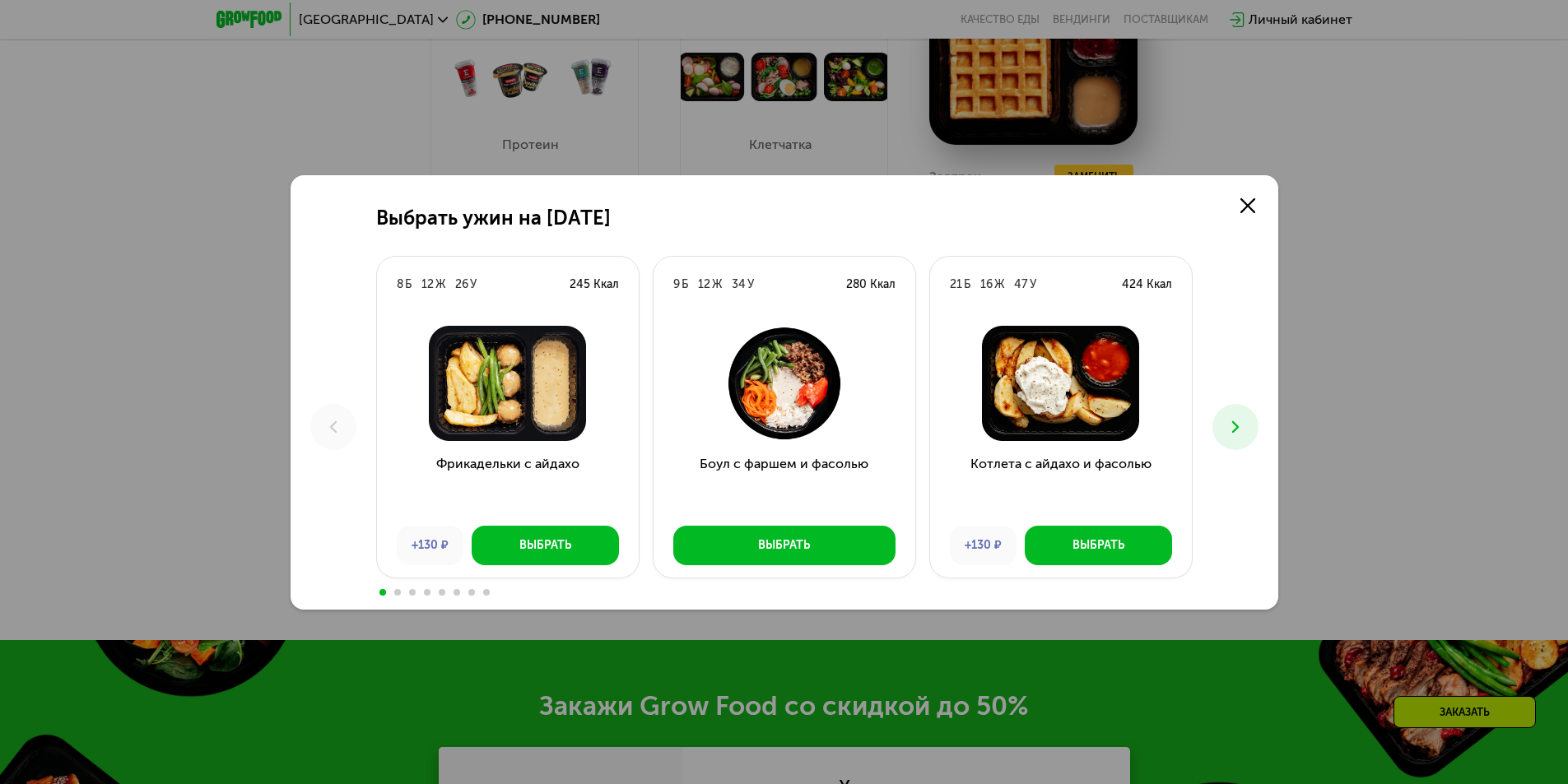
click at [1224, 427] on button at bounding box center [1235, 426] width 46 height 46
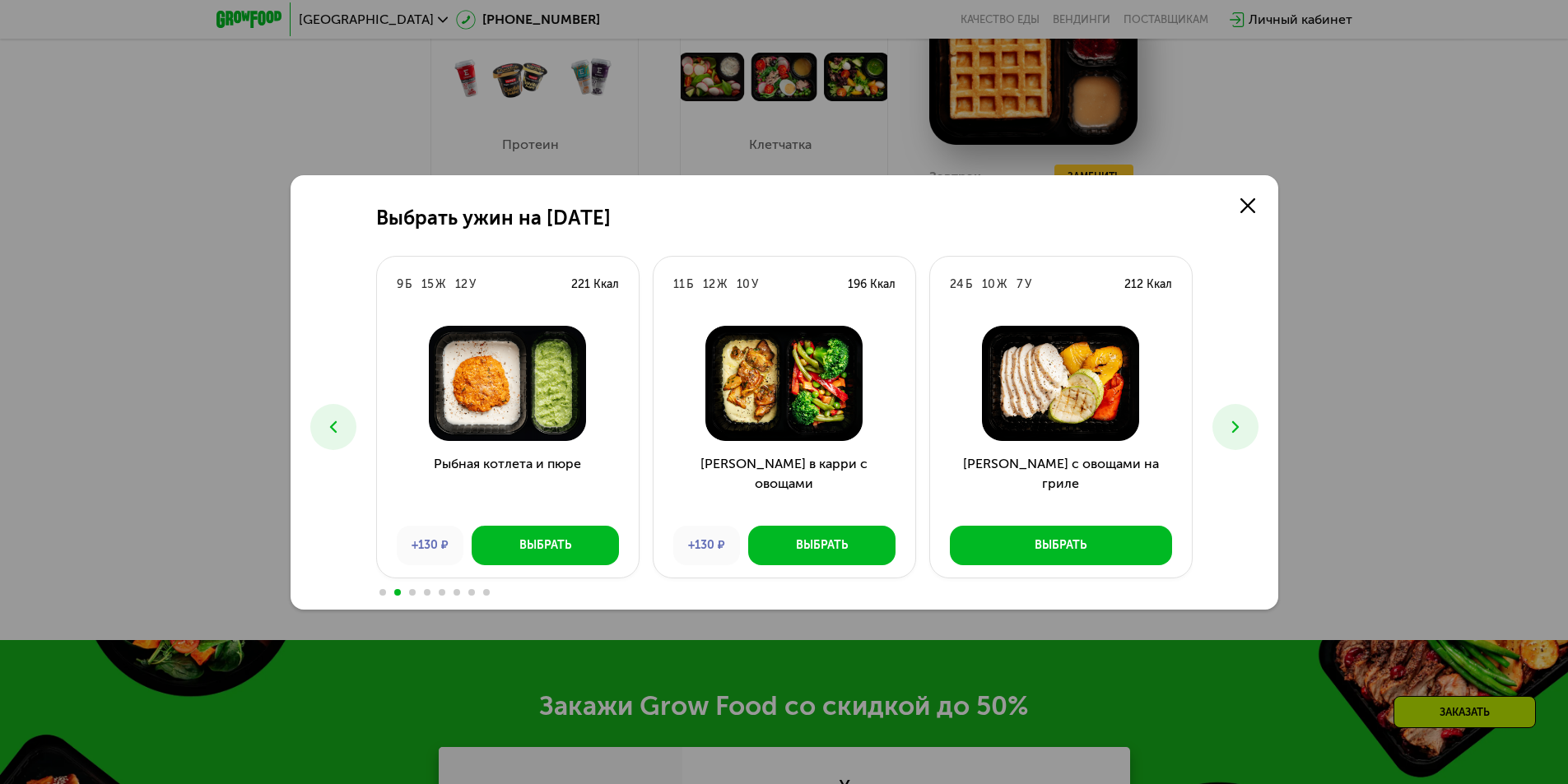
click at [1230, 423] on icon at bounding box center [1235, 427] width 20 height 20
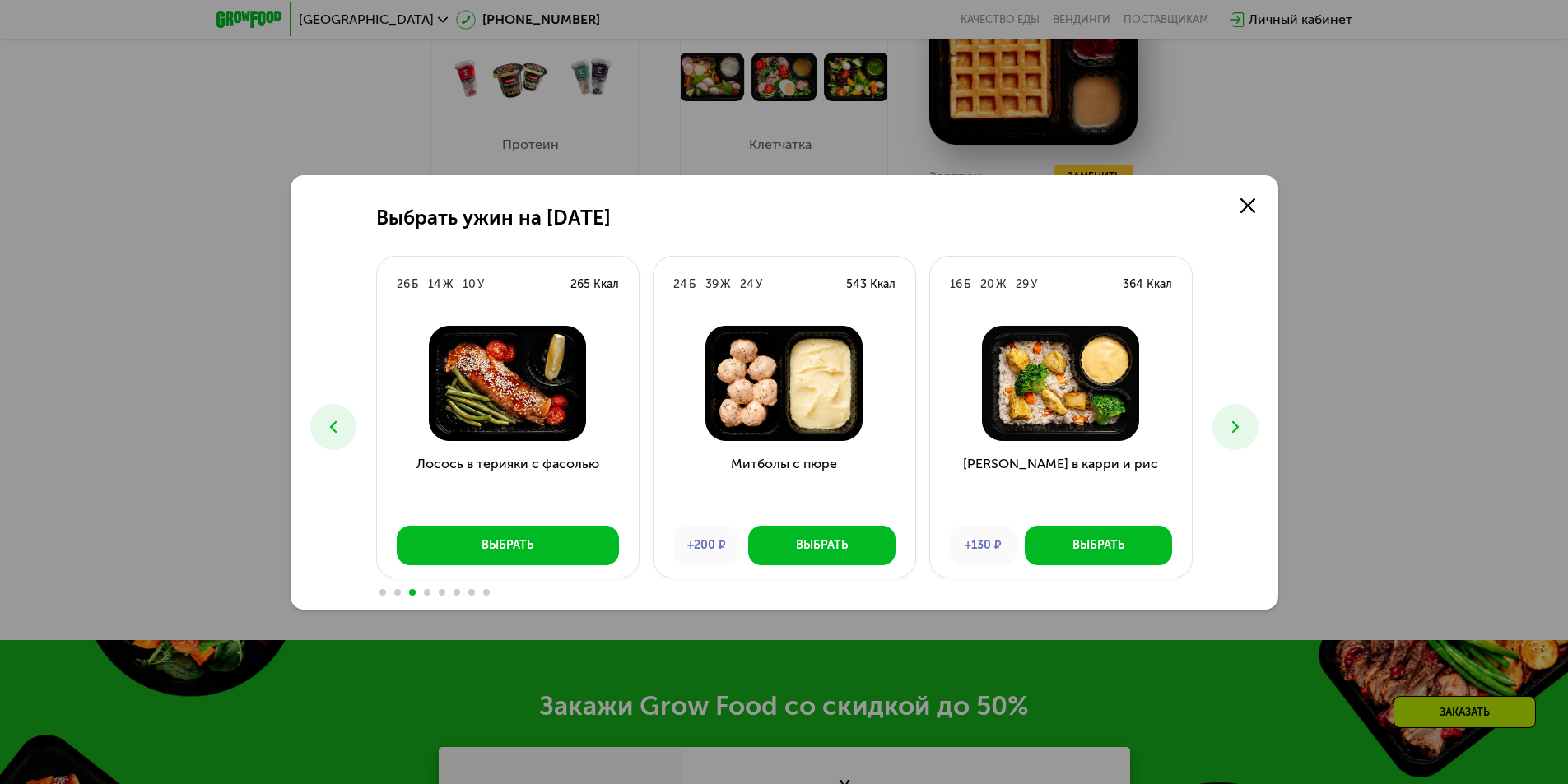
click at [1237, 424] on icon at bounding box center [1235, 427] width 20 height 20
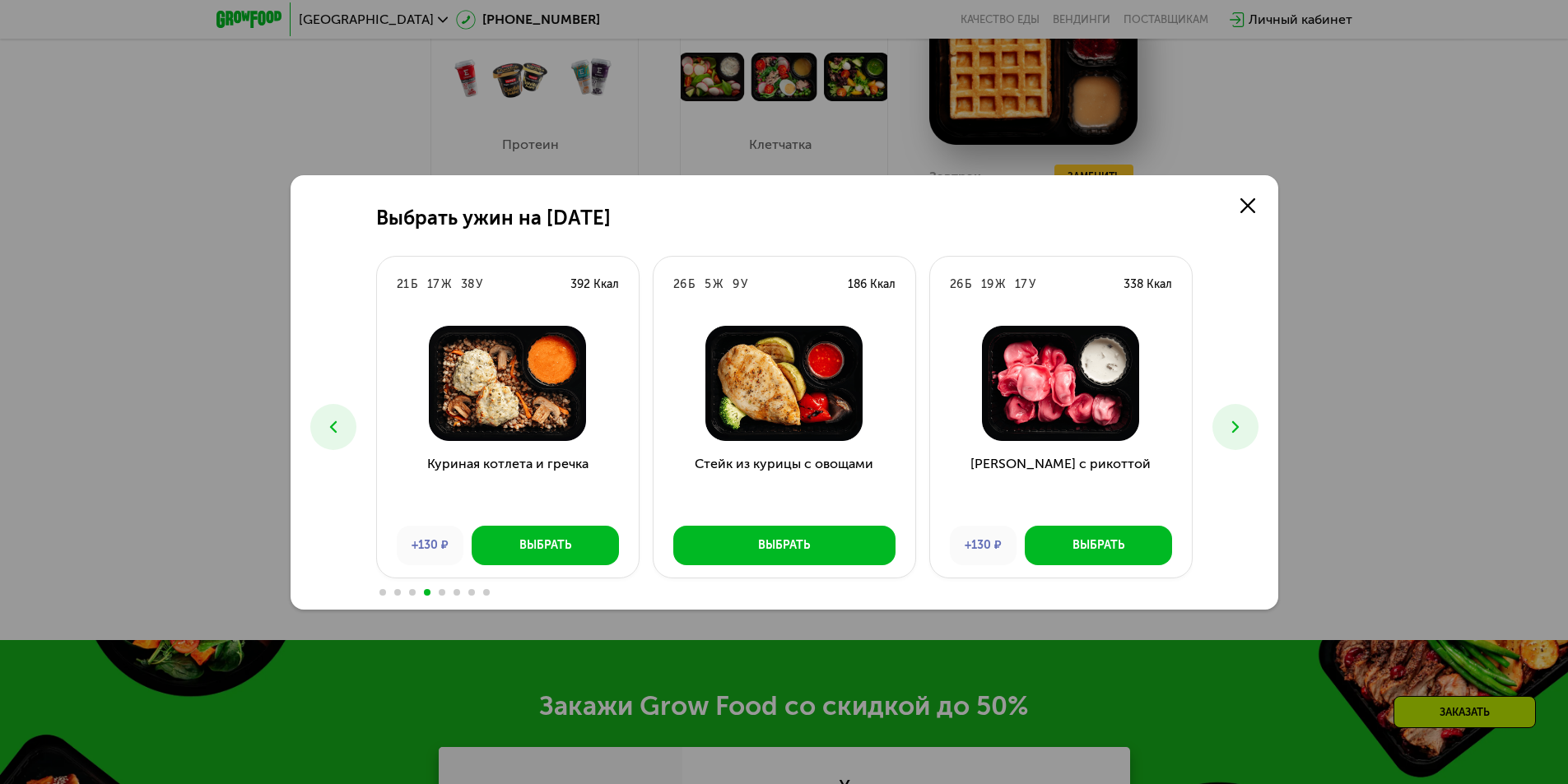
click at [1237, 424] on icon at bounding box center [1235, 427] width 20 height 20
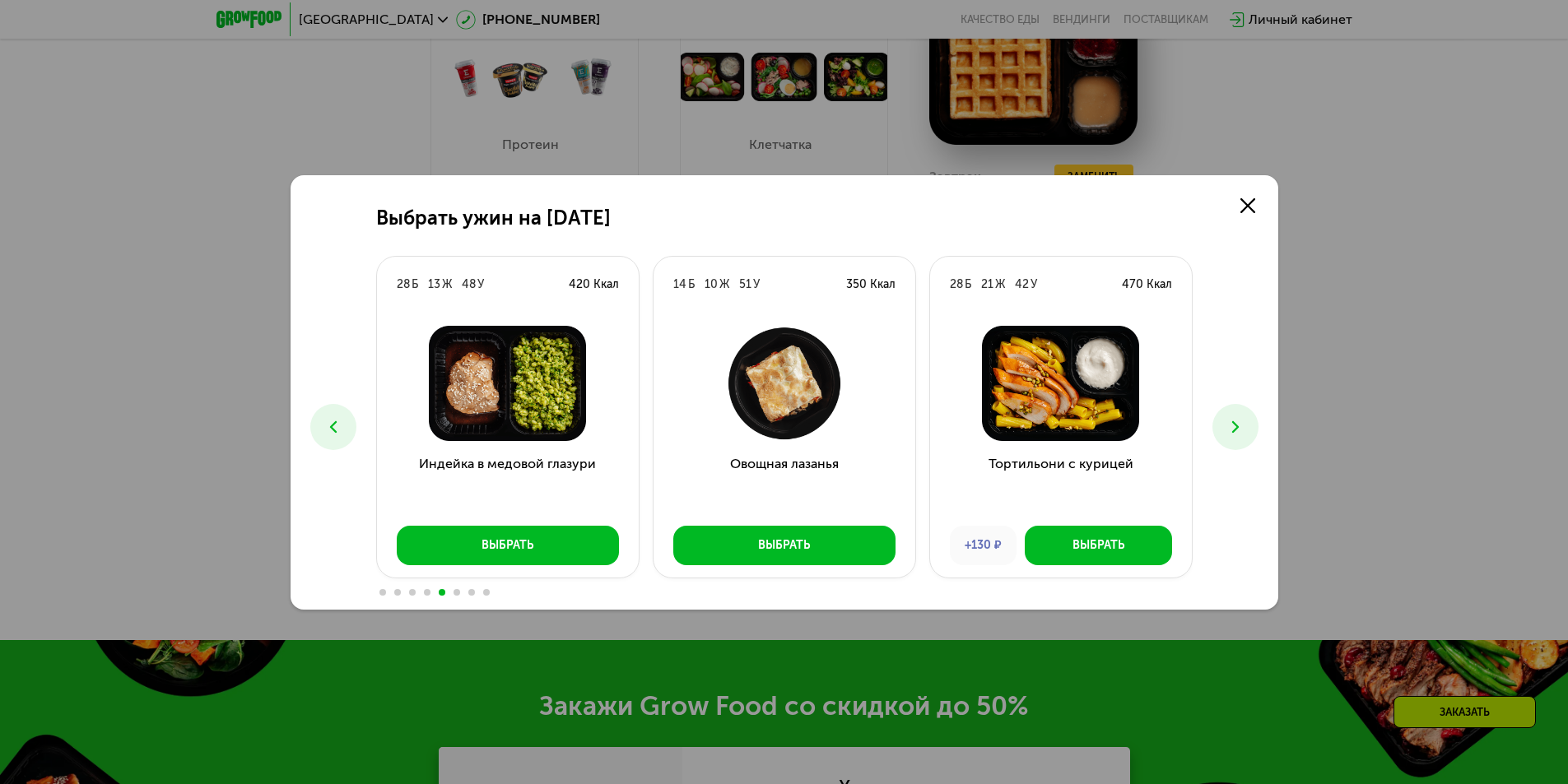
click at [1229, 423] on icon at bounding box center [1235, 427] width 20 height 20
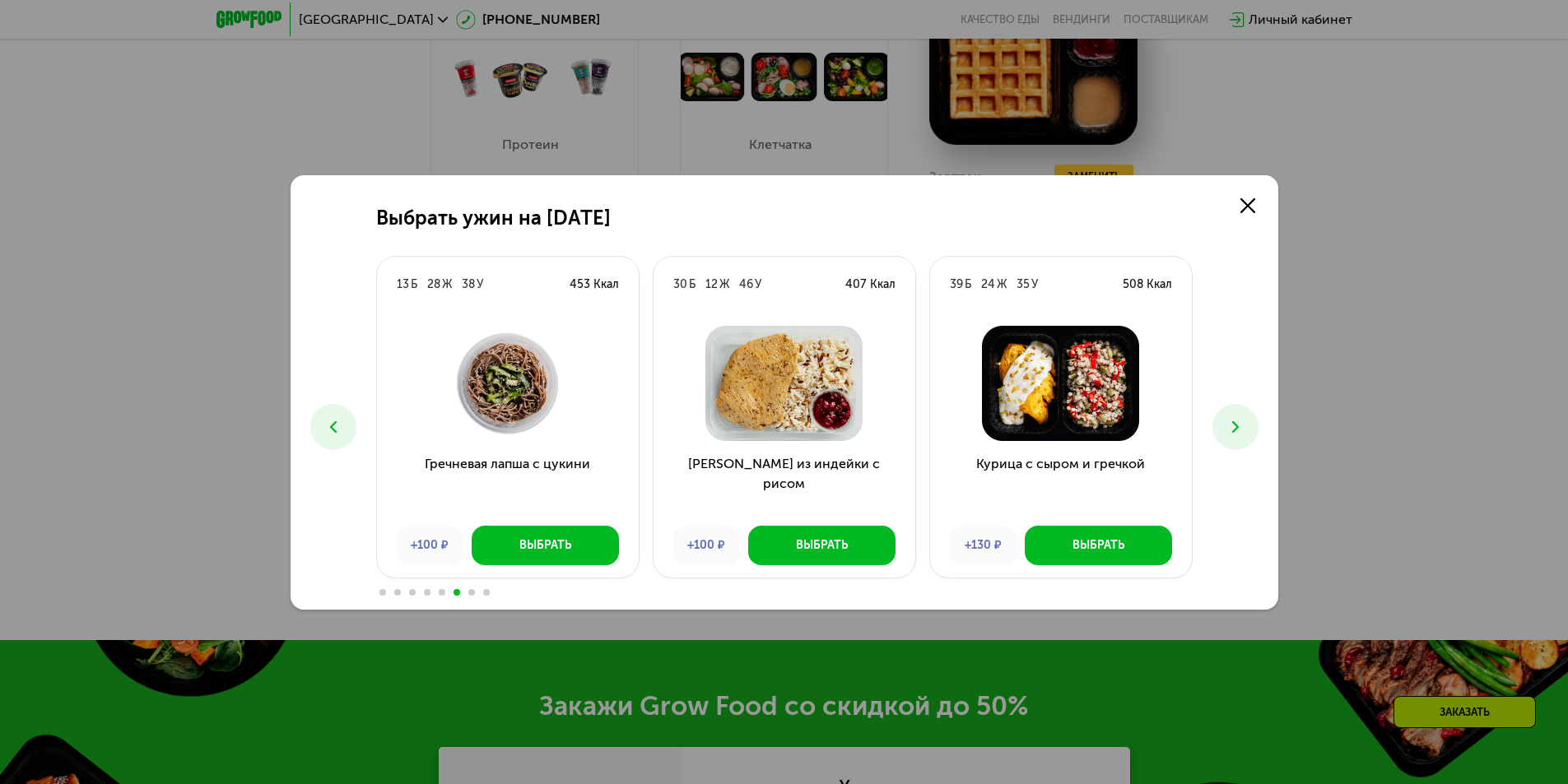
click at [1229, 423] on icon at bounding box center [1235, 427] width 20 height 20
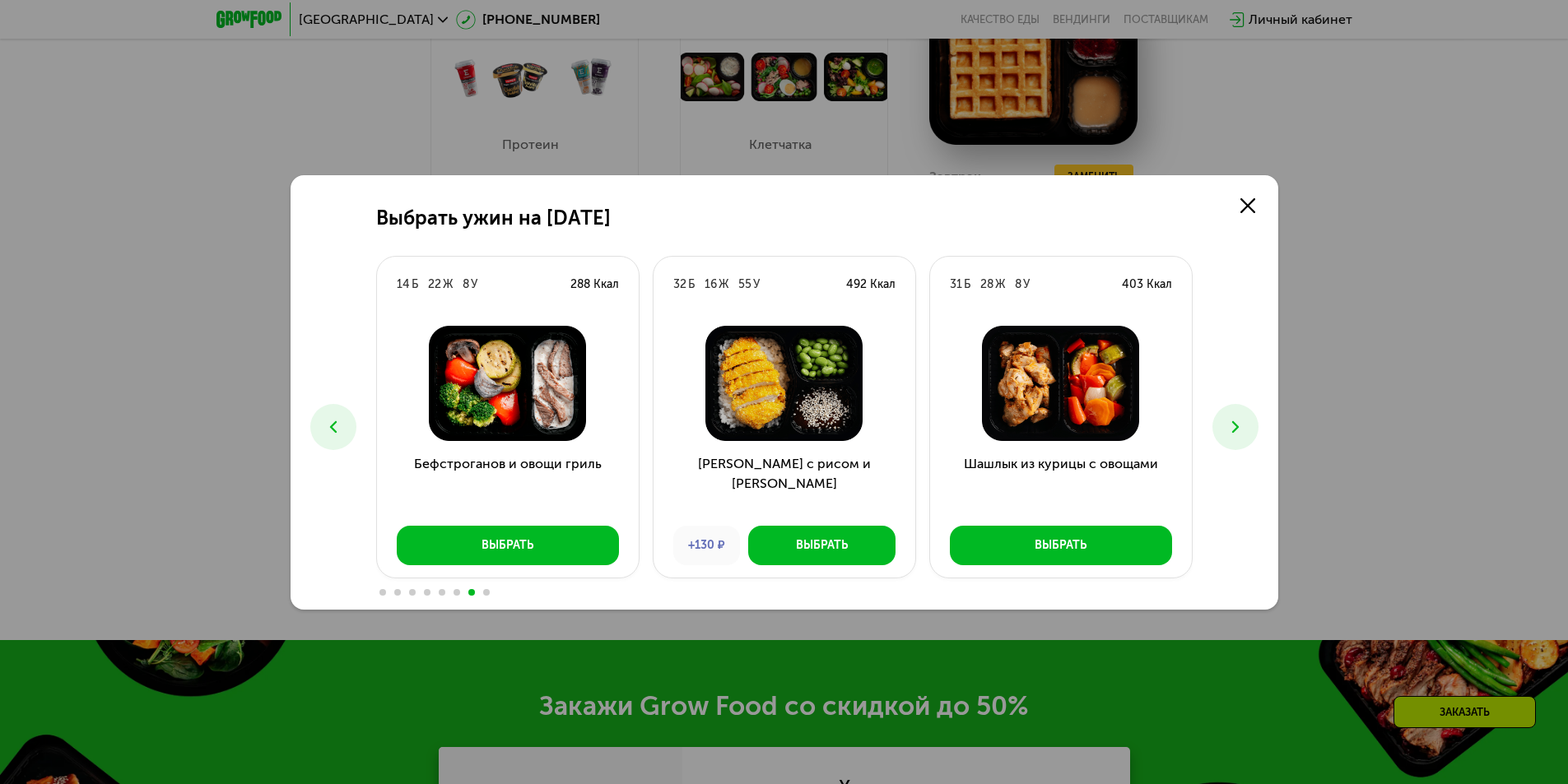
click at [1229, 423] on icon at bounding box center [1235, 427] width 20 height 20
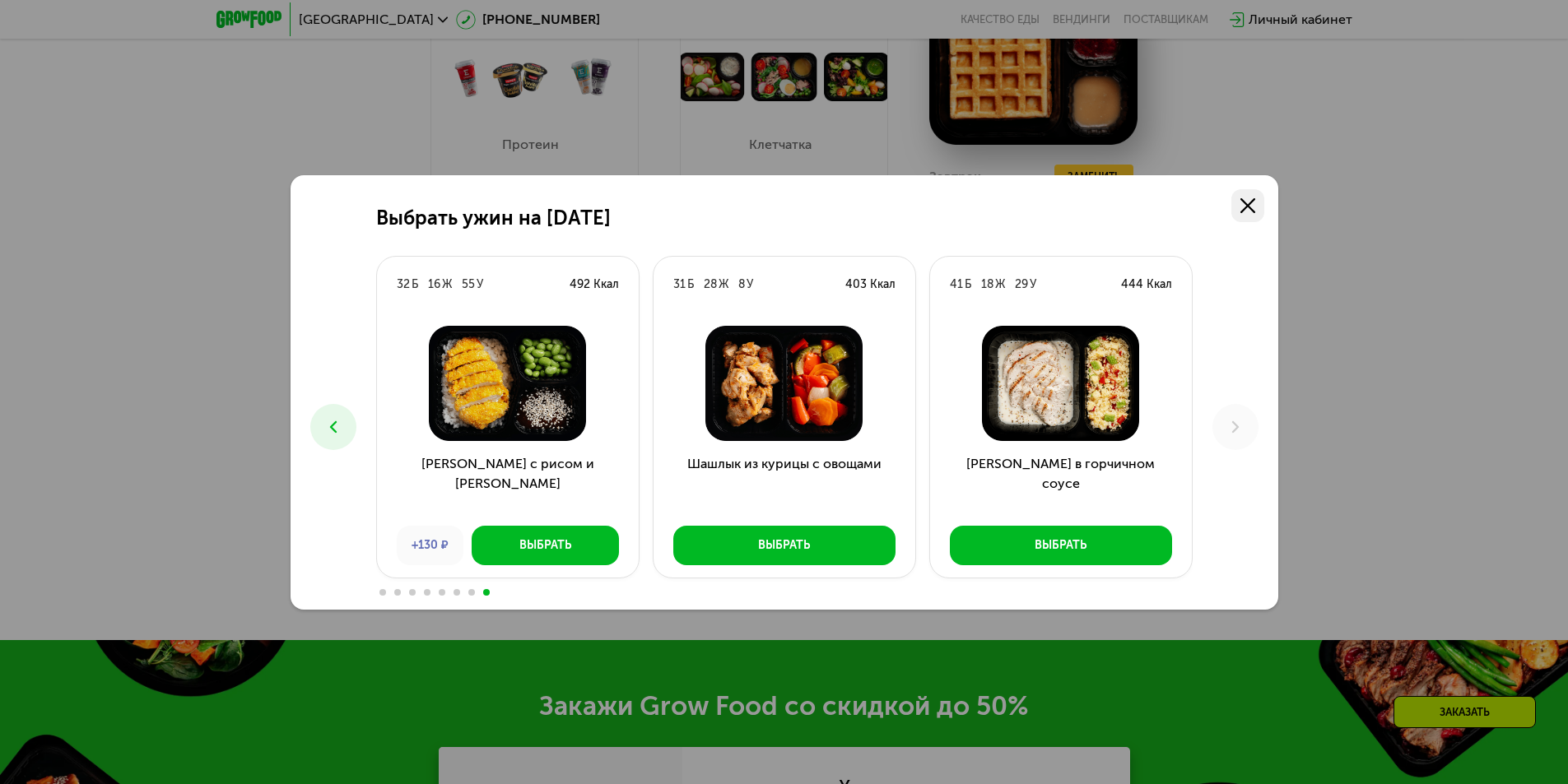
click at [1247, 207] on use at bounding box center [1247, 205] width 15 height 15
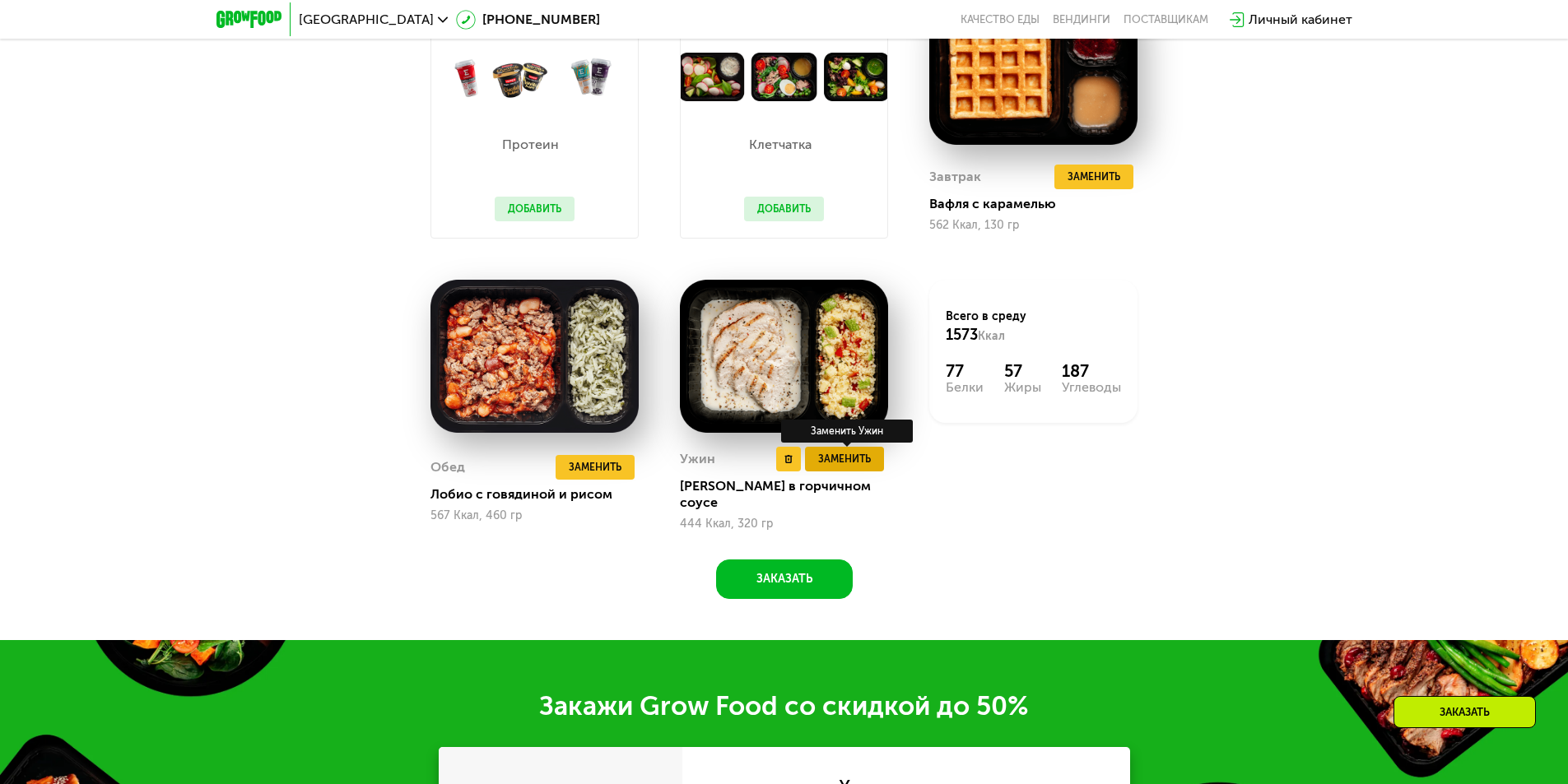
click at [857, 459] on span "Заменить" at bounding box center [844, 458] width 53 height 17
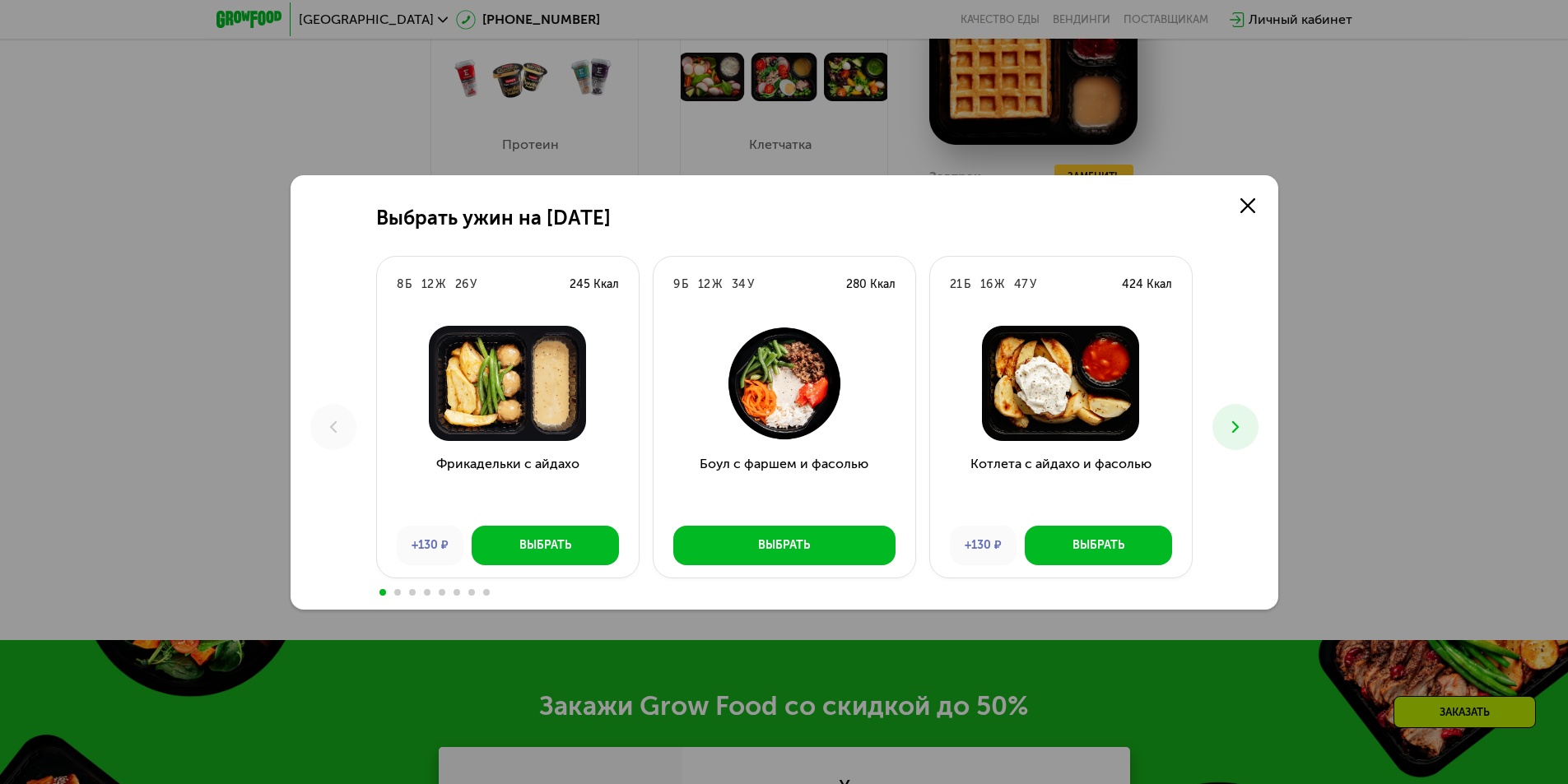
click at [1229, 422] on icon at bounding box center [1235, 427] width 20 height 20
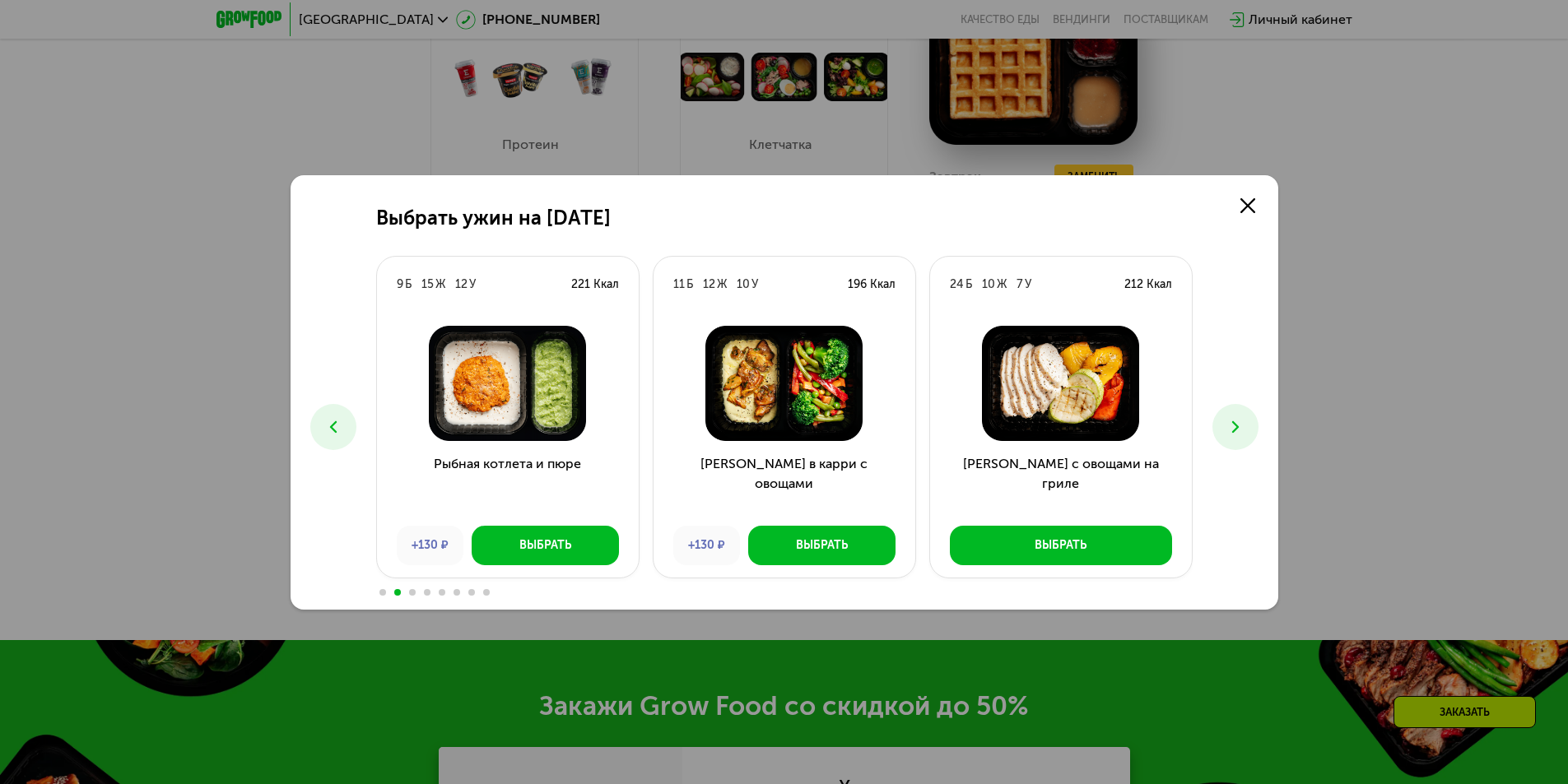
click at [1229, 422] on icon at bounding box center [1235, 427] width 20 height 20
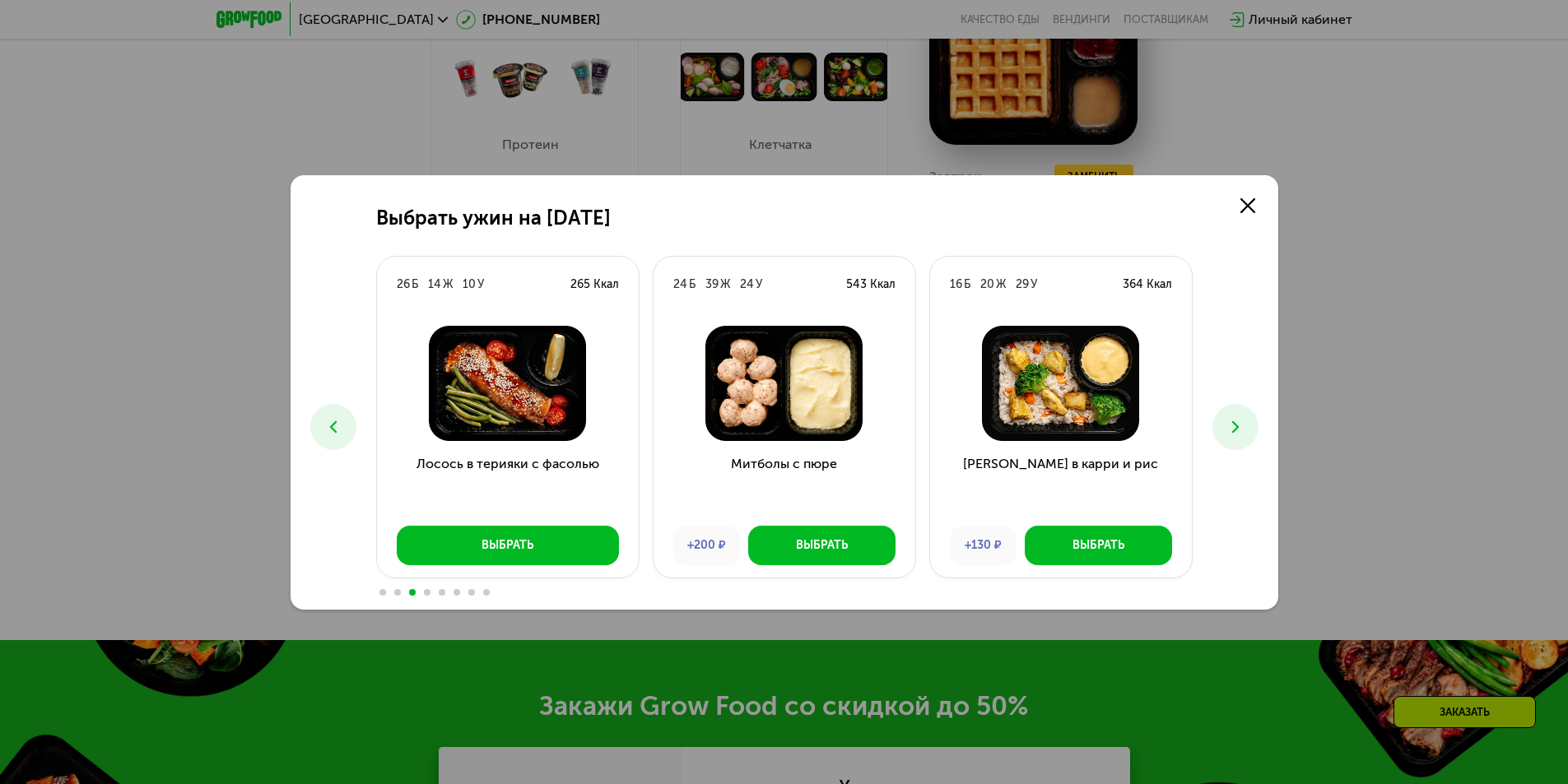
click at [1229, 422] on icon at bounding box center [1235, 427] width 20 height 20
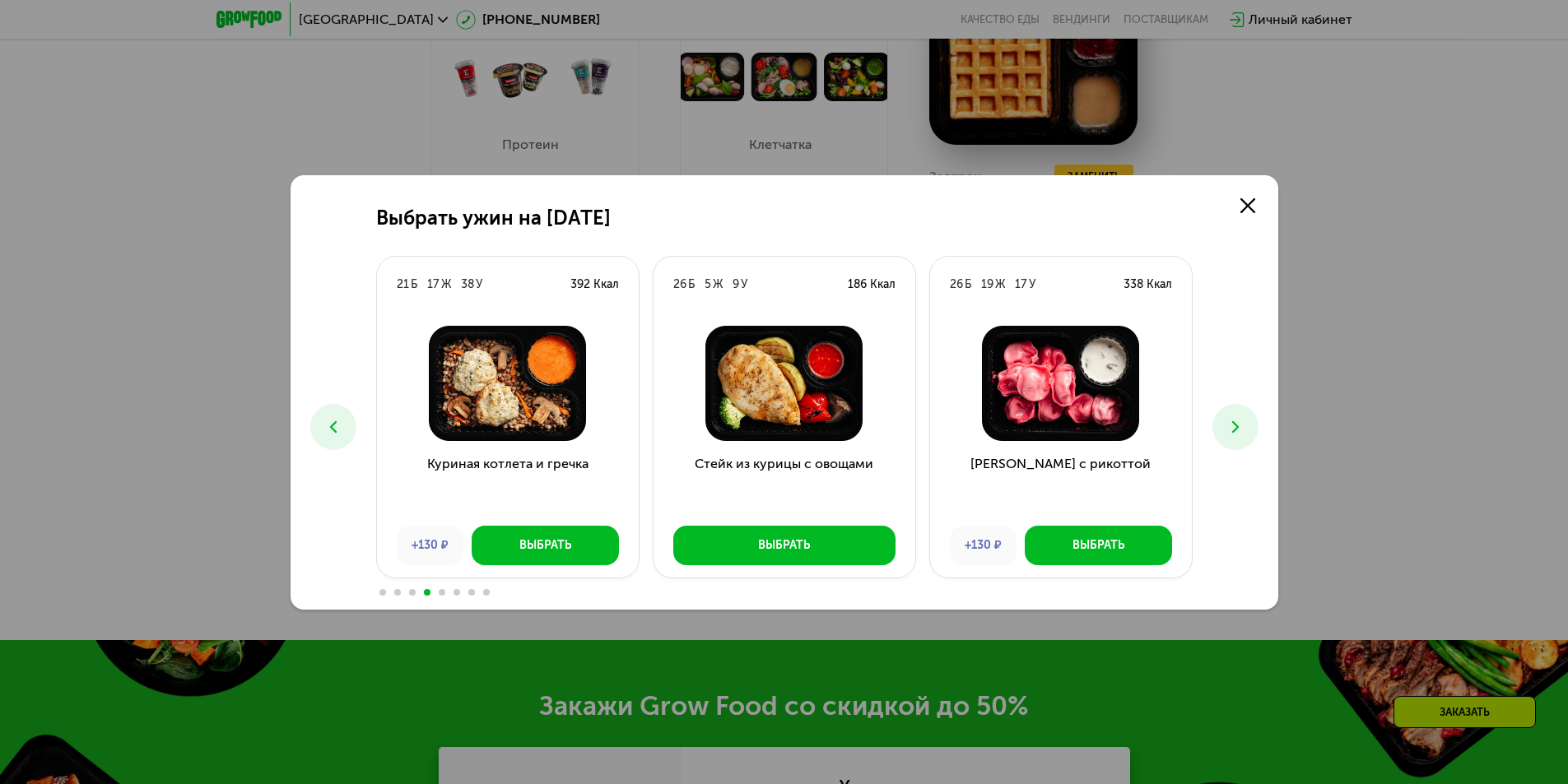
click at [1229, 422] on icon at bounding box center [1235, 427] width 20 height 20
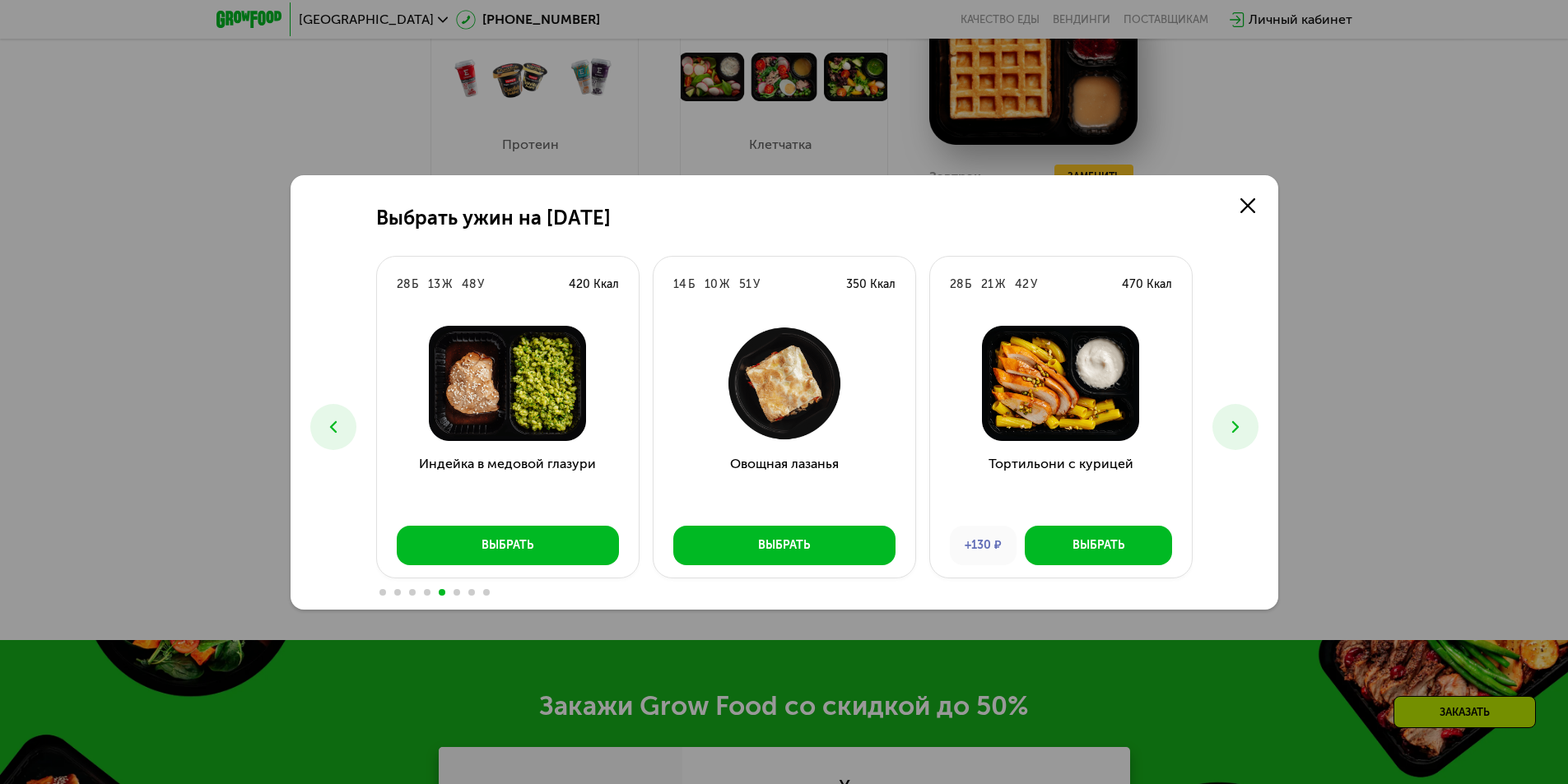
click at [1236, 429] on icon at bounding box center [1235, 427] width 20 height 20
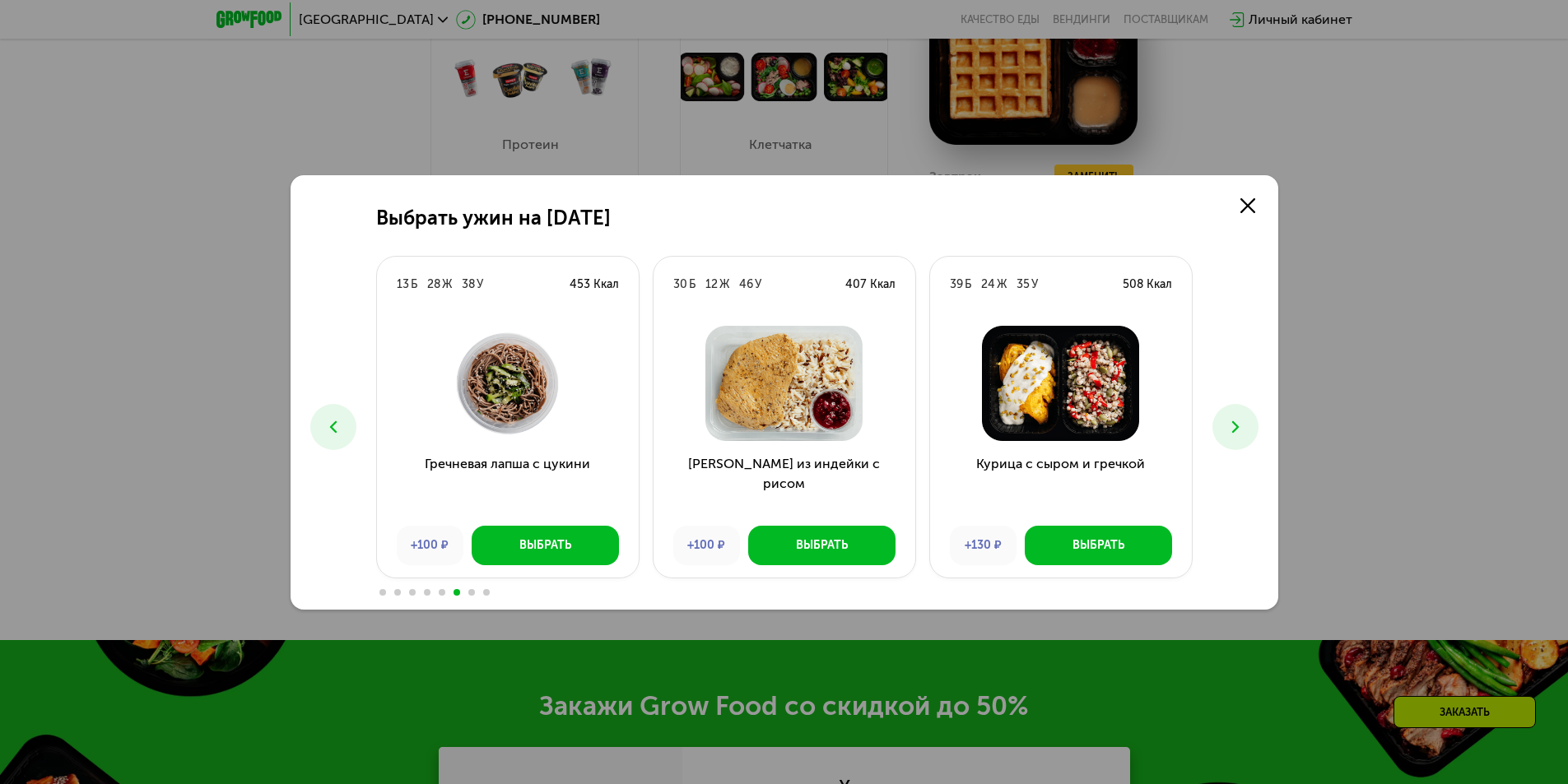
click at [1236, 429] on icon at bounding box center [1235, 427] width 20 height 20
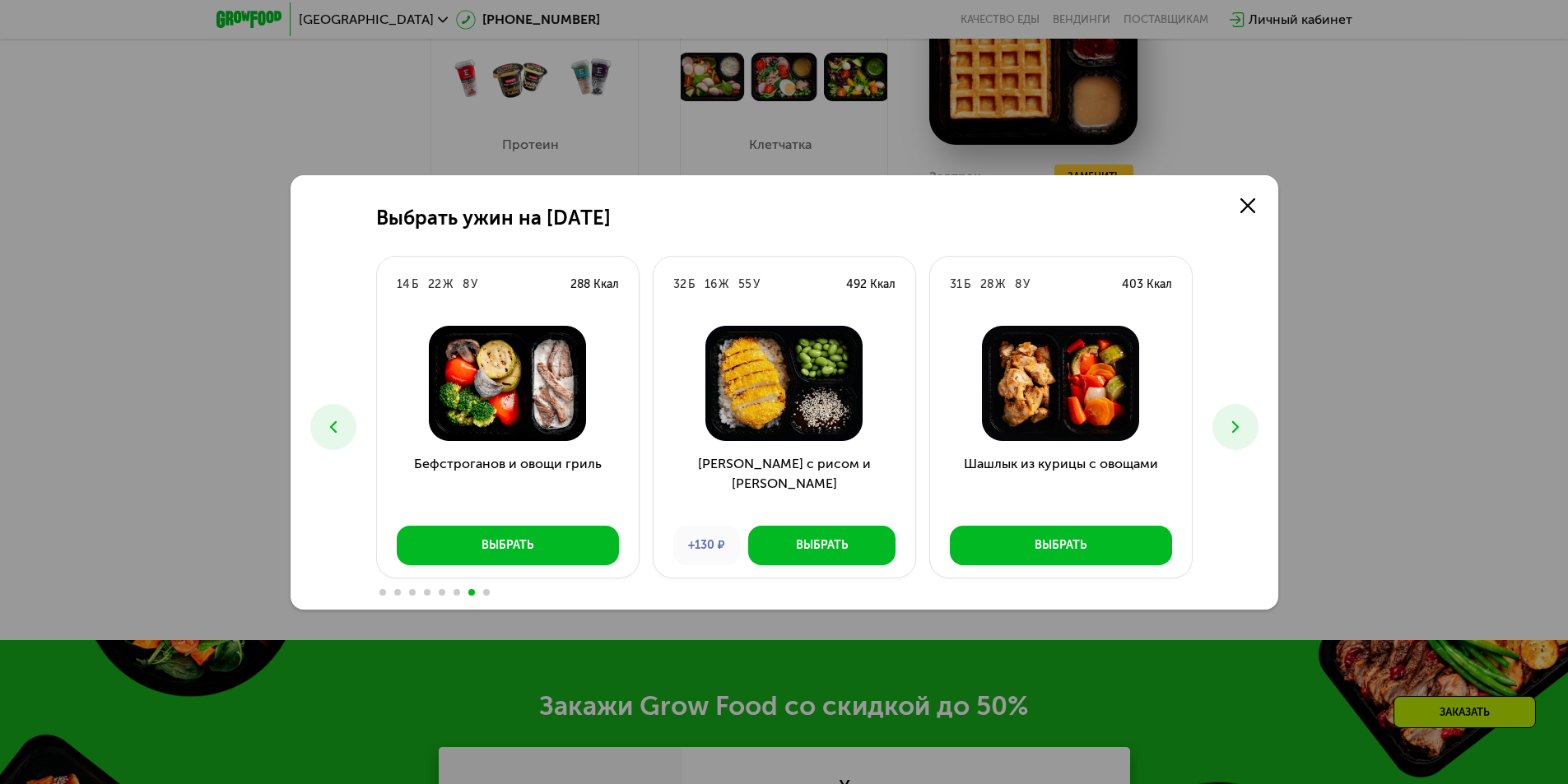
click at [1236, 429] on icon at bounding box center [1235, 427] width 20 height 20
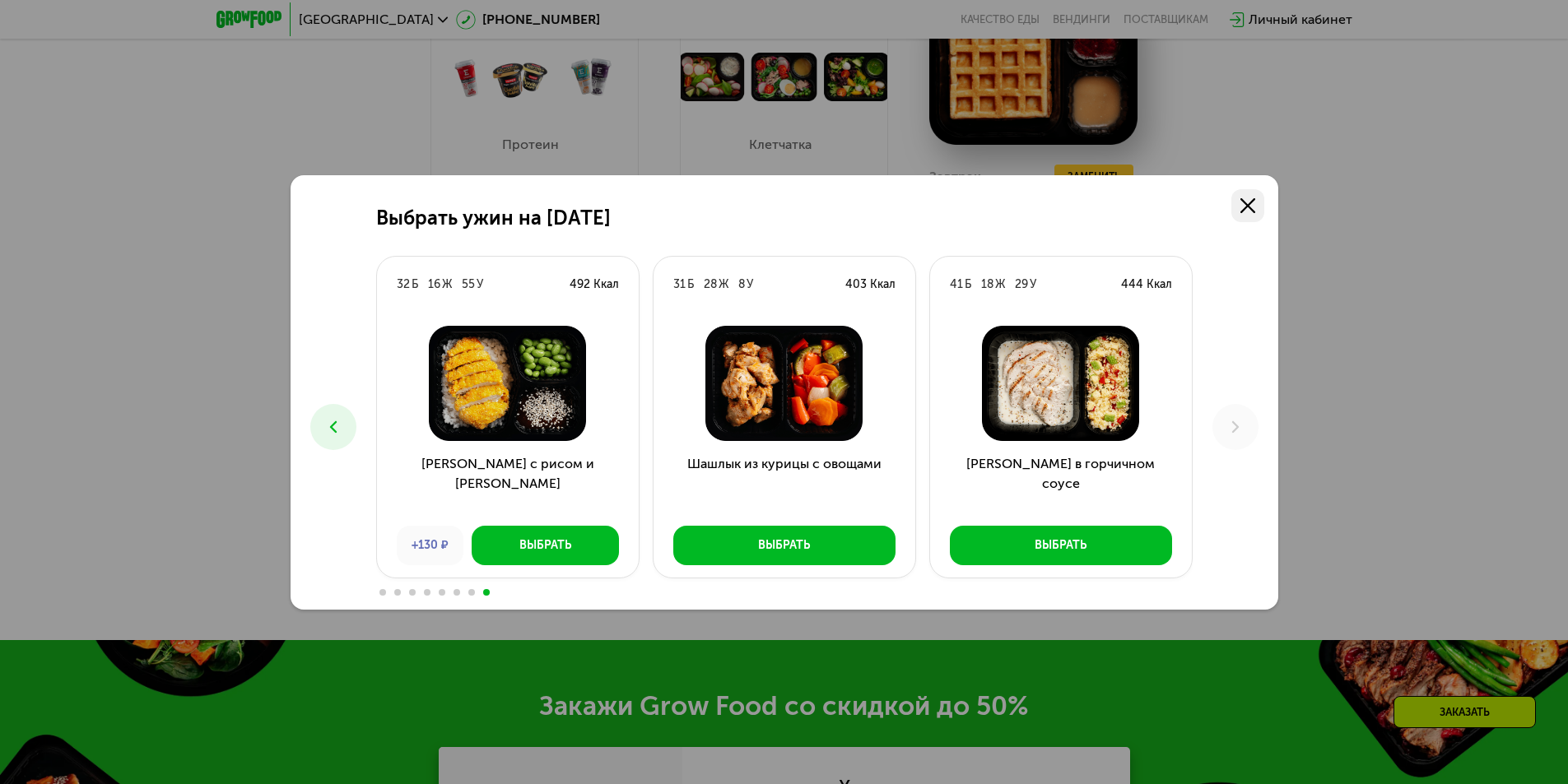
click at [1246, 200] on icon at bounding box center [1247, 205] width 15 height 15
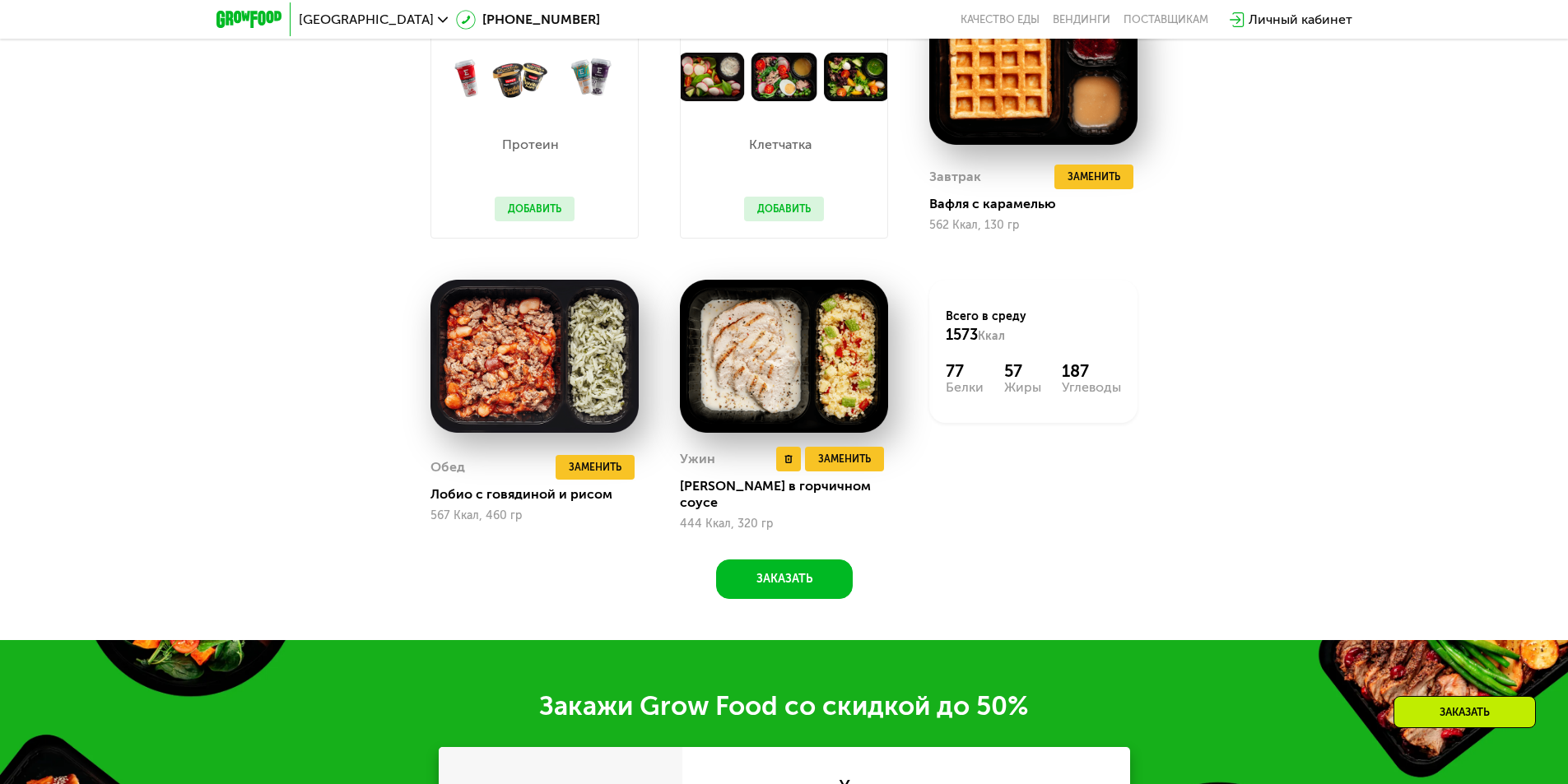
click at [839, 372] on img at bounding box center [784, 356] width 209 height 153
click at [849, 462] on span "Заменить" at bounding box center [844, 458] width 53 height 17
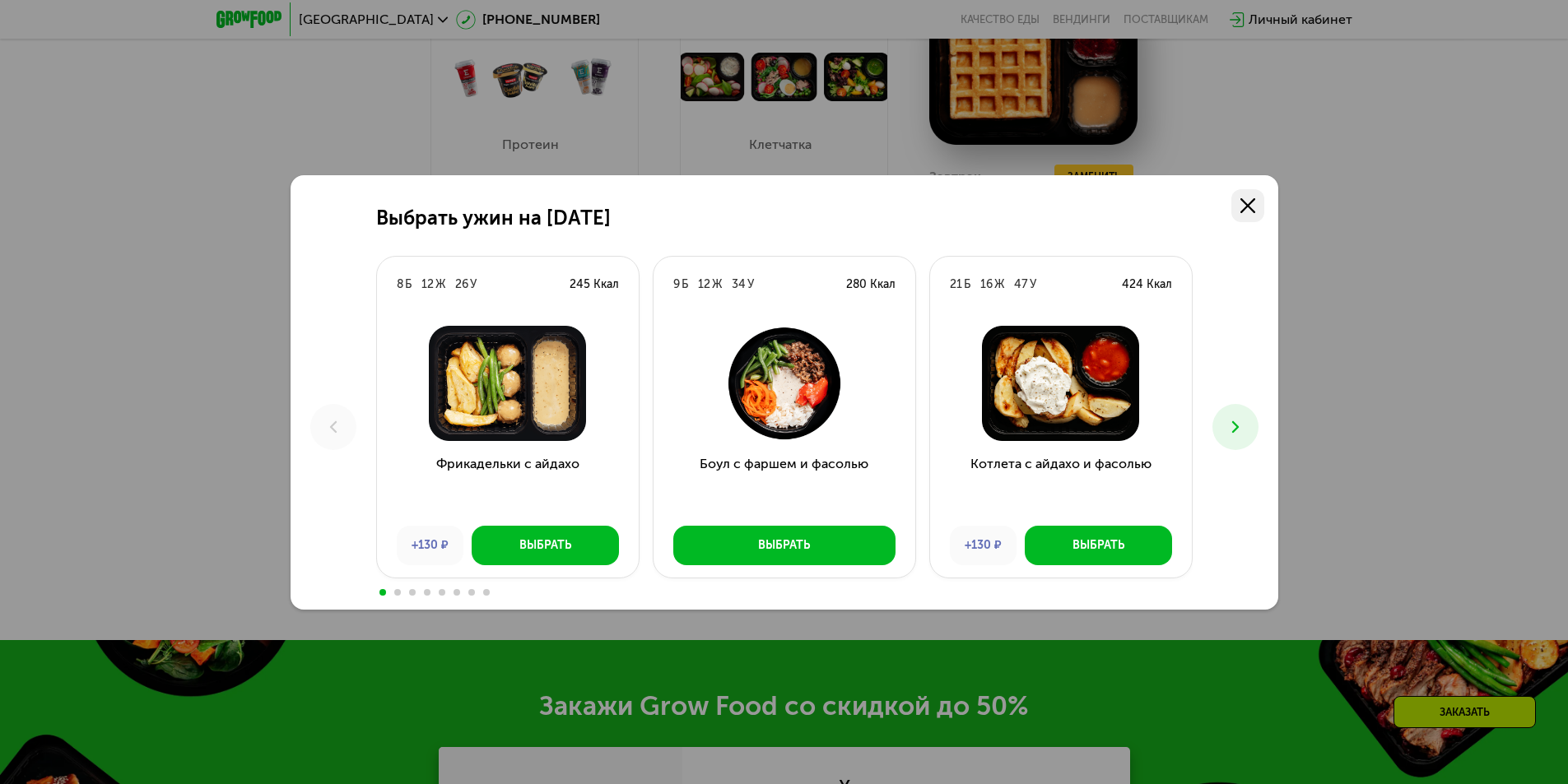
click at [1243, 205] on icon at bounding box center [1247, 205] width 15 height 15
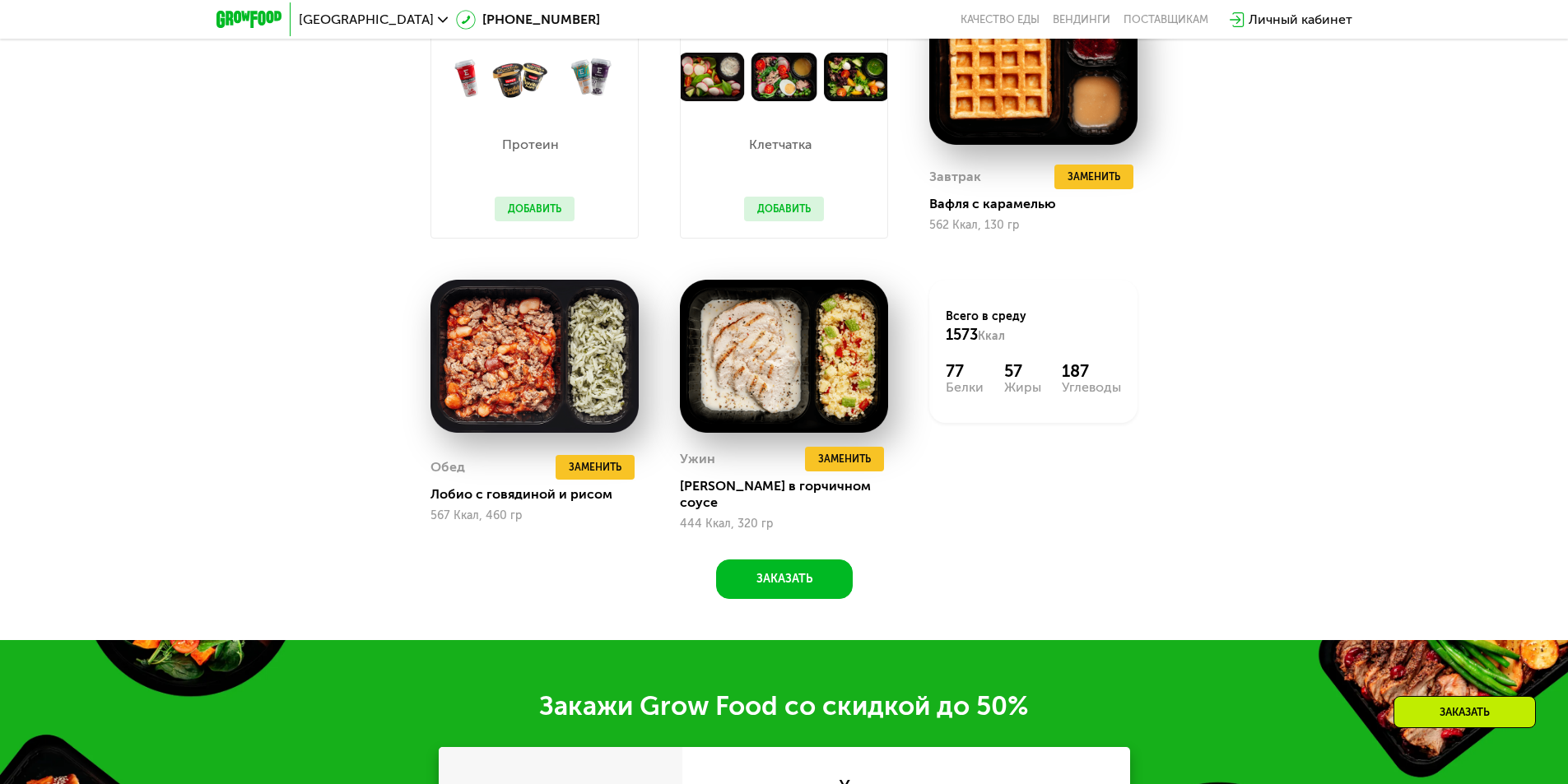
click at [1481, 161] on div "Похудение и поддержание формы Доставка: [DATE] Настроить меню Настроен 1 прием …" at bounding box center [784, 191] width 1568 height 899
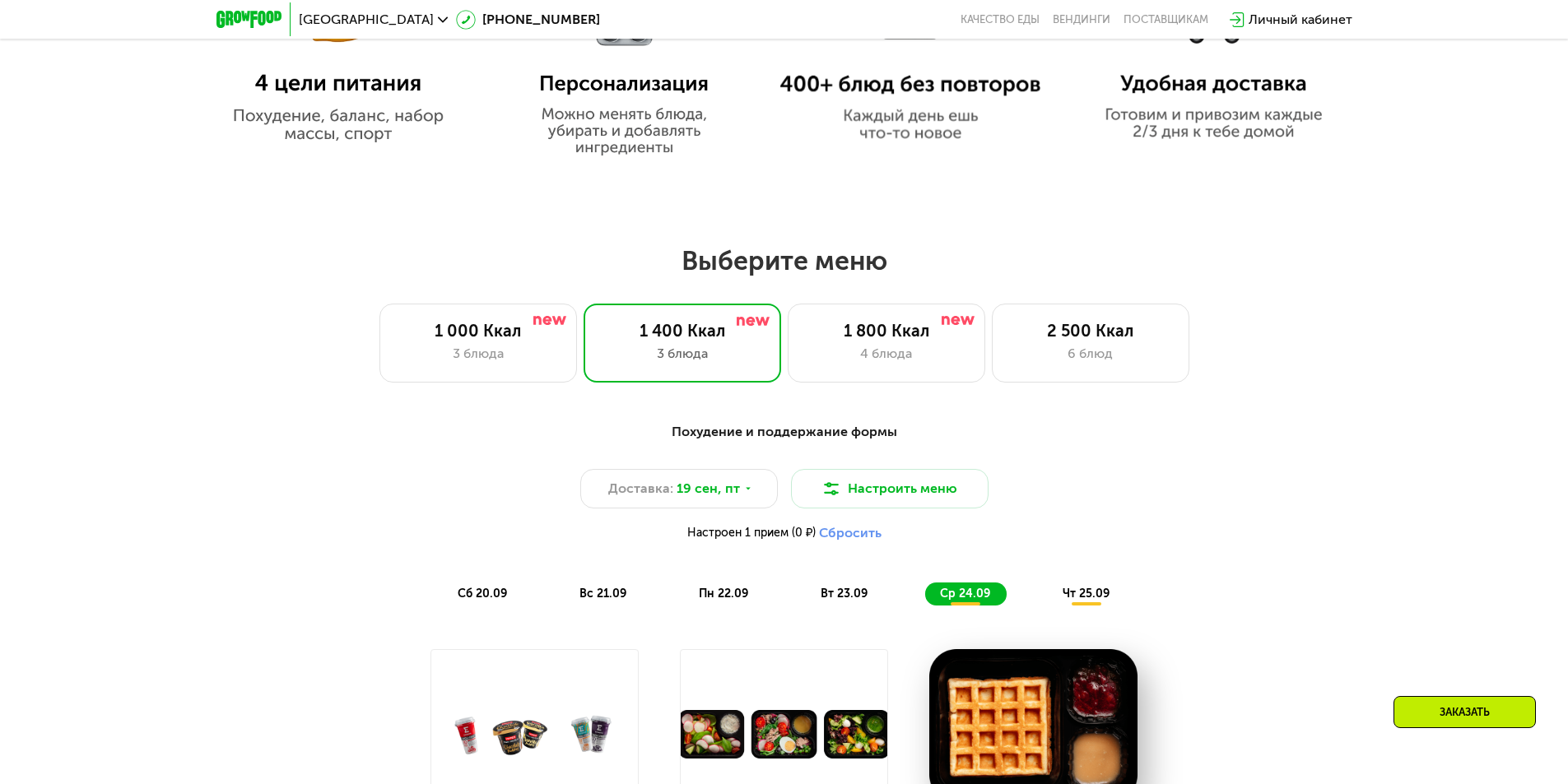
scroll to position [1152, 0]
click at [883, 352] on div "4 блюда" at bounding box center [885, 355] width 163 height 20
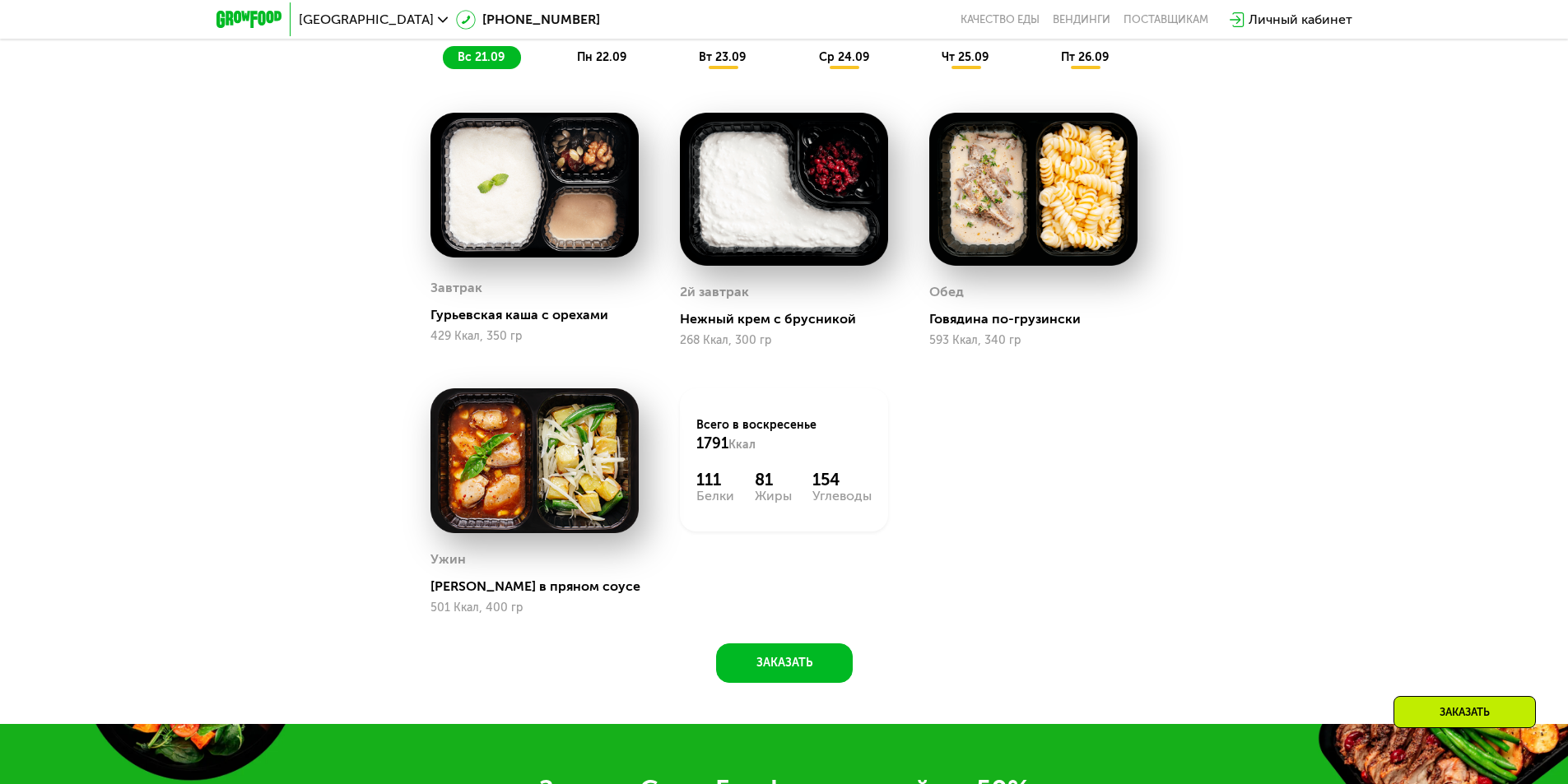
scroll to position [1643, 0]
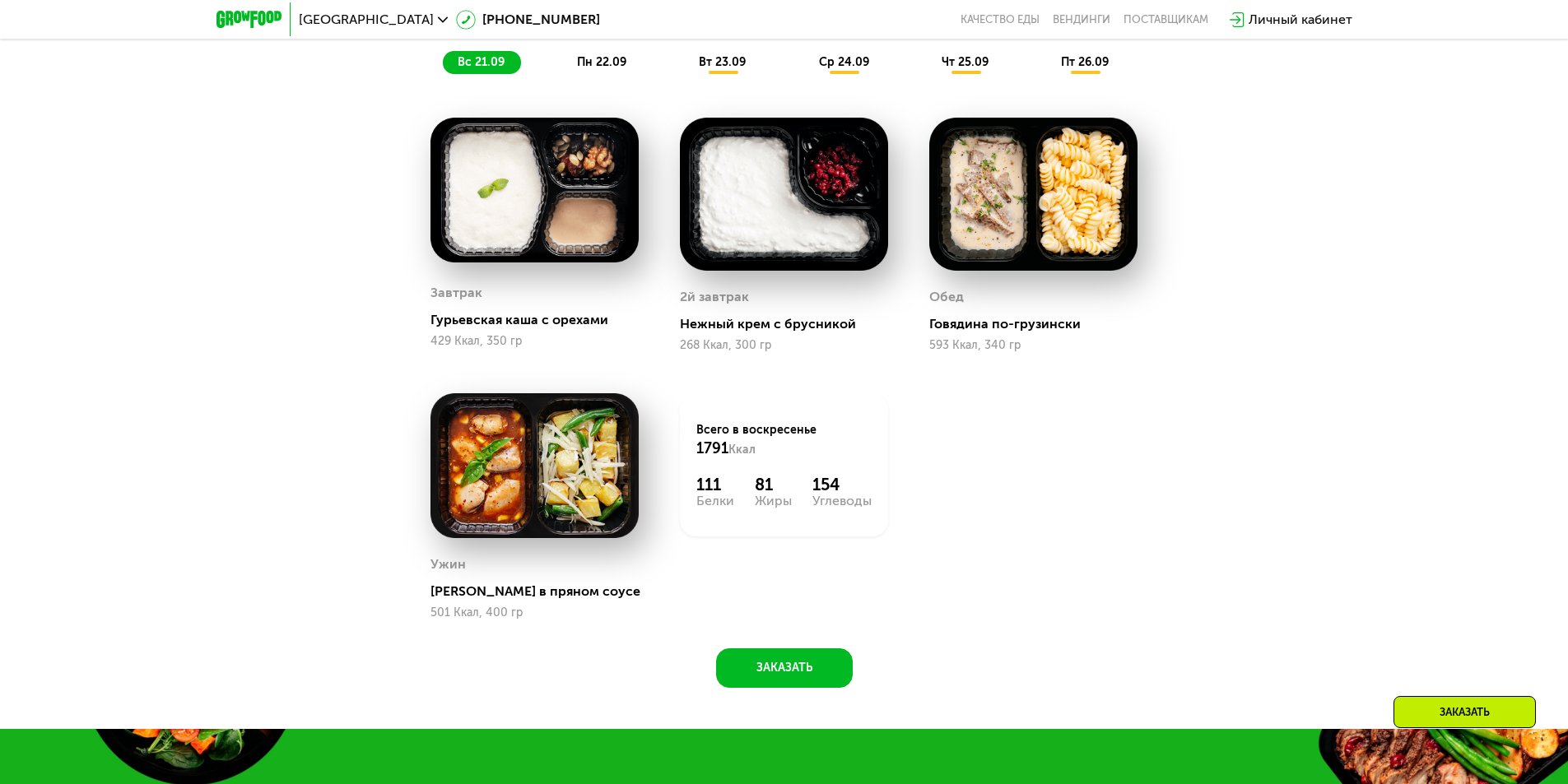
click at [607, 64] on span "пн 22.09" at bounding box center [602, 62] width 50 height 14
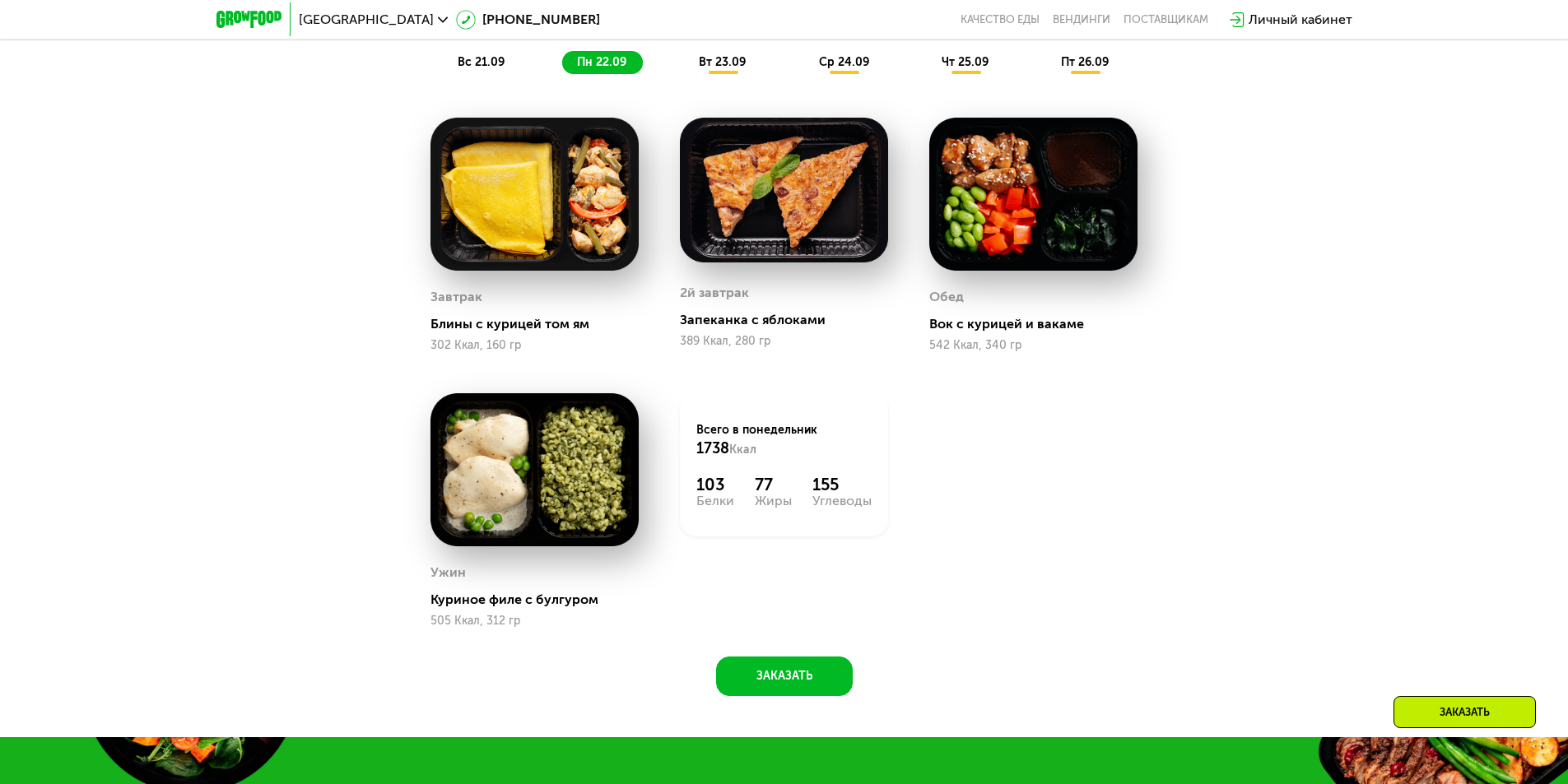
click at [723, 64] on span "вт 23.09" at bounding box center [722, 62] width 47 height 14
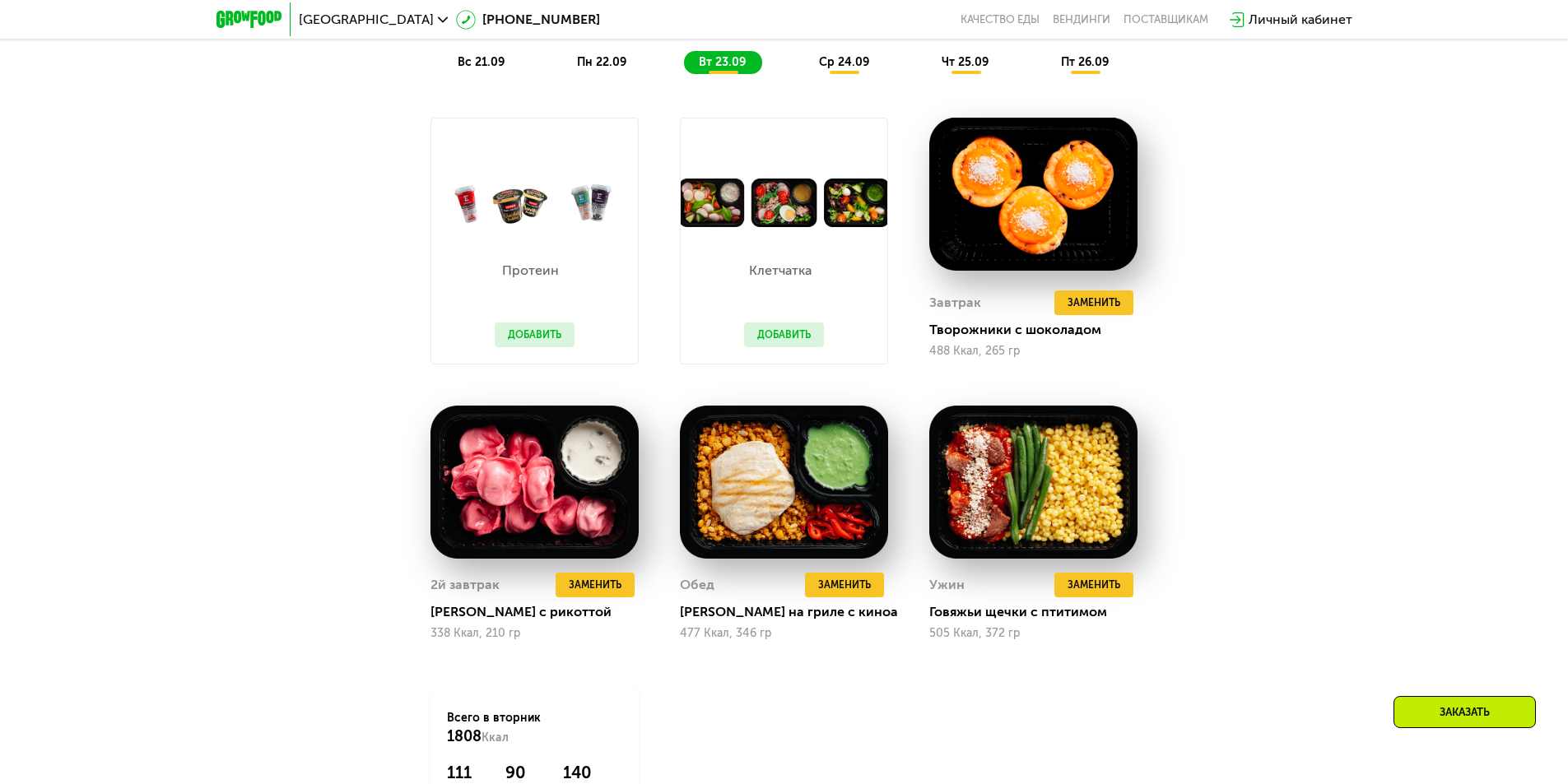
click at [844, 74] on div "ср 24.09" at bounding box center [844, 62] width 82 height 23
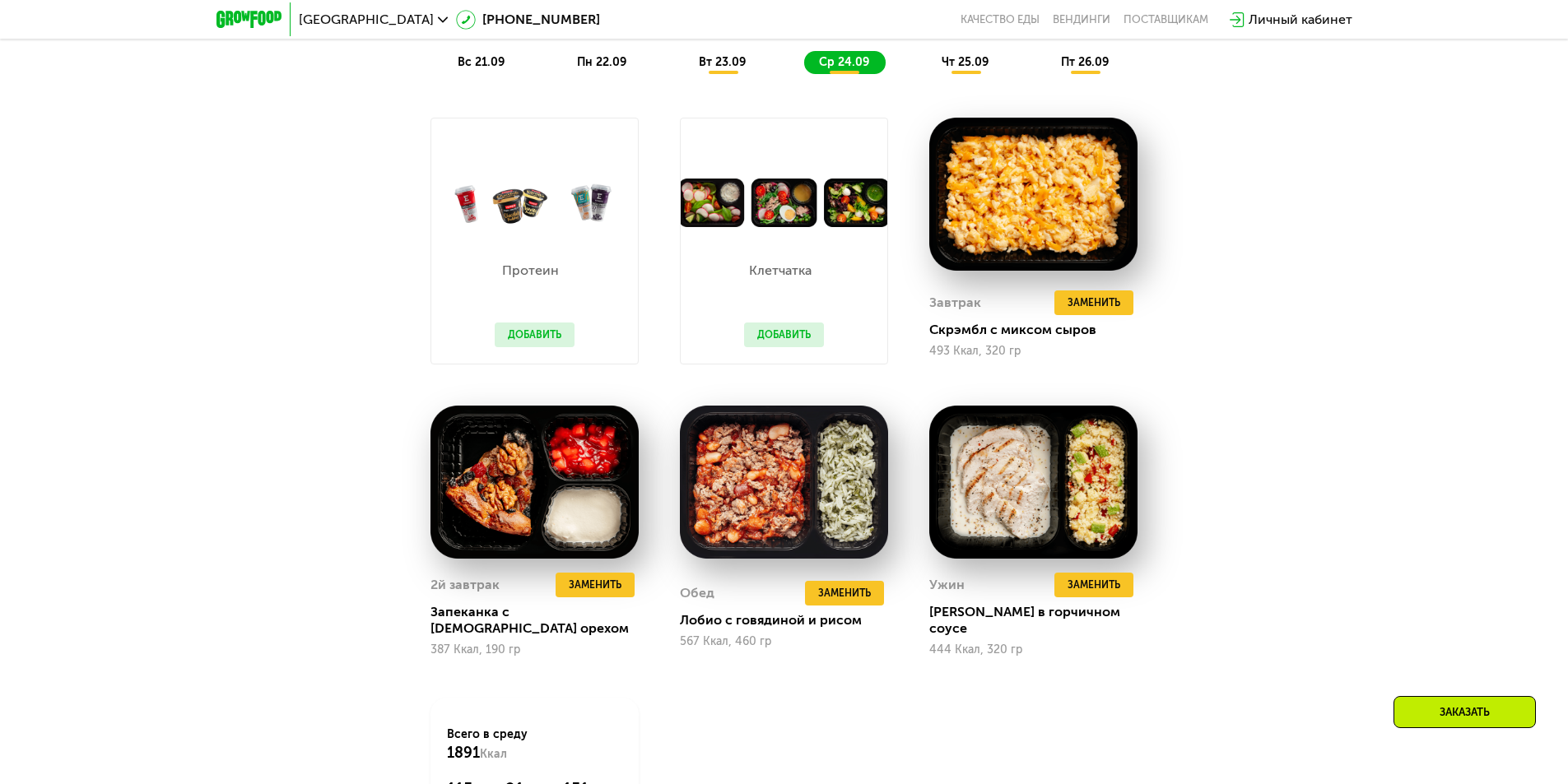
click at [964, 74] on div "чт 25.09" at bounding box center [965, 62] width 78 height 23
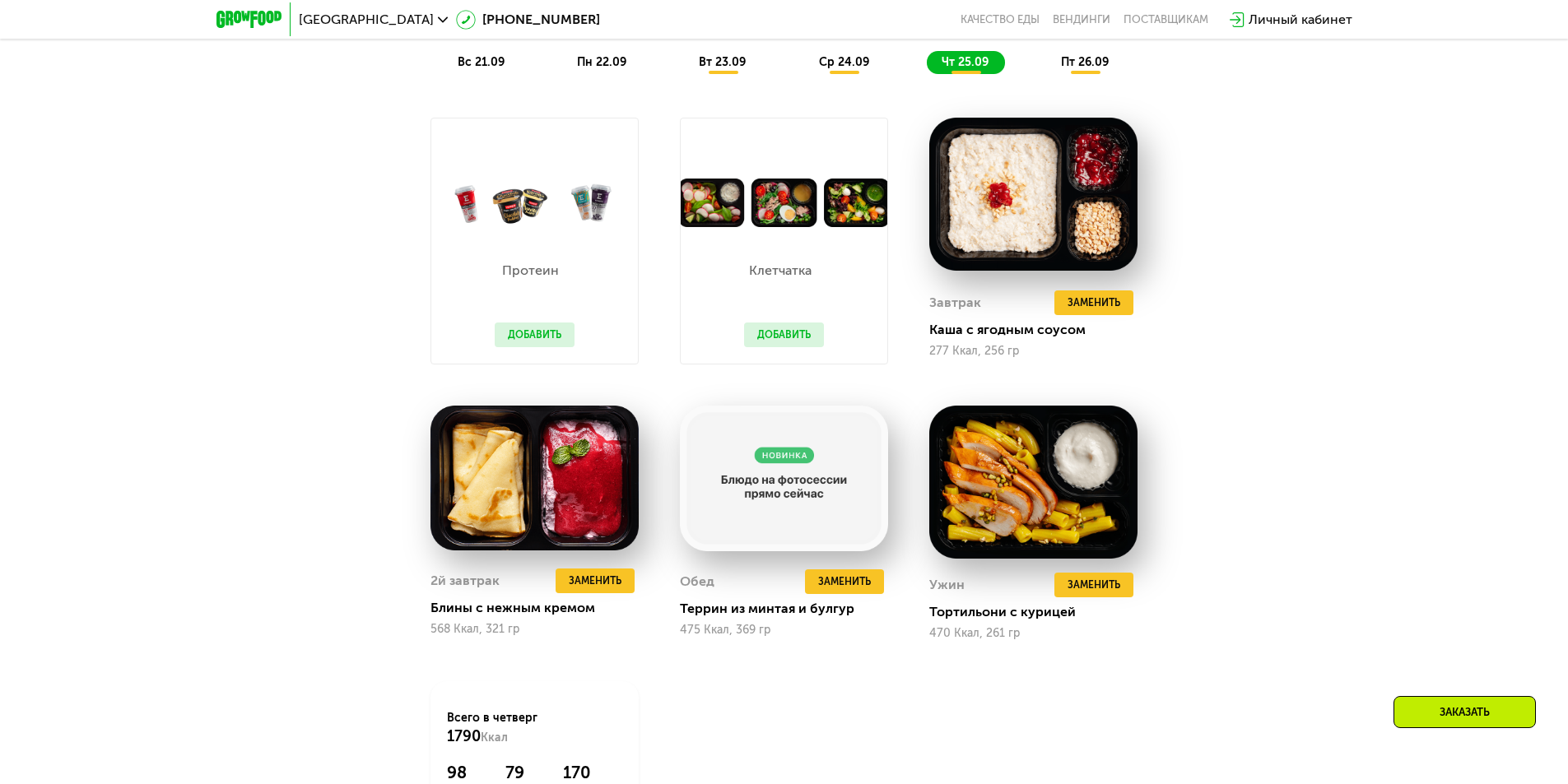
click at [1073, 67] on span "пт 26.09" at bounding box center [1084, 62] width 48 height 14
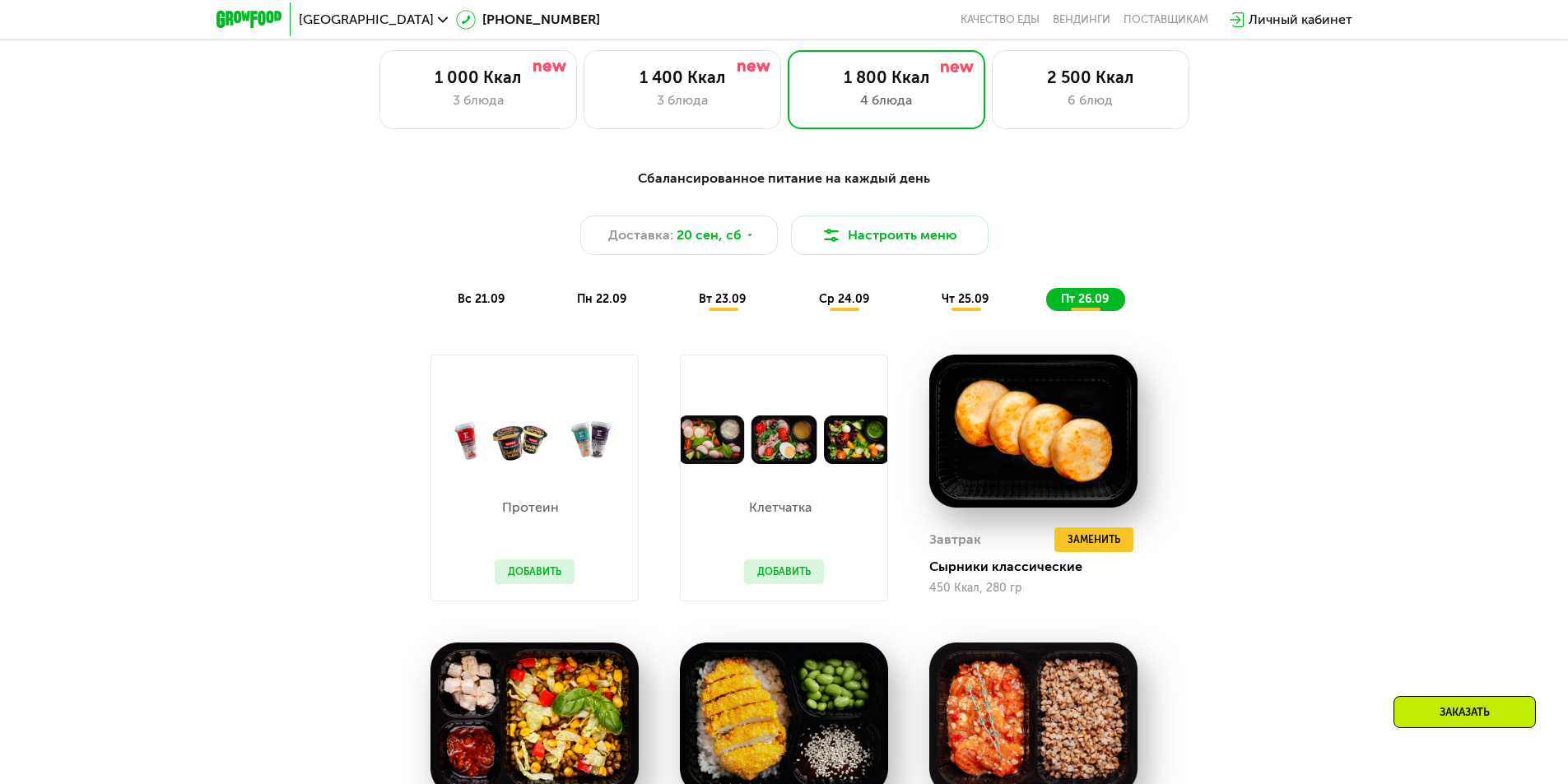
scroll to position [985, 0]
